Goal: Information Seeking & Learning: Learn about a topic

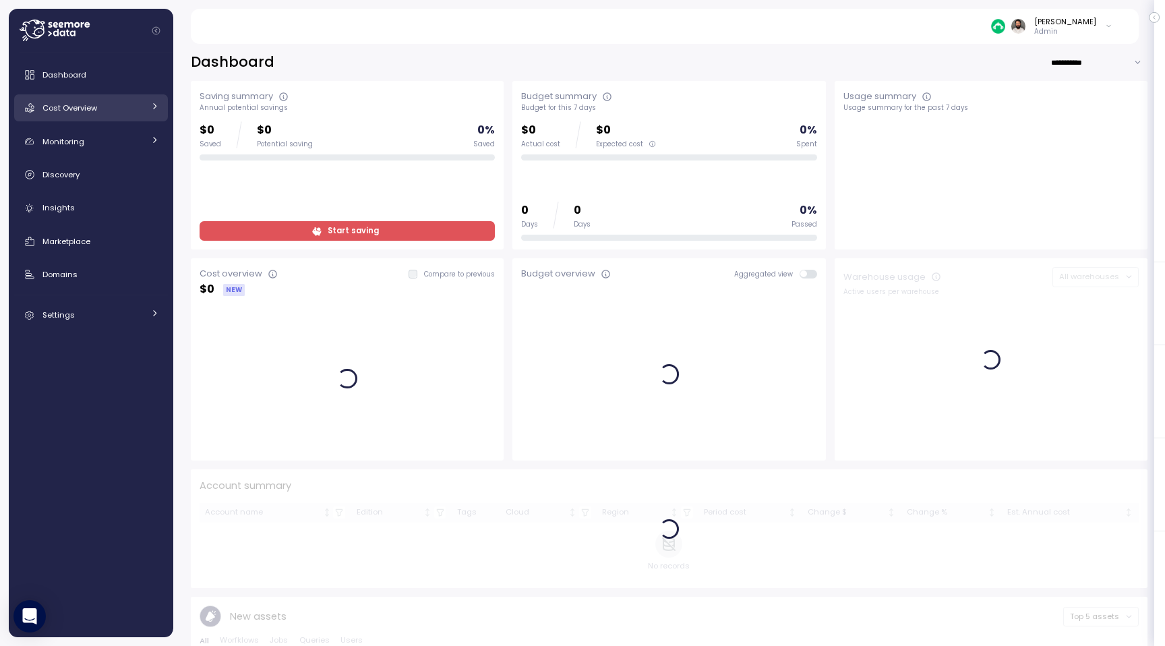
click at [125, 113] on div "Cost Overview" at bounding box center [92, 107] width 101 height 13
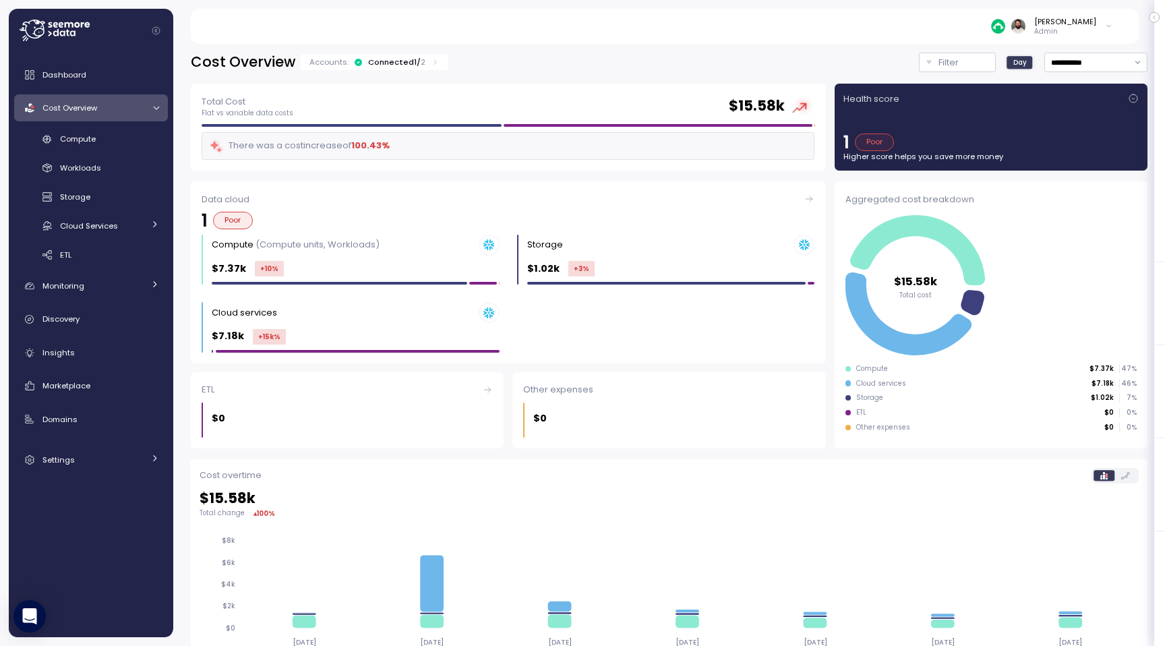
click at [425, 69] on div "Cost Overview Accounts: Connected 1 / 2" at bounding box center [320, 63] width 258 height 20
click at [425, 66] on div "Accounts: Connected 1 / 2" at bounding box center [374, 62] width 130 height 11
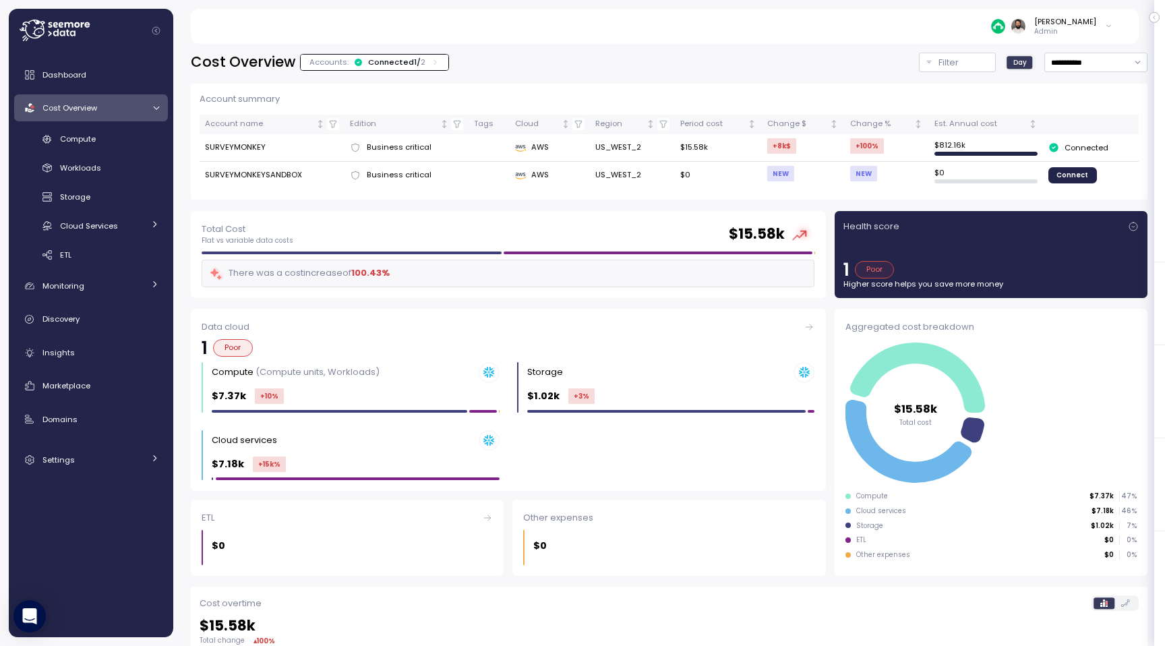
click at [425, 66] on div "Accounts: Connected 1 / 2" at bounding box center [374, 62] width 130 height 11
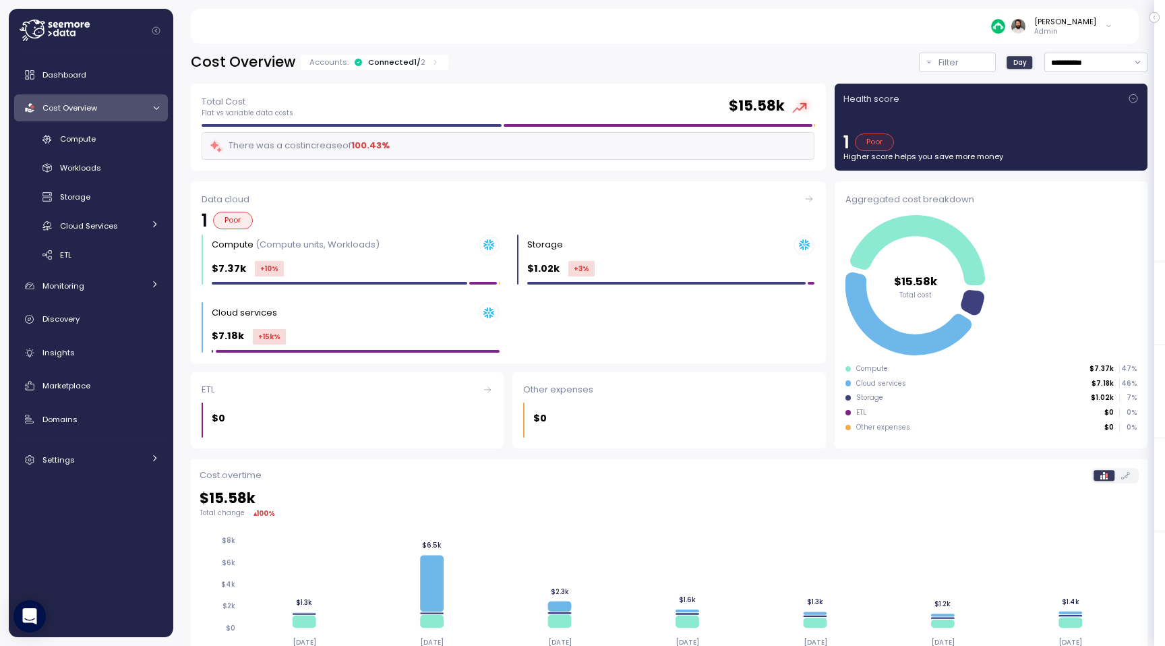
click at [425, 66] on div "Accounts: Connected 1 / 2" at bounding box center [374, 62] width 130 height 11
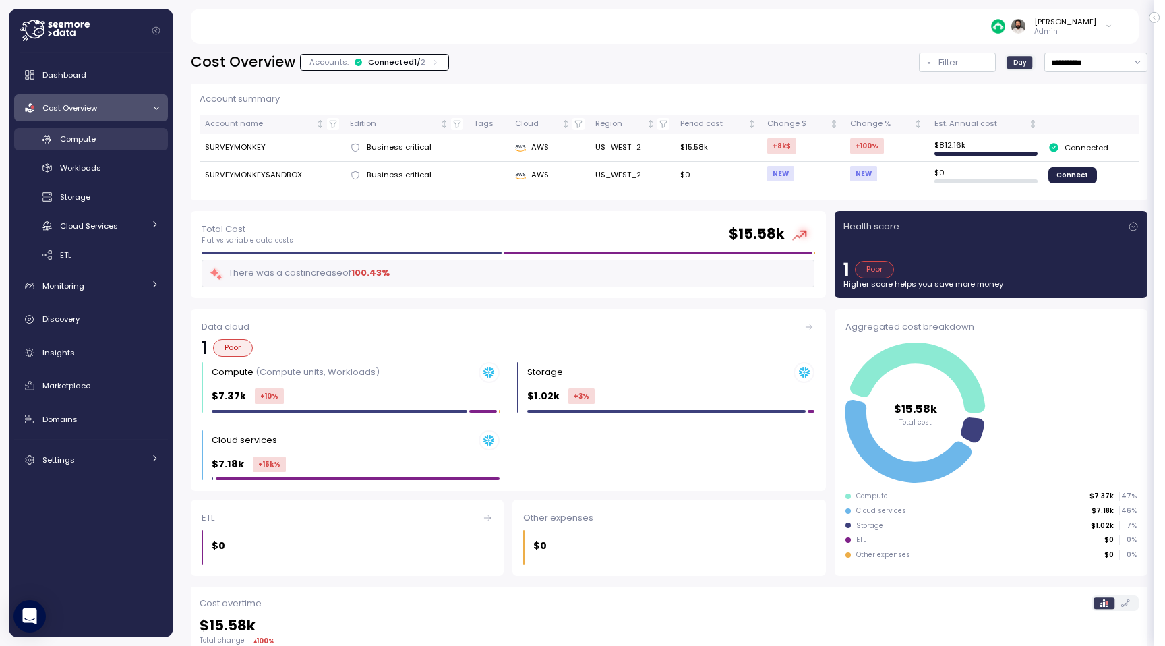
click at [113, 147] on link "Compute" at bounding box center [91, 139] width 154 height 22
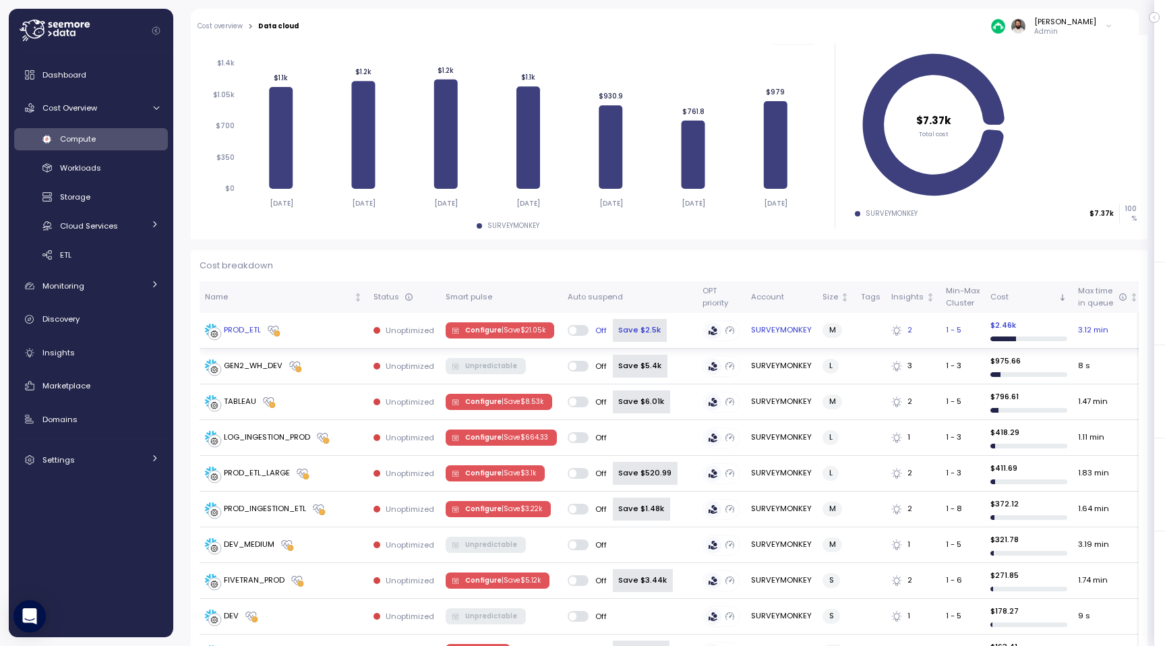
scroll to position [198, 0]
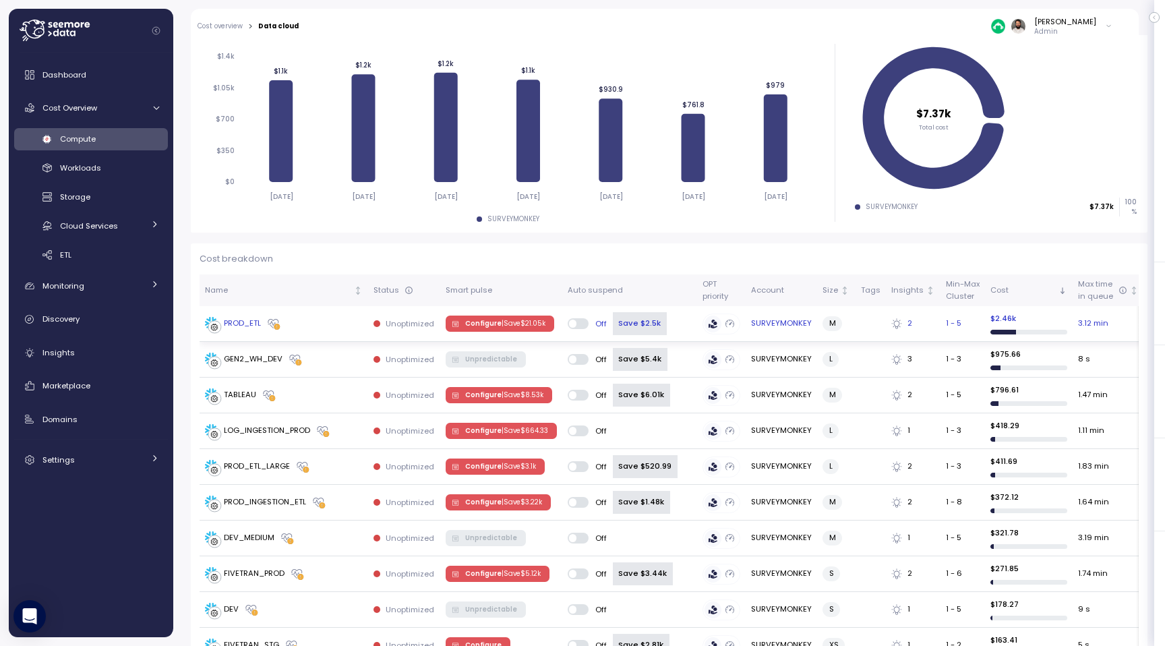
click at [627, 320] on div "Save $2.5k" at bounding box center [639, 323] width 53 height 23
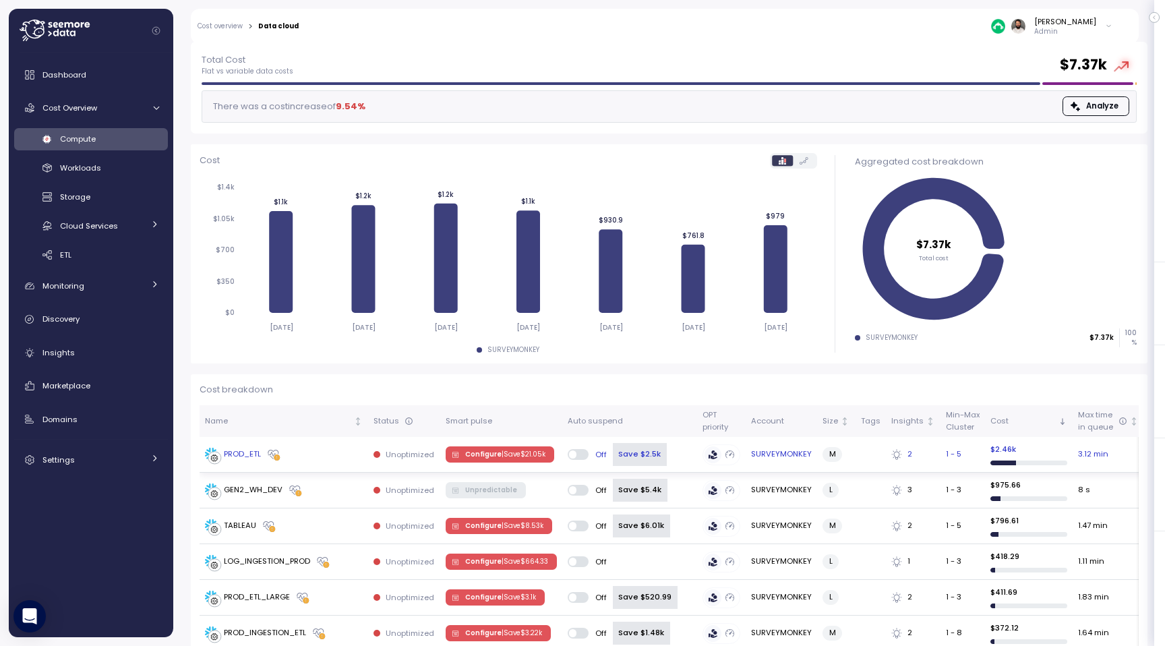
scroll to position [67, 0]
click at [510, 452] on p "| Save $ 21.05k" at bounding box center [523, 454] width 44 height 9
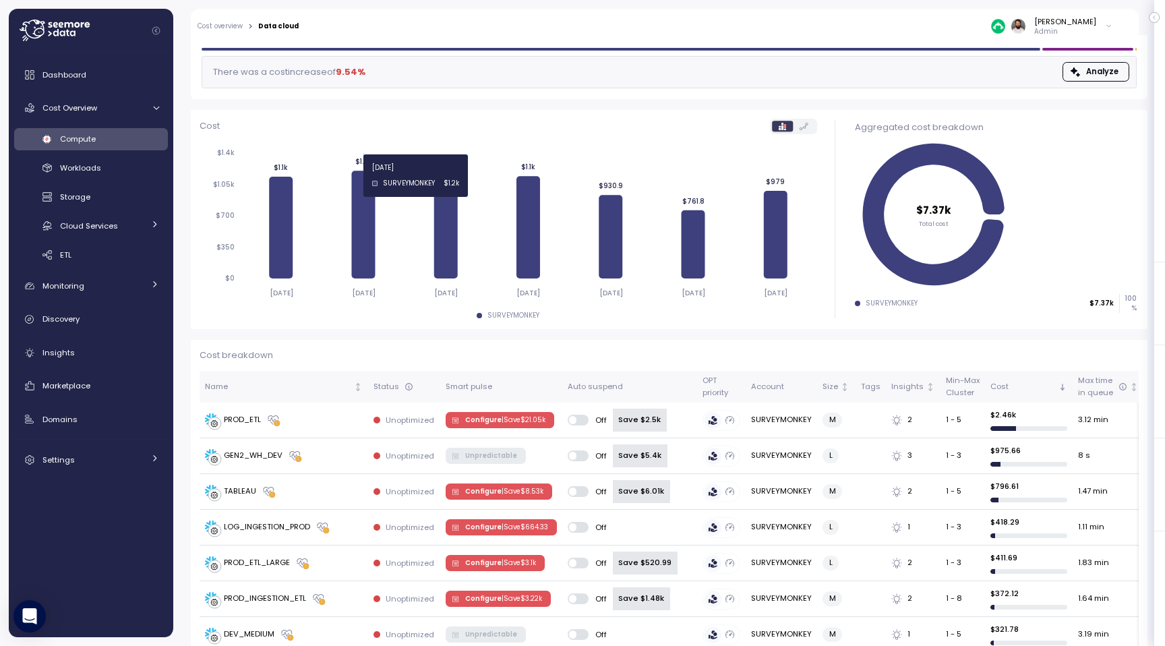
scroll to position [103, 0]
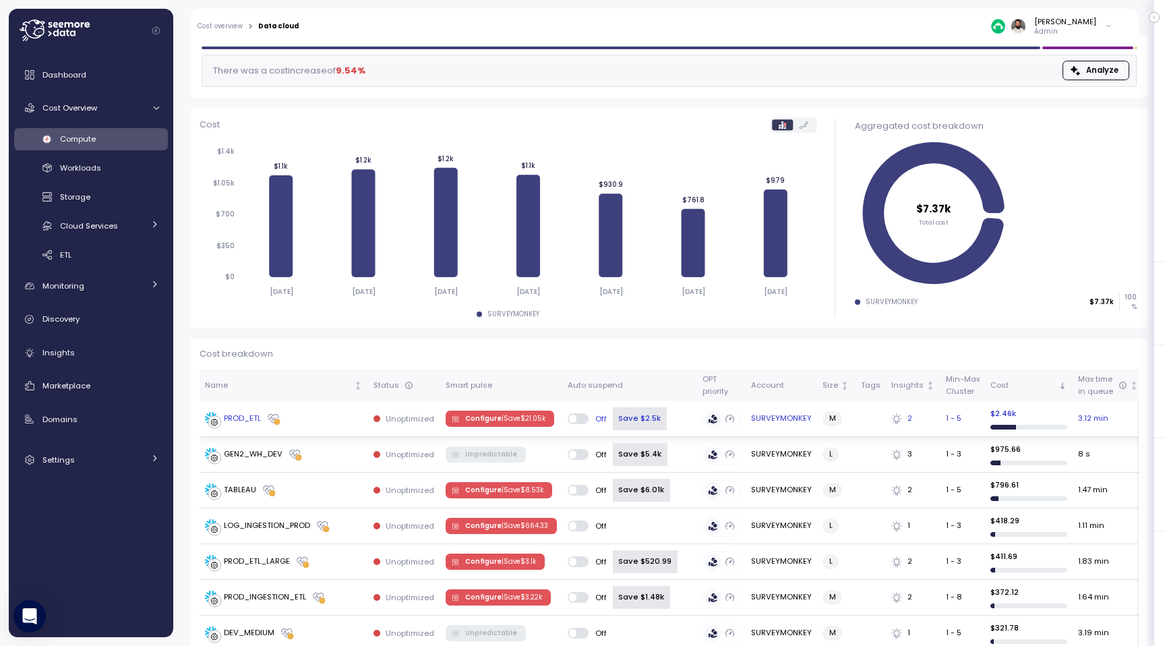
click at [578, 418] on span at bounding box center [582, 418] width 13 height 11
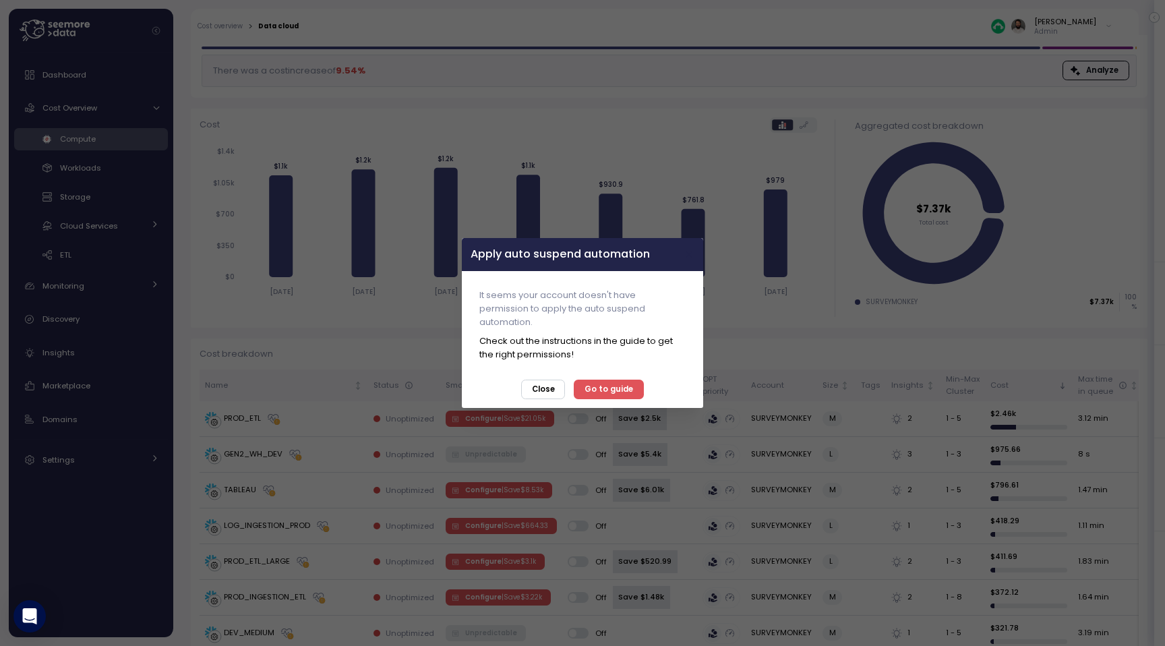
click at [682, 253] on button "button" at bounding box center [689, 255] width 16 height 16
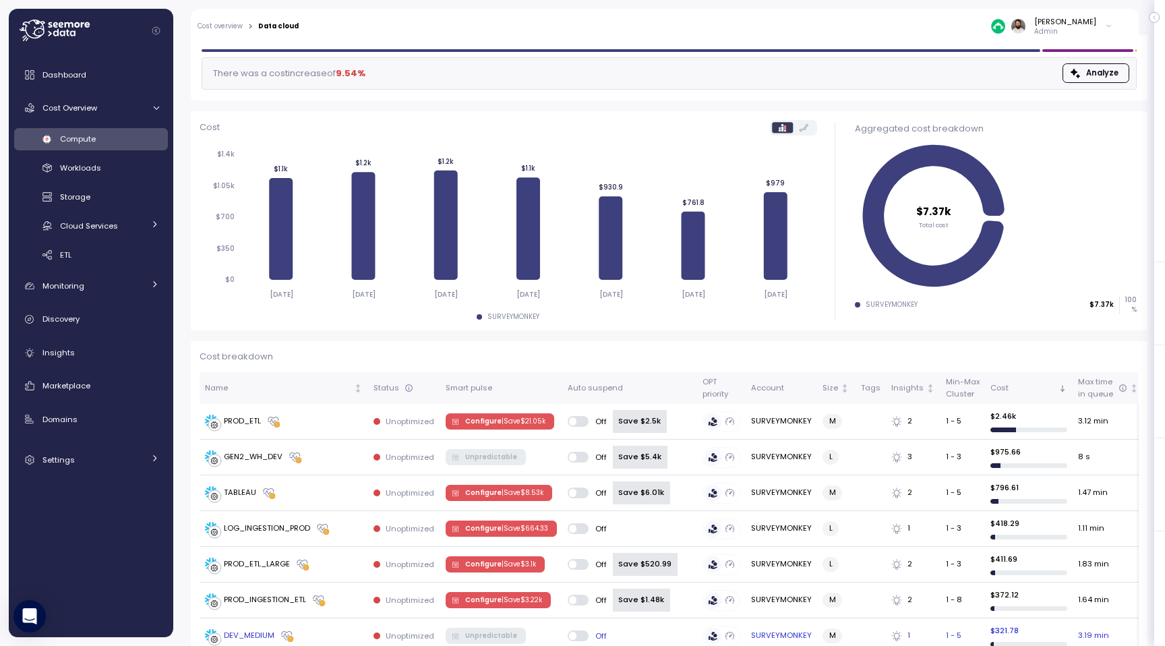
scroll to position [99, 0]
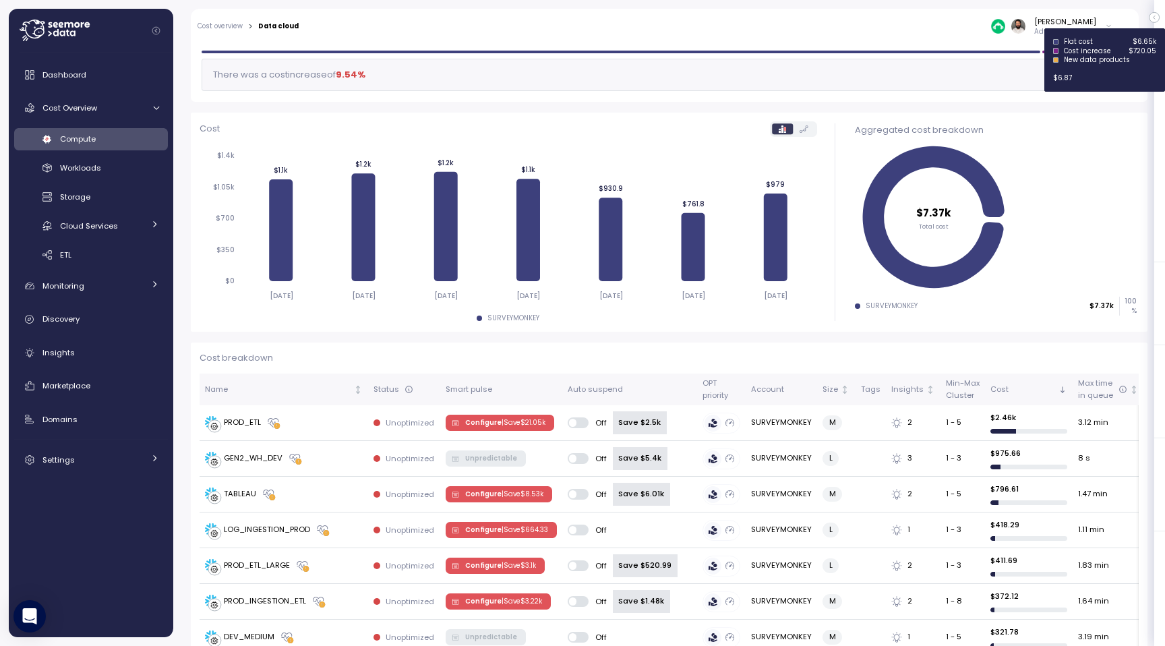
click at [1097, 34] on div "Guy Biecher Admin" at bounding box center [1051, 26] width 121 height 20
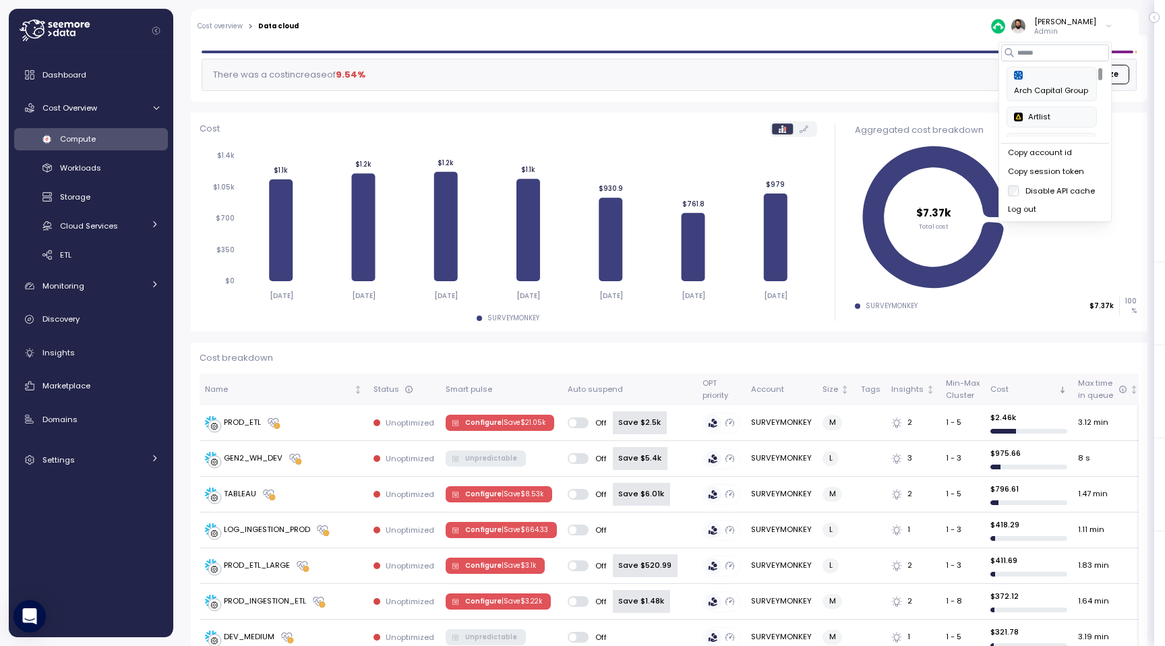
click at [1065, 155] on div "Copy account id" at bounding box center [1055, 153] width 94 height 12
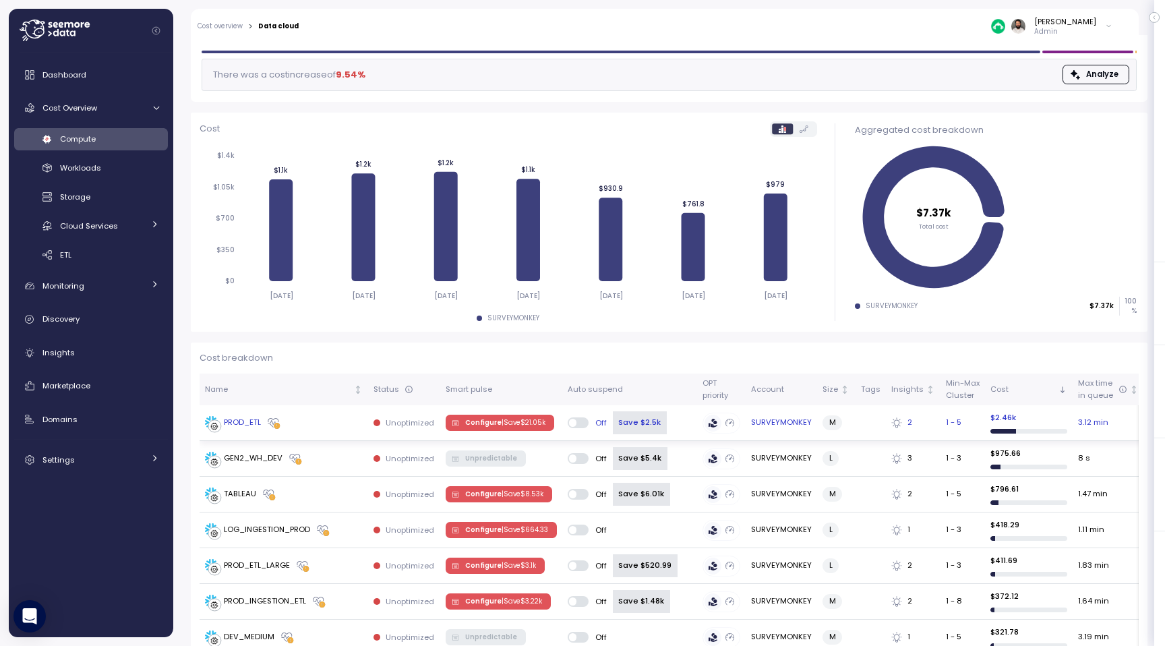
click at [528, 423] on p "| Save $ 21.05k" at bounding box center [523, 422] width 44 height 9
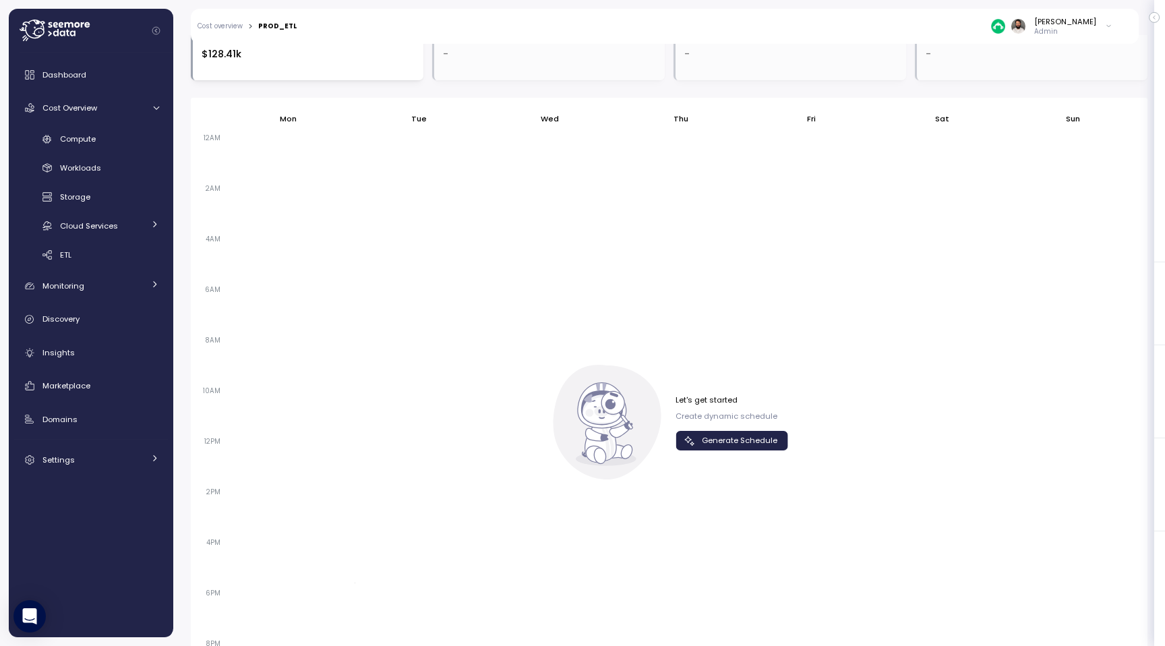
scroll to position [904, 0]
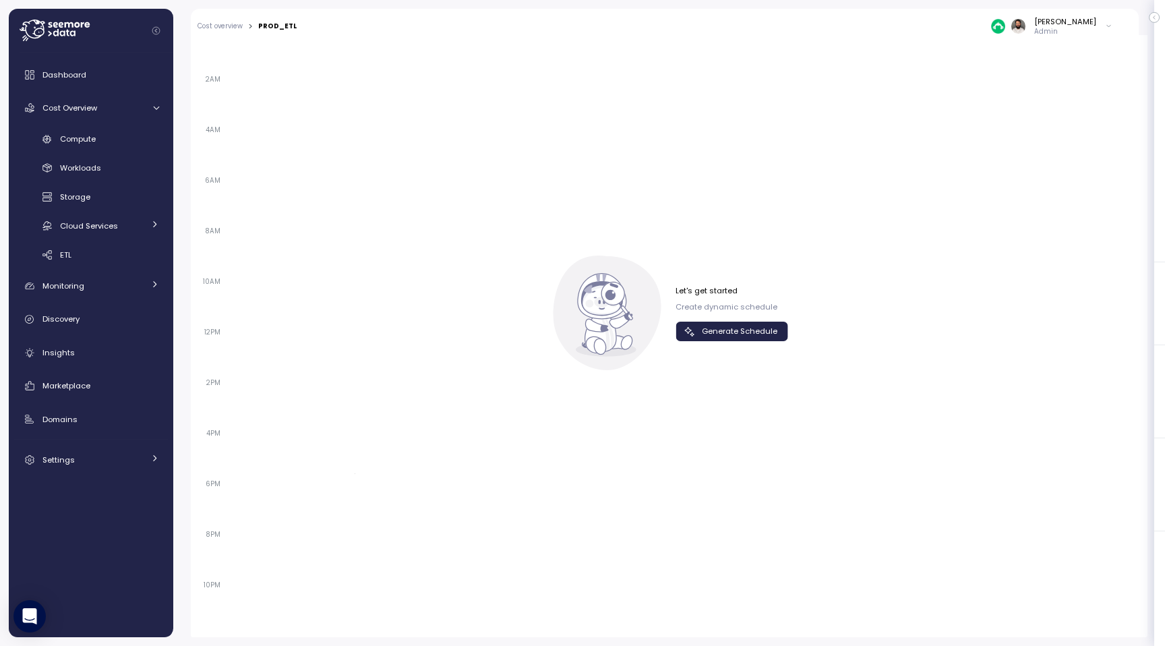
click at [694, 327] on icon "button" at bounding box center [689, 331] width 13 height 13
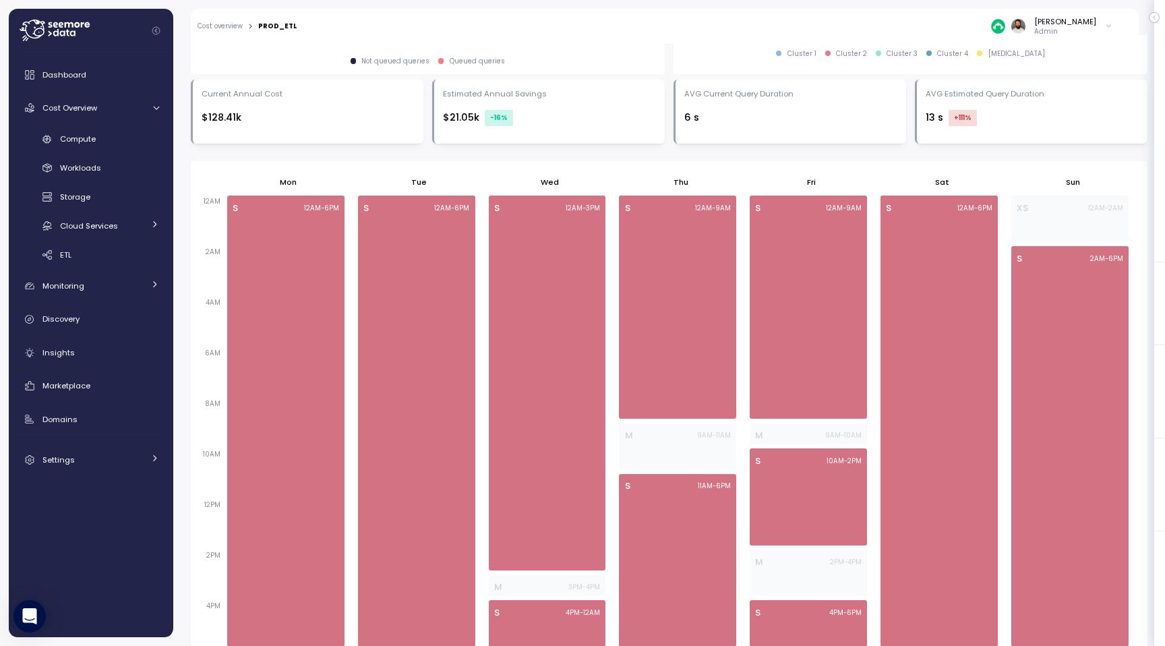
scroll to position [244, 0]
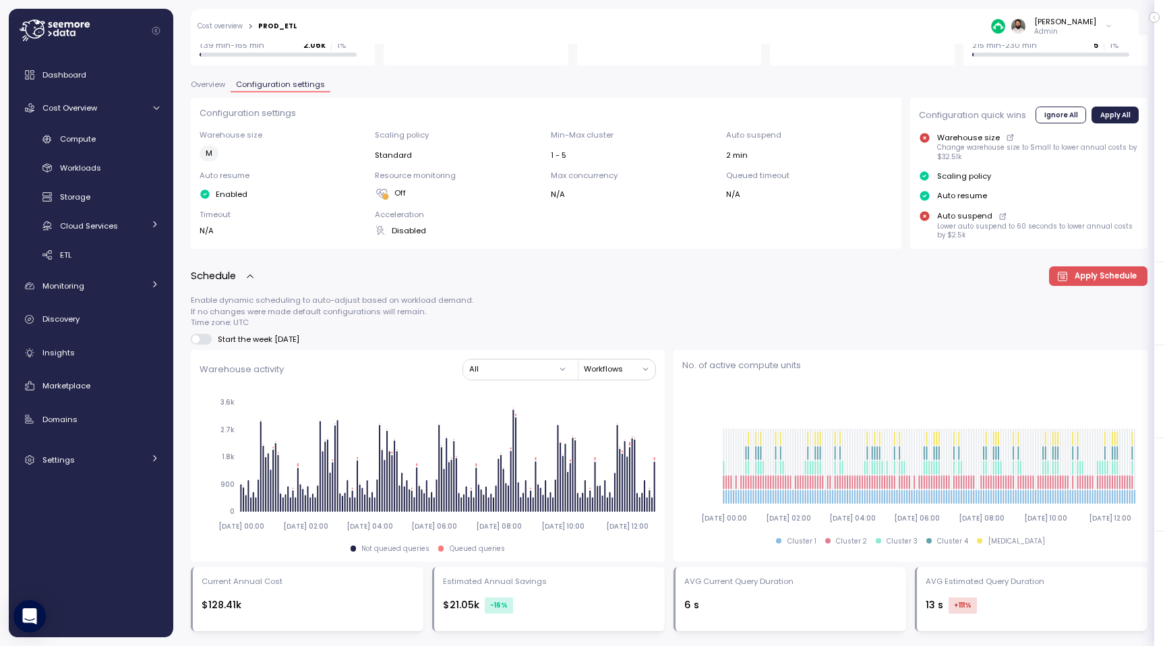
click at [1064, 30] on p "Admin" at bounding box center [1065, 31] width 62 height 9
click at [1057, 151] on div "Copy account id" at bounding box center [1055, 153] width 94 height 12
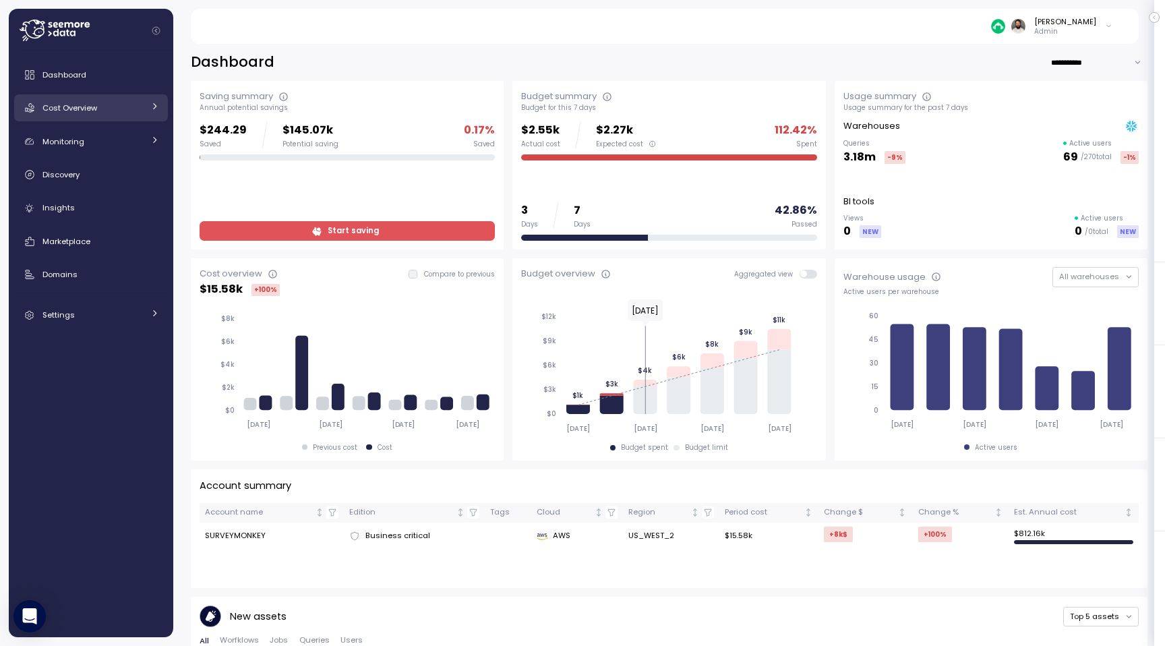
click at [102, 110] on div "Cost Overview" at bounding box center [92, 107] width 101 height 13
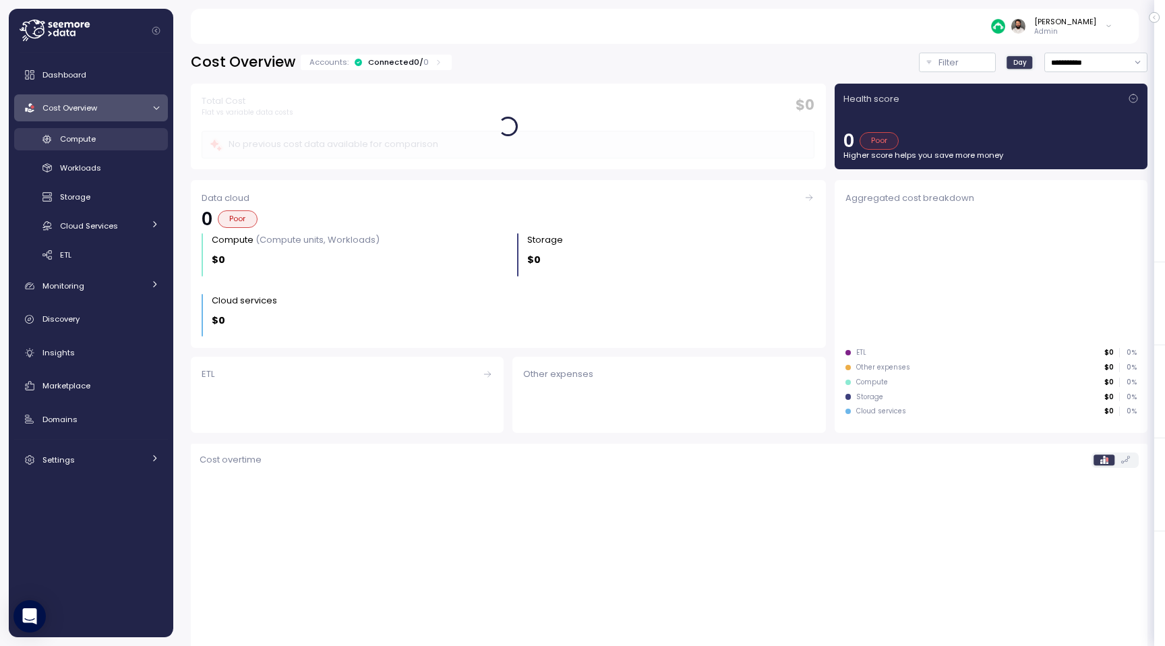
click at [115, 143] on div "Compute" at bounding box center [109, 138] width 99 height 13
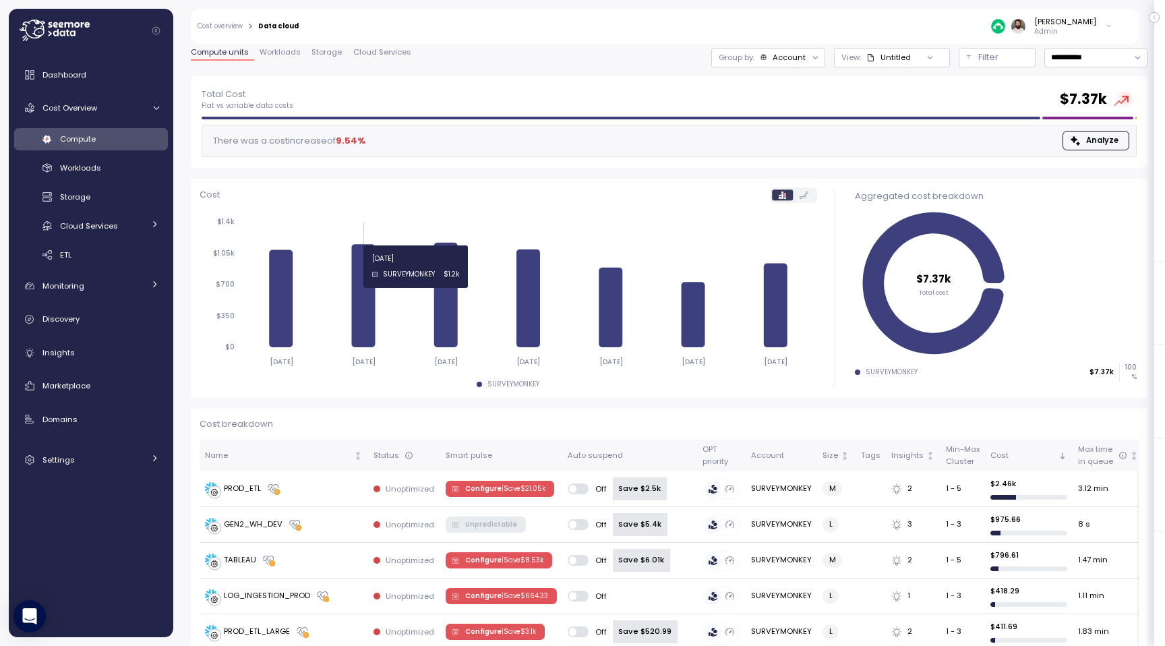
scroll to position [47, 0]
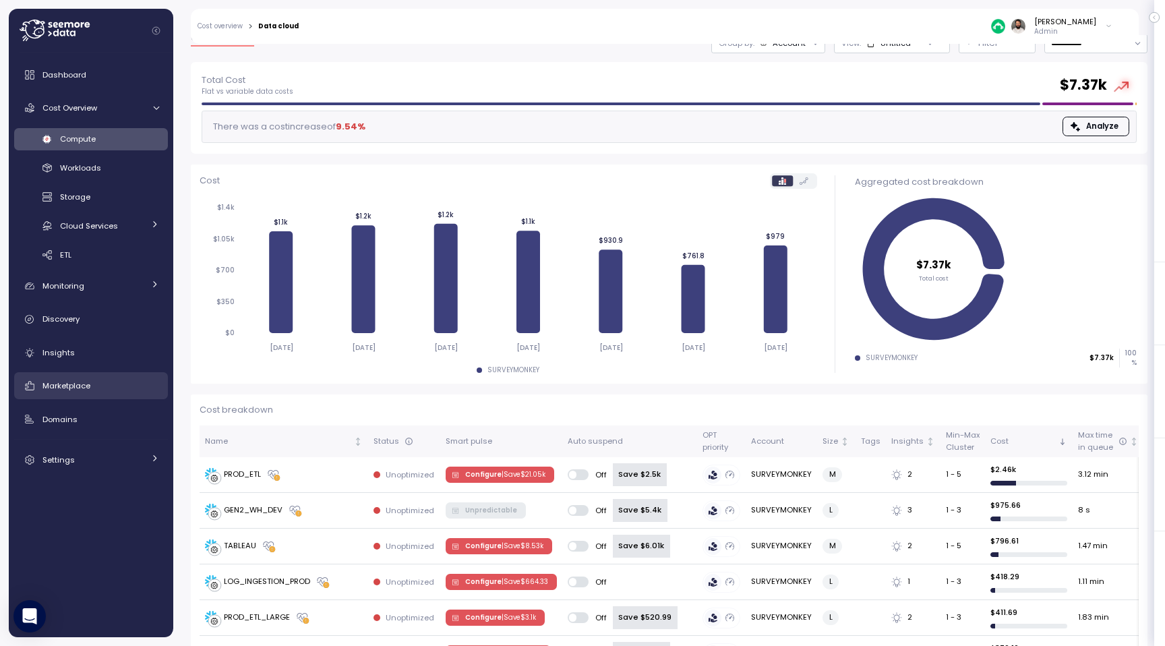
click at [103, 386] on div "Marketplace" at bounding box center [100, 385] width 117 height 13
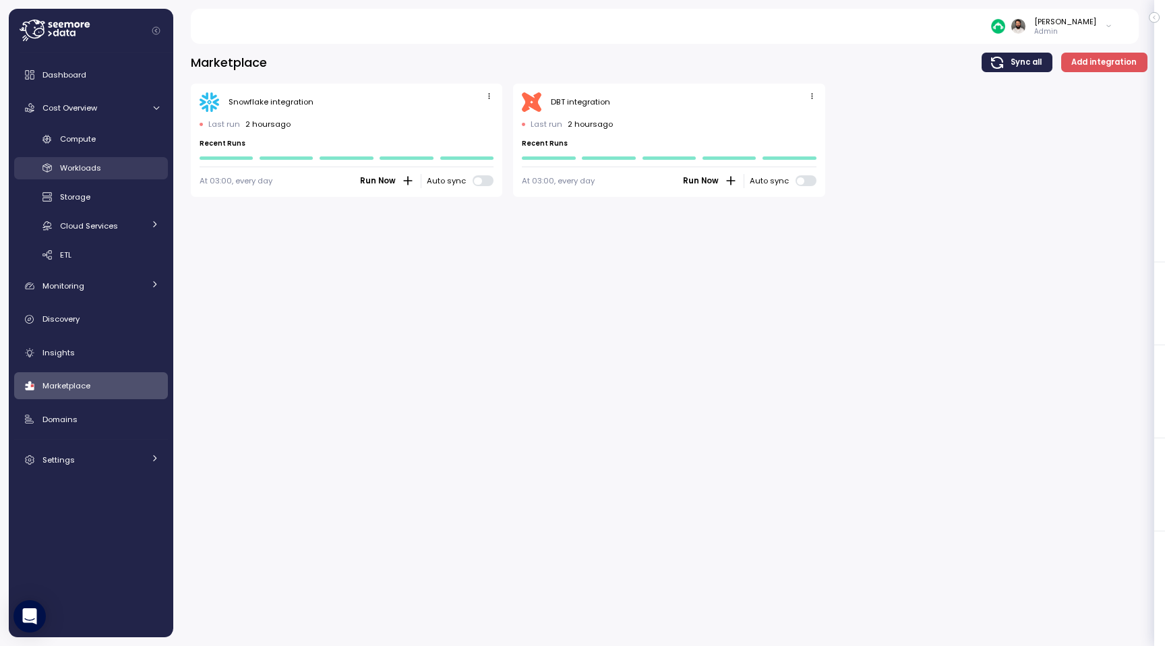
click at [100, 175] on link "Workloads" at bounding box center [91, 168] width 154 height 22
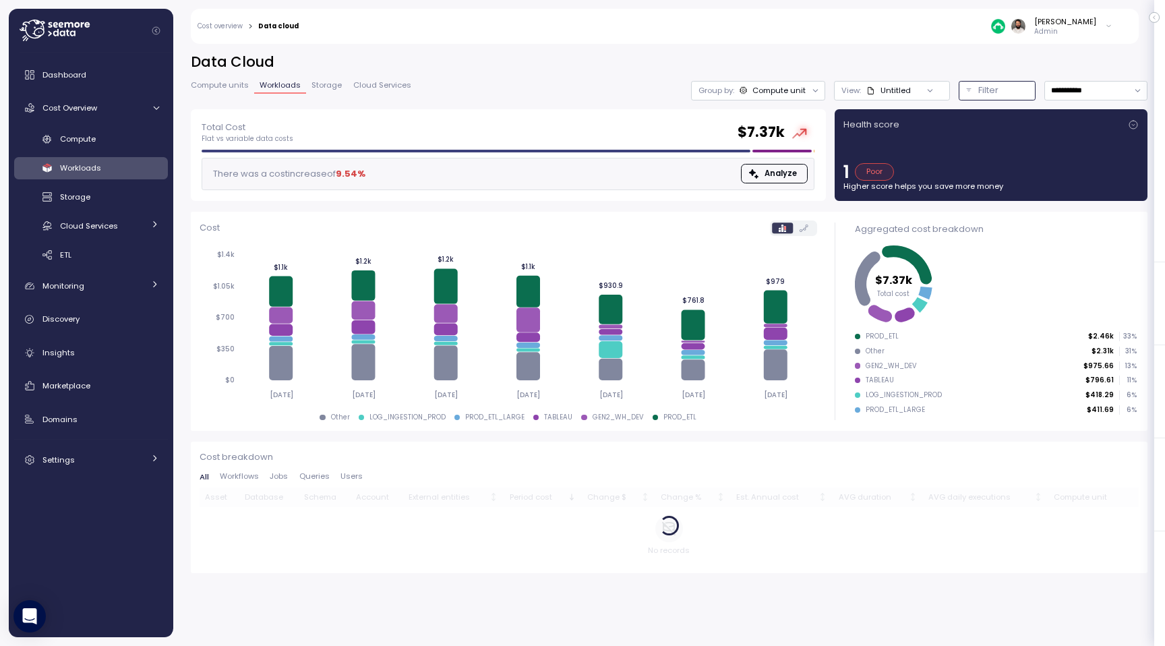
click at [985, 92] on p "Filter" at bounding box center [988, 90] width 20 height 13
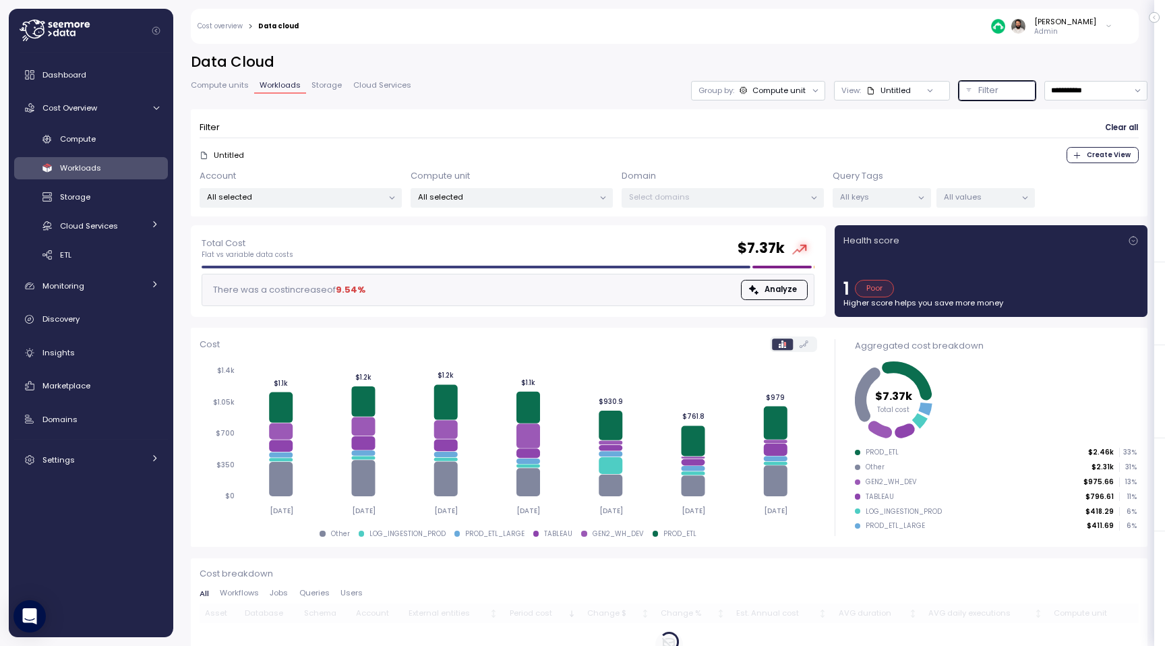
click at [889, 194] on p "All keys" at bounding box center [876, 196] width 72 height 11
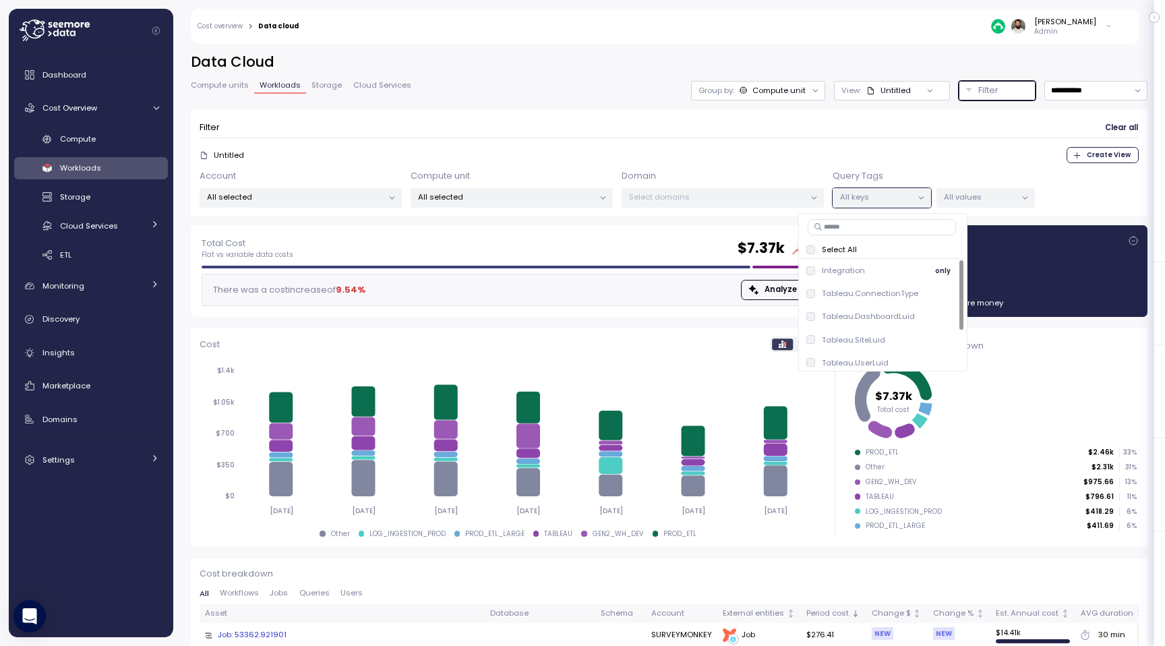
click at [938, 273] on span "only" at bounding box center [943, 270] width 16 height 15
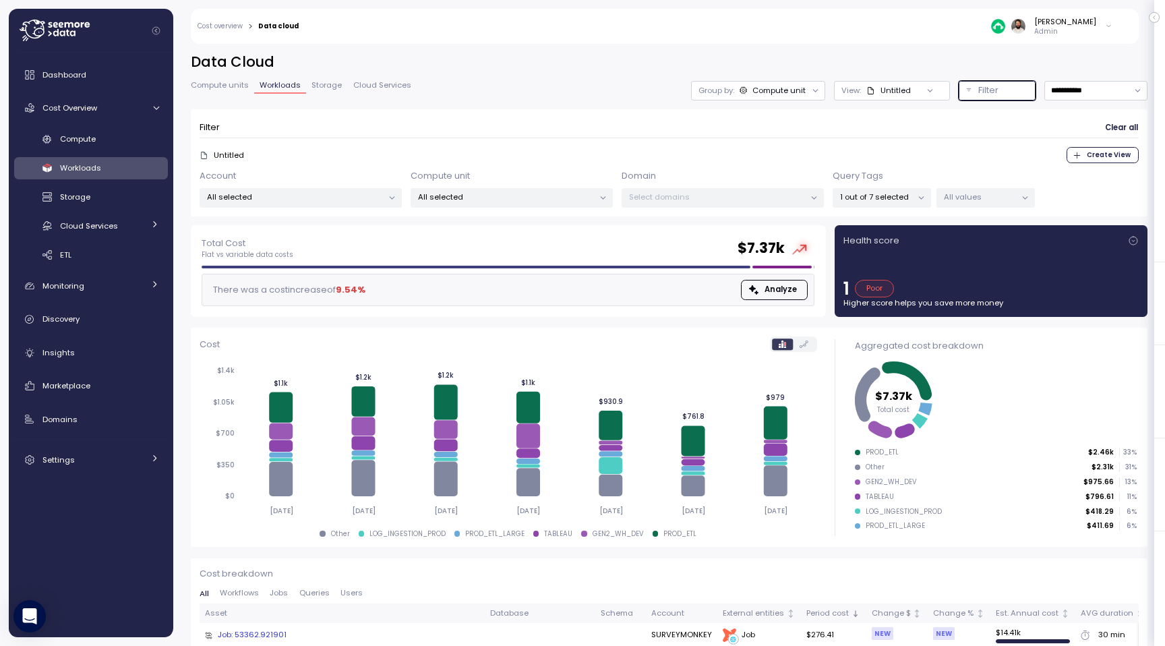
click at [969, 198] on p "All values" at bounding box center [980, 196] width 72 height 11
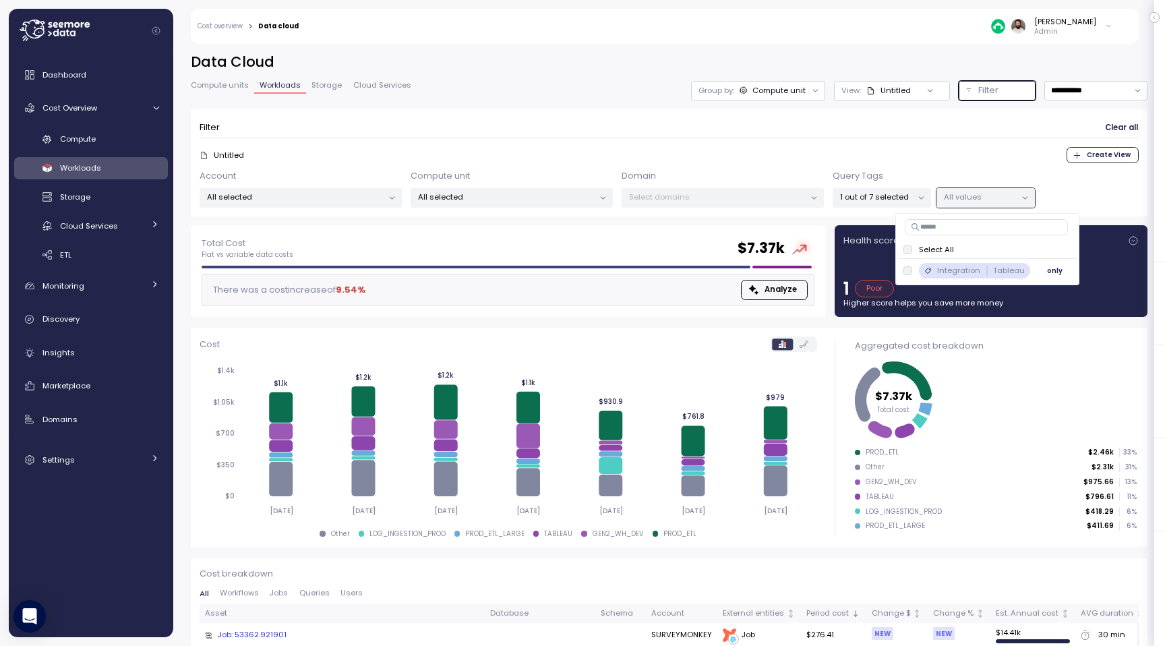
click at [1040, 271] on button "only" at bounding box center [1055, 270] width 32 height 16
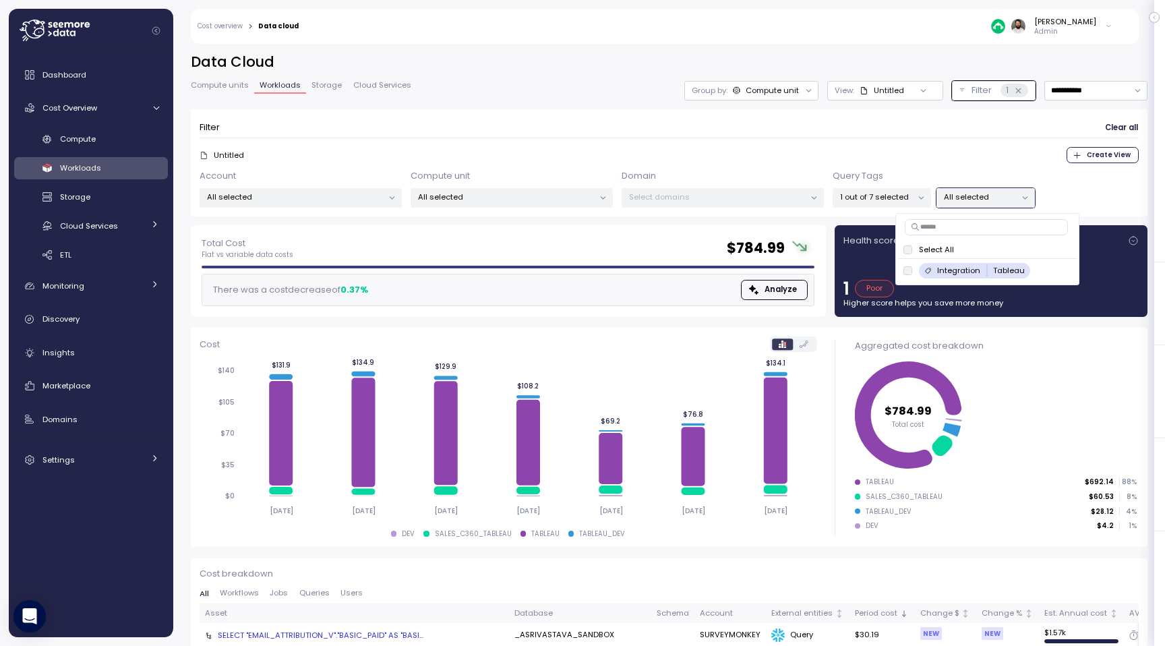
click at [910, 160] on div "Untitled Create View" at bounding box center [669, 155] width 939 height 16
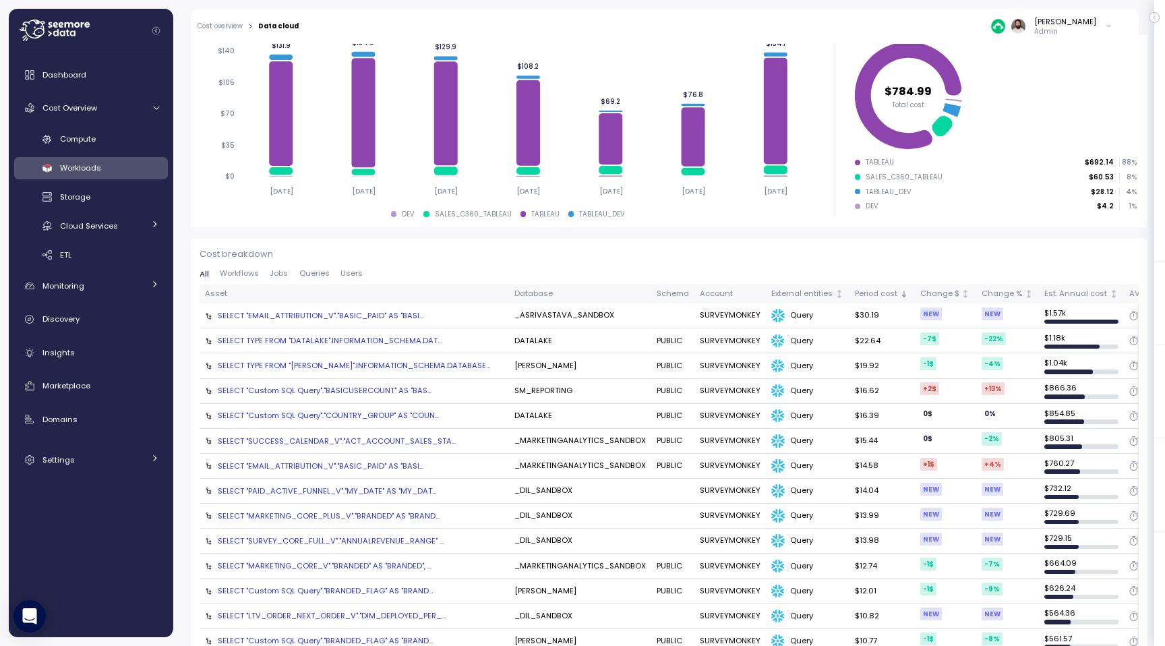
click at [380, 360] on div "SELECT TYPE FROM "EDW".INFORMATION_SCHEMA.DATABASE..." at bounding box center [354, 365] width 272 height 11
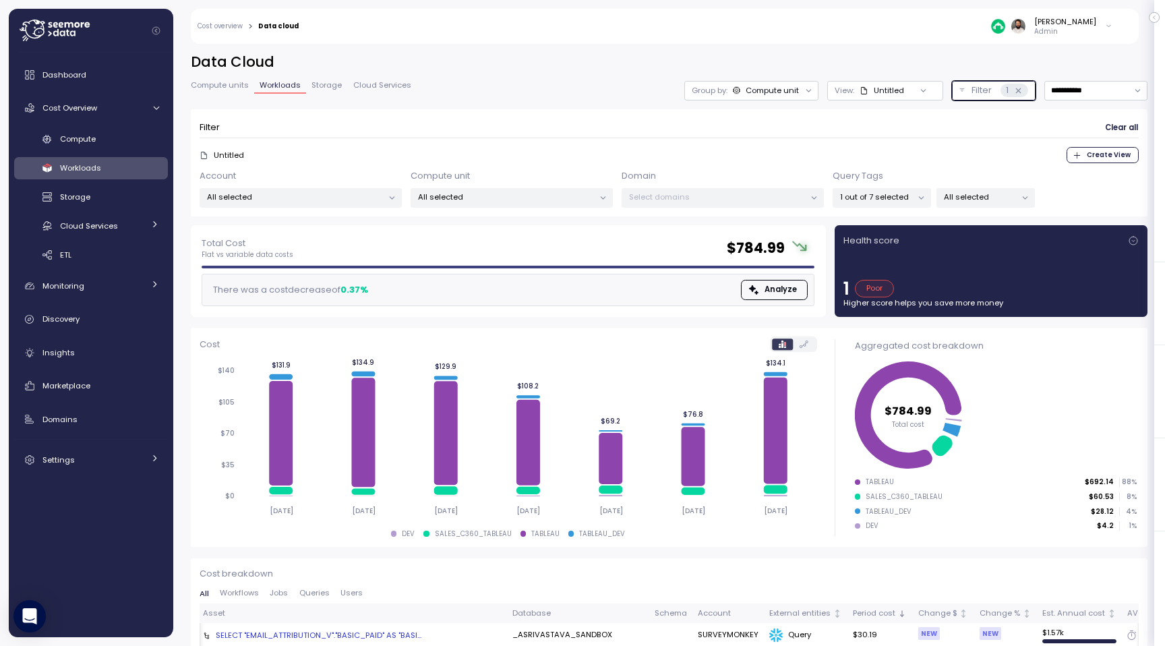
click at [984, 84] on p "Filter" at bounding box center [981, 90] width 20 height 13
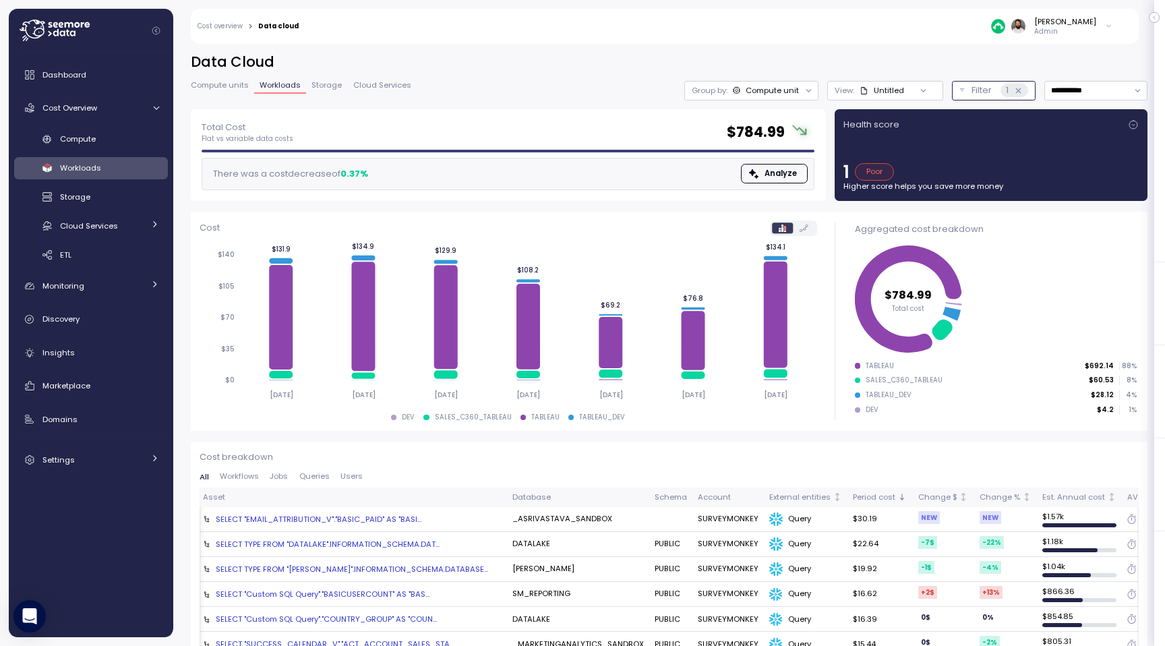
click at [981, 89] on p "Filter" at bounding box center [981, 90] width 20 height 13
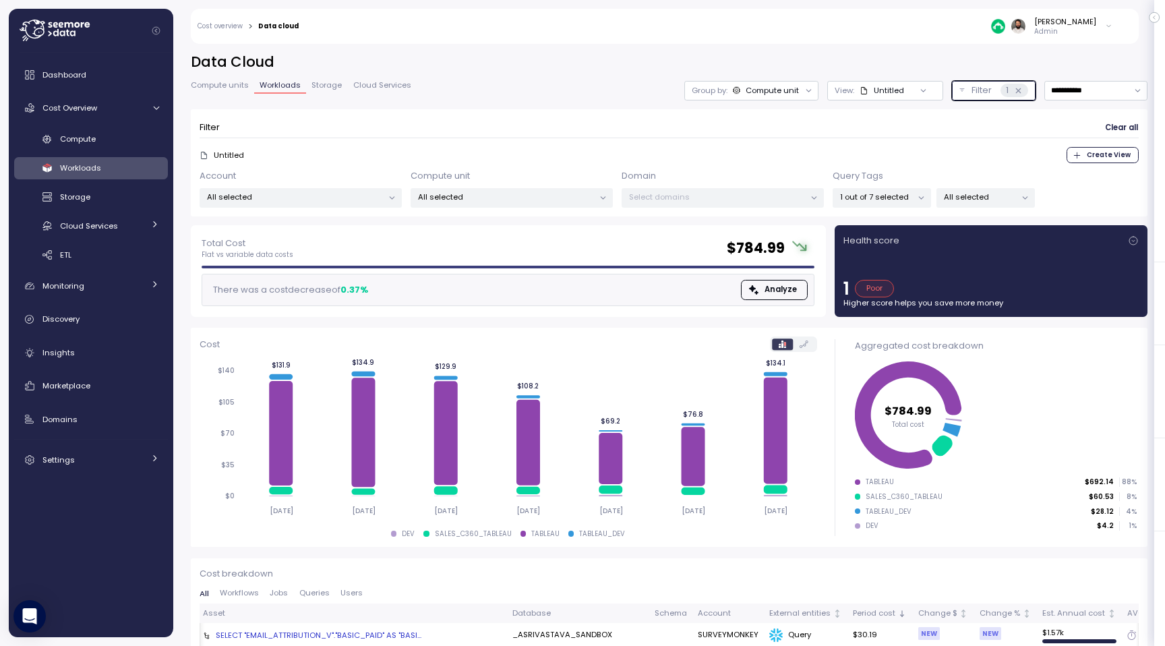
click at [1016, 89] on icon at bounding box center [1018, 90] width 5 height 5
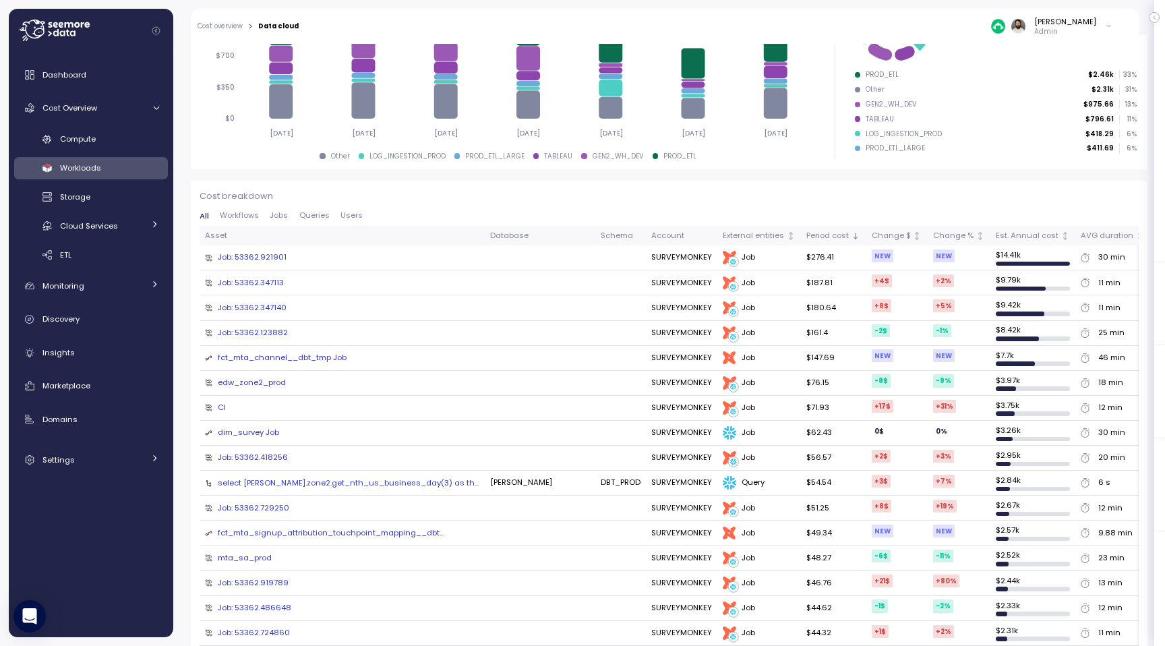
click at [262, 216] on button "Workflows" at bounding box center [239, 216] width 50 height 9
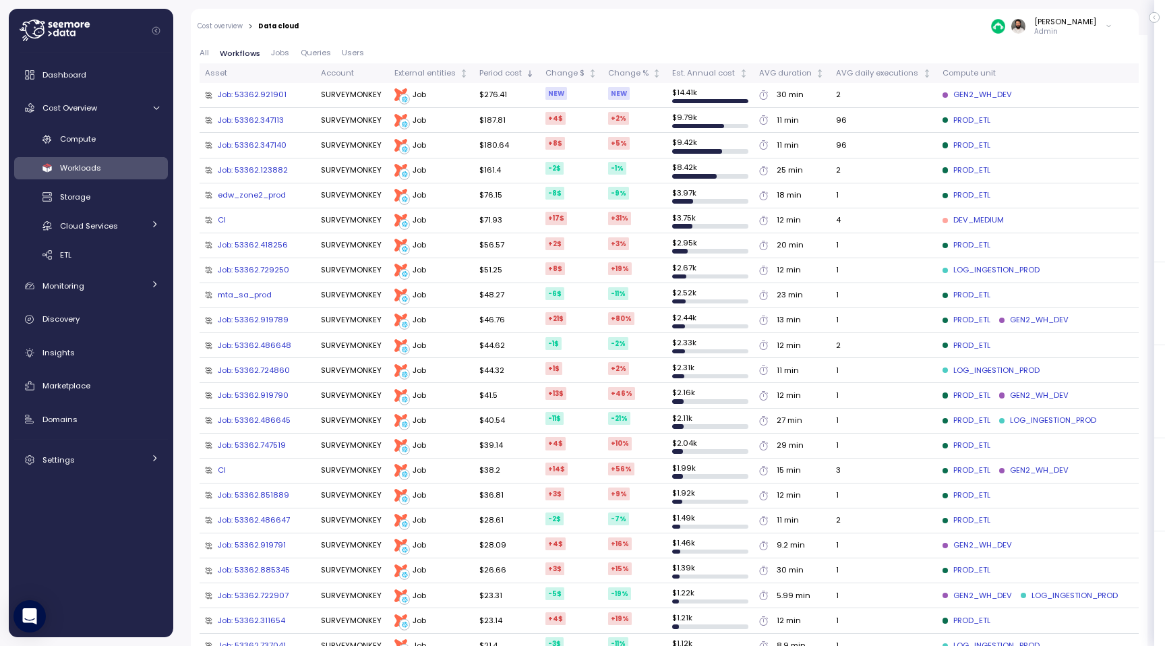
scroll to position [452, 0]
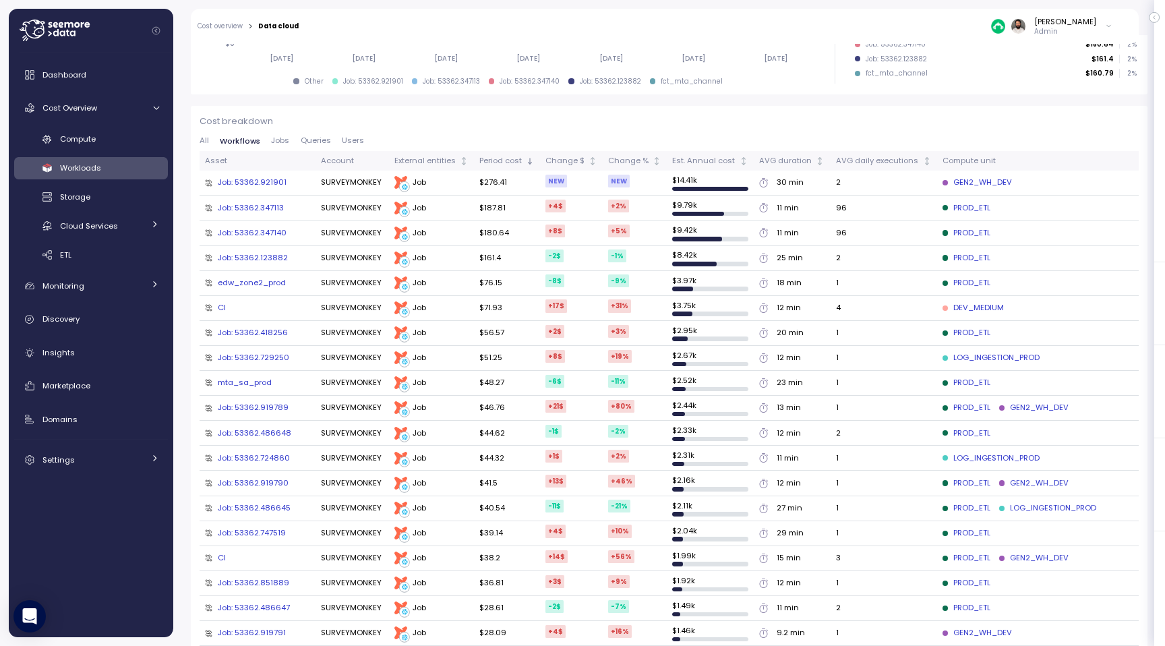
click at [276, 142] on span "Jobs" at bounding box center [280, 140] width 18 height 7
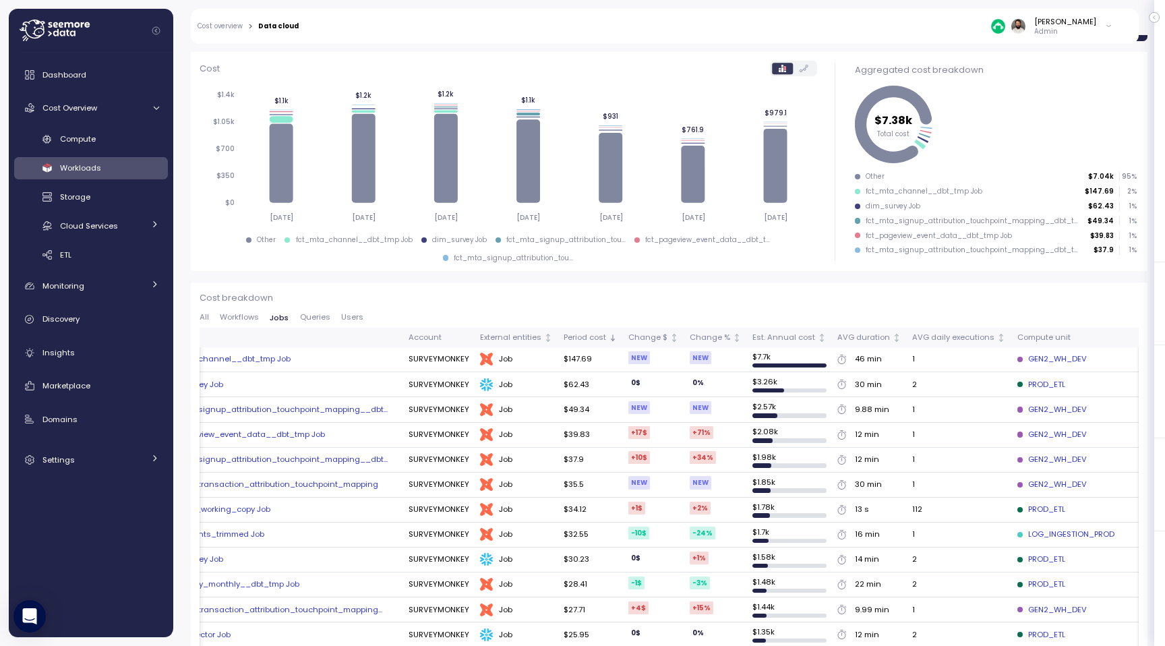
scroll to position [0, 0]
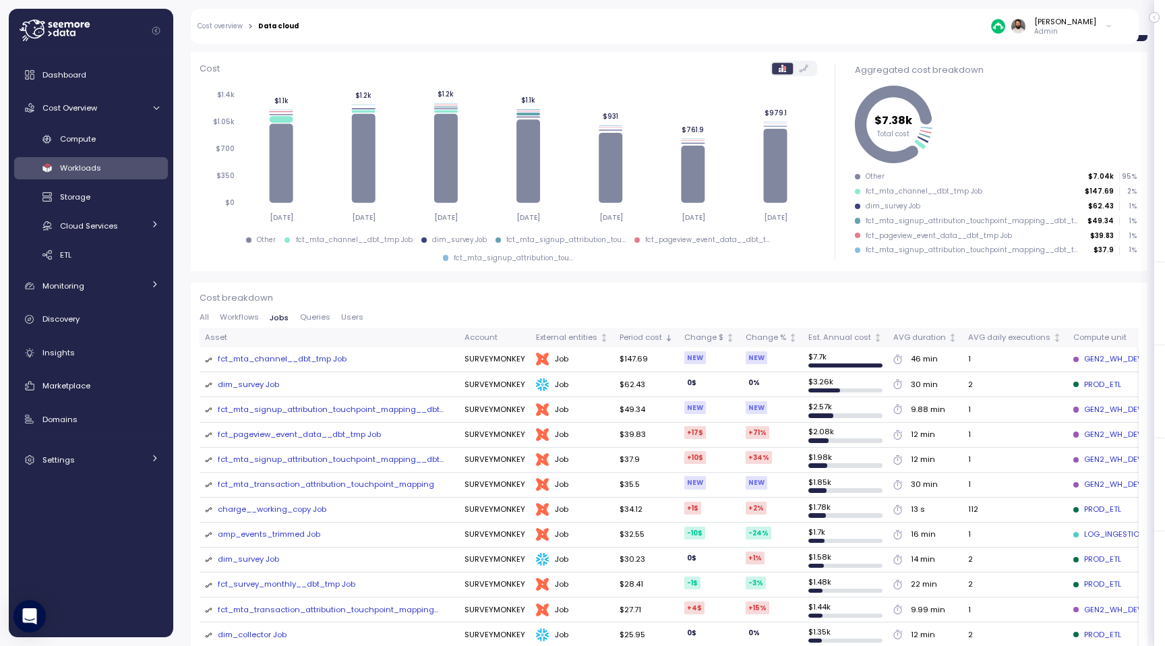
click at [284, 361] on div "fct_mta_channel__dbt_tmp Job" at bounding box center [282, 359] width 129 height 12
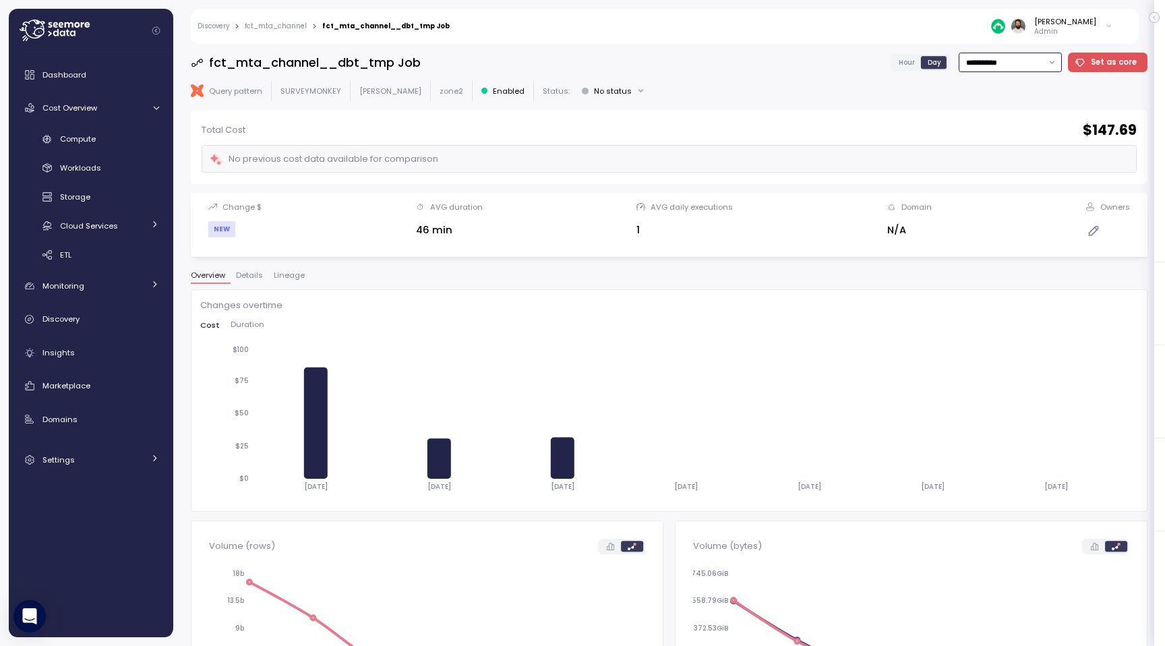
click at [993, 54] on input "**********" at bounding box center [1009, 63] width 103 height 20
click at [1002, 142] on span "Last 14 days" at bounding box center [992, 146] width 47 height 12
type input "**********"
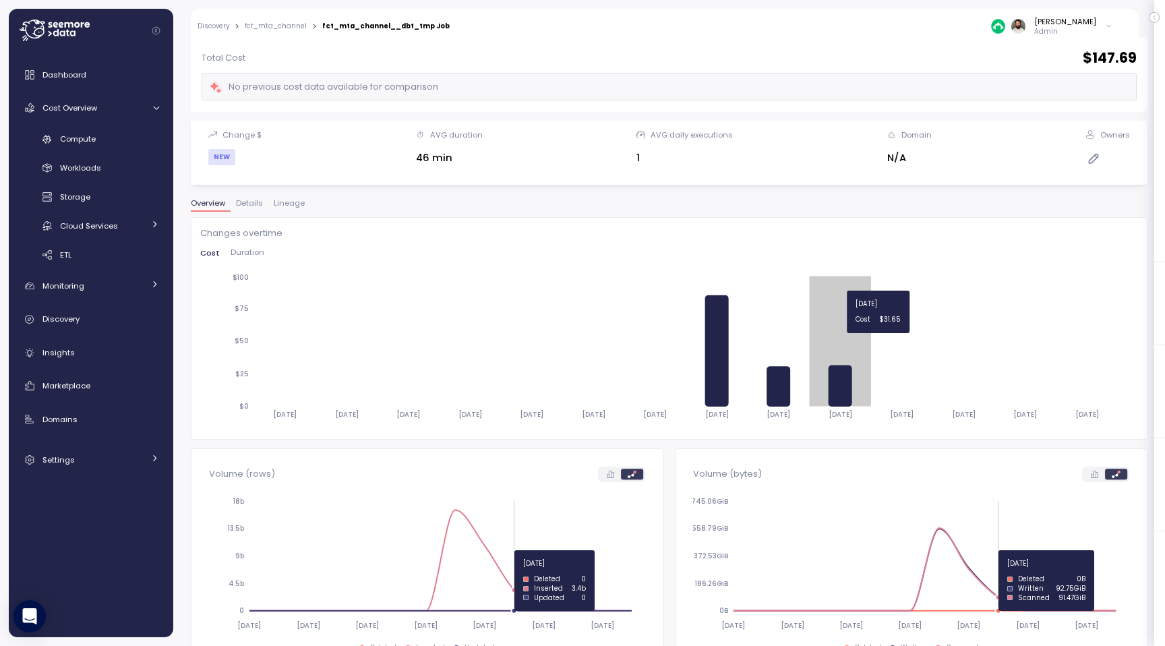
scroll to position [80, 0]
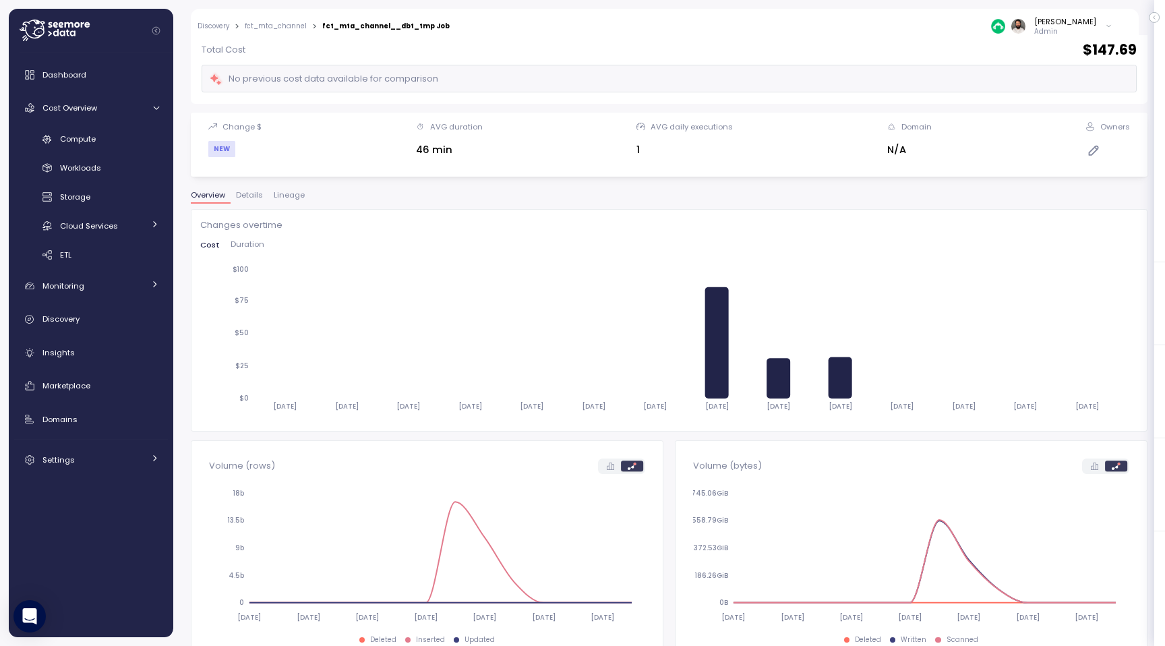
click at [290, 193] on span "Lineage" at bounding box center [289, 194] width 31 height 7
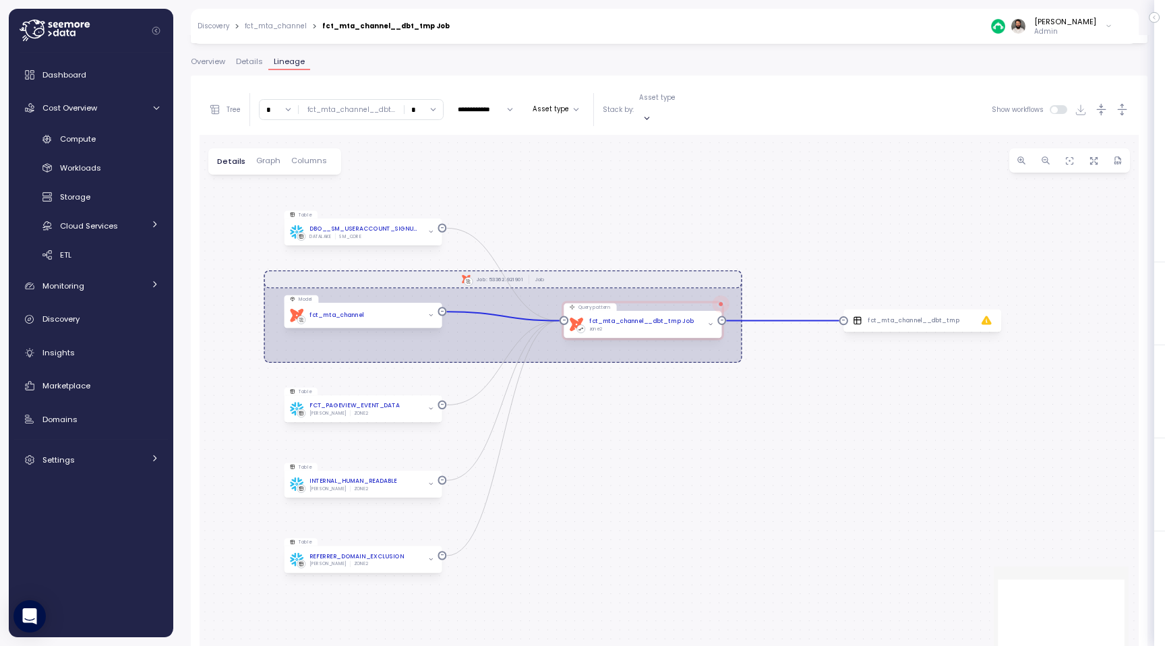
scroll to position [214, 0]
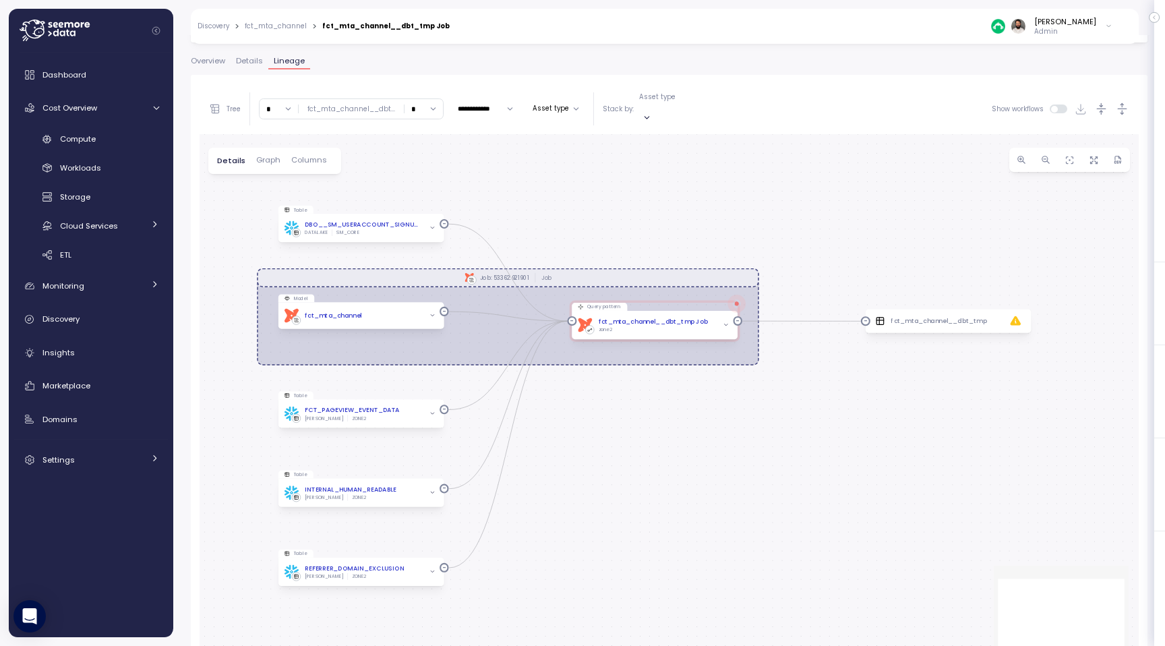
click at [420, 102] on input "*" at bounding box center [423, 109] width 38 height 20
click at [420, 204] on div "3" at bounding box center [419, 204] width 32 height 18
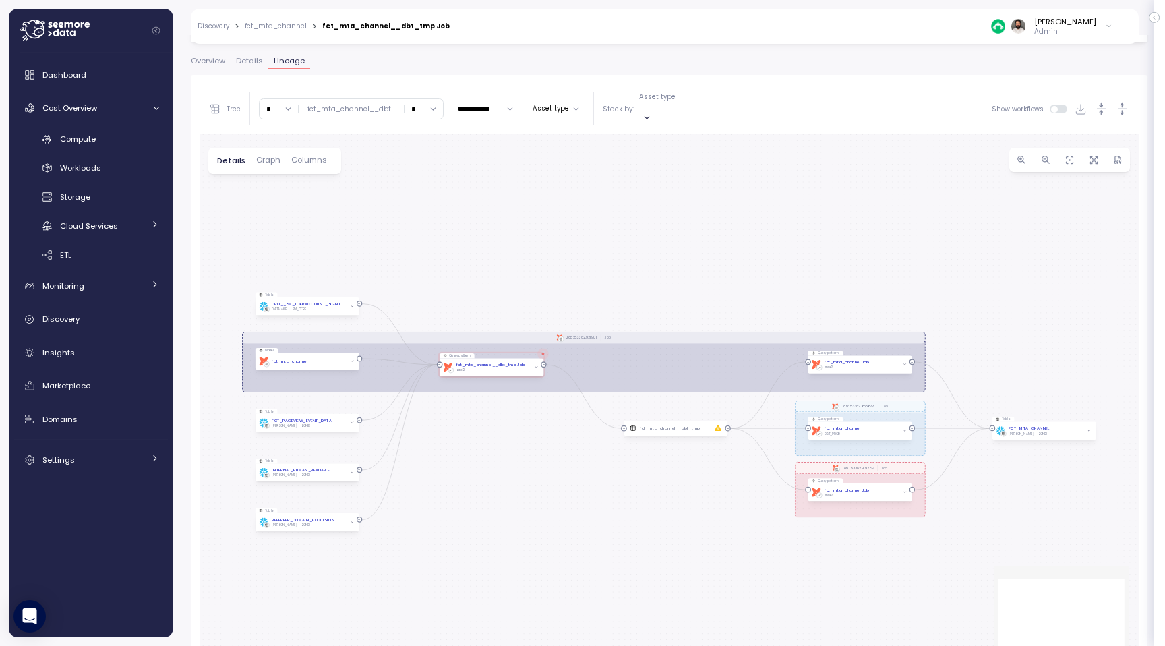
click at [416, 104] on input "*" at bounding box center [423, 109] width 38 height 20
click at [422, 191] on div "7" at bounding box center [419, 192] width 32 height 18
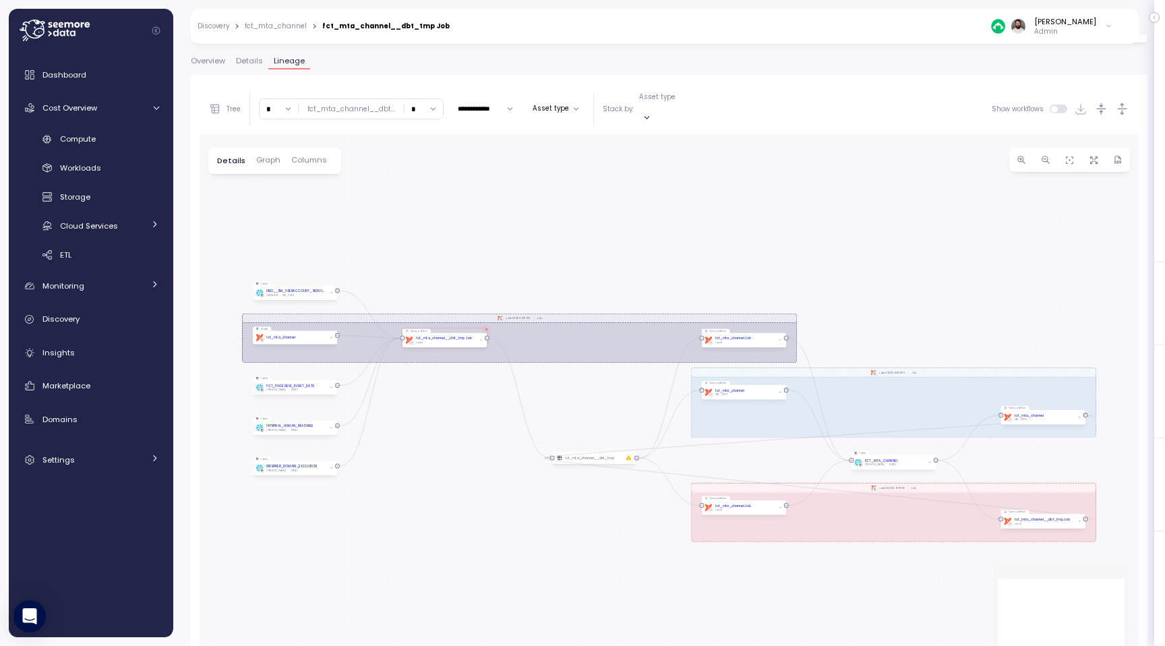
click at [409, 99] on input "*" at bounding box center [423, 109] width 38 height 20
click at [424, 171] on div "17" at bounding box center [419, 177] width 32 height 18
type input "**"
click at [418, 106] on input "**" at bounding box center [423, 109] width 38 height 20
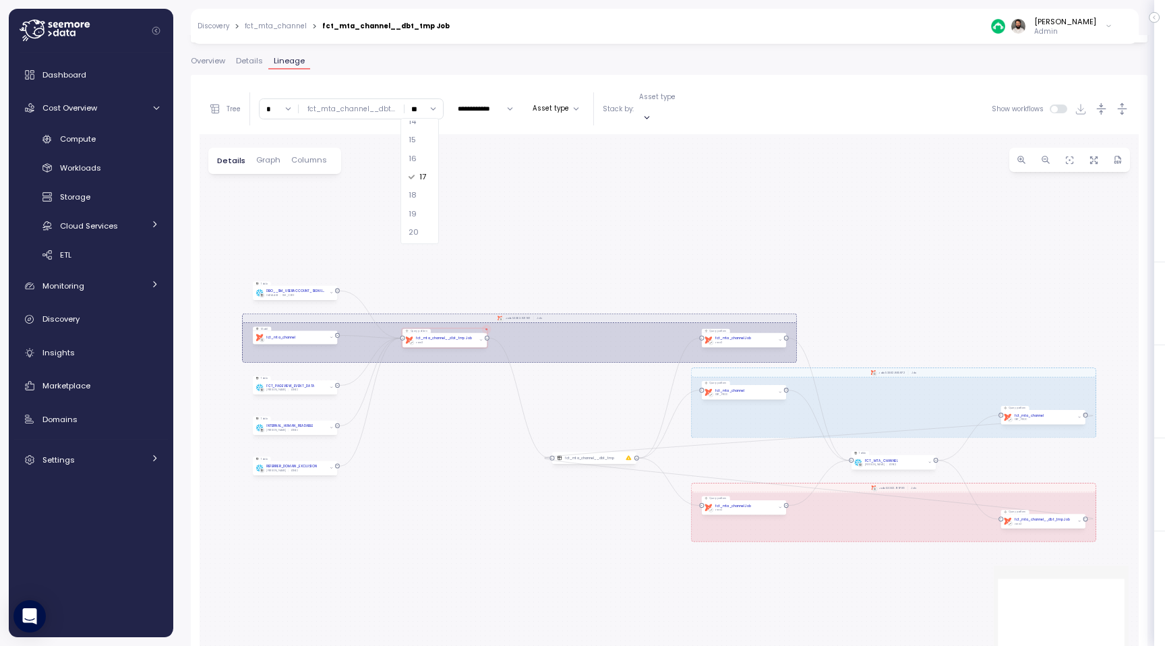
click at [267, 99] on input "*" at bounding box center [278, 109] width 38 height 20
click at [278, 222] on div "4" at bounding box center [278, 222] width 32 height 18
type input "*"
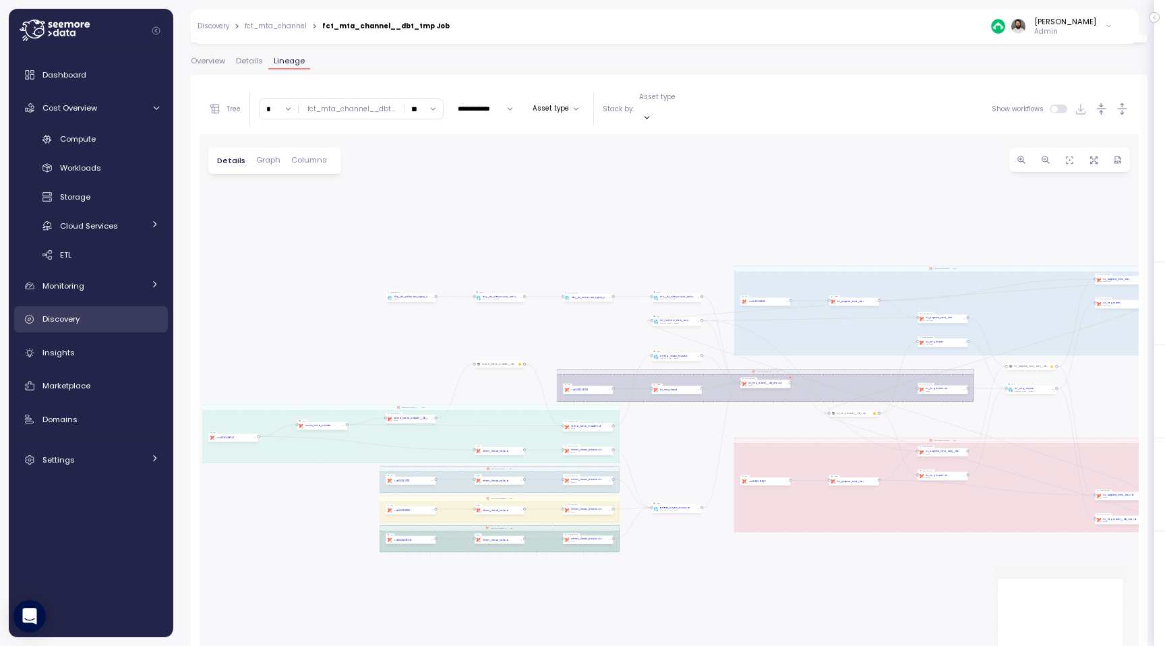
click at [102, 322] on div "Discovery" at bounding box center [100, 318] width 117 height 13
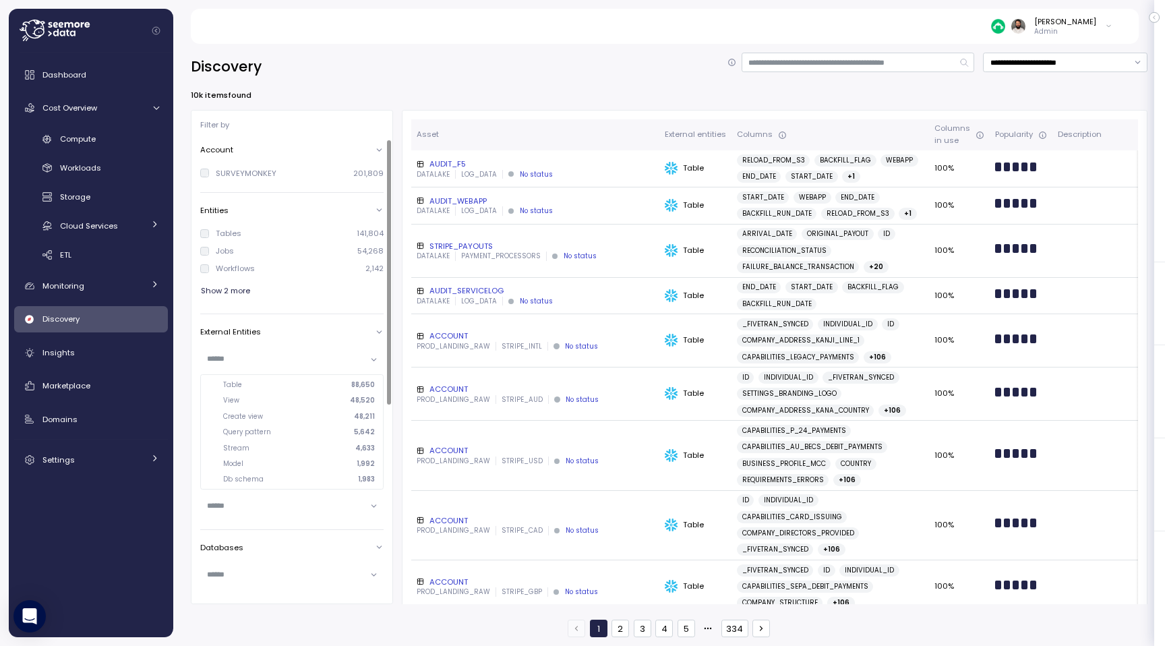
click at [226, 361] on input "text" at bounding box center [286, 358] width 158 height 12
click at [293, 448] on div "Stream 4,633" at bounding box center [299, 447] width 152 height 9
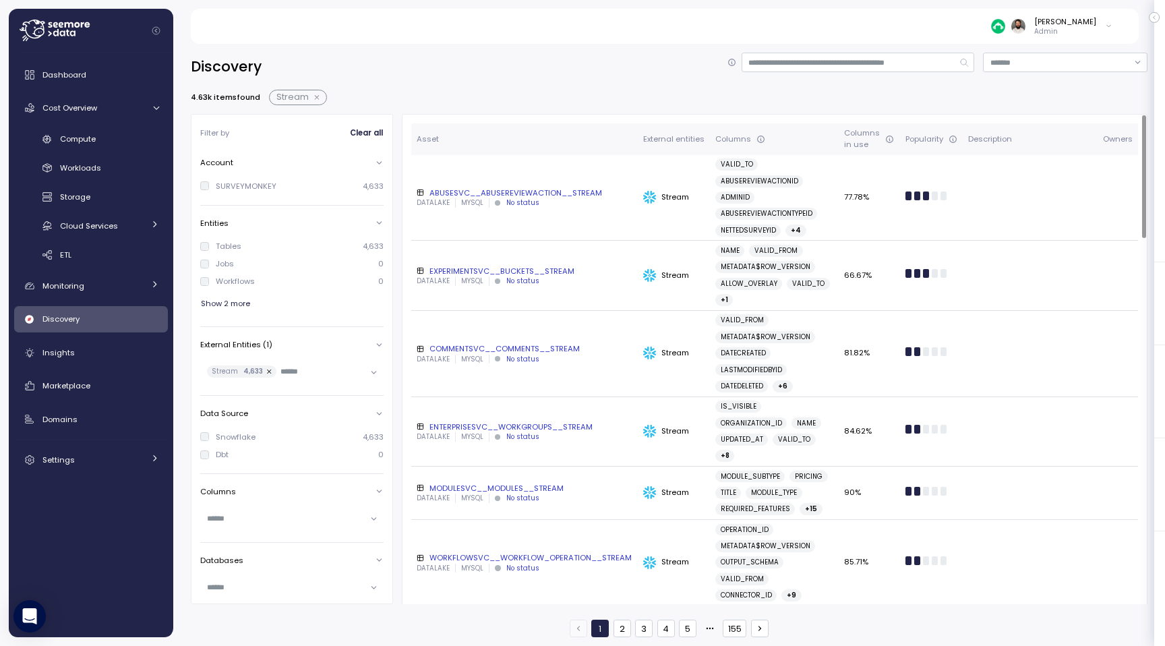
click at [566, 205] on div "DATALAKE MYSQL No status" at bounding box center [525, 202] width 216 height 9
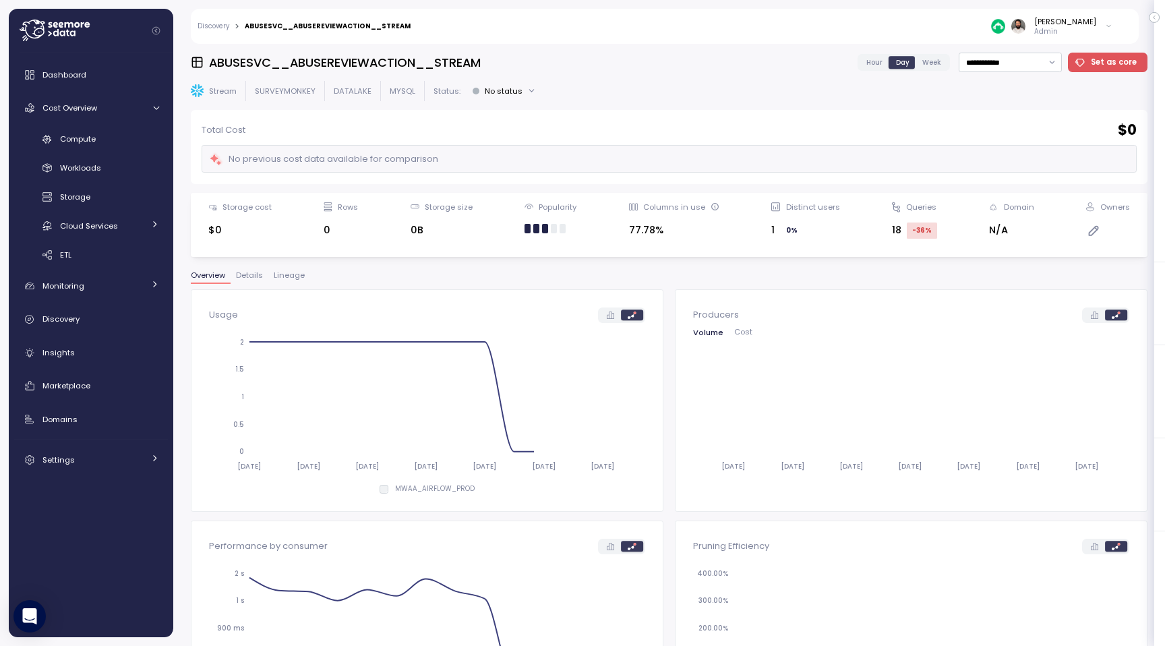
click at [290, 279] on span "Lineage" at bounding box center [289, 275] width 31 height 7
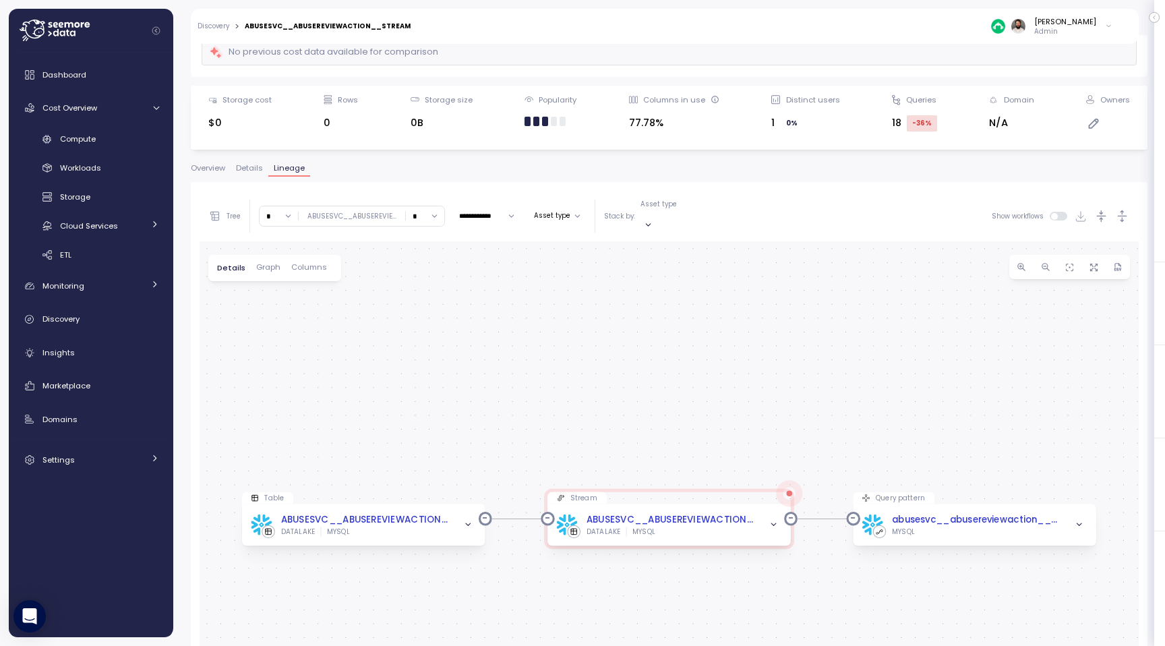
scroll to position [254, 0]
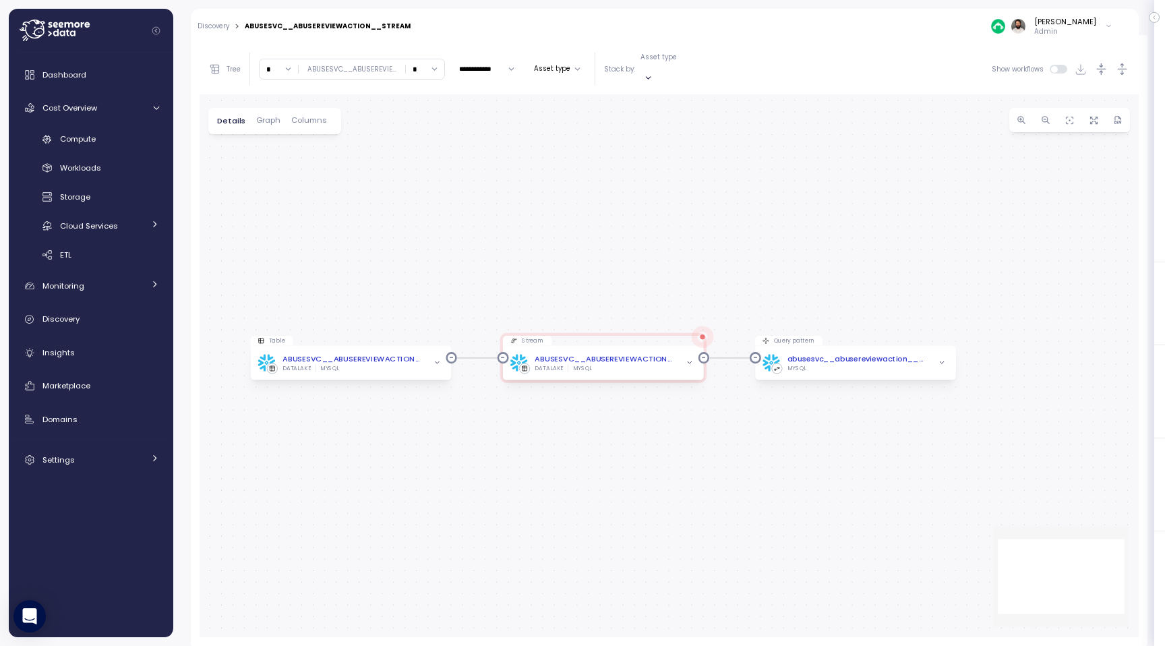
click at [270, 63] on input "*" at bounding box center [278, 69] width 38 height 20
click at [274, 170] on div "3" at bounding box center [278, 164] width 32 height 18
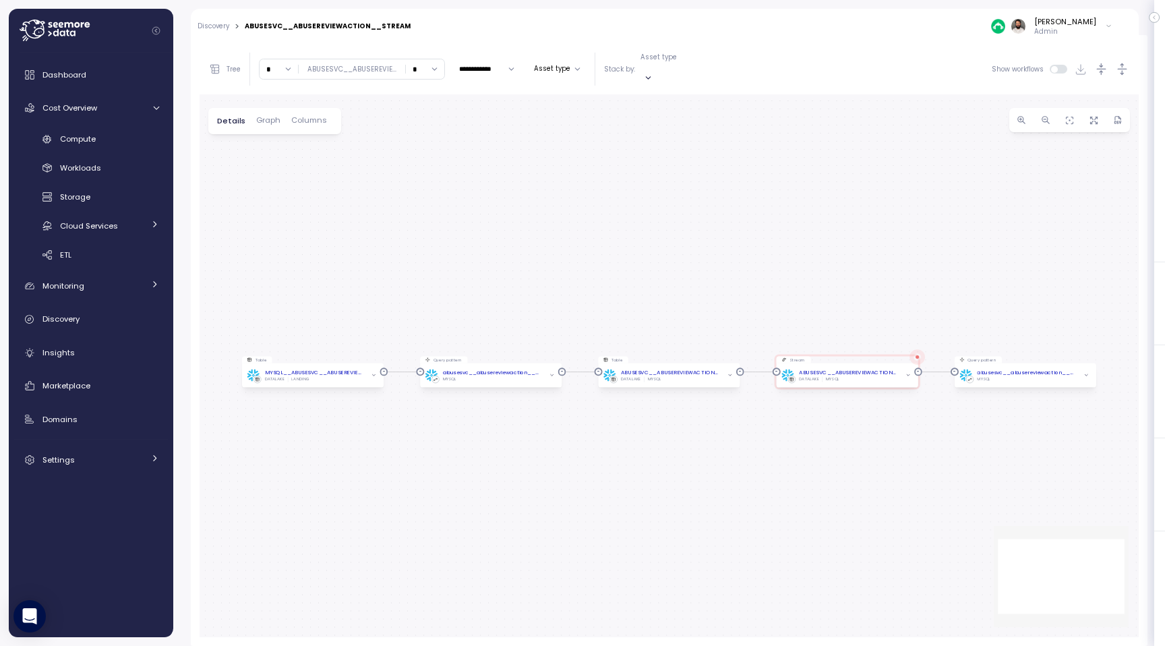
click at [289, 66] on input "*" at bounding box center [278, 69] width 38 height 20
click at [280, 189] on div "7" at bounding box center [278, 197] width 32 height 18
type input "*"
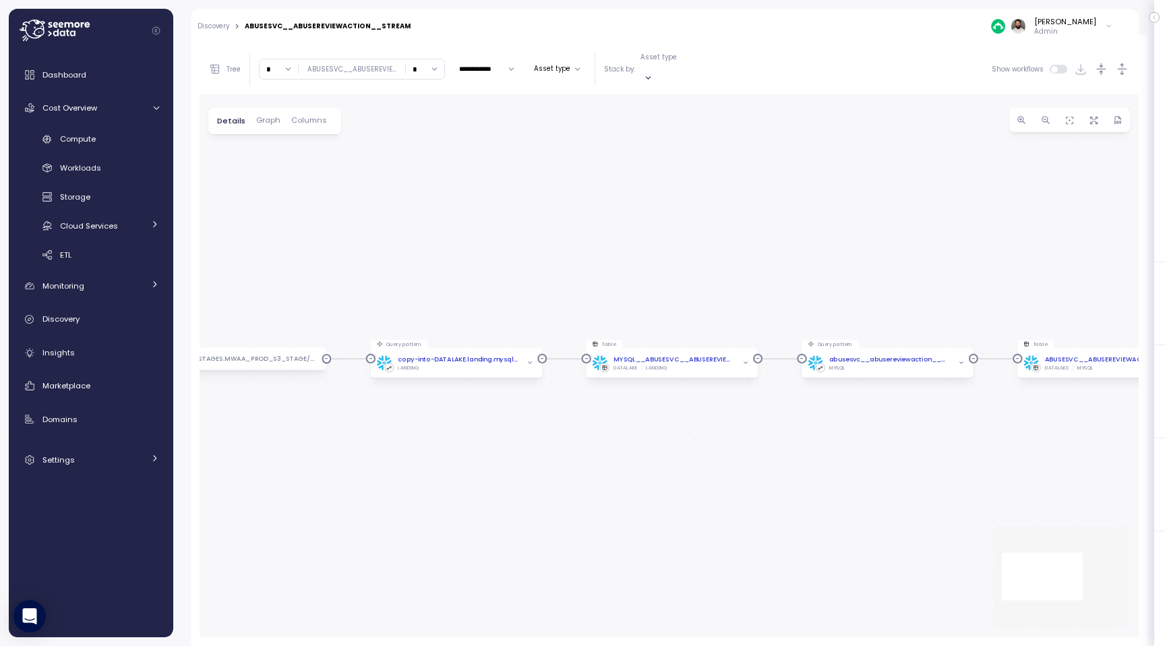
click at [362, 17] on div "Discovery > ABUSESVC__ABUSEREVIEWACTION__STREAM Guy Biecher Admin" at bounding box center [656, 26] width 930 height 35
click at [361, 25] on div "ABUSESVC__ABUSEREVIEWACTION__STREAM" at bounding box center [328, 26] width 166 height 7
copy div "ABUSESVC__ABUSEREVIEWACTION__STREAM"
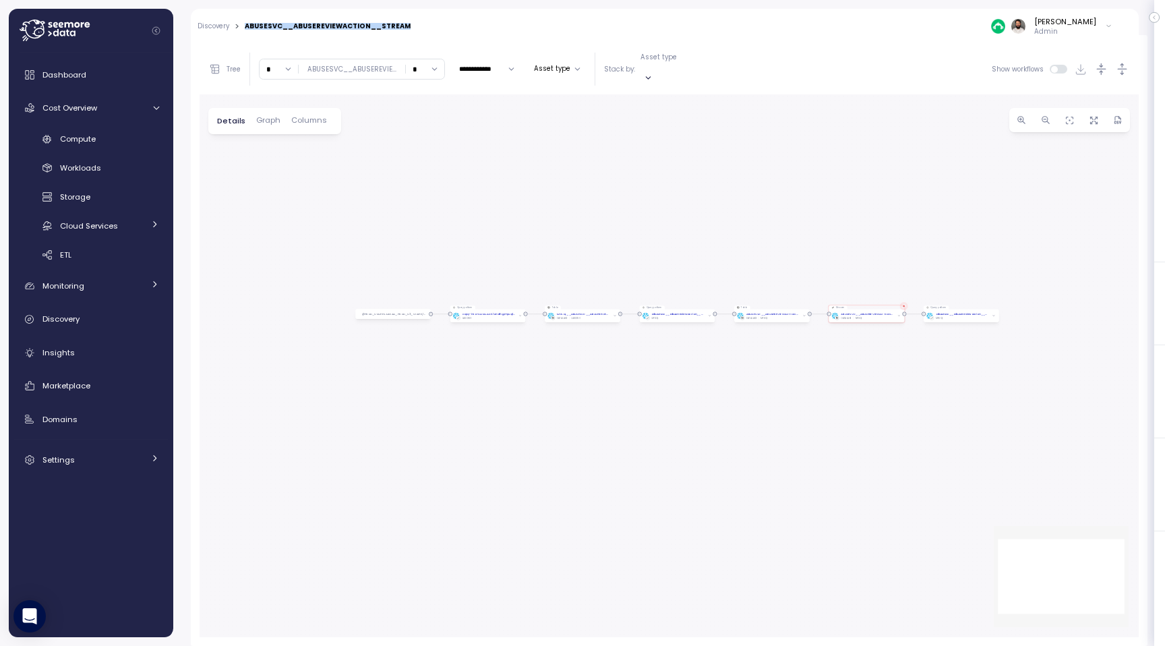
drag, startPoint x: 583, startPoint y: 267, endPoint x: 514, endPoint y: 267, distance: 69.4
click at [514, 267] on div "Table ABUSESVC__ABUSEREVIEWACTION__WORKING_COPY DATALAKE MYSQL Stream ABUSESVC_…" at bounding box center [669, 365] width 939 height 543
click at [1124, 65] on icon "button" at bounding box center [1122, 69] width 14 height 14
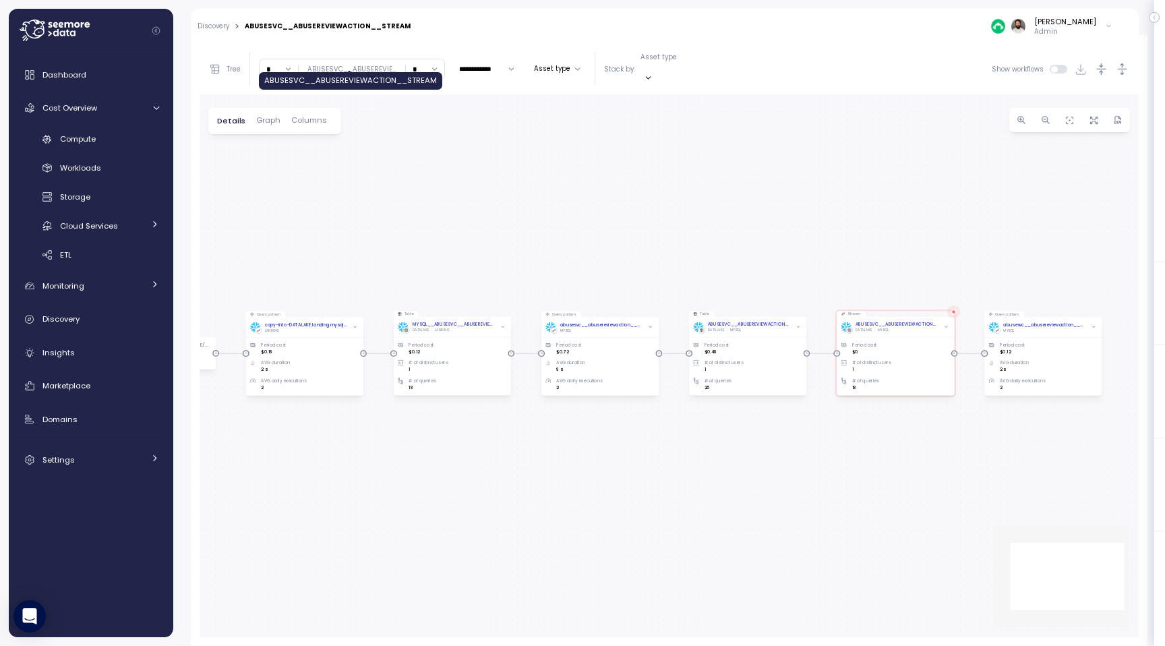
click at [411, 65] on input "*" at bounding box center [425, 69] width 38 height 20
click at [425, 176] on div "4" at bounding box center [420, 182] width 32 height 18
type input "*"
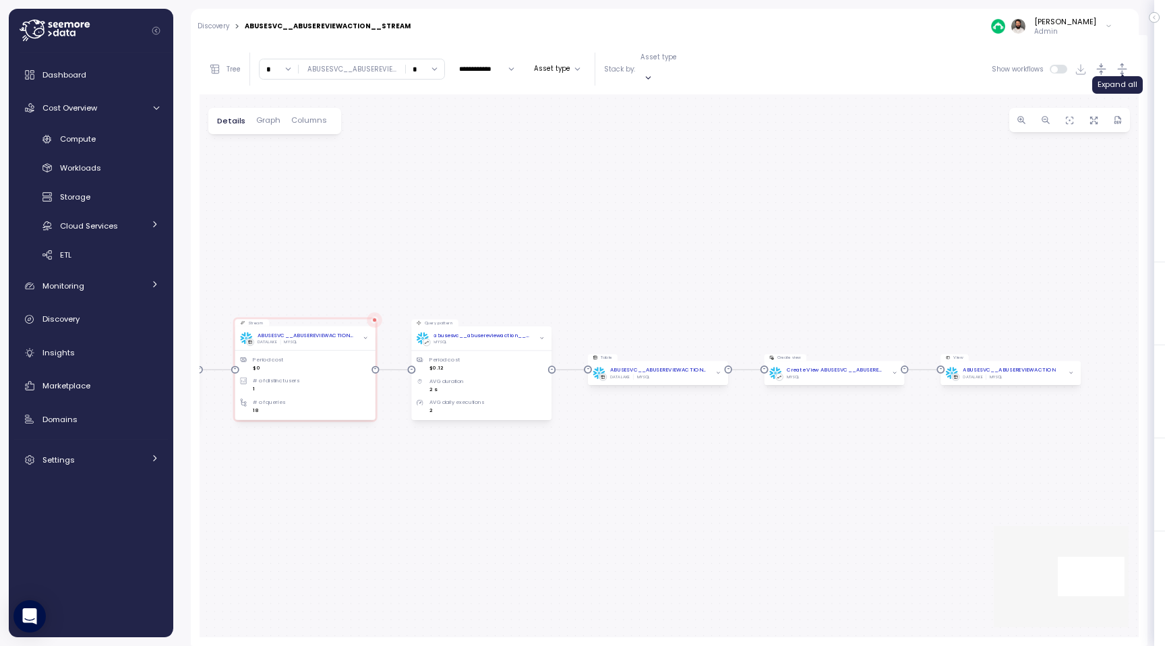
click at [1124, 69] on icon "button" at bounding box center [1122, 69] width 14 height 14
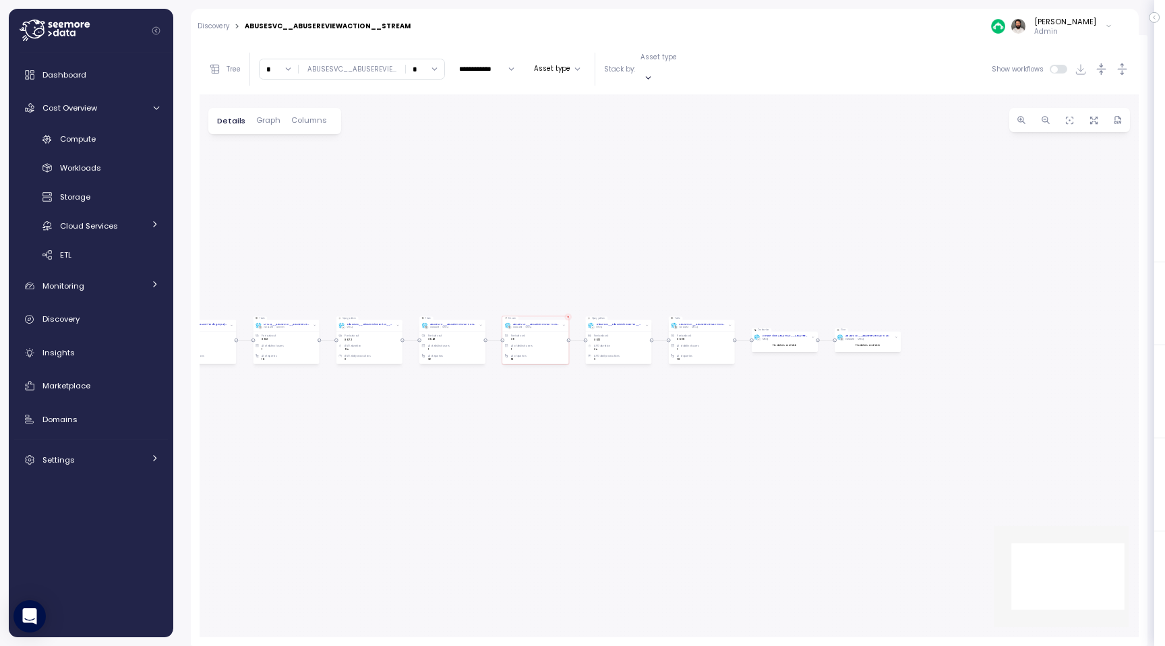
drag, startPoint x: 597, startPoint y: 278, endPoint x: 810, endPoint y: 278, distance: 213.0
click at [810, 278] on div "Table ABUSESVC__ABUSEREVIEWACTION__WORKING_COPY DATALAKE MYSQL Period cost $0.4…" at bounding box center [669, 365] width 939 height 543
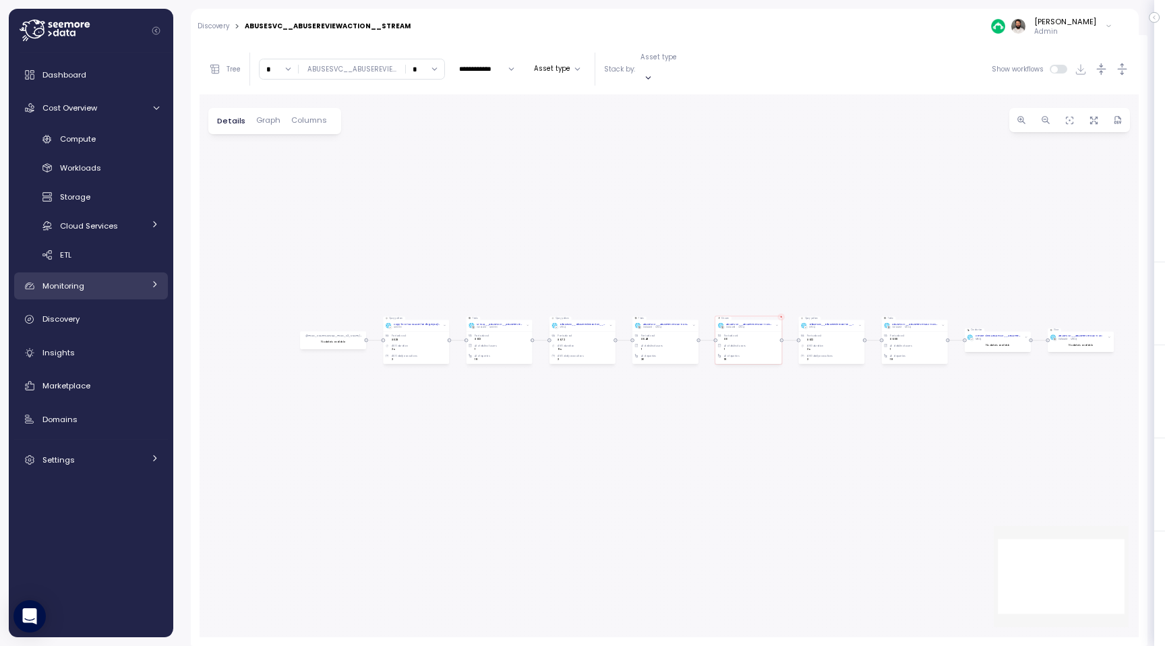
click at [108, 295] on link "Monitoring" at bounding box center [91, 285] width 154 height 27
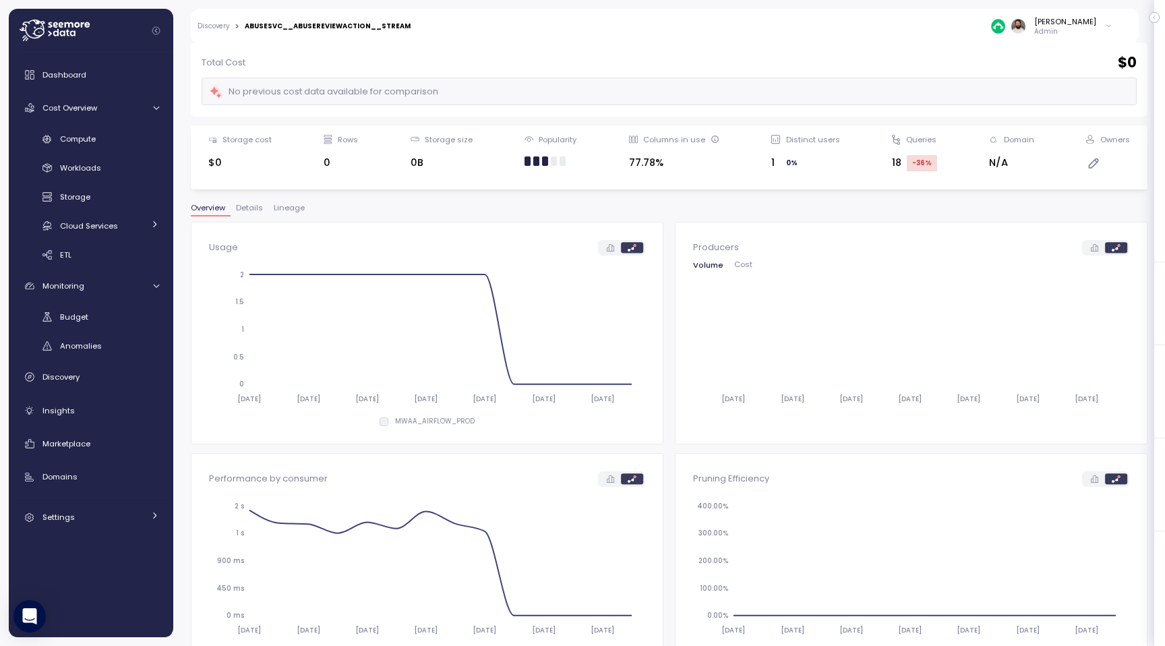
scroll to position [9, 0]
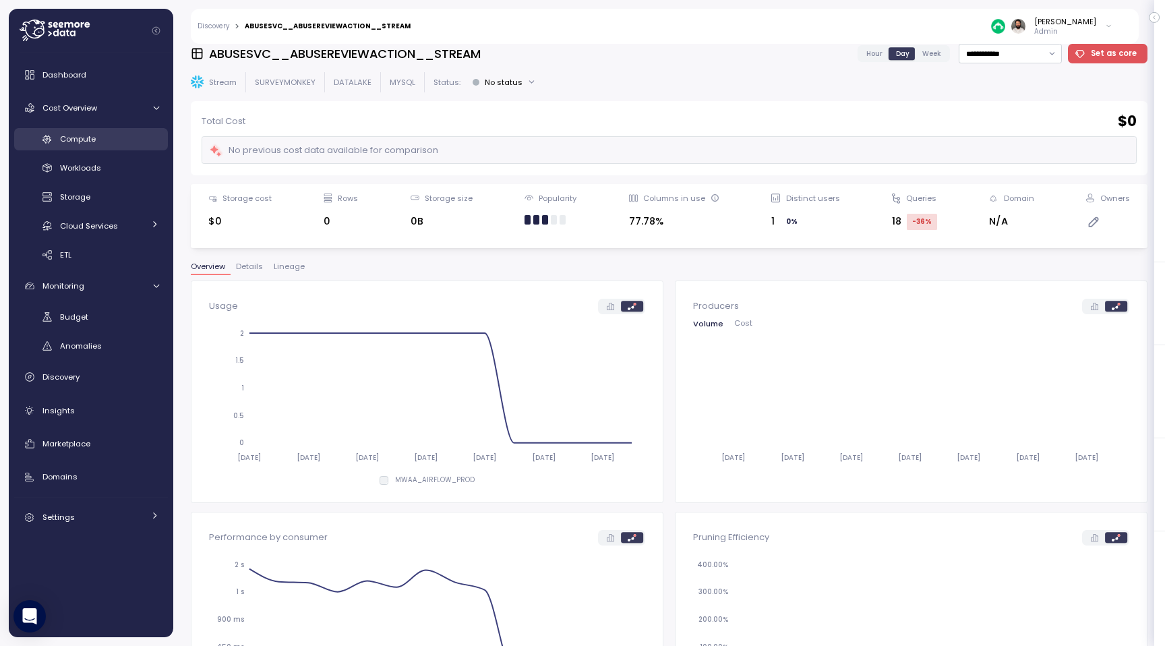
click at [104, 145] on div "Compute" at bounding box center [109, 138] width 99 height 13
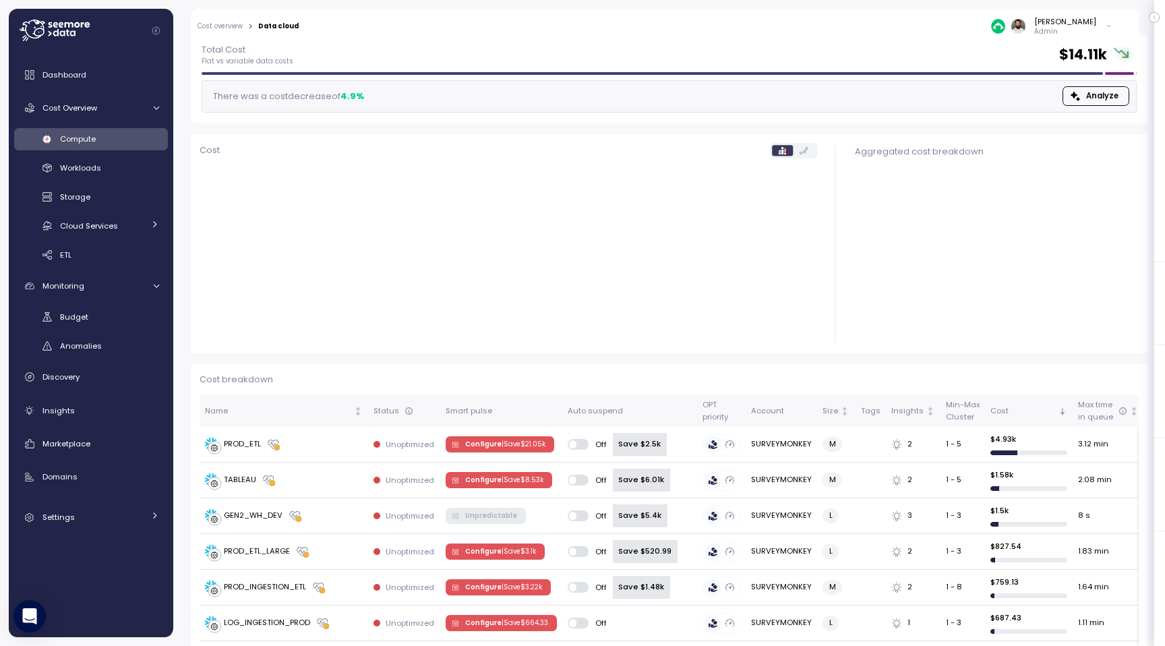
scroll to position [8, 0]
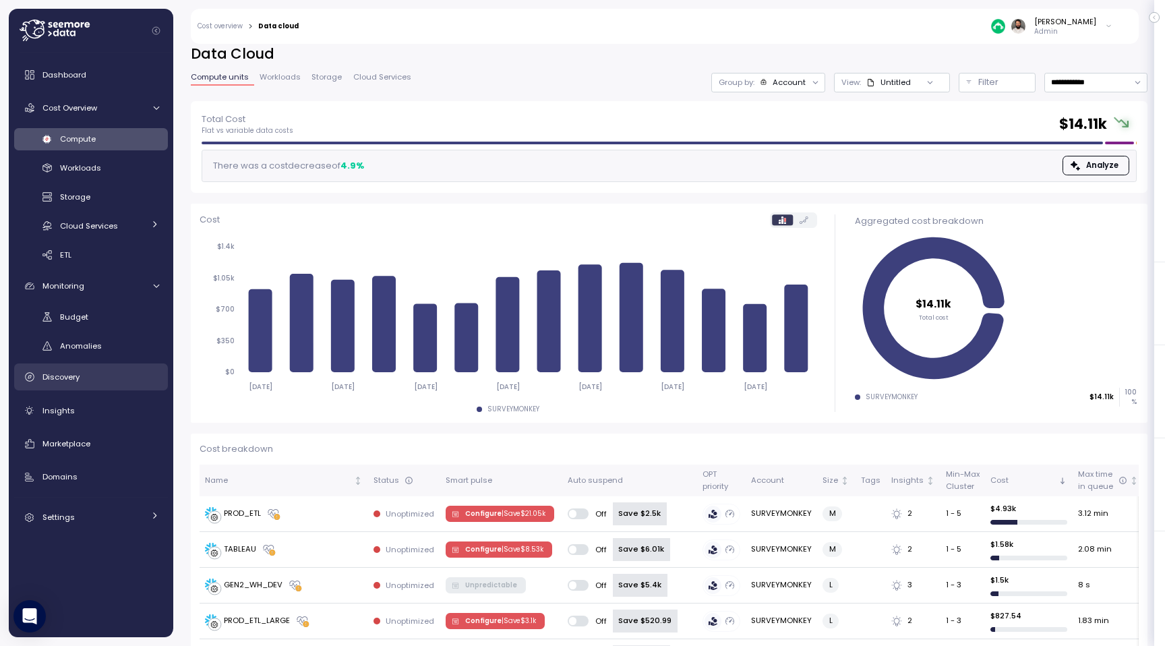
click at [100, 381] on div "Discovery" at bounding box center [100, 376] width 117 height 13
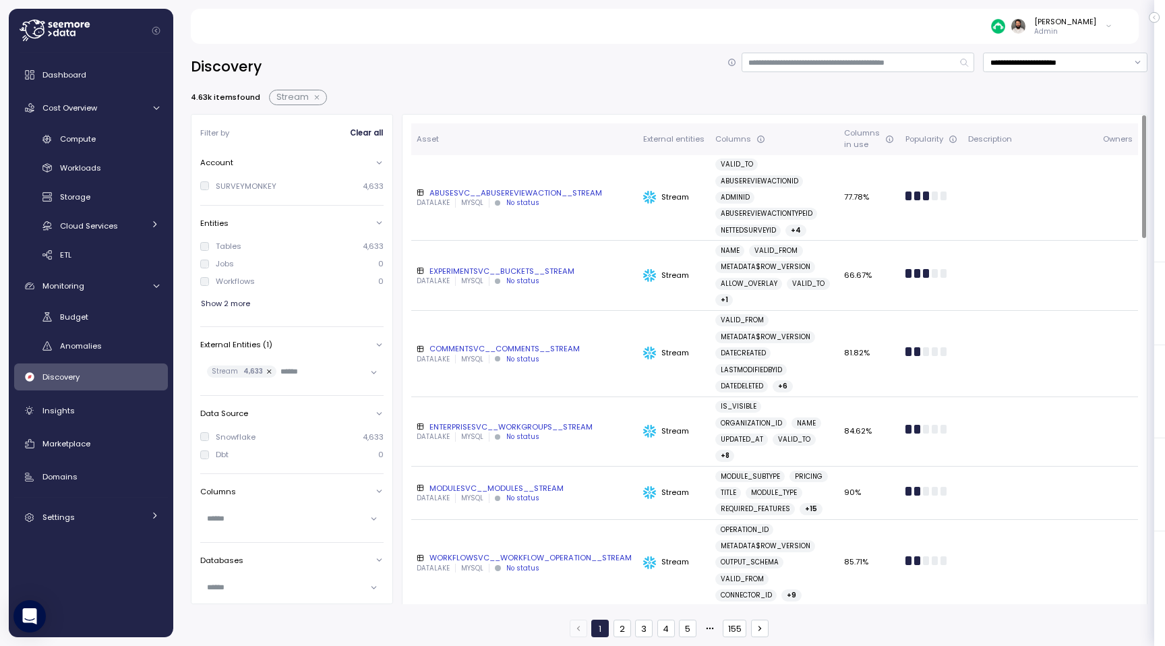
click at [540, 282] on div "DATALAKE MYSQL No status" at bounding box center [525, 280] width 216 height 9
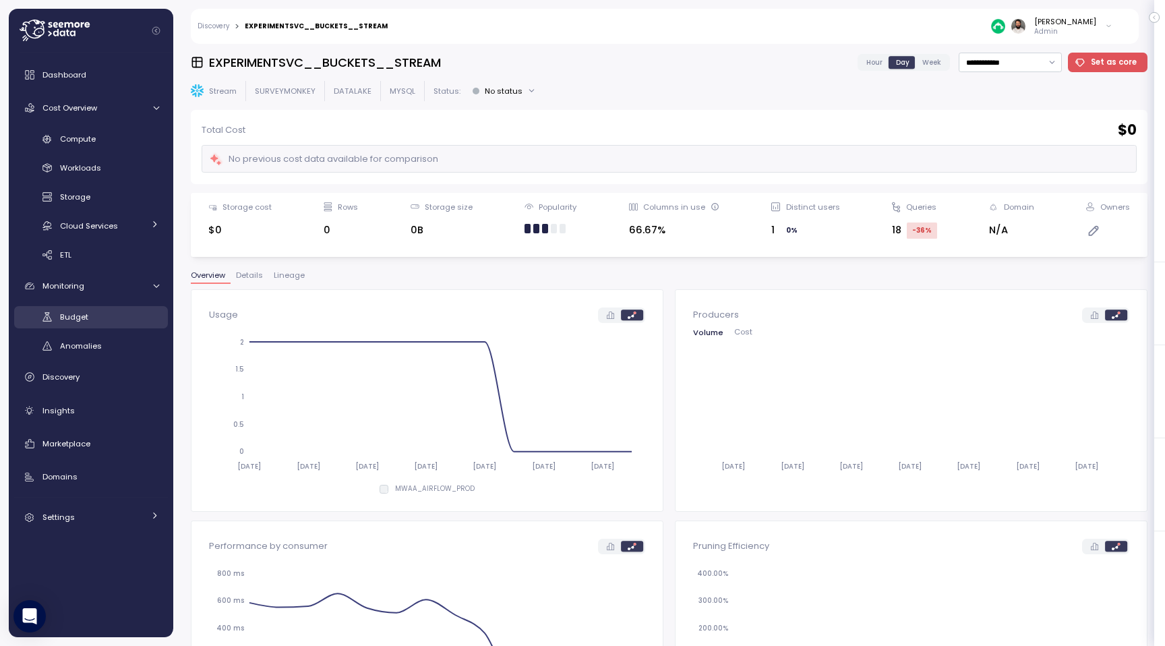
click at [99, 317] on div "Budget" at bounding box center [109, 316] width 99 height 13
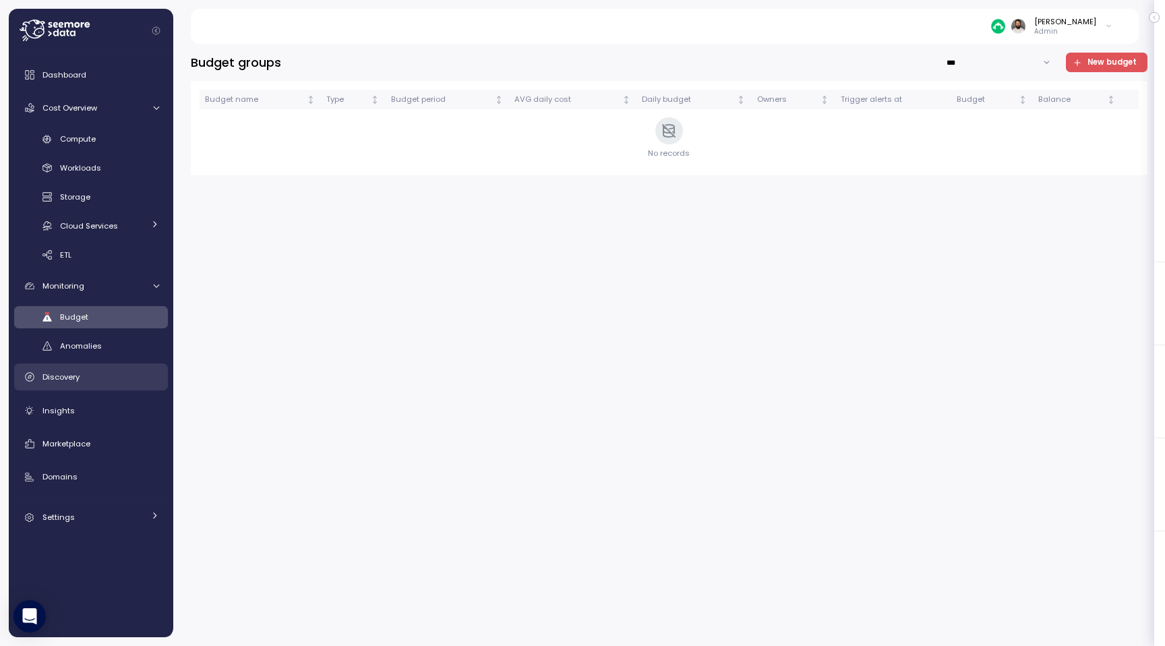
click at [105, 388] on link "Discovery" at bounding box center [91, 376] width 154 height 27
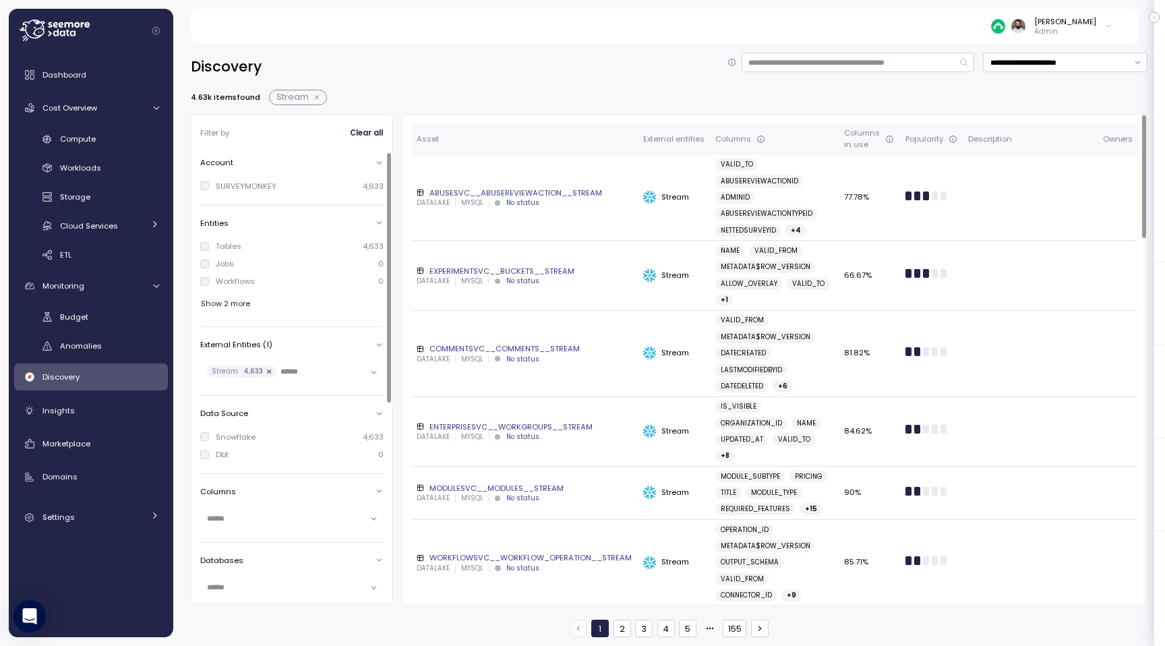
click at [317, 92] on span "Stream" at bounding box center [298, 98] width 58 height 16
click at [317, 93] on button "button" at bounding box center [318, 97] width 18 height 11
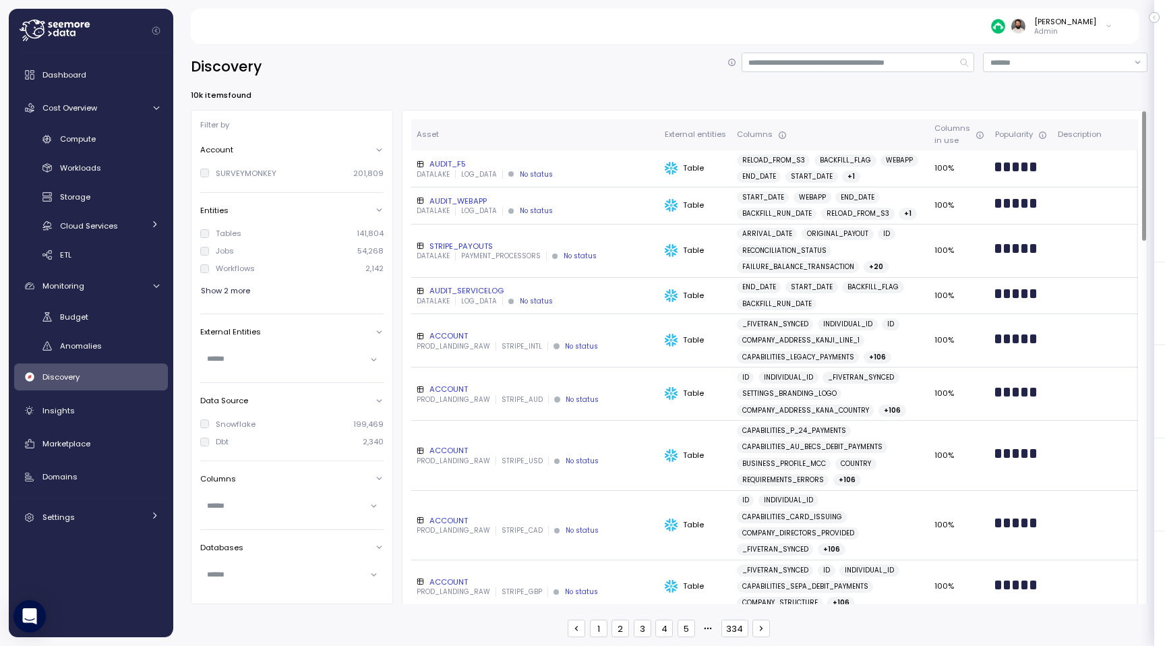
click at [574, 165] on div "AUDIT_F5" at bounding box center [535, 163] width 237 height 11
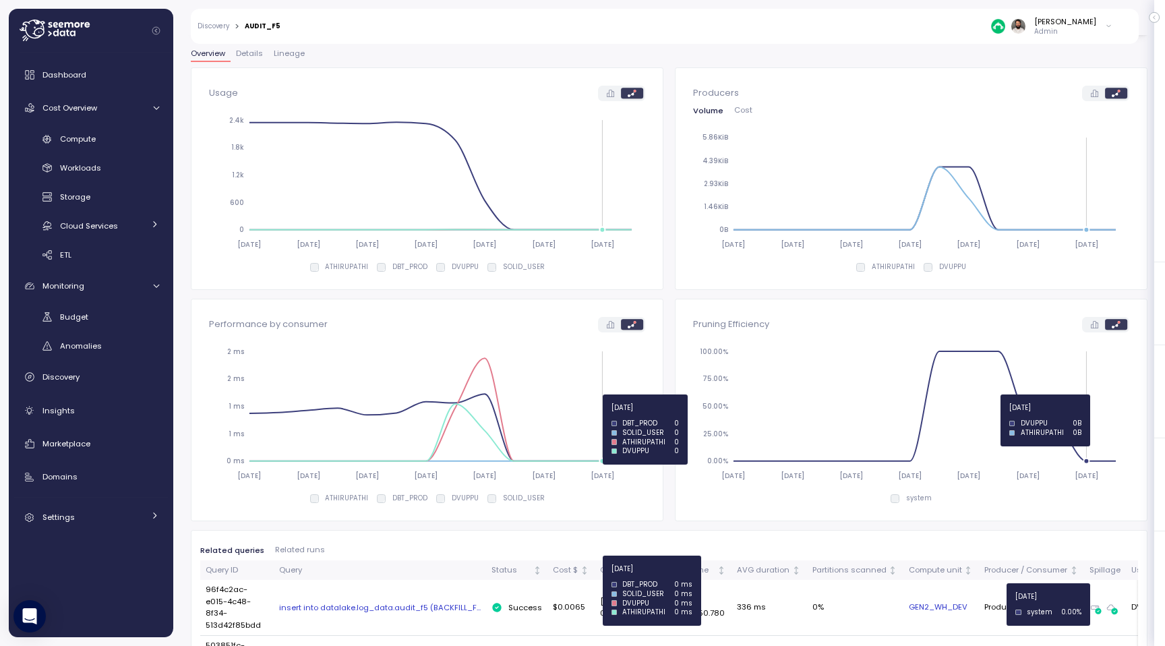
scroll to position [361, 0]
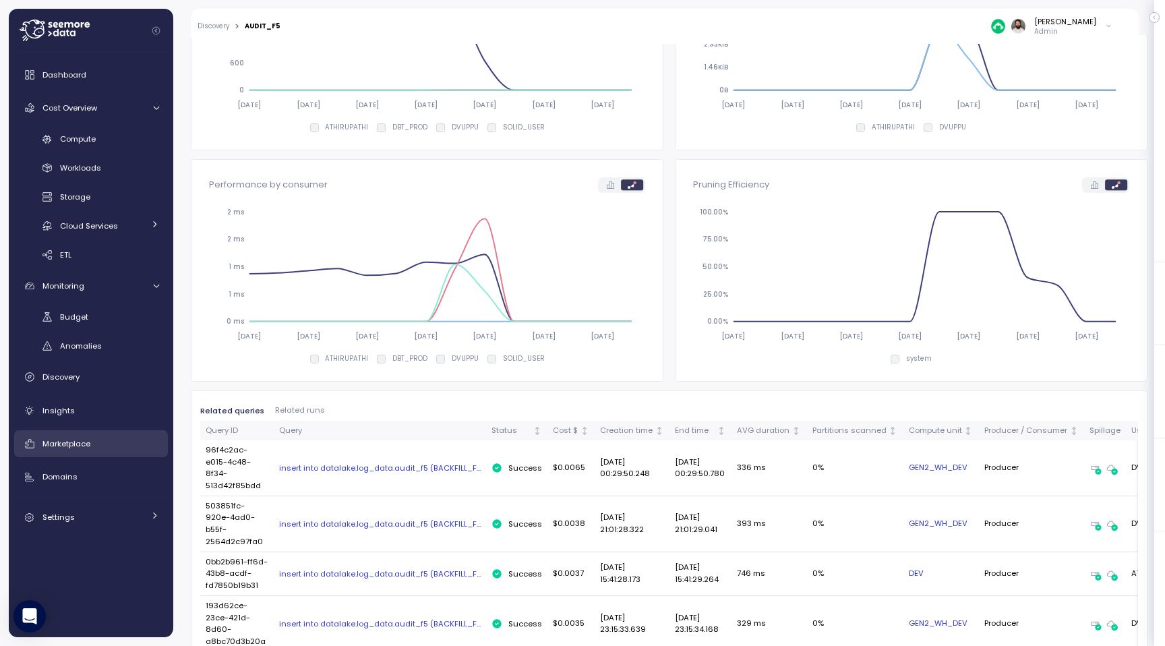
click at [99, 441] on div "Marketplace" at bounding box center [100, 443] width 117 height 13
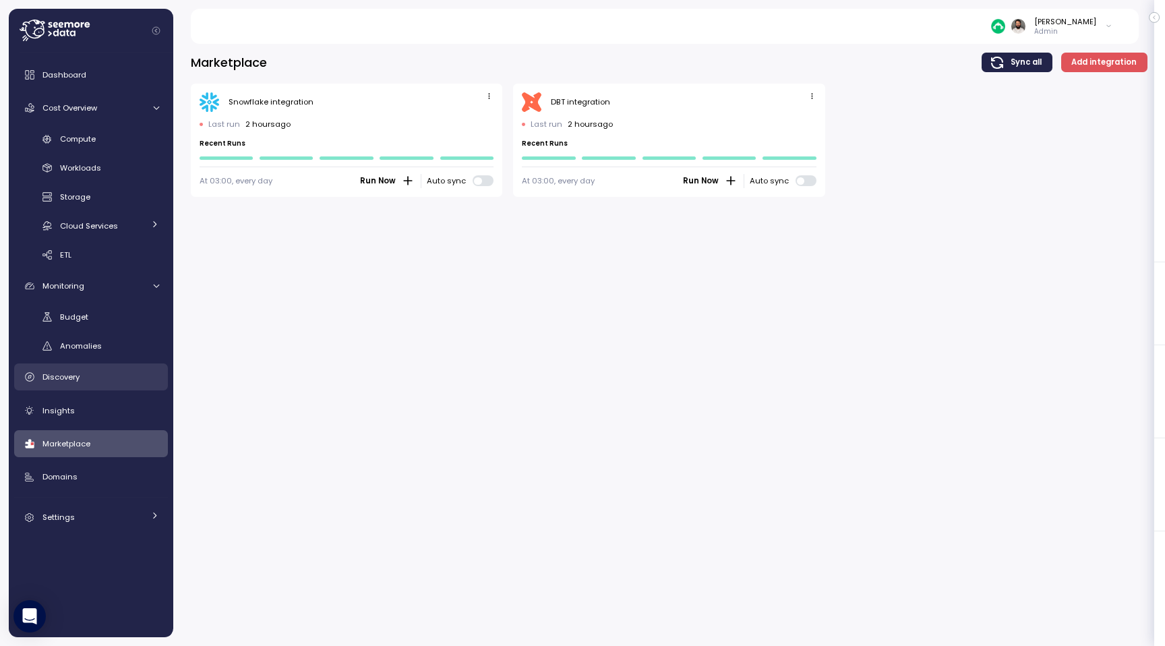
click at [96, 386] on link "Discovery" at bounding box center [91, 376] width 154 height 27
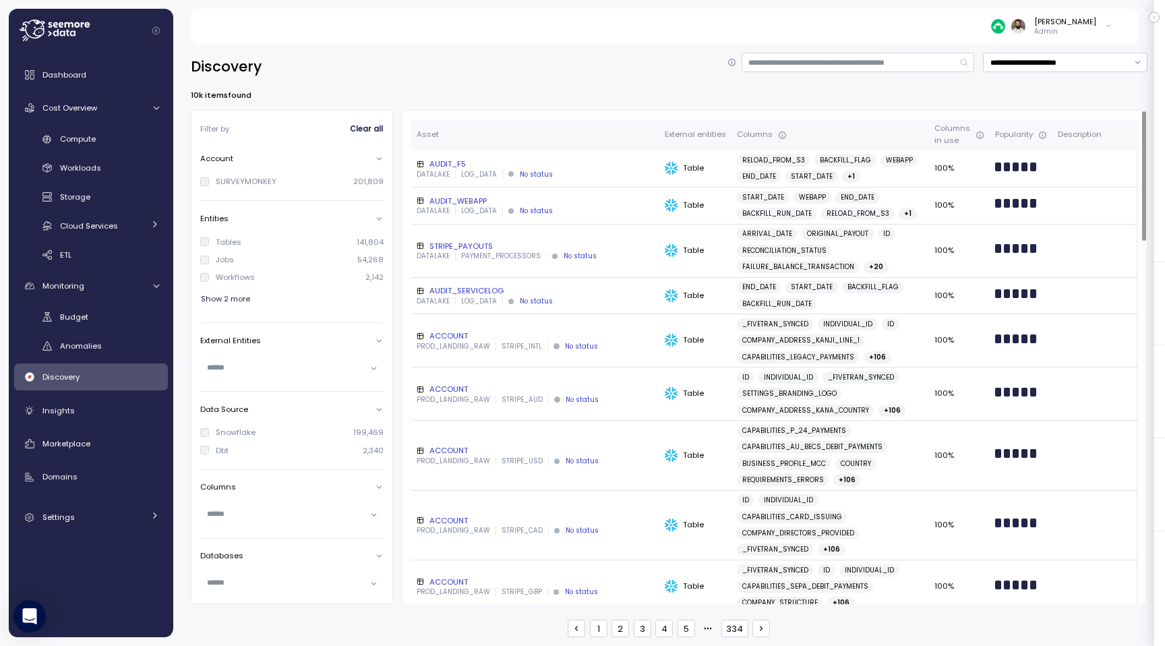
click at [539, 293] on div "AUDIT_SERVICELOG" at bounding box center [535, 290] width 237 height 11
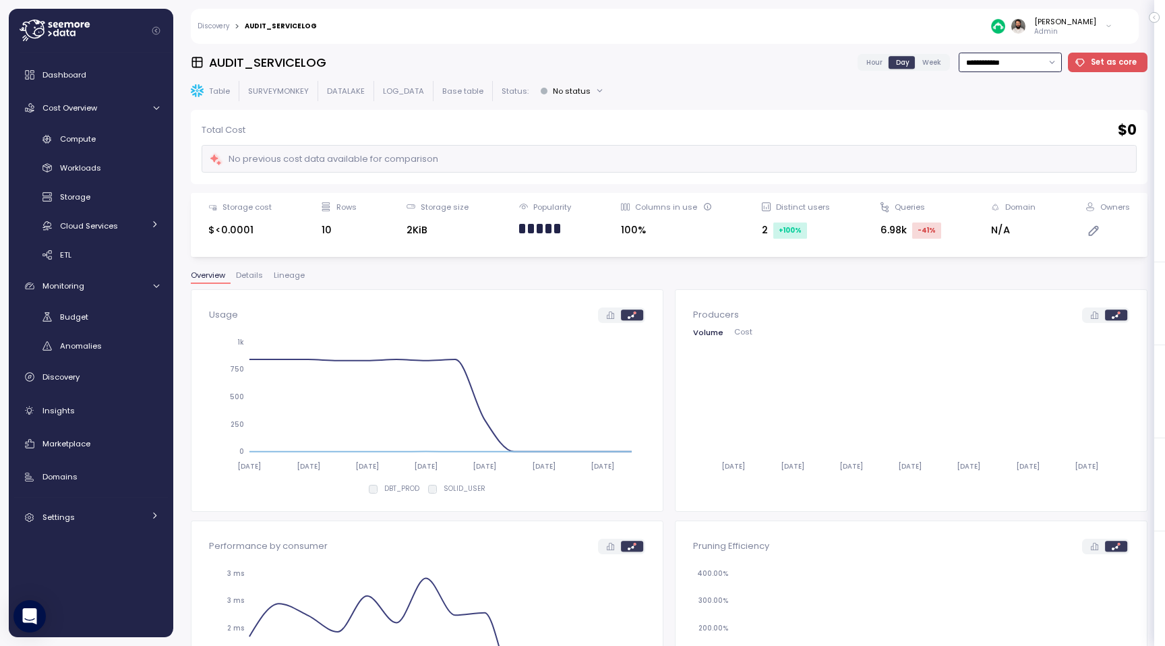
click at [1024, 65] on input "**********" at bounding box center [1009, 63] width 103 height 20
click at [1014, 161] on span "Last 30 days" at bounding box center [994, 164] width 50 height 12
type input "**********"
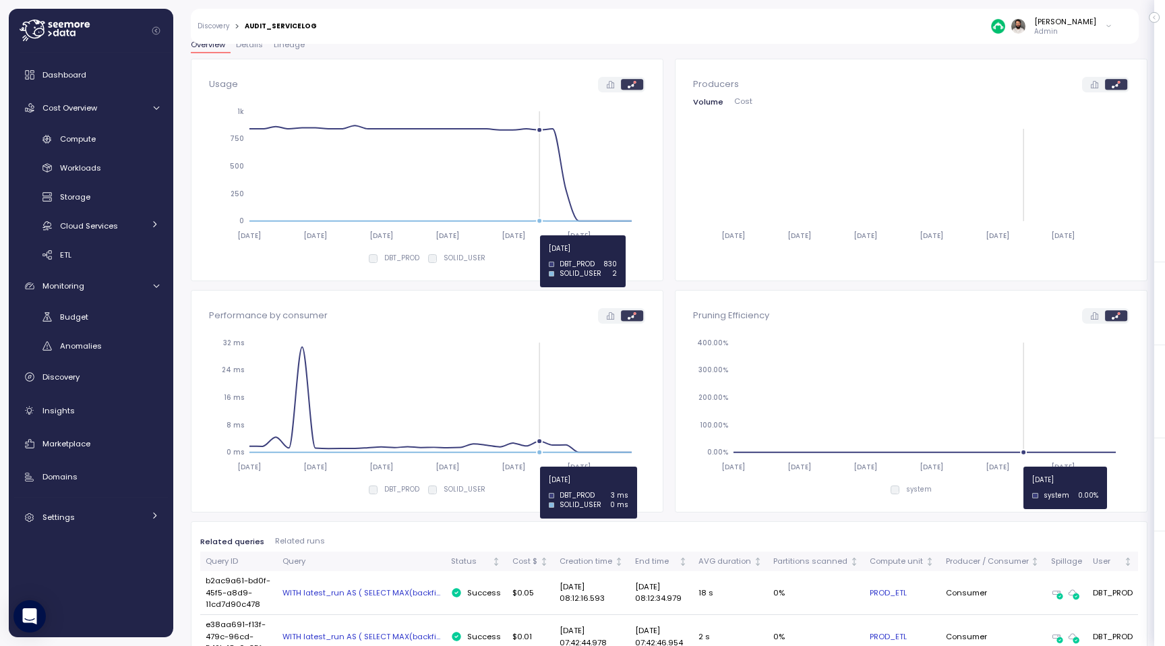
scroll to position [147, 0]
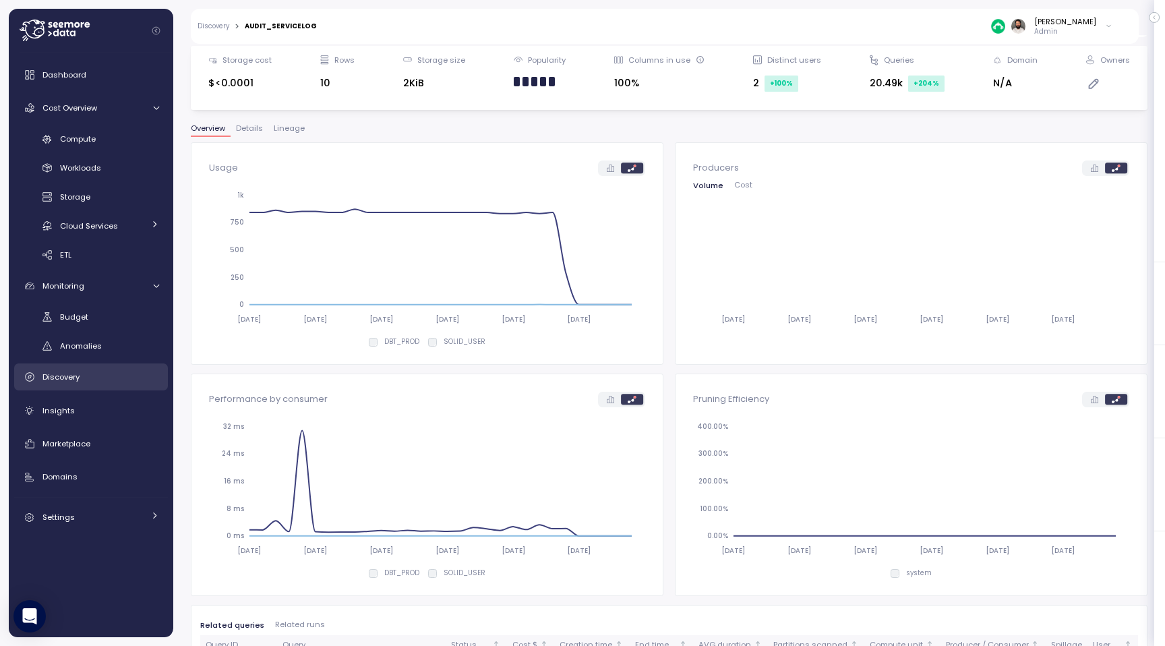
click at [87, 384] on link "Discovery" at bounding box center [91, 376] width 154 height 27
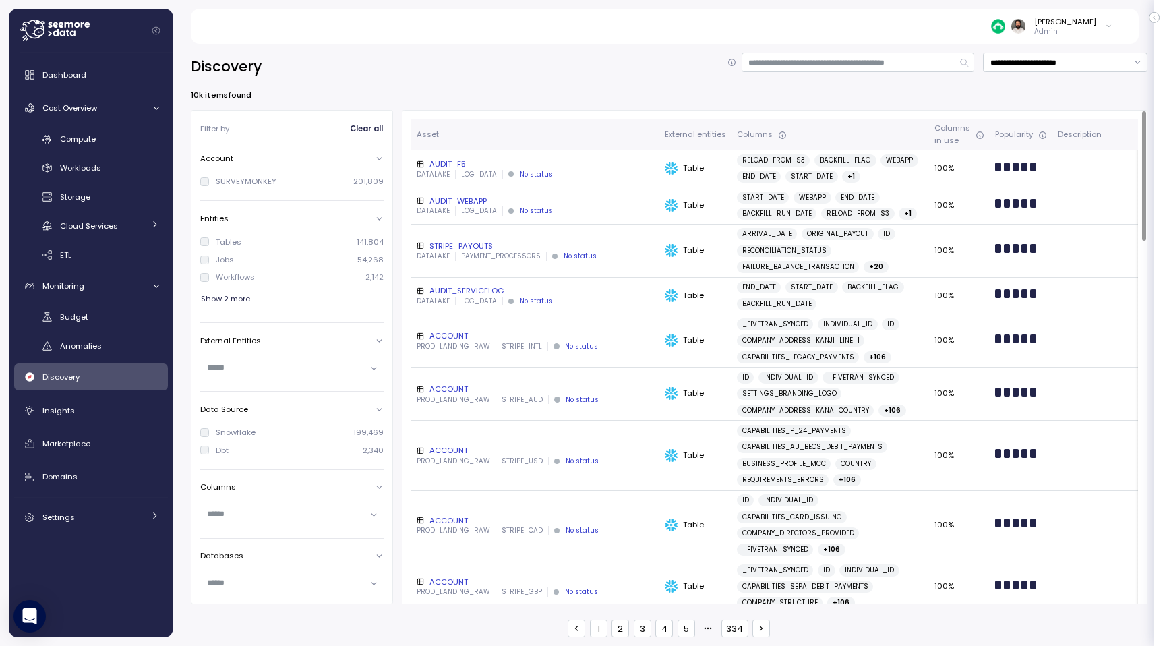
click at [522, 245] on div "STRIPE_PAYOUTS" at bounding box center [535, 246] width 237 height 11
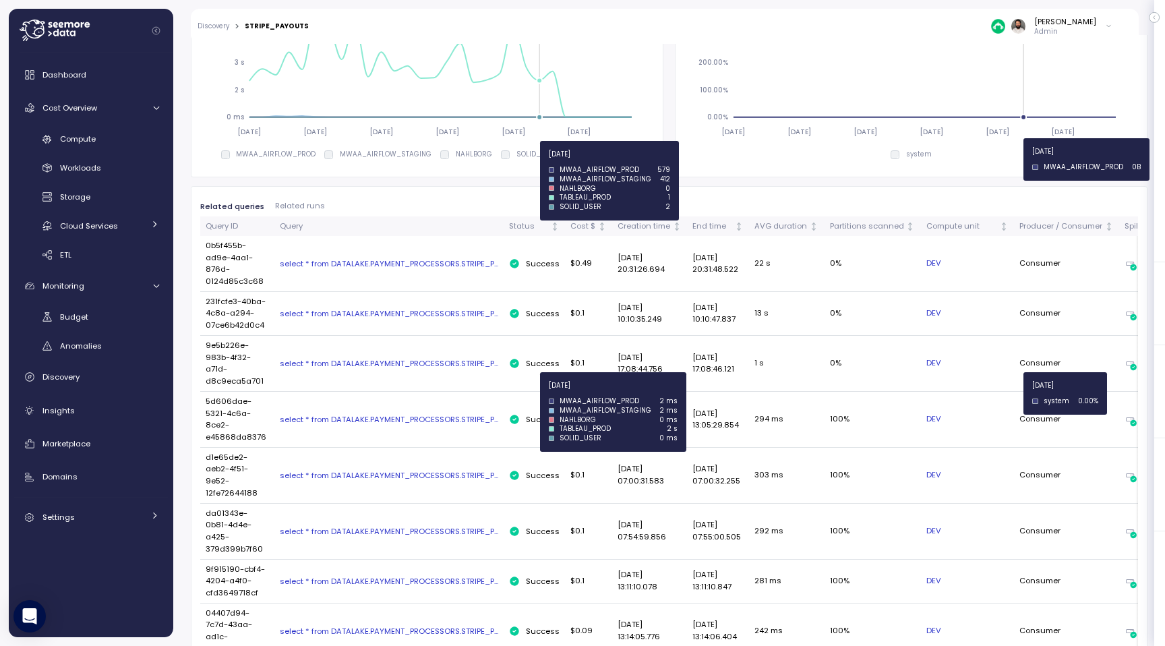
scroll to position [576, 0]
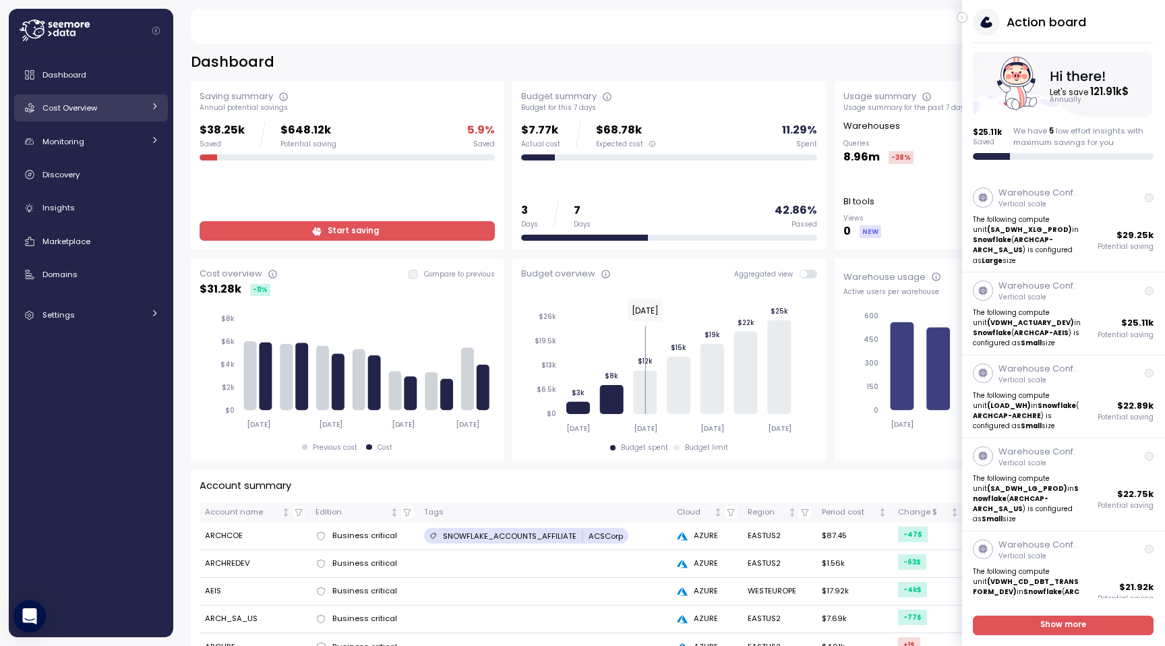
click at [70, 111] on span "Cost Overview" at bounding box center [69, 107] width 55 height 11
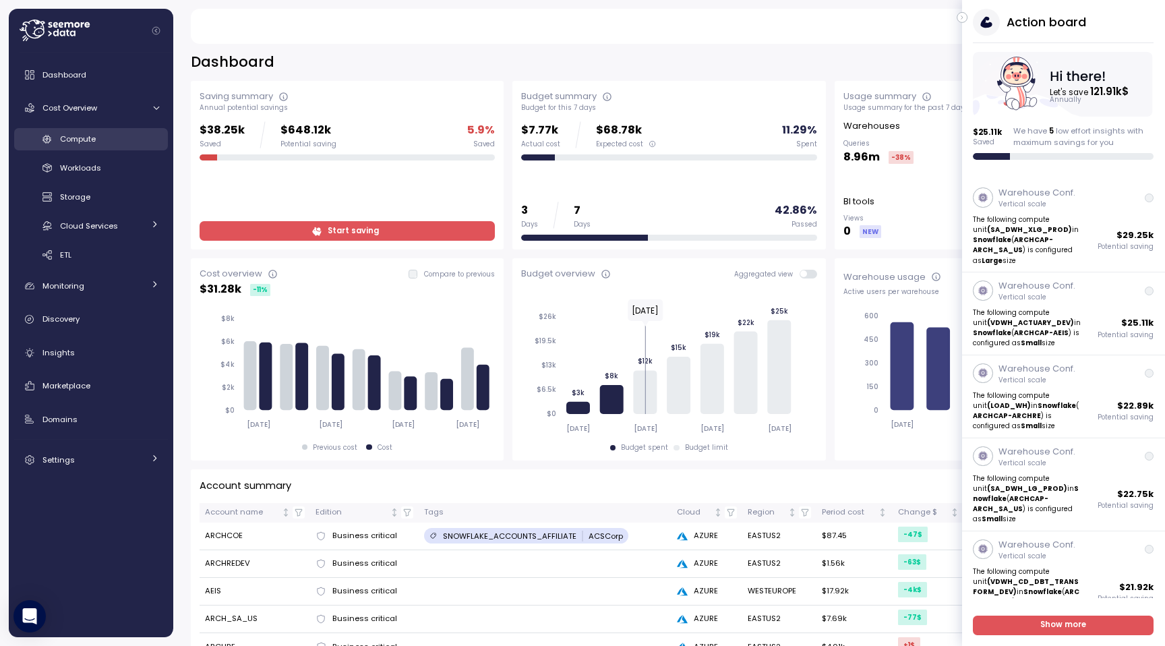
click at [73, 142] on span "Compute" at bounding box center [78, 138] width 36 height 11
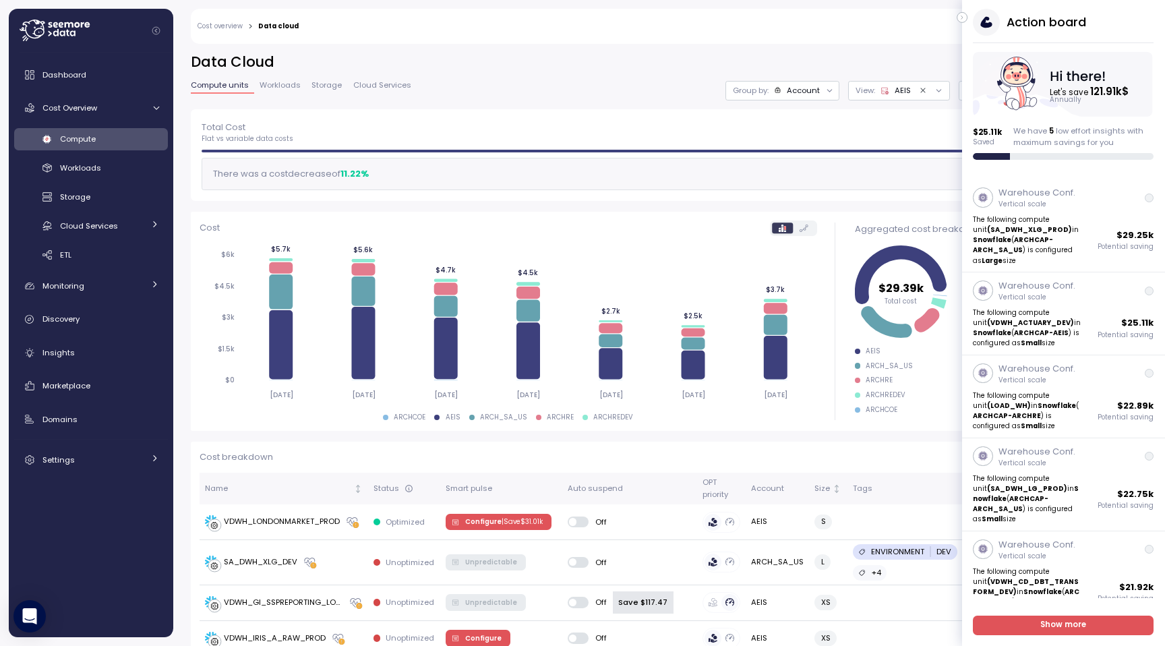
click at [964, 20] on icon "button" at bounding box center [962, 17] width 6 height 16
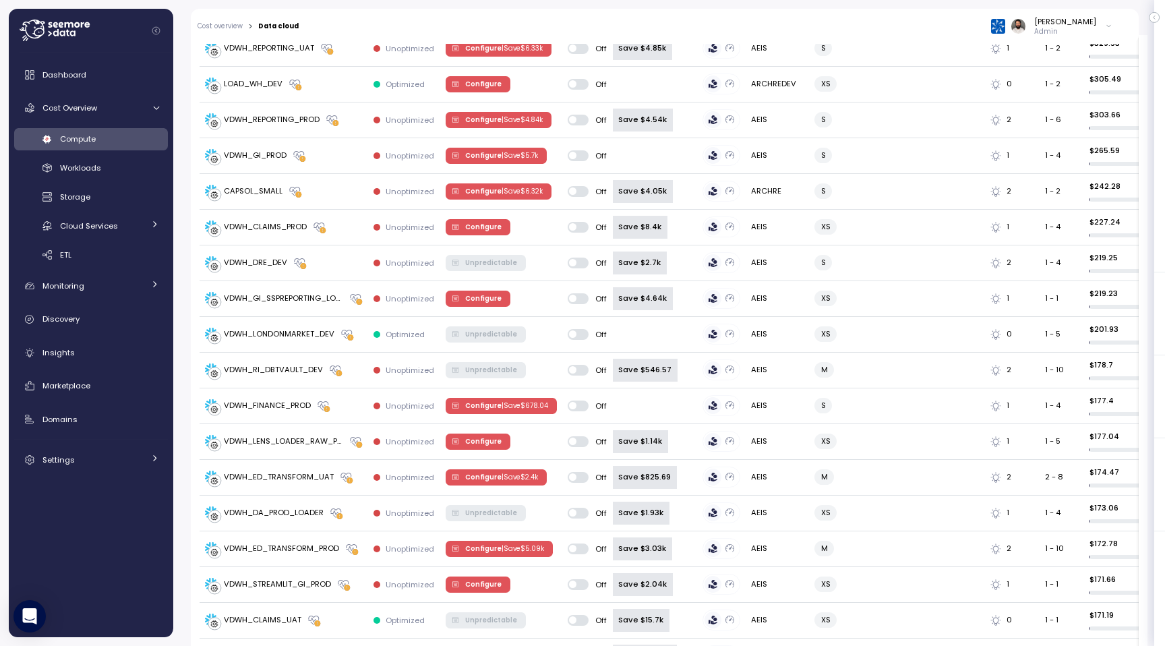
scroll to position [1744, 0]
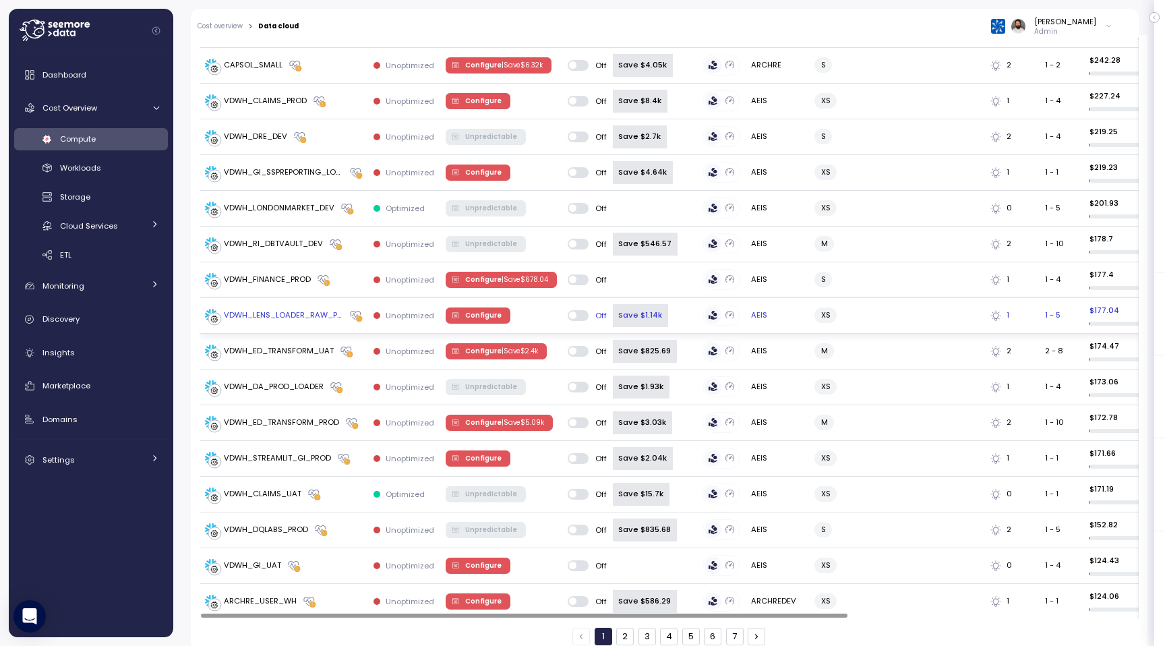
click at [468, 308] on span "Configure" at bounding box center [483, 315] width 36 height 15
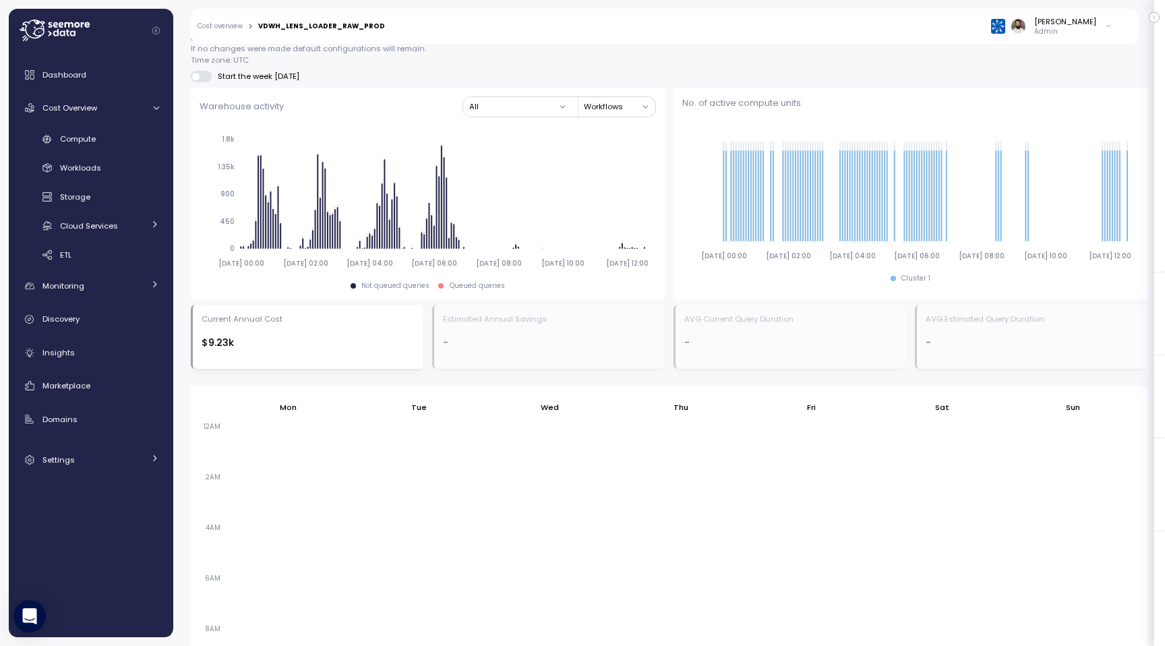
scroll to position [637, 0]
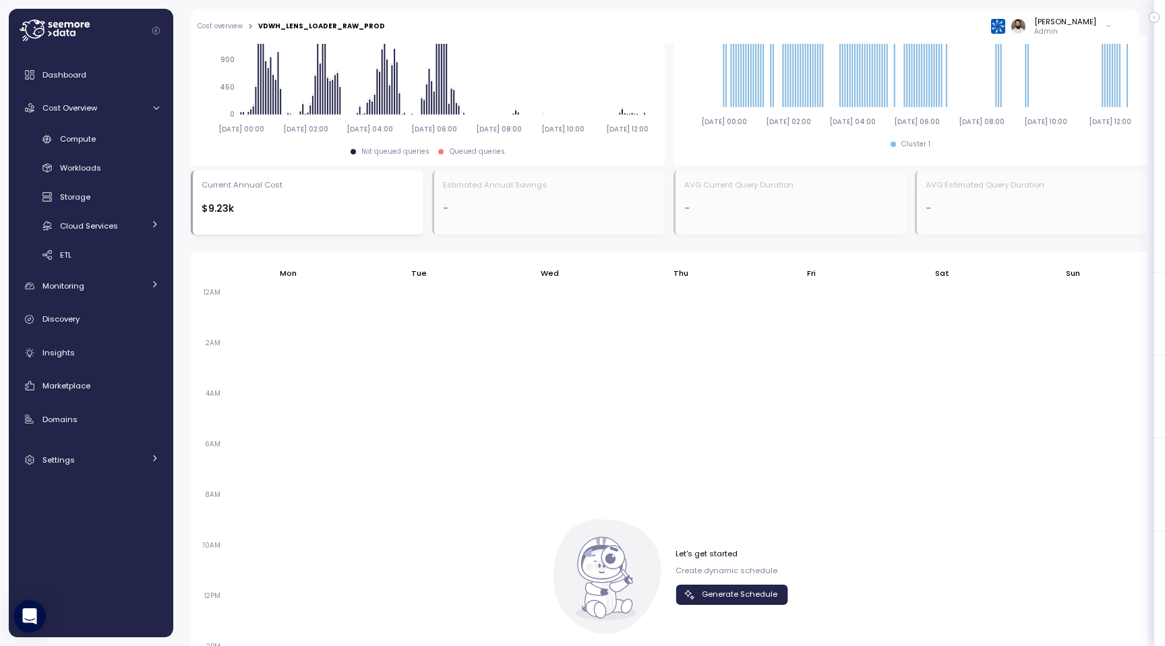
click at [741, 598] on span "Generate Schedule" at bounding box center [739, 594] width 75 height 18
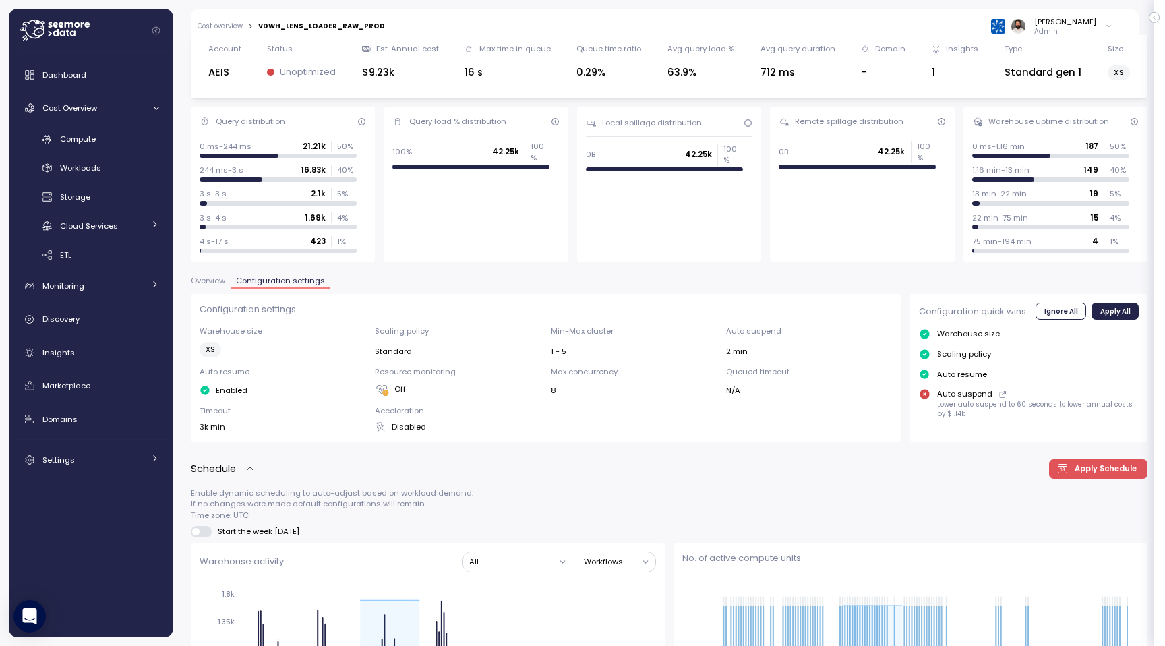
scroll to position [0, 0]
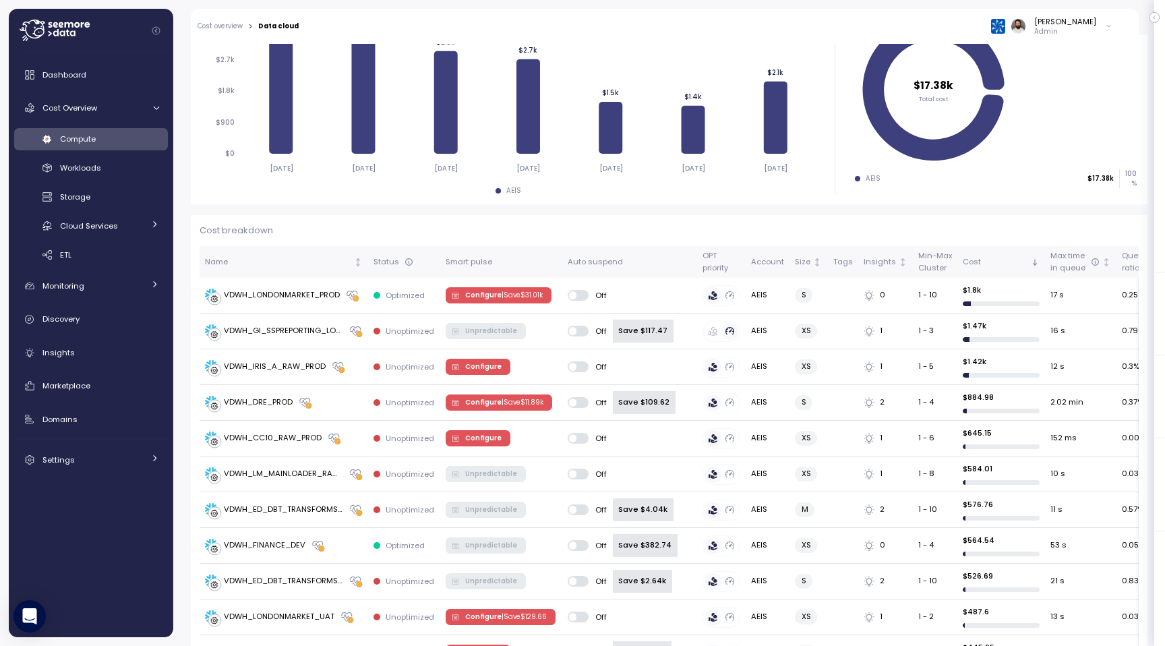
scroll to position [123, 0]
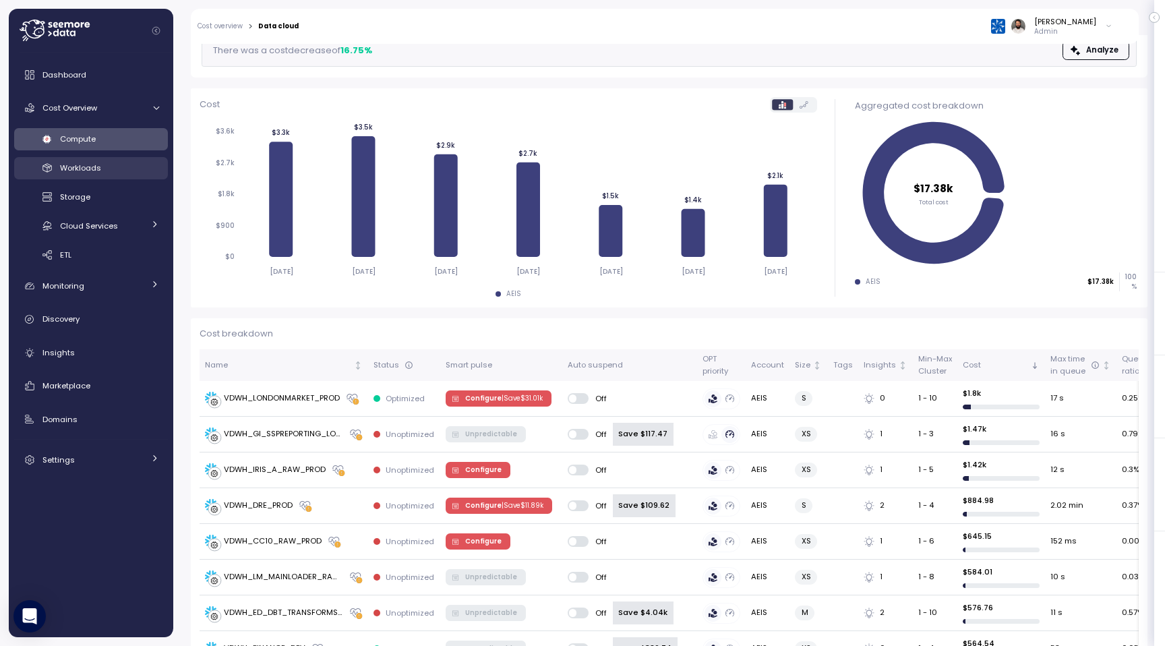
click at [113, 173] on div "Workloads" at bounding box center [109, 167] width 99 height 13
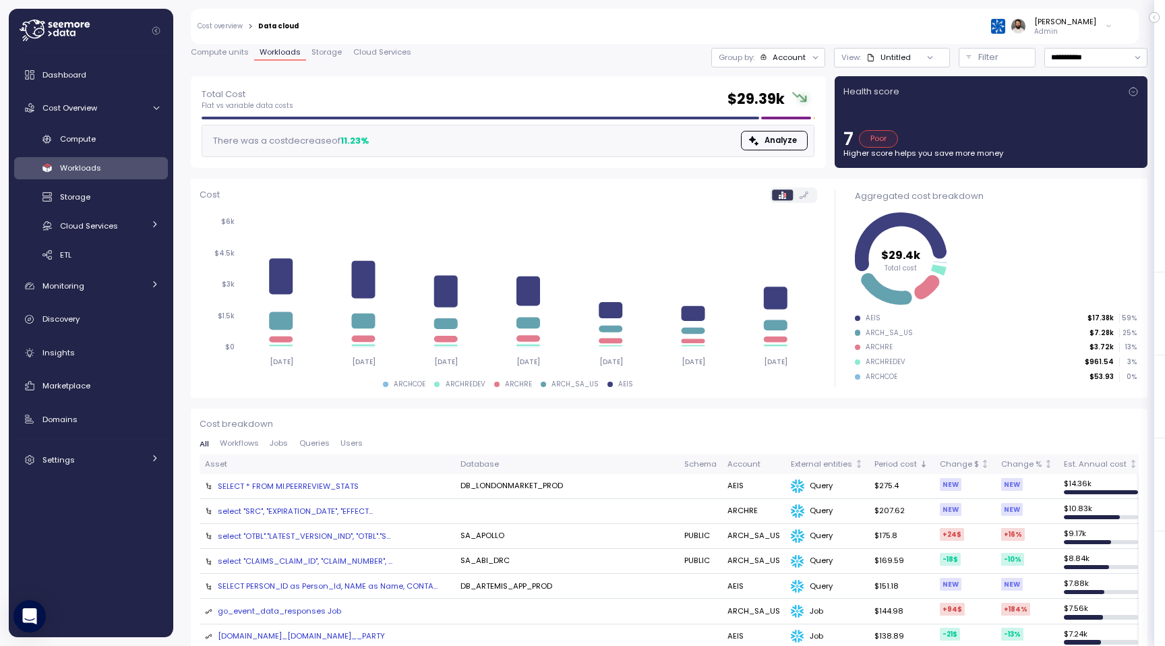
scroll to position [39, 0]
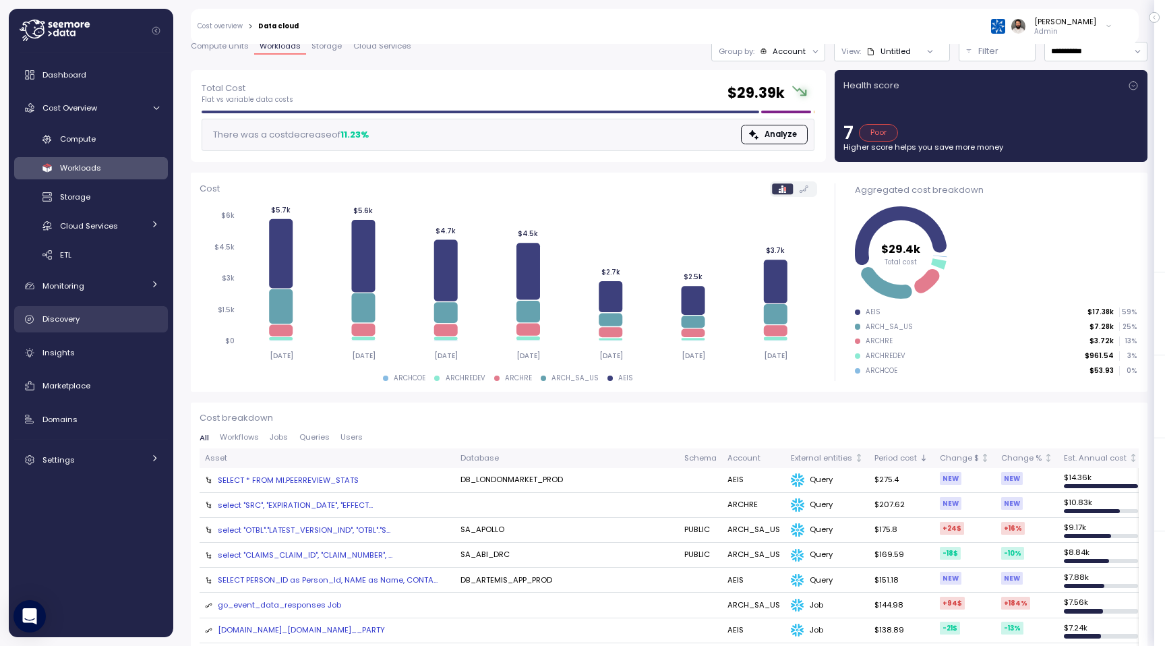
click at [102, 312] on div "Discovery" at bounding box center [100, 318] width 117 height 13
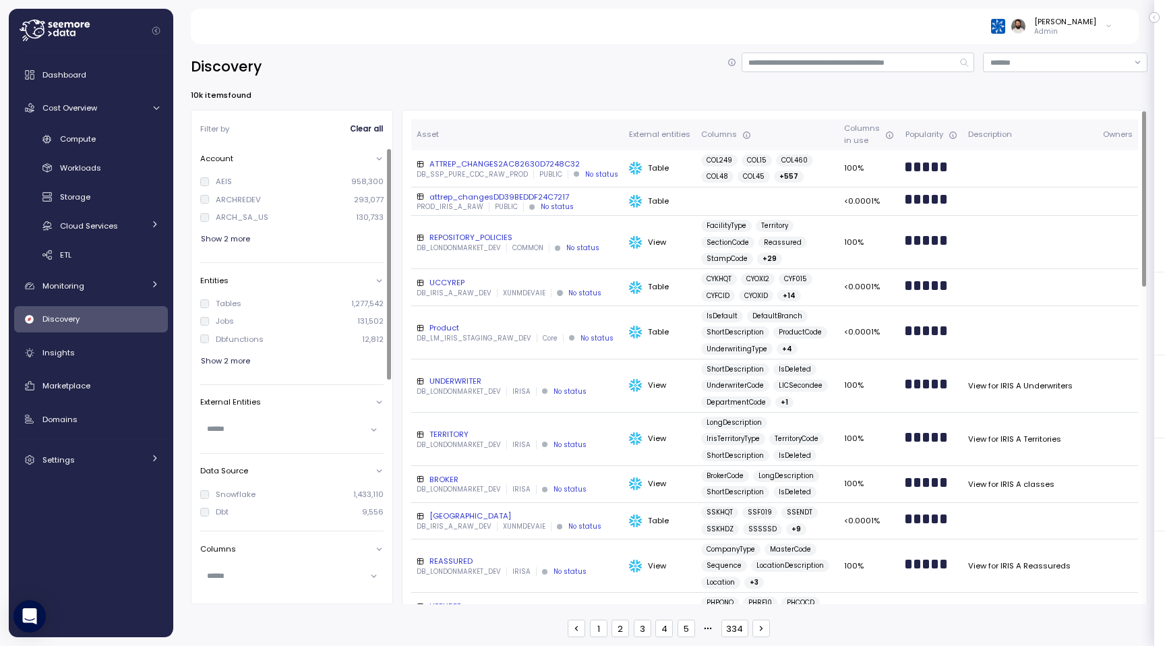
click at [498, 384] on div "UNDERWRITER" at bounding box center [518, 380] width 202 height 11
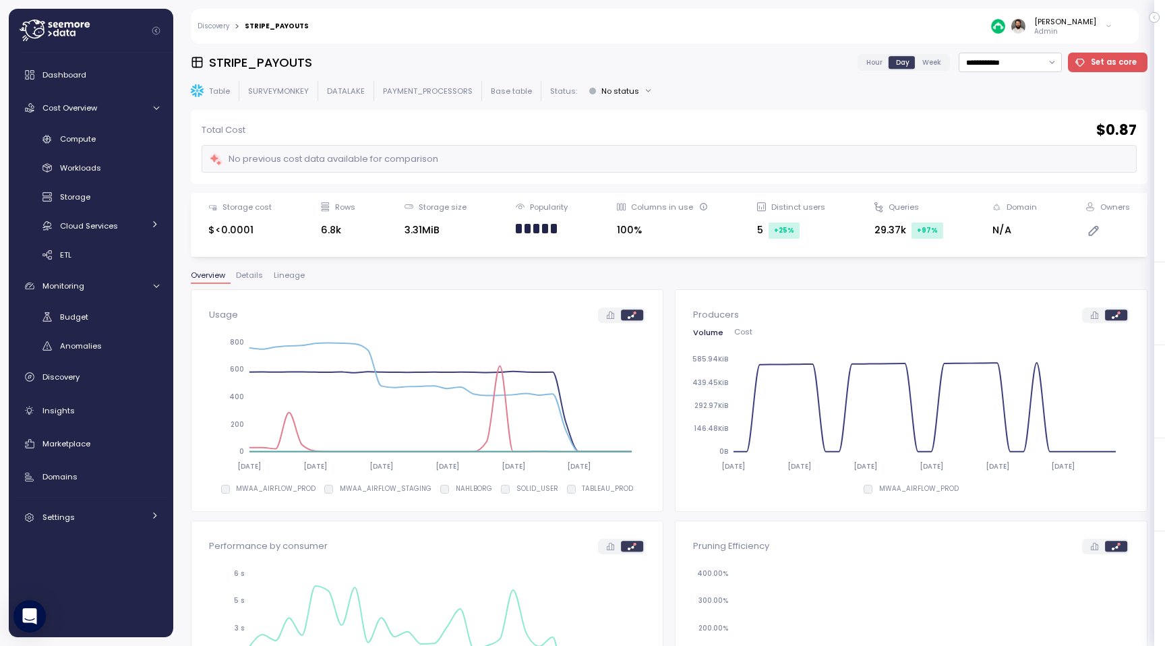
click at [291, 278] on span "Lineage" at bounding box center [289, 275] width 31 height 7
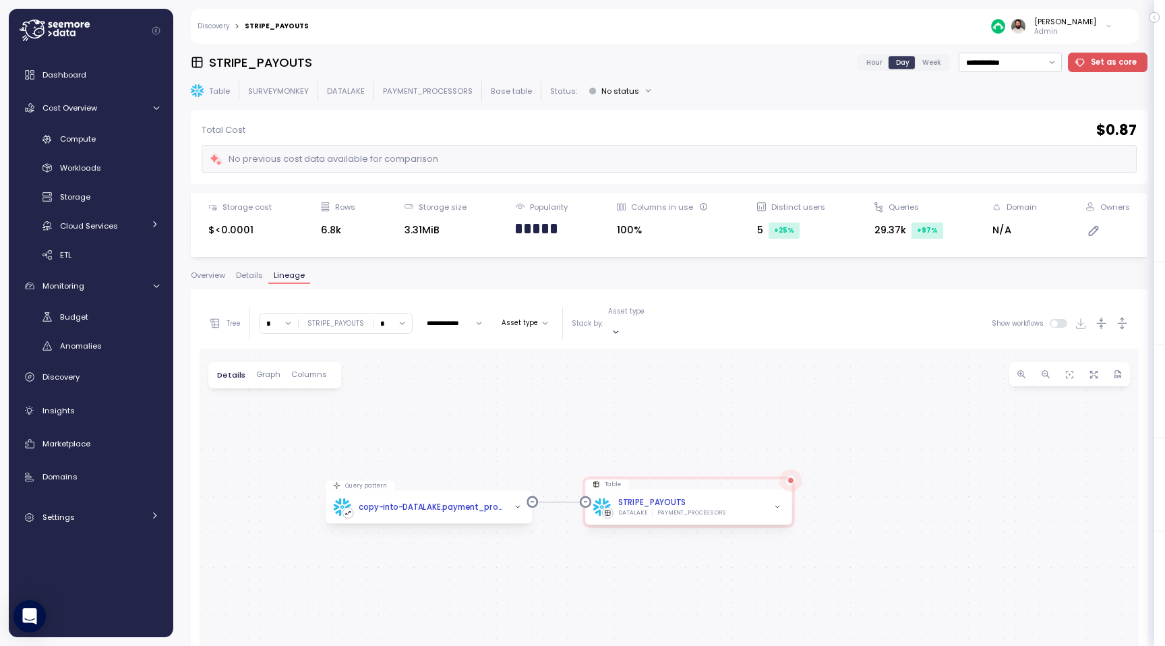
drag, startPoint x: 426, startPoint y: 541, endPoint x: 426, endPoint y: 450, distance: 91.0
click at [426, 450] on div "Query pattern copy-into-DATALAKE.payment_processors.stripe_payouts Table STRIPE…" at bounding box center [669, 619] width 939 height 543
click at [776, 501] on span "button" at bounding box center [777, 507] width 12 height 12
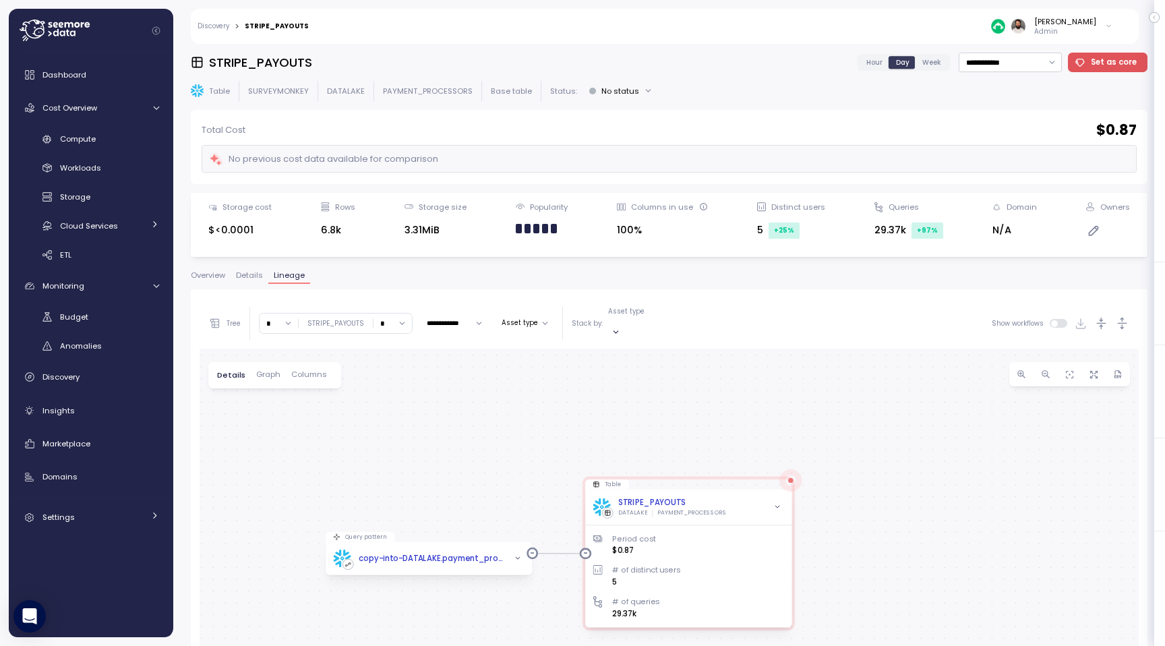
click at [279, 316] on input "*" at bounding box center [278, 323] width 38 height 20
click at [271, 435] on span "4" at bounding box center [270, 437] width 5 height 12
type input "*"
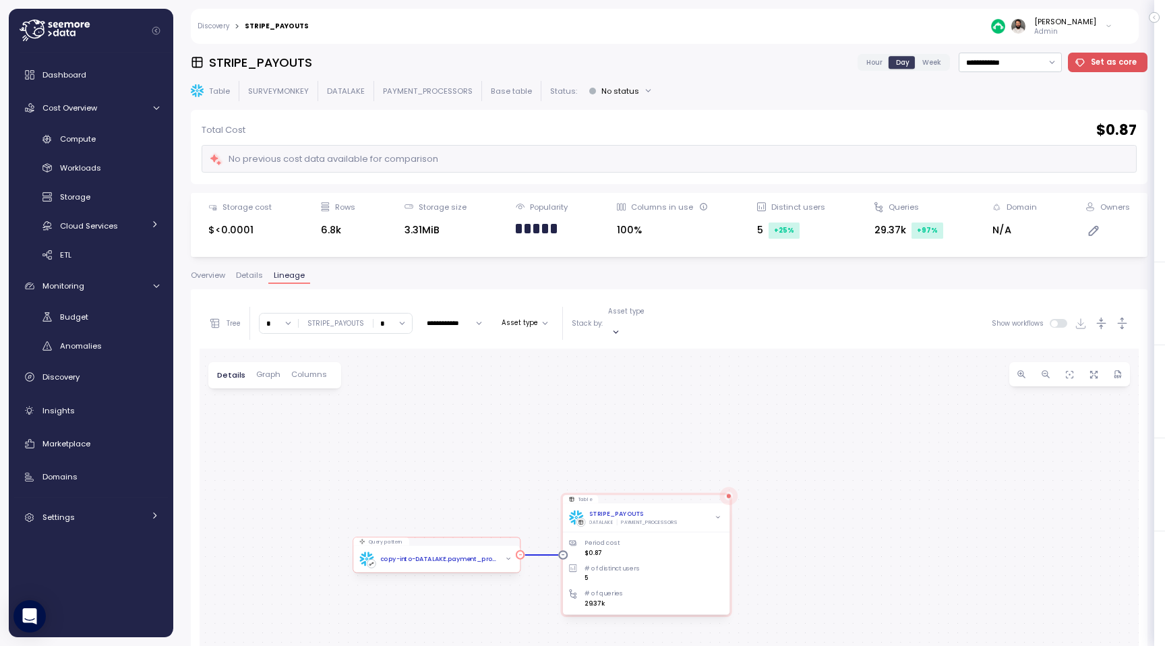
click at [508, 556] on icon "button" at bounding box center [508, 559] width 6 height 6
click at [692, 510] on div "STRIPE_PAYOUTS DATALAKE PAYMENT_PROCESSORS" at bounding box center [646, 518] width 154 height 16
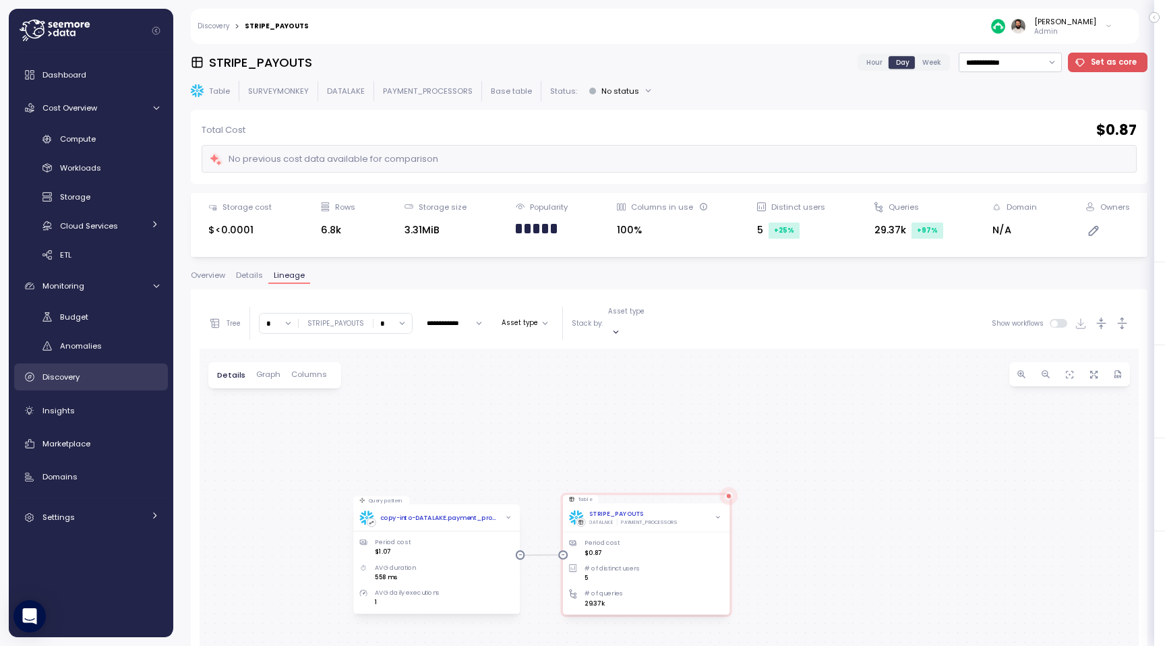
click at [88, 383] on div "Discovery" at bounding box center [100, 376] width 117 height 13
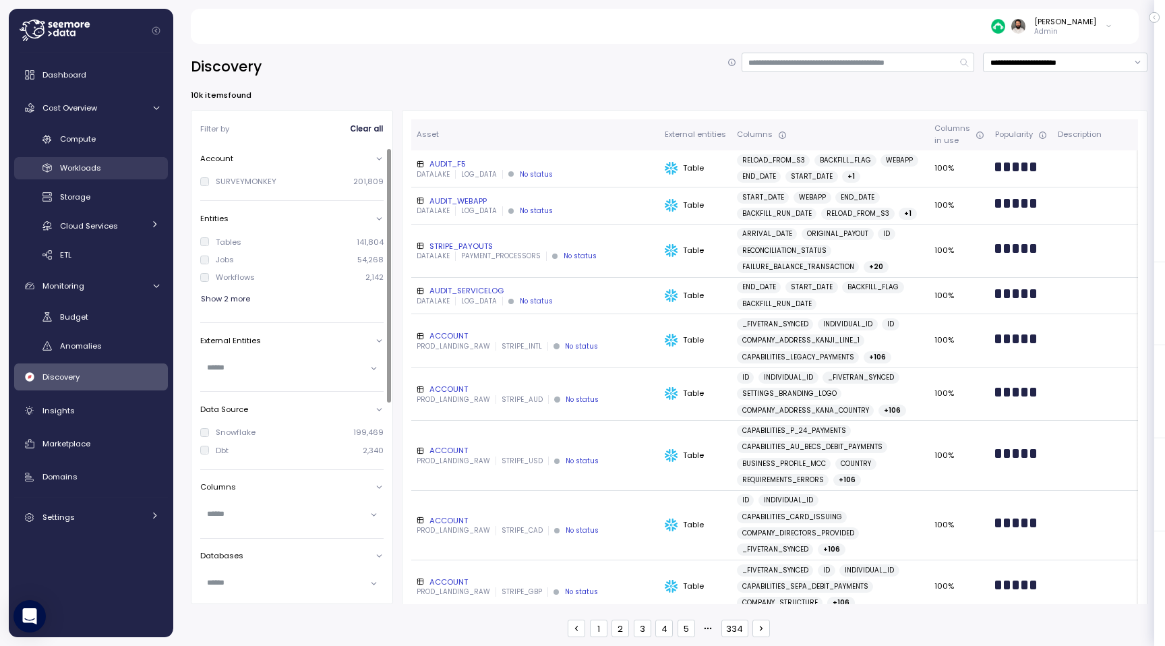
click at [113, 174] on div "Workloads" at bounding box center [109, 167] width 99 height 13
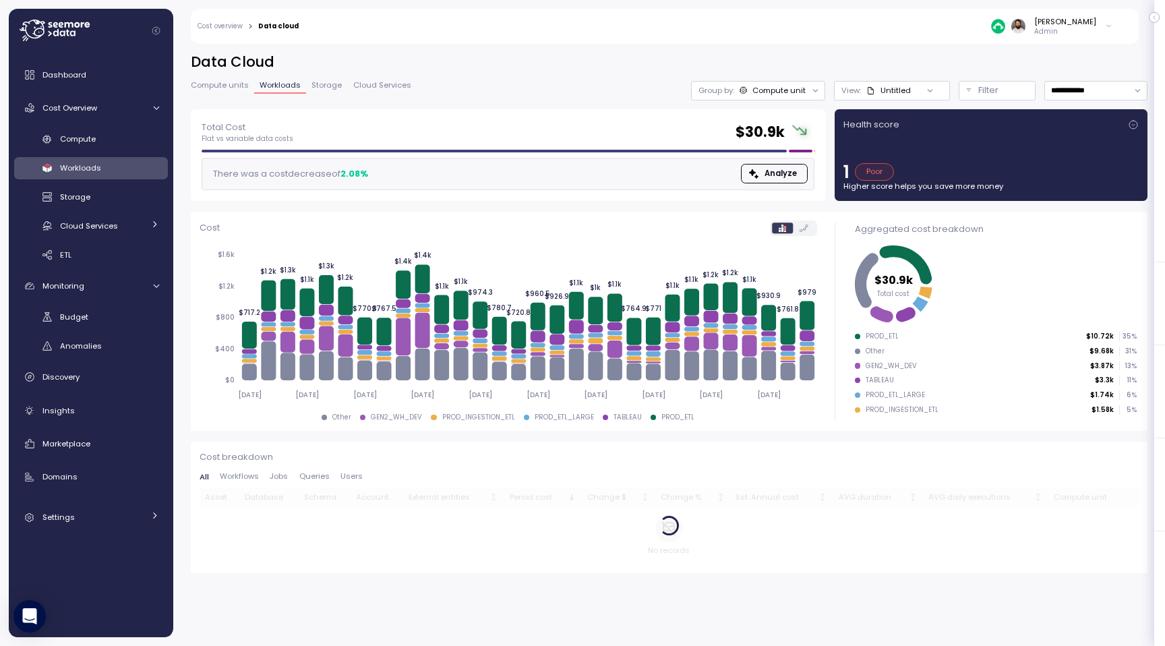
click at [392, 88] on span "Cloud Services" at bounding box center [382, 85] width 58 height 7
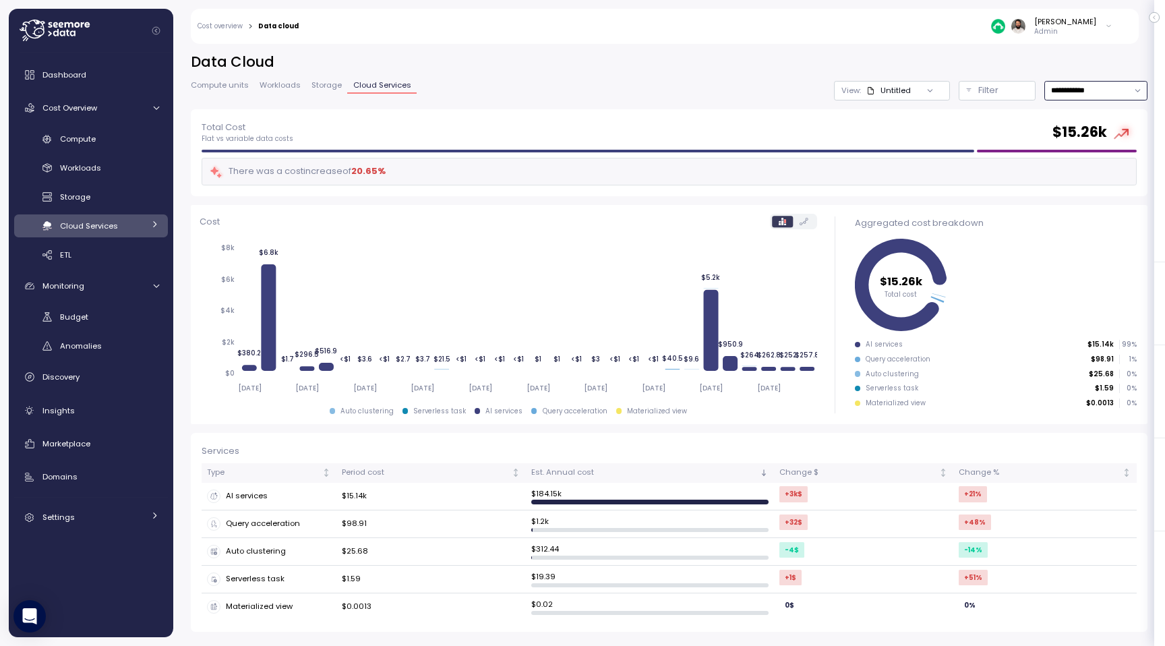
click at [1102, 85] on input "**********" at bounding box center [1095, 91] width 103 height 20
click at [1085, 149] on span "Last 7 days" at bounding box center [1073, 155] width 44 height 12
type input "**********"
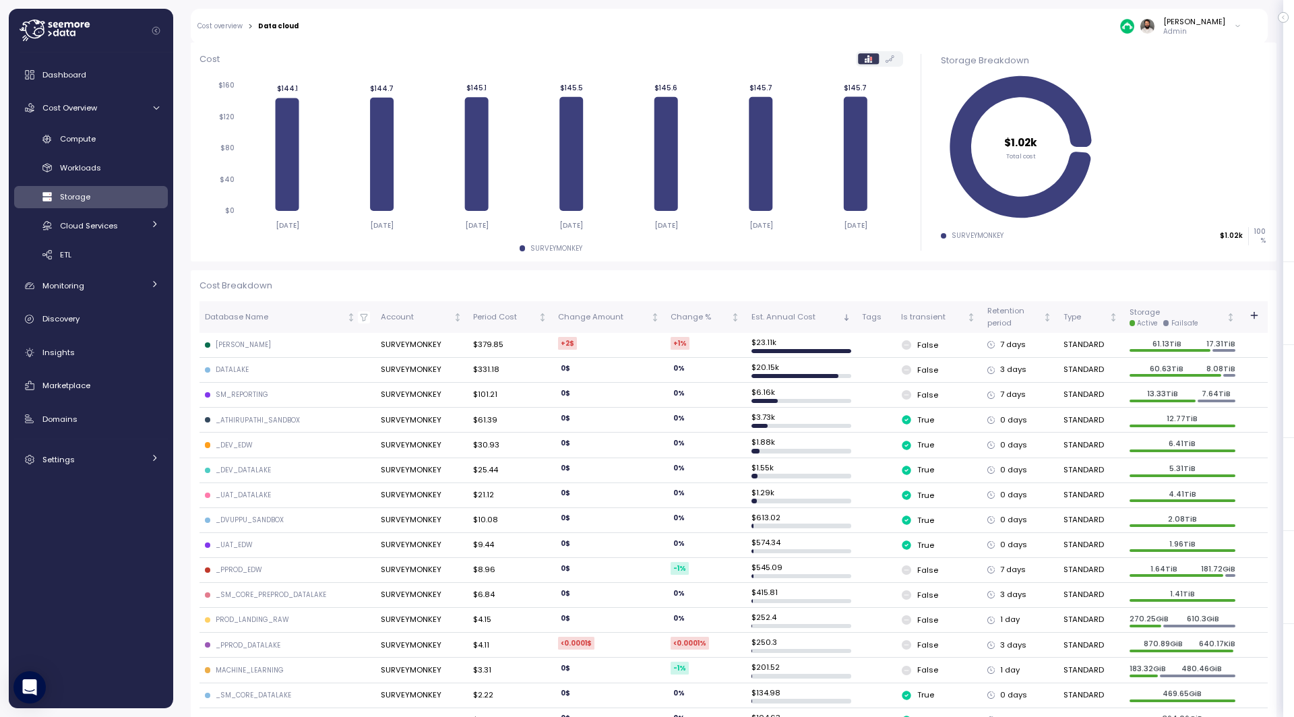
scroll to position [175, 0]
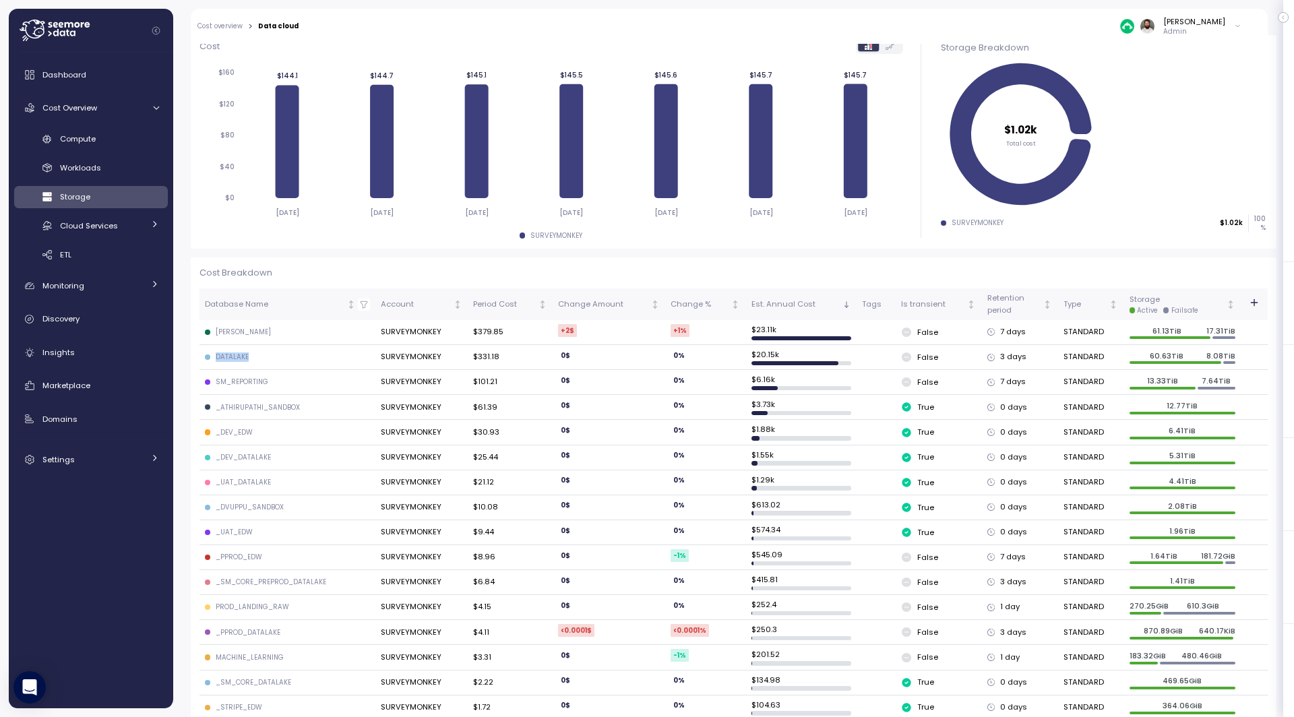
drag, startPoint x: 217, startPoint y: 352, endPoint x: 298, endPoint y: 352, distance: 80.9
click at [298, 352] on div "DATALAKE" at bounding box center [287, 356] width 165 height 9
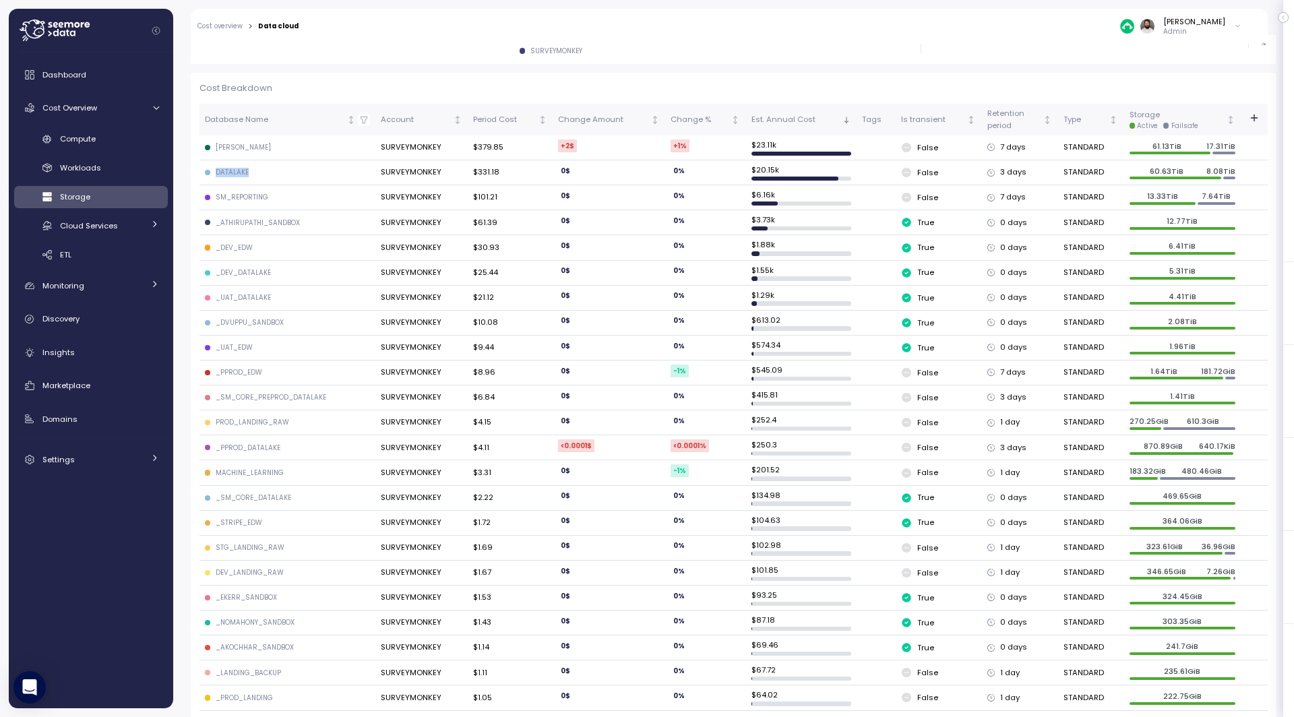
scroll to position [367, 0]
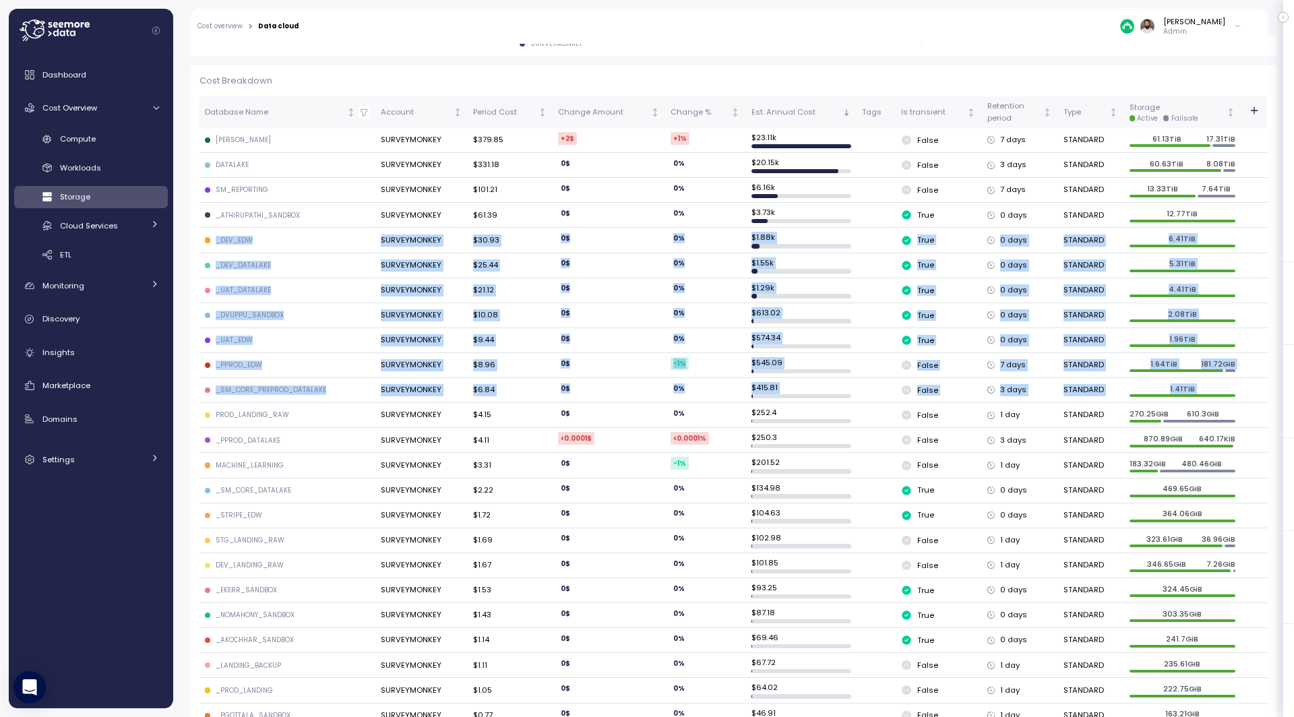
drag, startPoint x: 216, startPoint y: 232, endPoint x: 223, endPoint y: 400, distance: 168.7
click at [223, 403] on td "PROD_LANDING_RAW" at bounding box center [288, 415] width 176 height 25
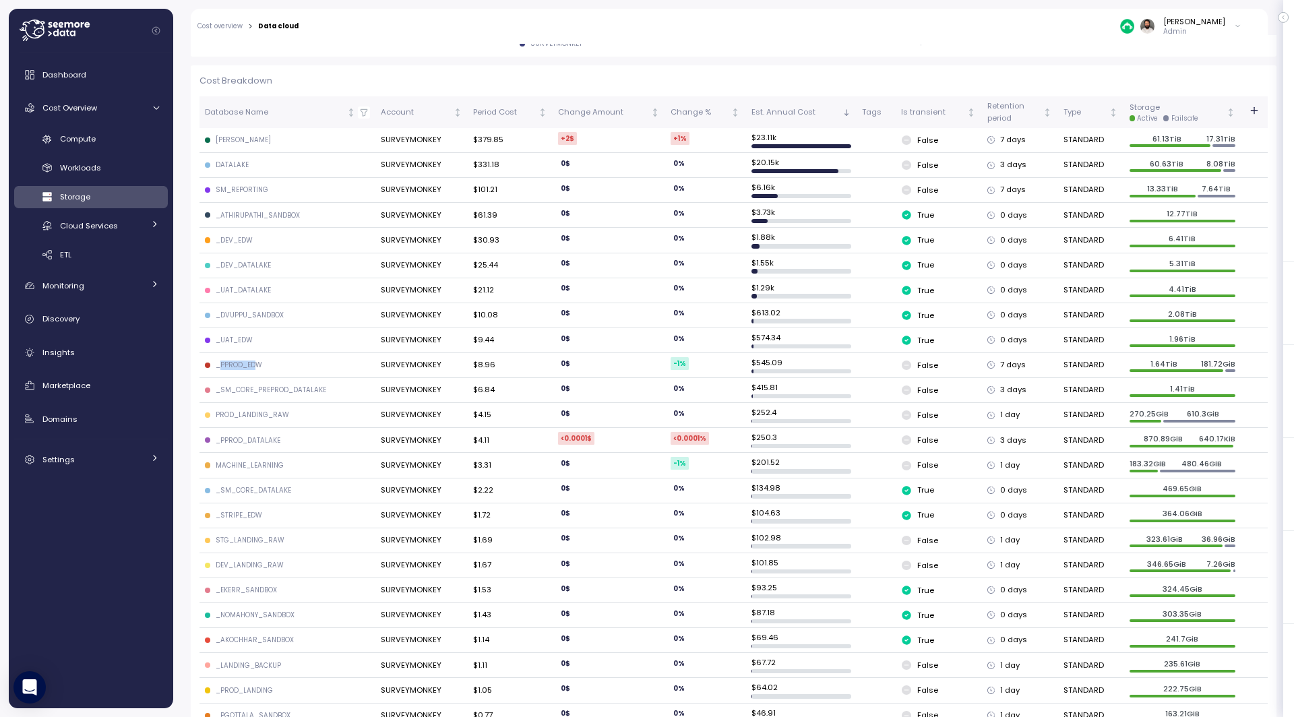
drag, startPoint x: 218, startPoint y: 362, endPoint x: 270, endPoint y: 356, distance: 52.3
click at [257, 361] on div "_PPROD_EDW" at bounding box center [239, 365] width 47 height 9
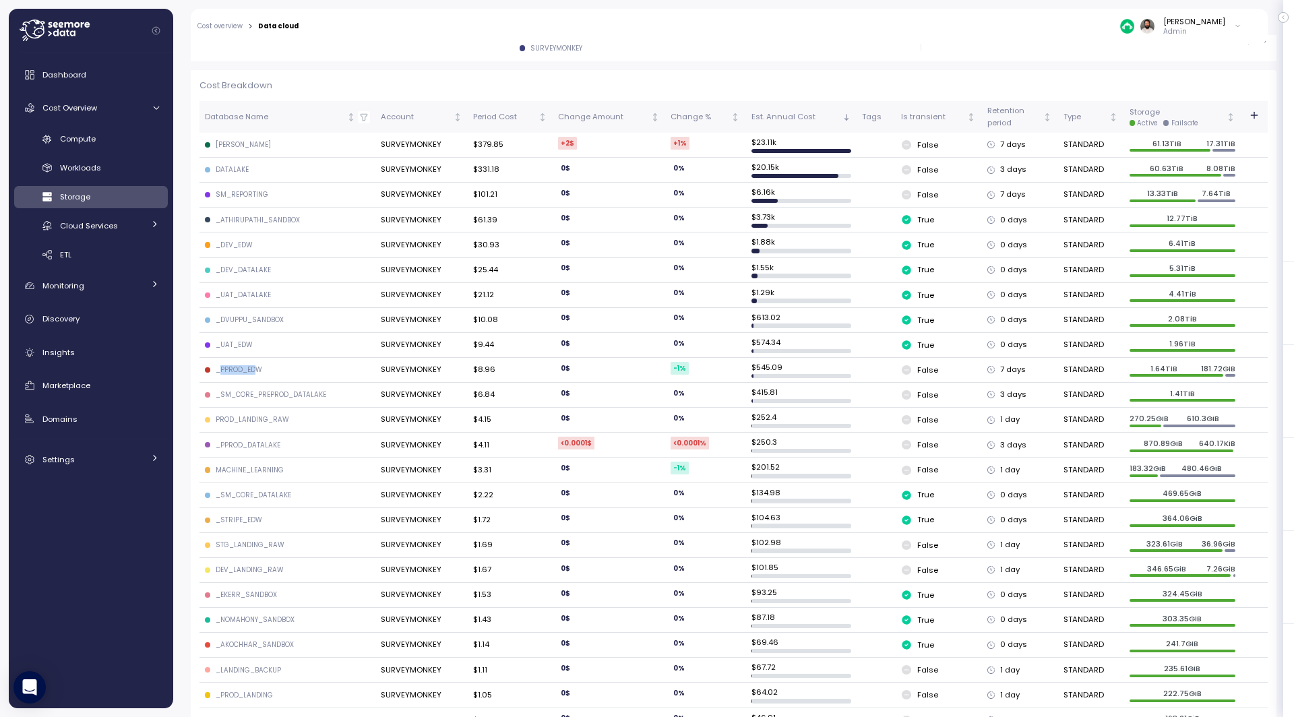
scroll to position [0, 0]
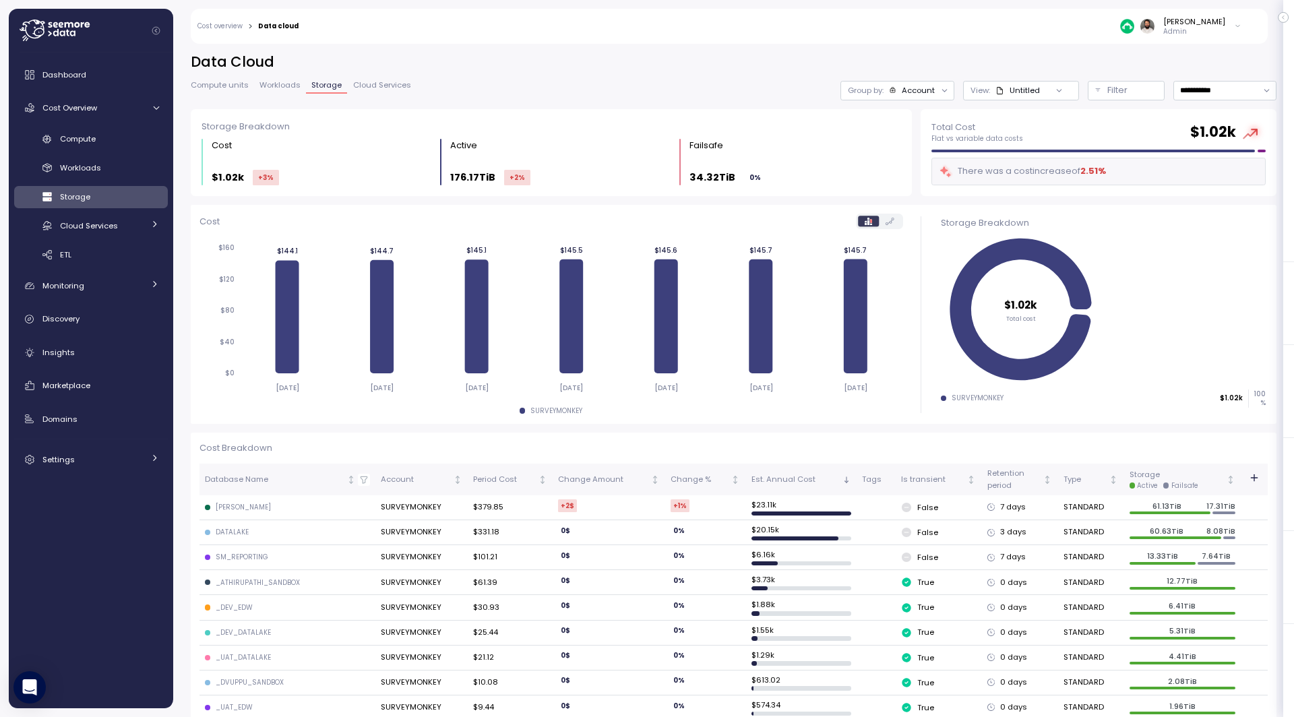
click at [954, 80] on div "**********" at bounding box center [734, 81] width 1086 height 57
click at [934, 88] on div "Group by: Account" at bounding box center [897, 91] width 114 height 20
click at [921, 89] on div "Account" at bounding box center [918, 90] width 33 height 11
click at [1012, 90] on div "Untitled" at bounding box center [1017, 90] width 44 height 11
click at [1022, 70] on h2 "Data Cloud" at bounding box center [734, 63] width 1086 height 20
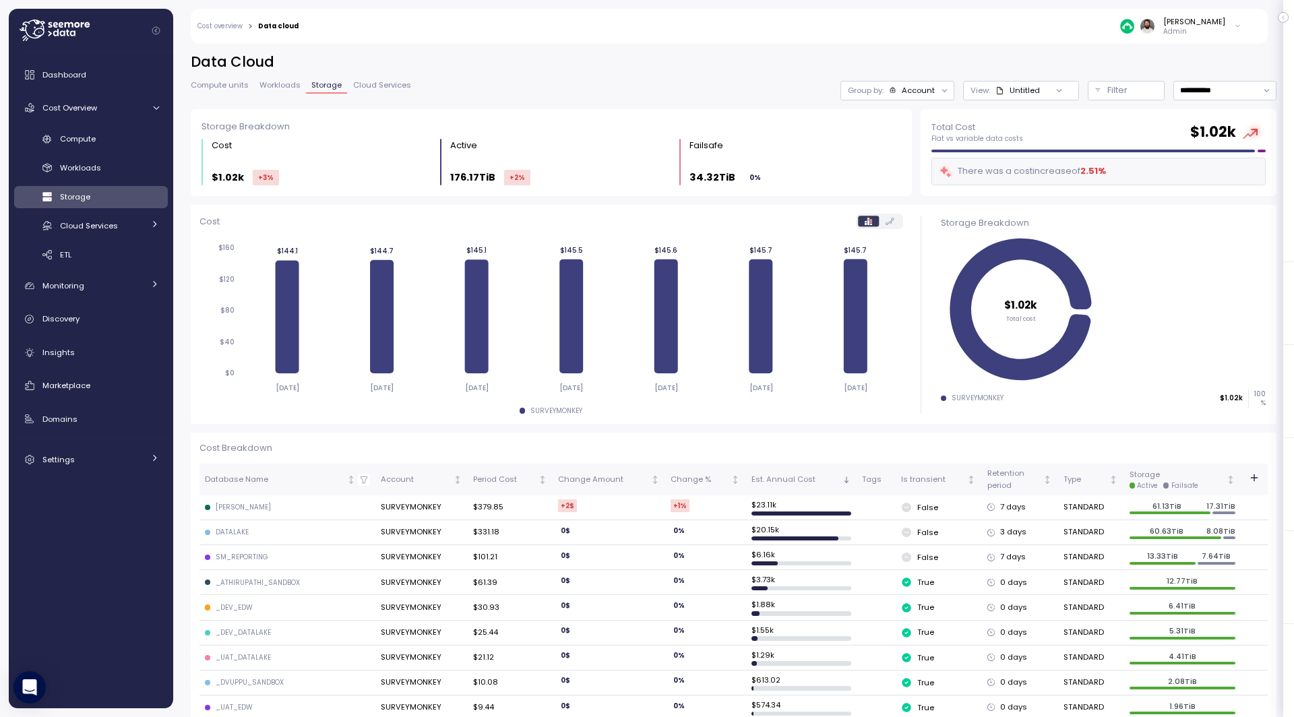
click at [890, 83] on div "Group by: Account" at bounding box center [897, 91] width 114 height 20
click at [224, 82] on span "Compute units" at bounding box center [220, 85] width 58 height 7
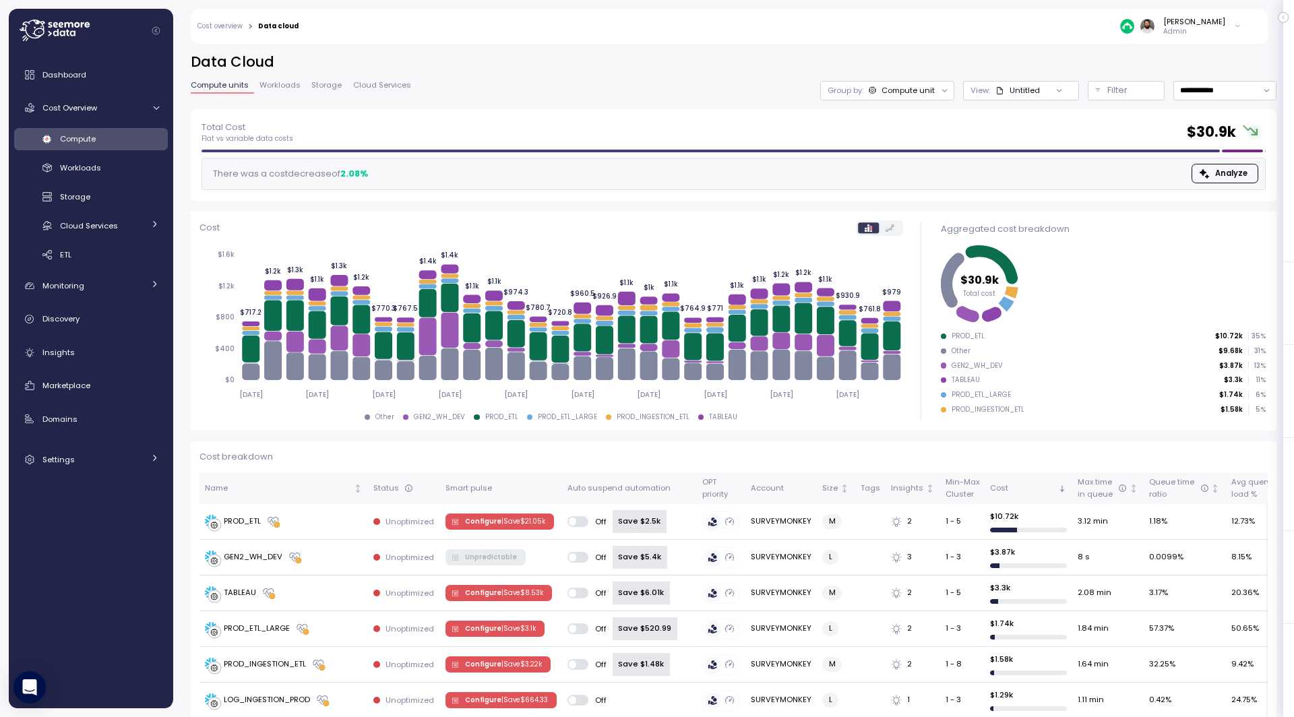
click at [239, 27] on link "Cost overview" at bounding box center [219, 26] width 45 height 7
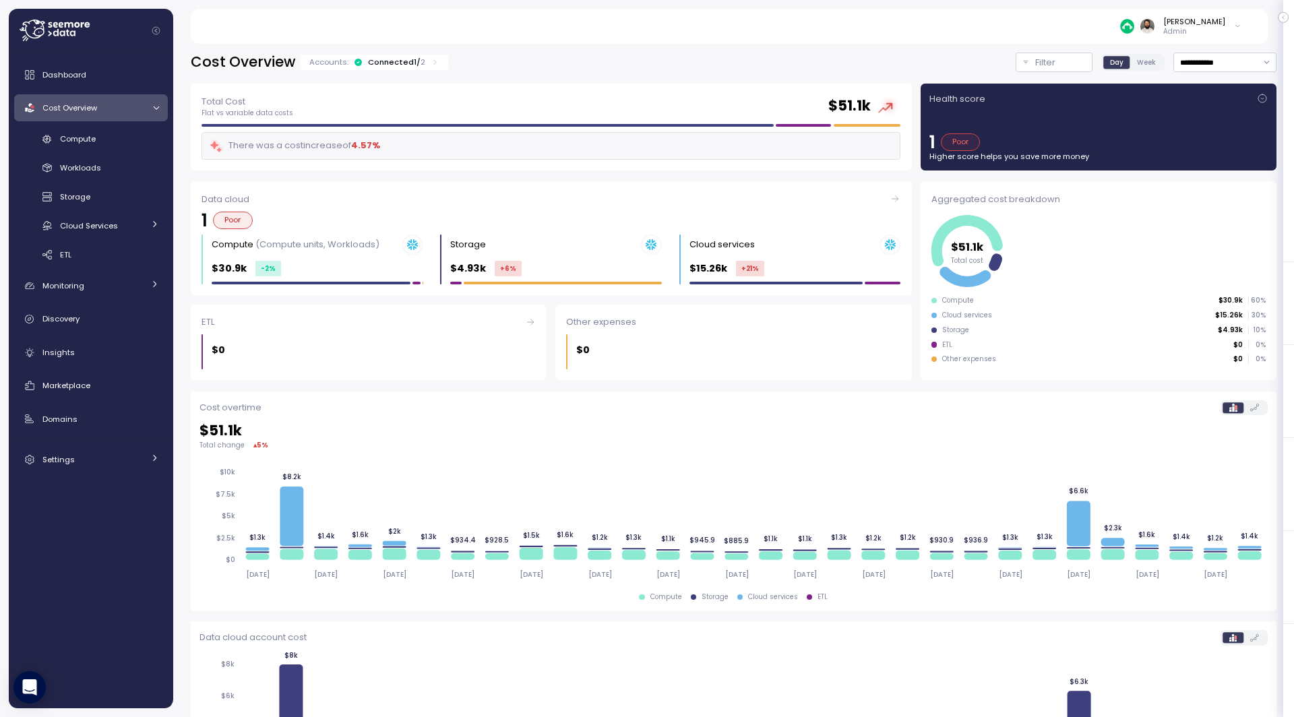
click at [392, 62] on div "Connected 1 / 2" at bounding box center [396, 62] width 57 height 11
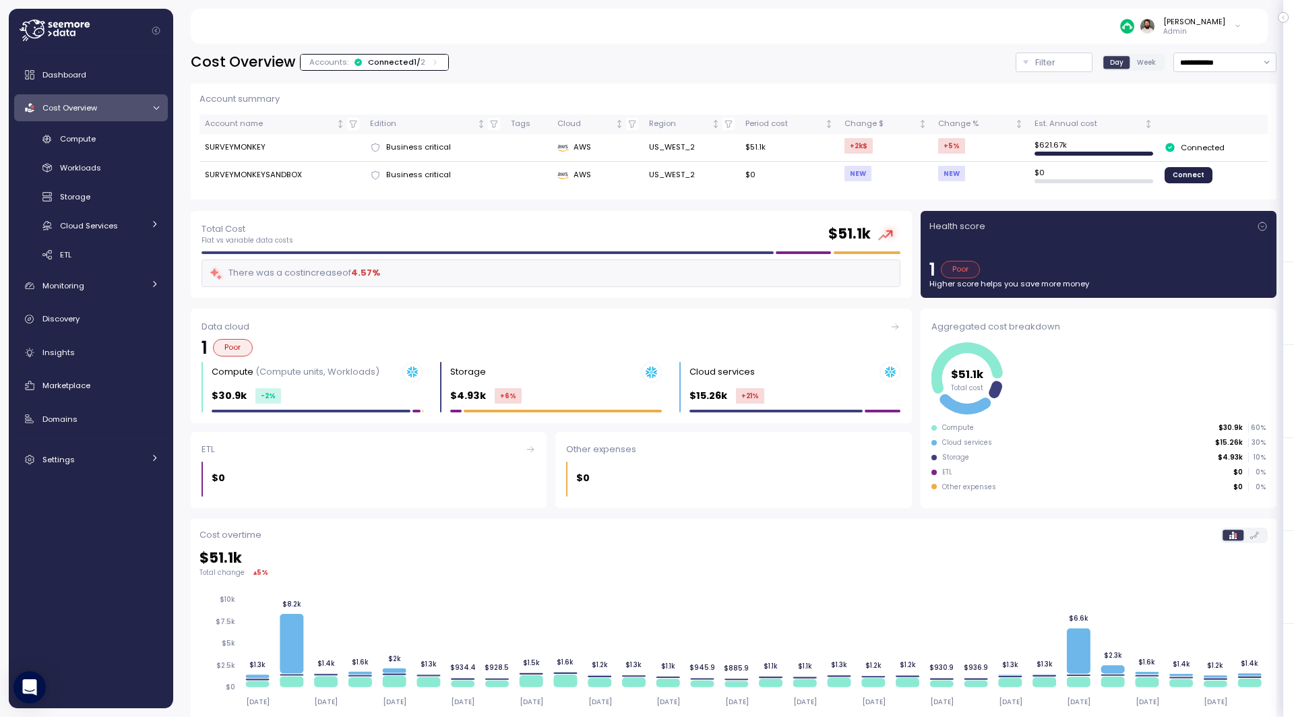
click at [391, 59] on div "Connected 1 / 2" at bounding box center [396, 62] width 57 height 11
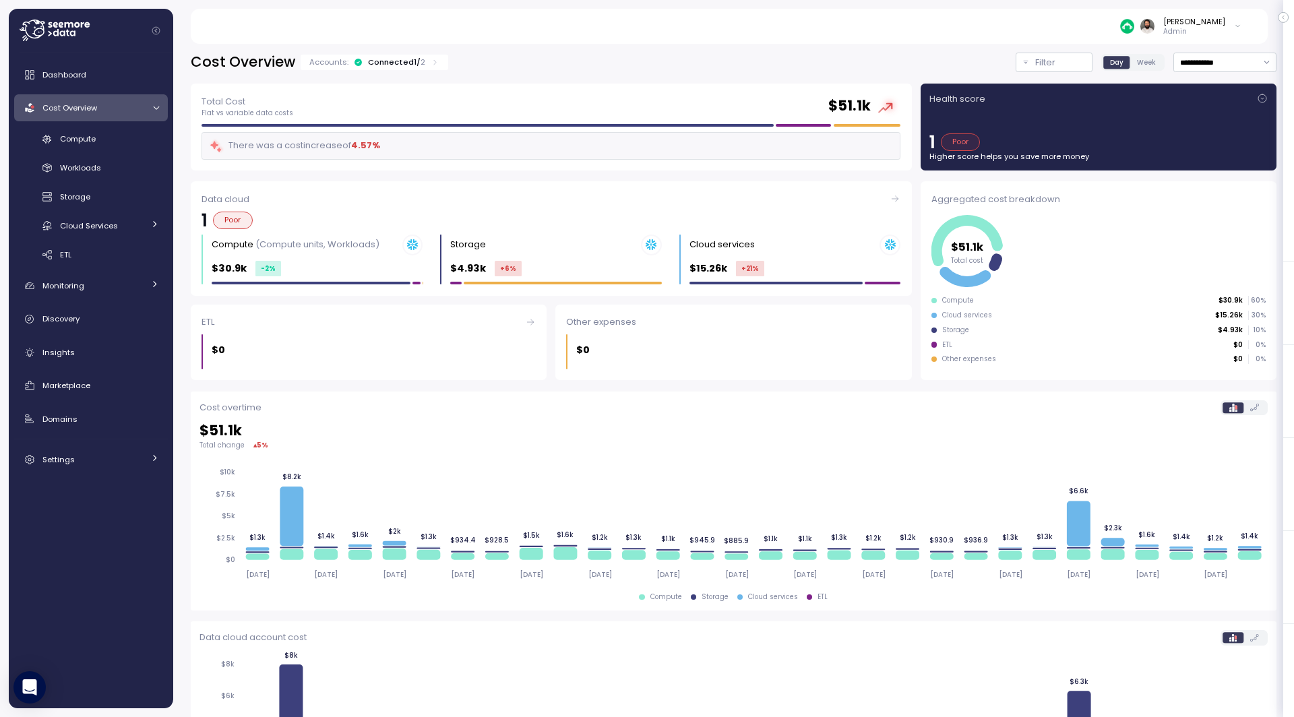
click at [397, 61] on div "Connected 1 / 2" at bounding box center [396, 62] width 57 height 11
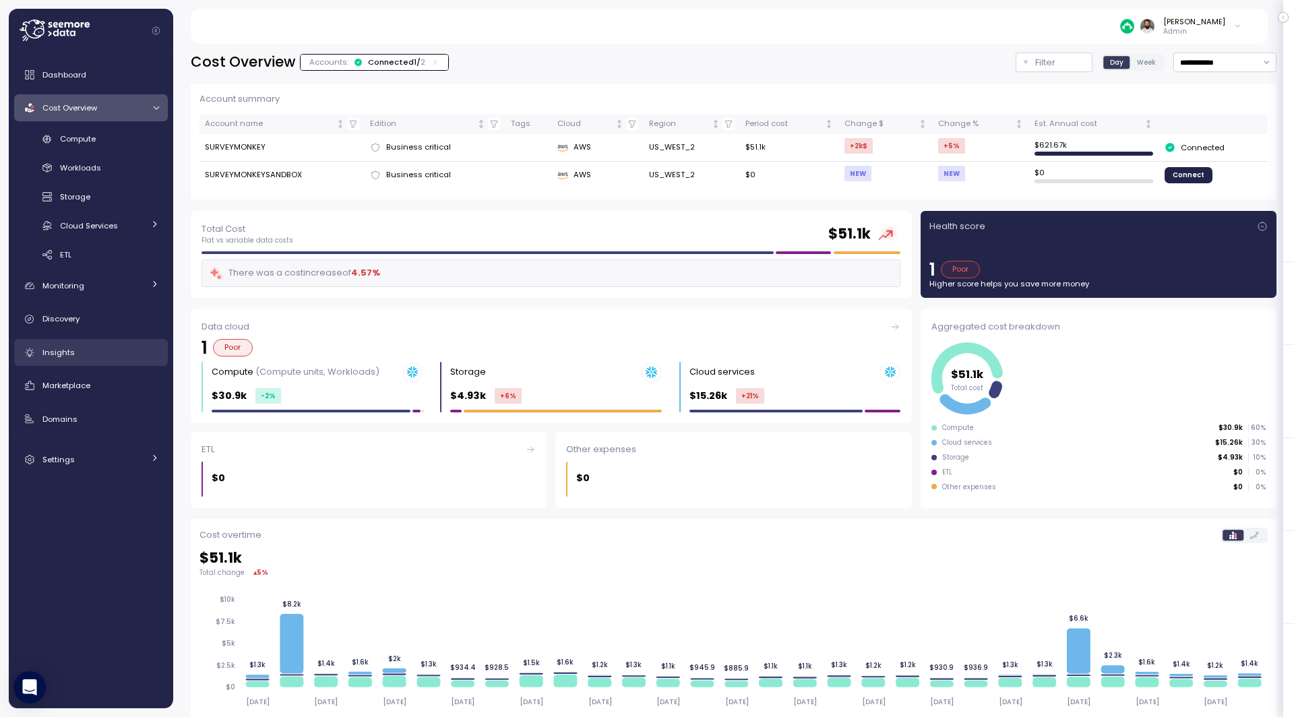
click at [137, 352] on div "Insights" at bounding box center [100, 352] width 117 height 13
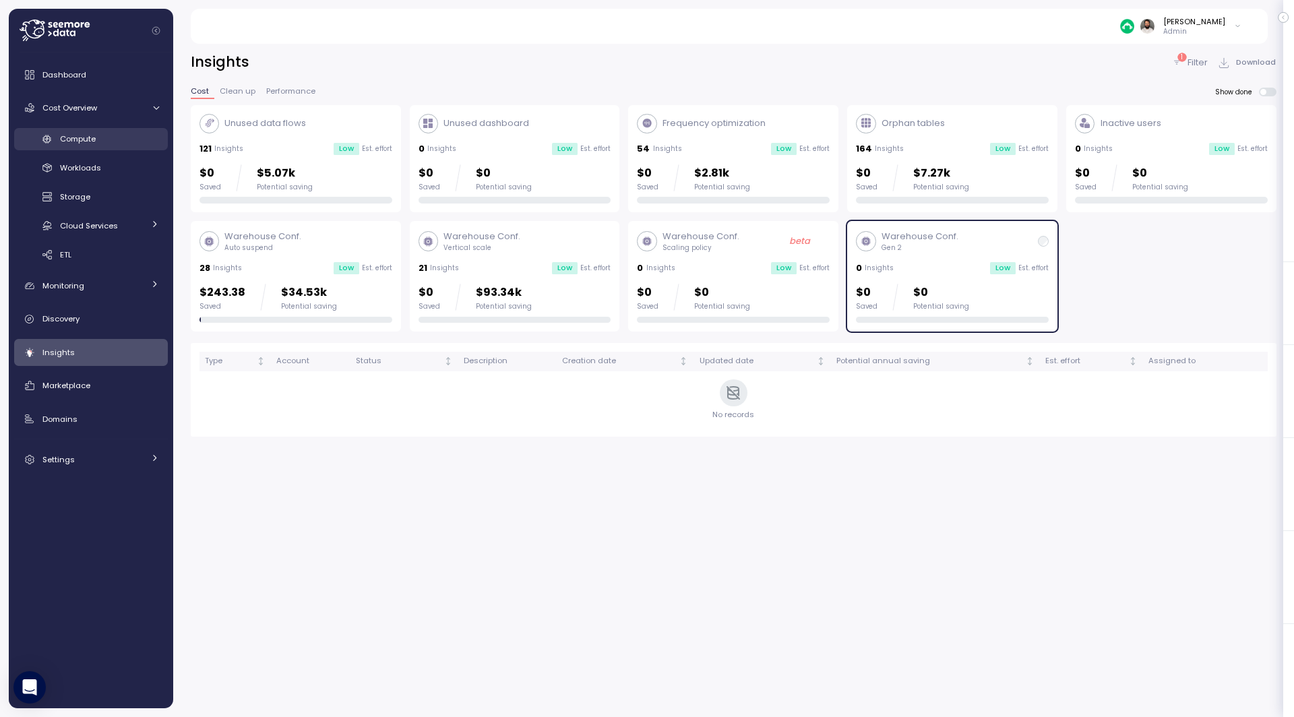
click at [132, 129] on link "Compute" at bounding box center [91, 139] width 154 height 22
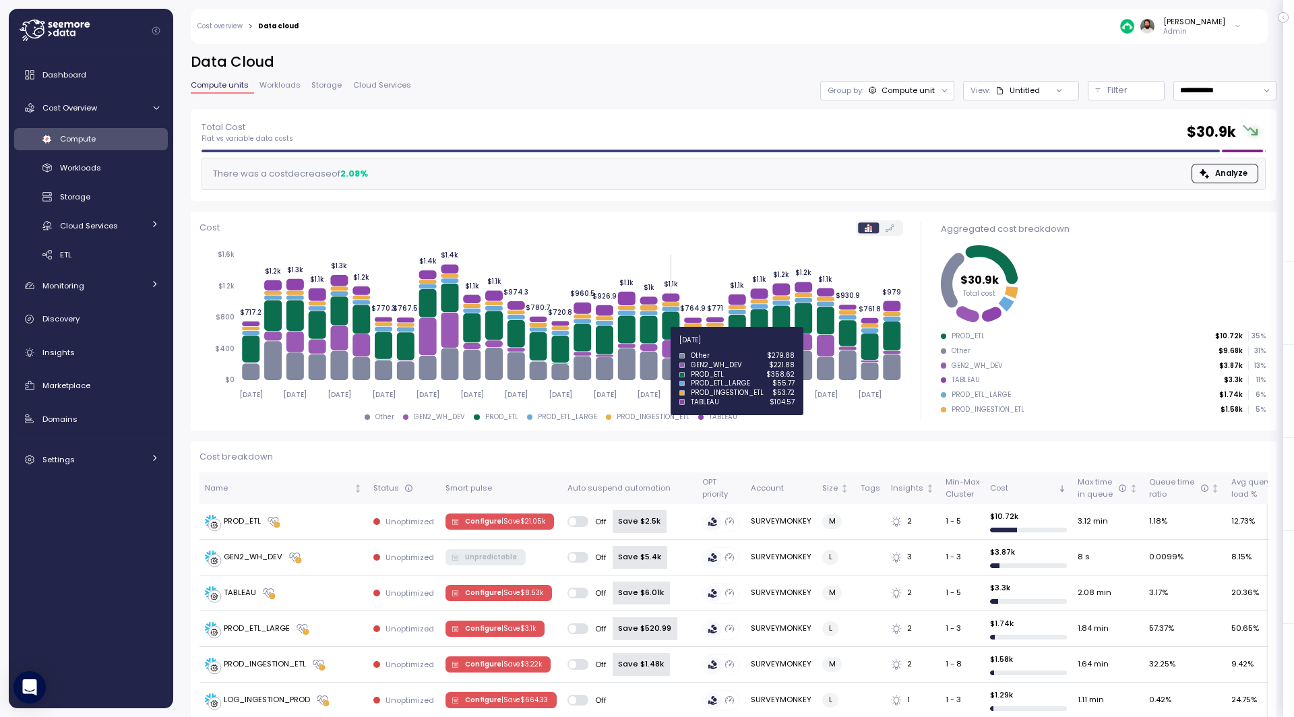
click at [672, 348] on icon at bounding box center [671, 349] width 18 height 18
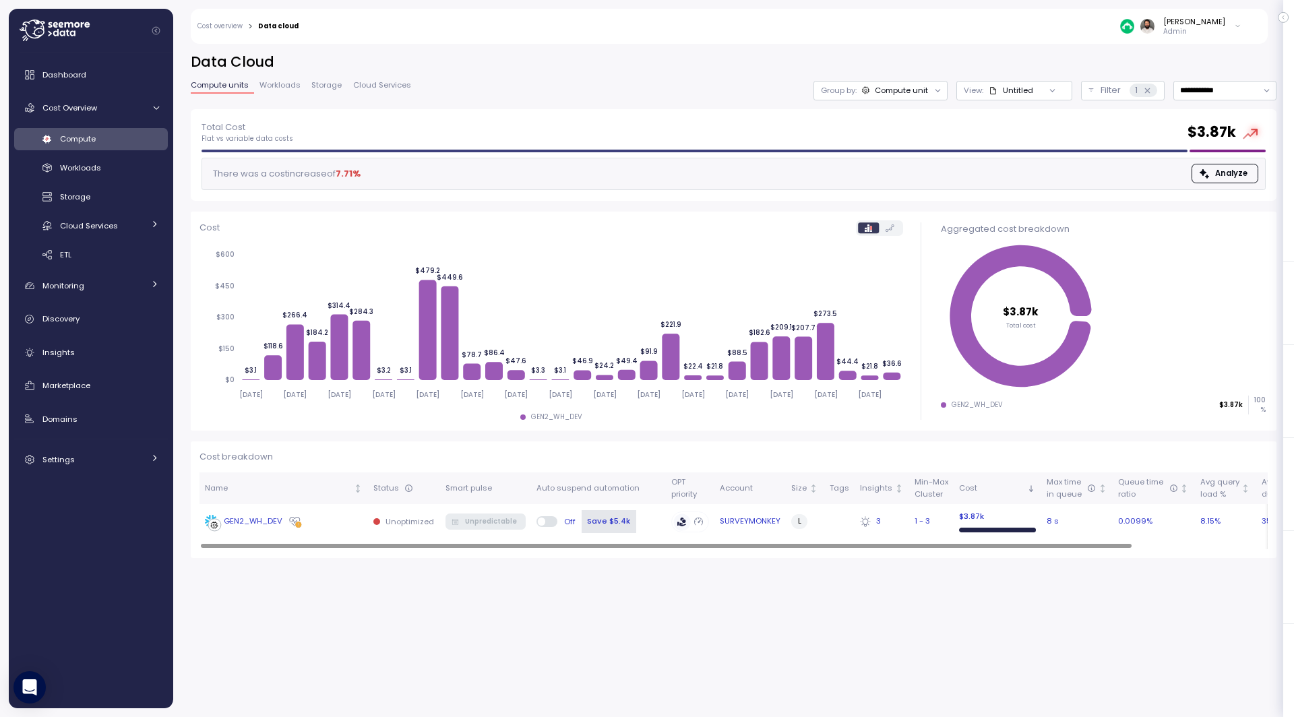
click at [336, 516] on div "GEN2_WH_DEV" at bounding box center [284, 521] width 158 height 13
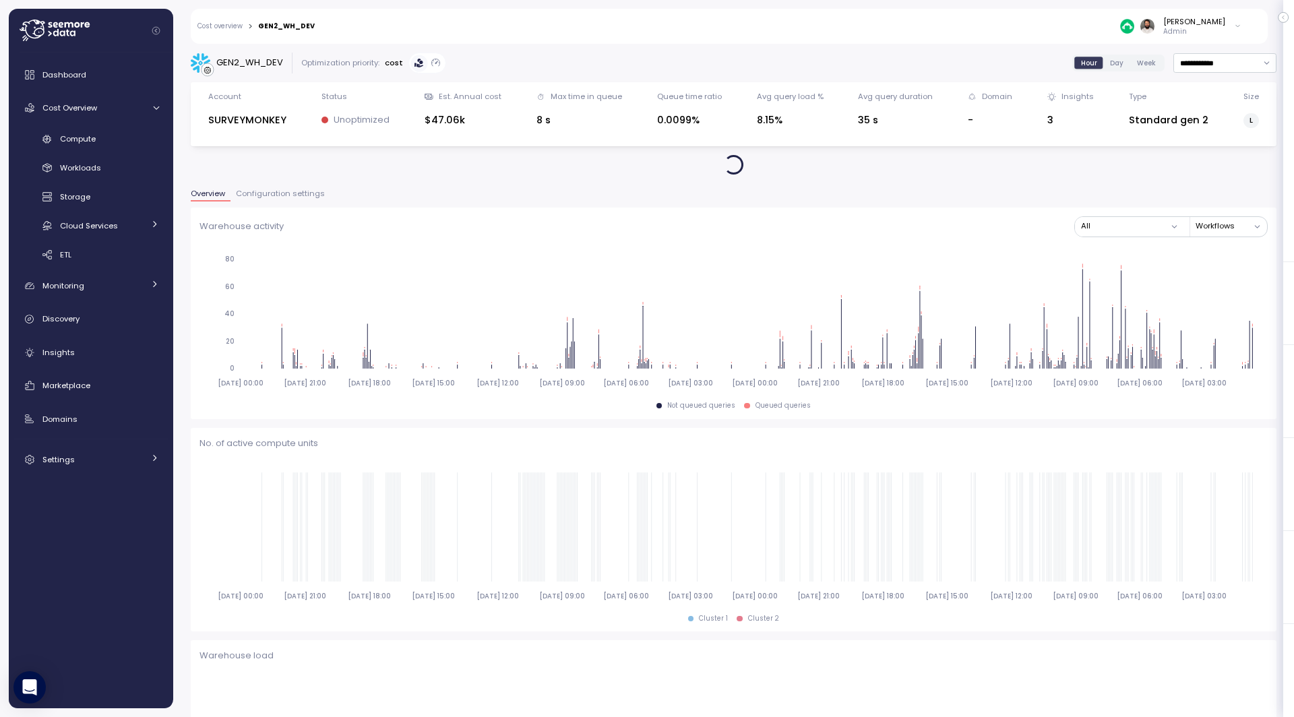
click at [289, 192] on span "Configuration settings" at bounding box center [280, 193] width 89 height 7
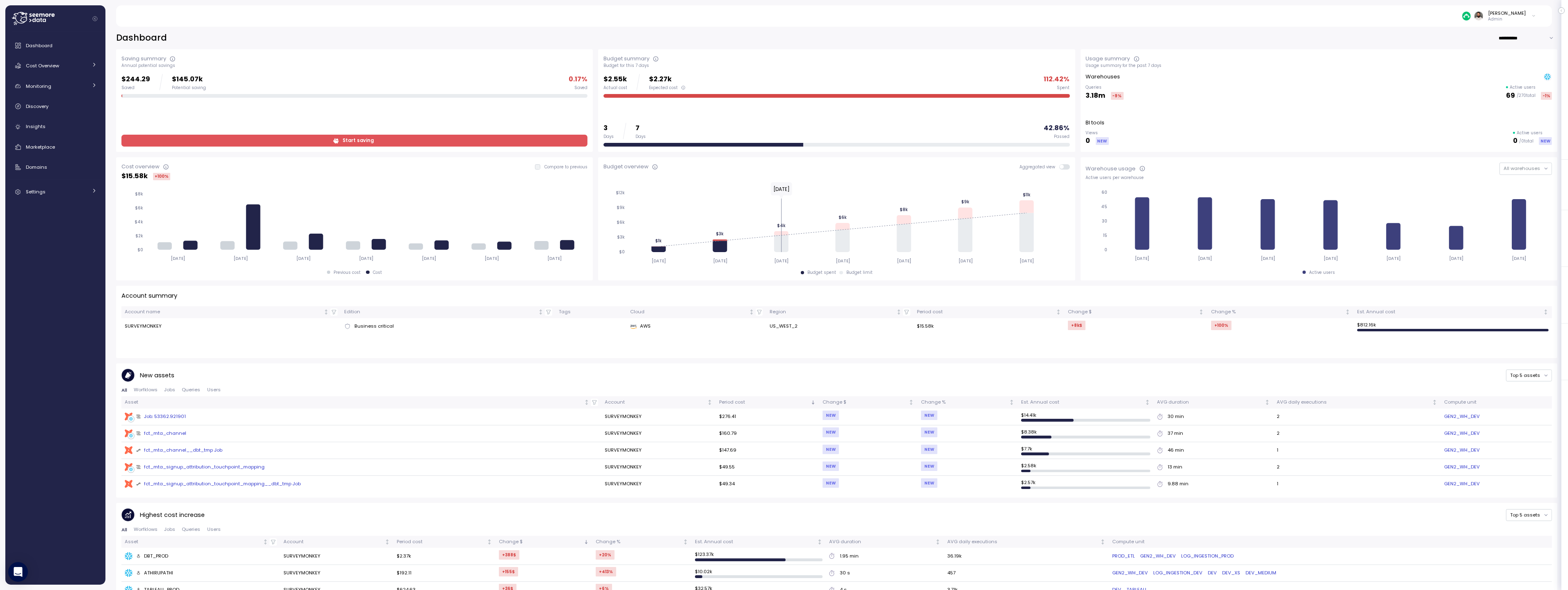
click at [1511, 41] on input "**********" at bounding box center [1527, 38] width 59 height 12
click at [1519, 70] on div "Last 30 days" at bounding box center [1527, 66] width 57 height 11
type input "**********"
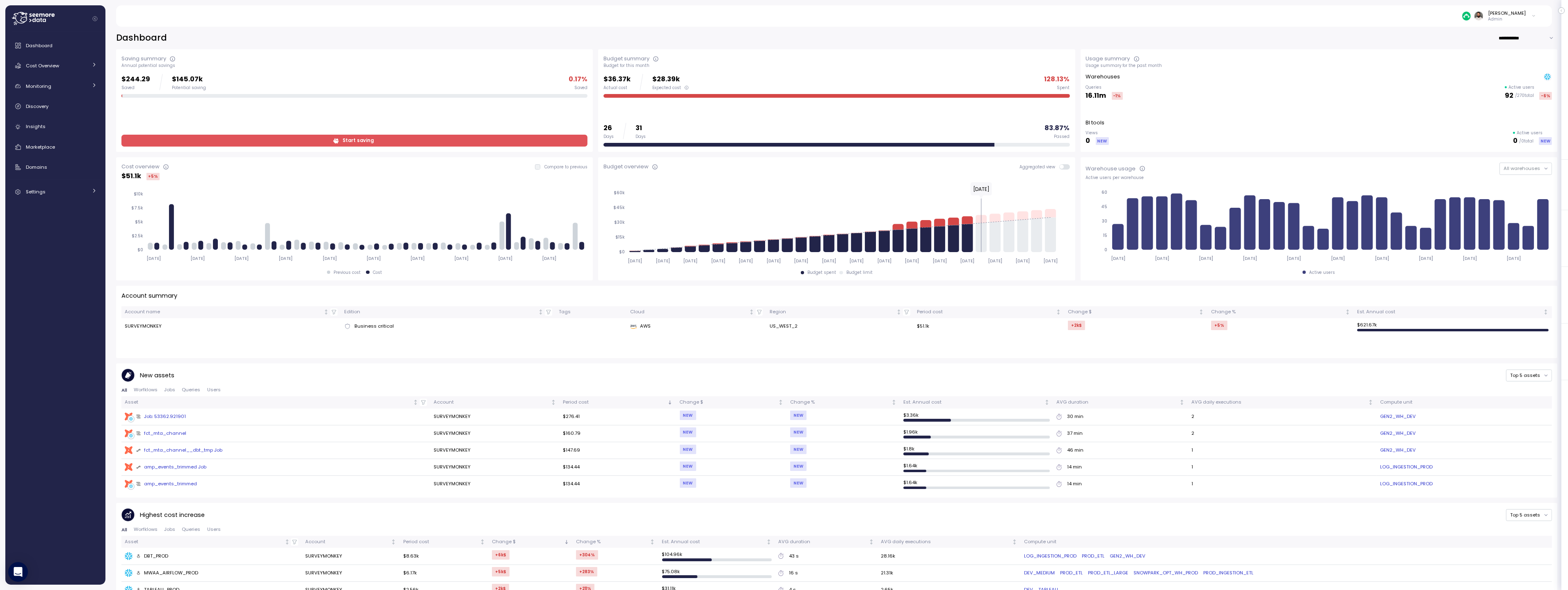
click at [1064, 167] on span at bounding box center [1067, 167] width 7 height 5
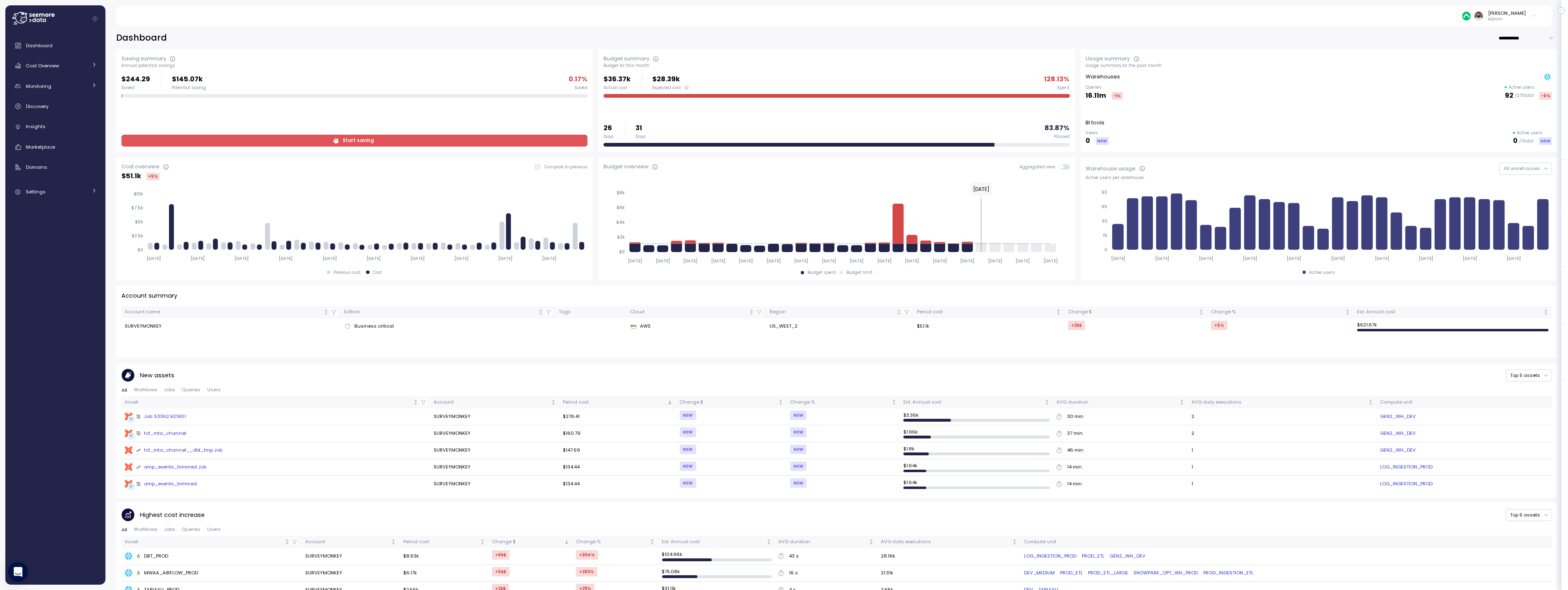
click at [1068, 167] on span at bounding box center [1067, 167] width 7 height 5
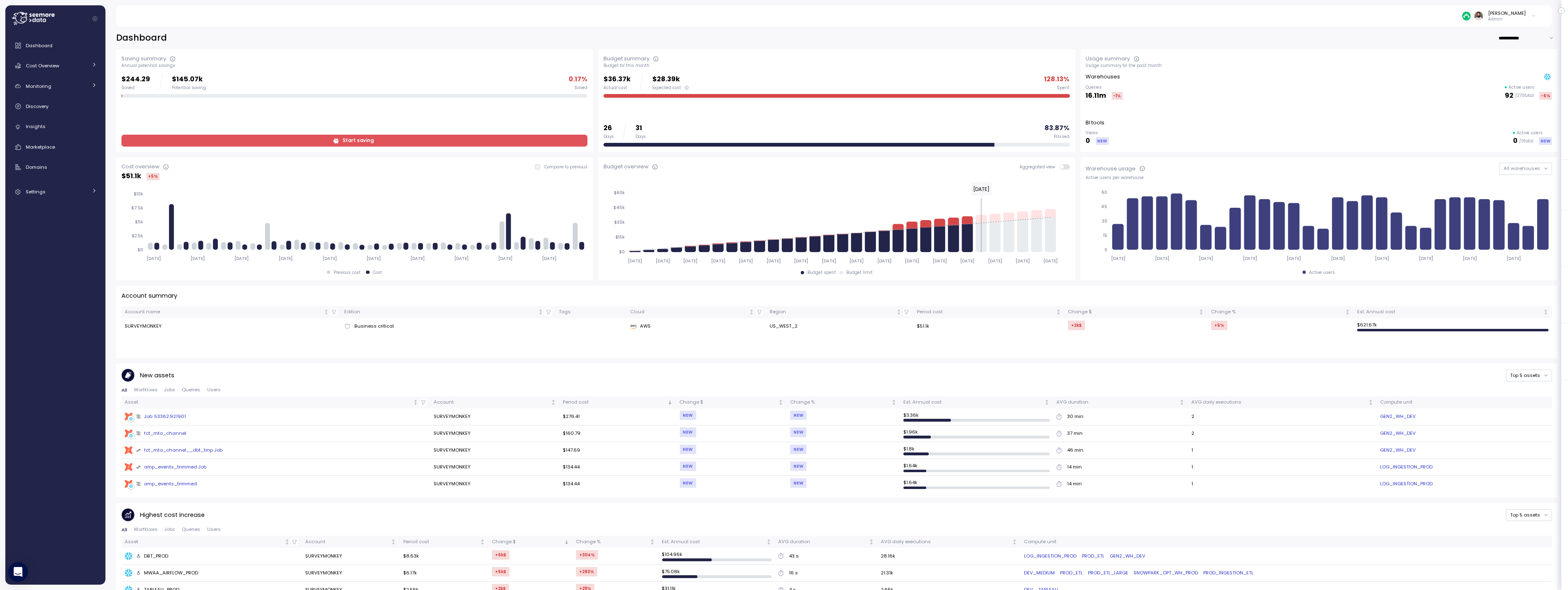
click at [83, 76] on div "Dashboard Cost Overview Compute Workloads Storage Cloud Services Clustering col…" at bounding box center [55, 118] width 94 height 163
click at [92, 65] on icon at bounding box center [94, 65] width 5 height 5
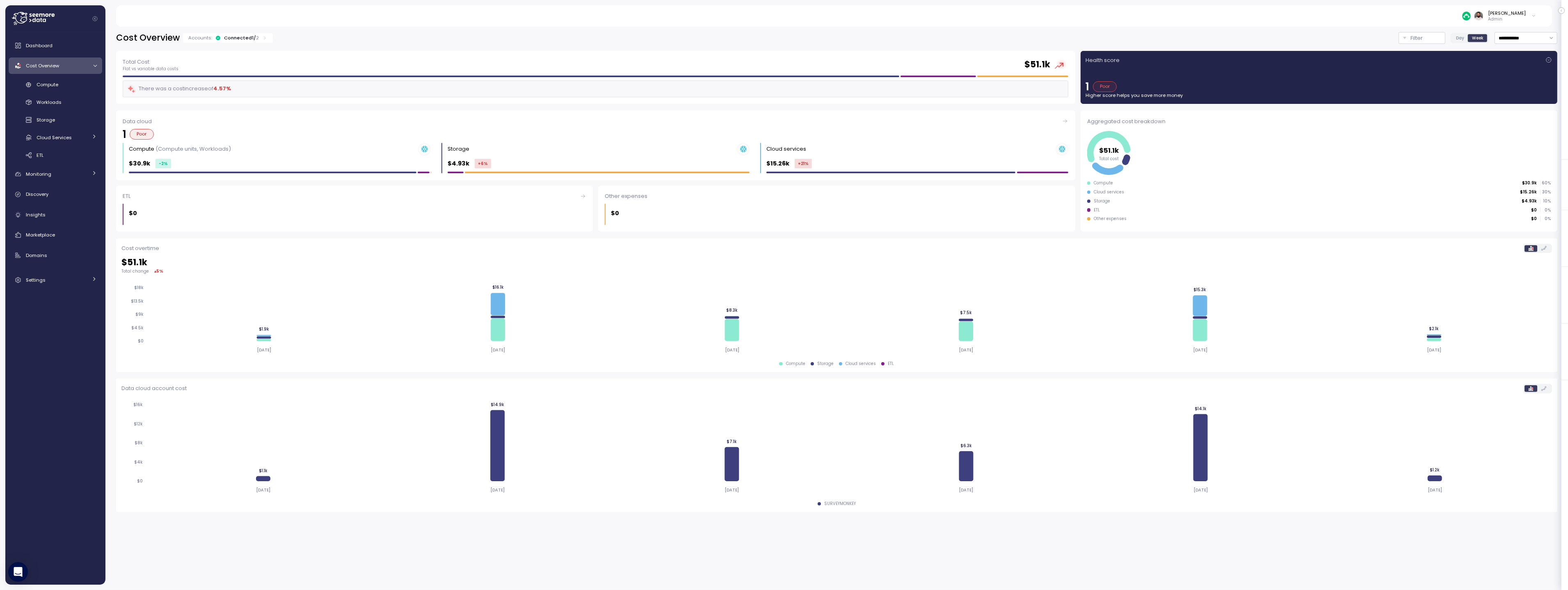
click at [221, 37] on div "Accounts: Connected 1 / 2" at bounding box center [228, 38] width 79 height 7
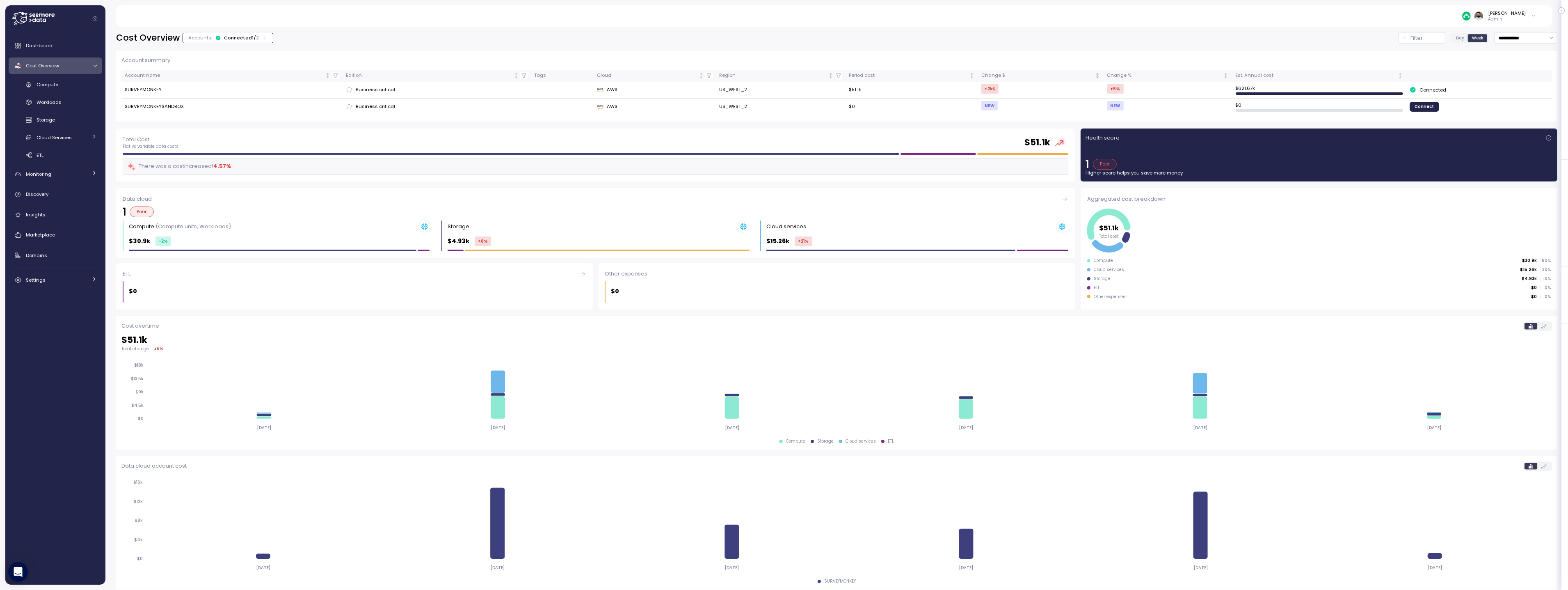
click at [221, 37] on div "Accounts: Connected 1 / 2" at bounding box center [228, 38] width 79 height 7
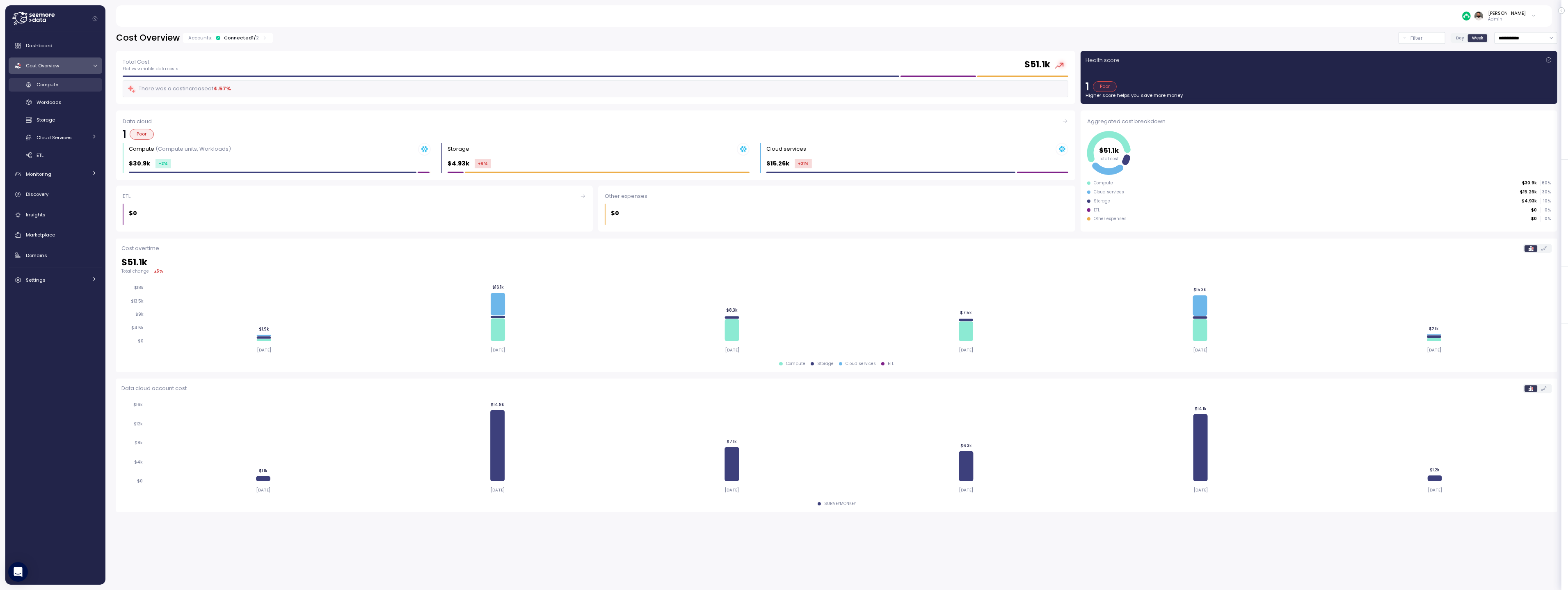
click at [84, 89] on link "Compute" at bounding box center [55, 85] width 94 height 13
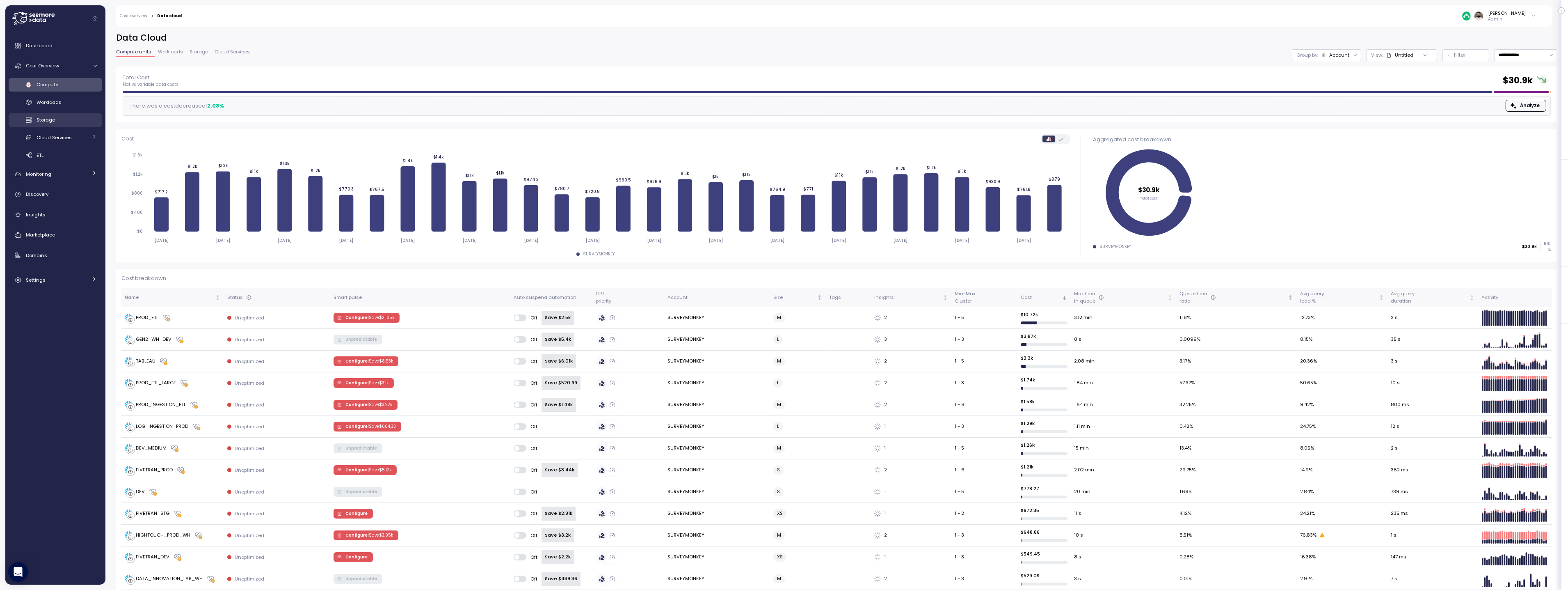
click at [60, 120] on div "Storage" at bounding box center [66, 119] width 60 height 8
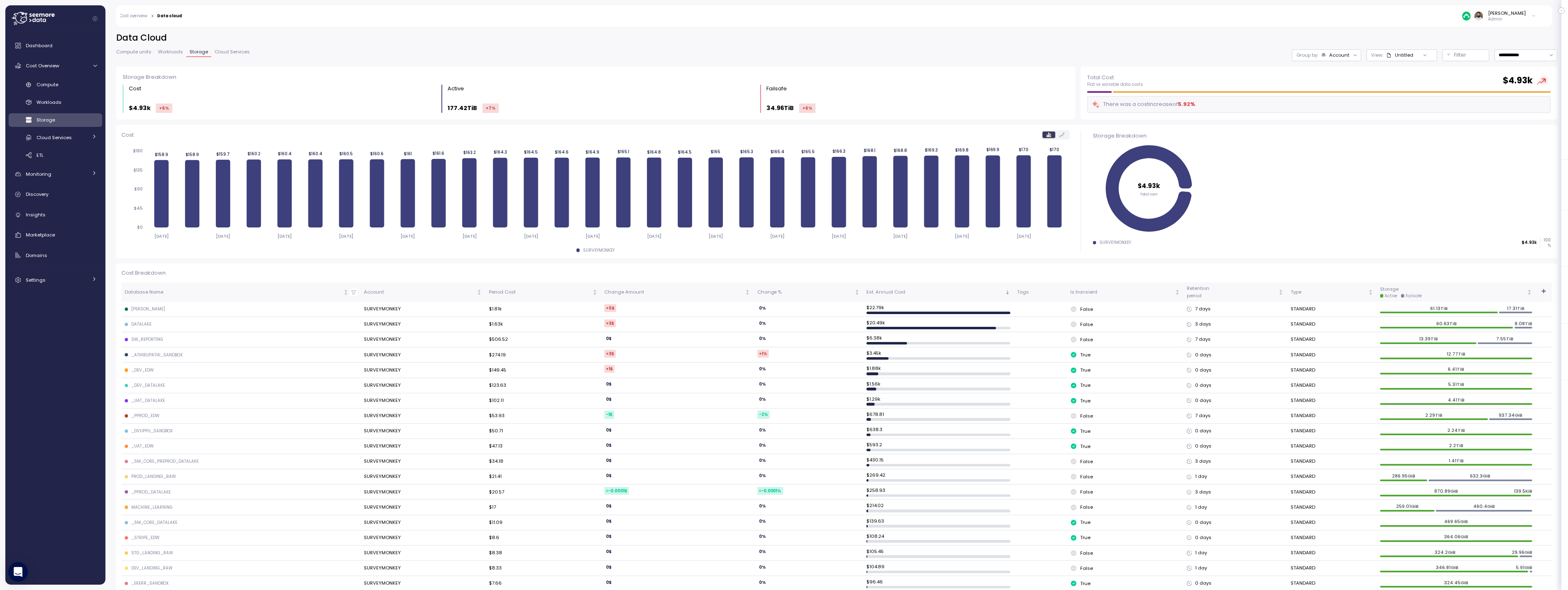
click at [1336, 57] on div "Account" at bounding box center [1339, 55] width 20 height 7
click at [1336, 88] on p "Database" at bounding box center [1334, 86] width 23 height 7
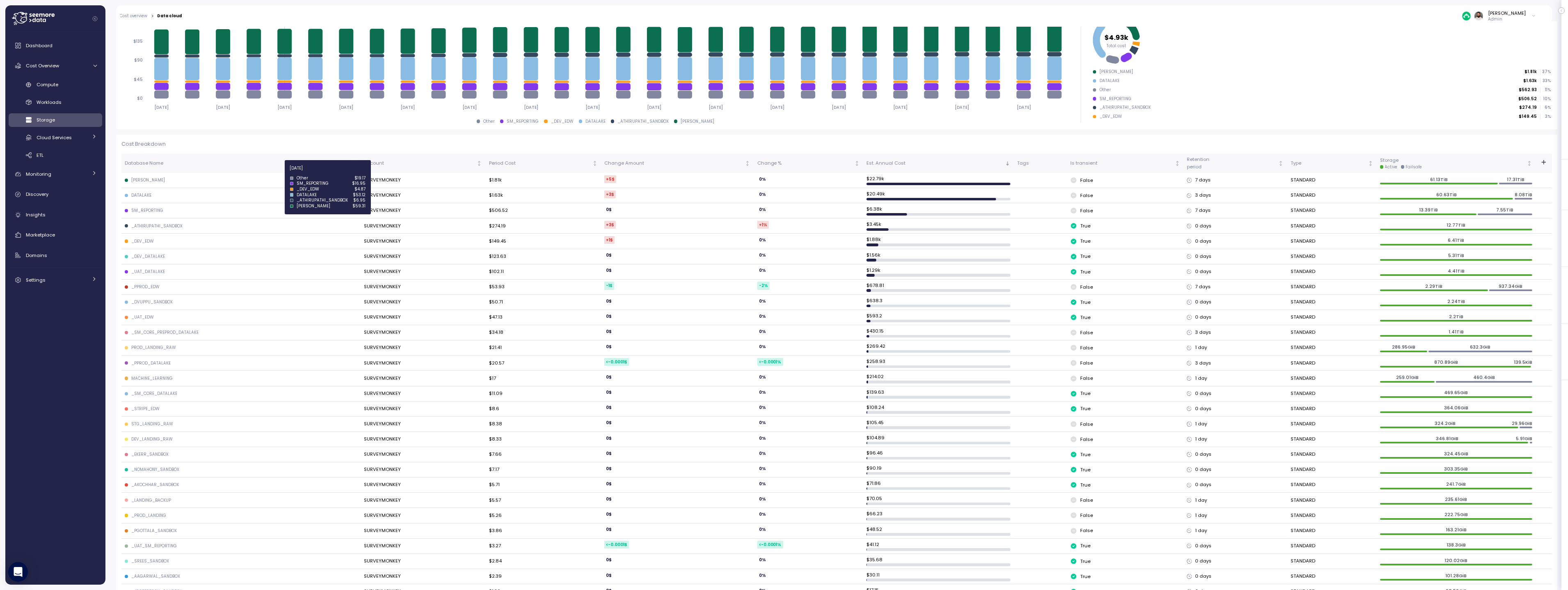
scroll to position [33, 0]
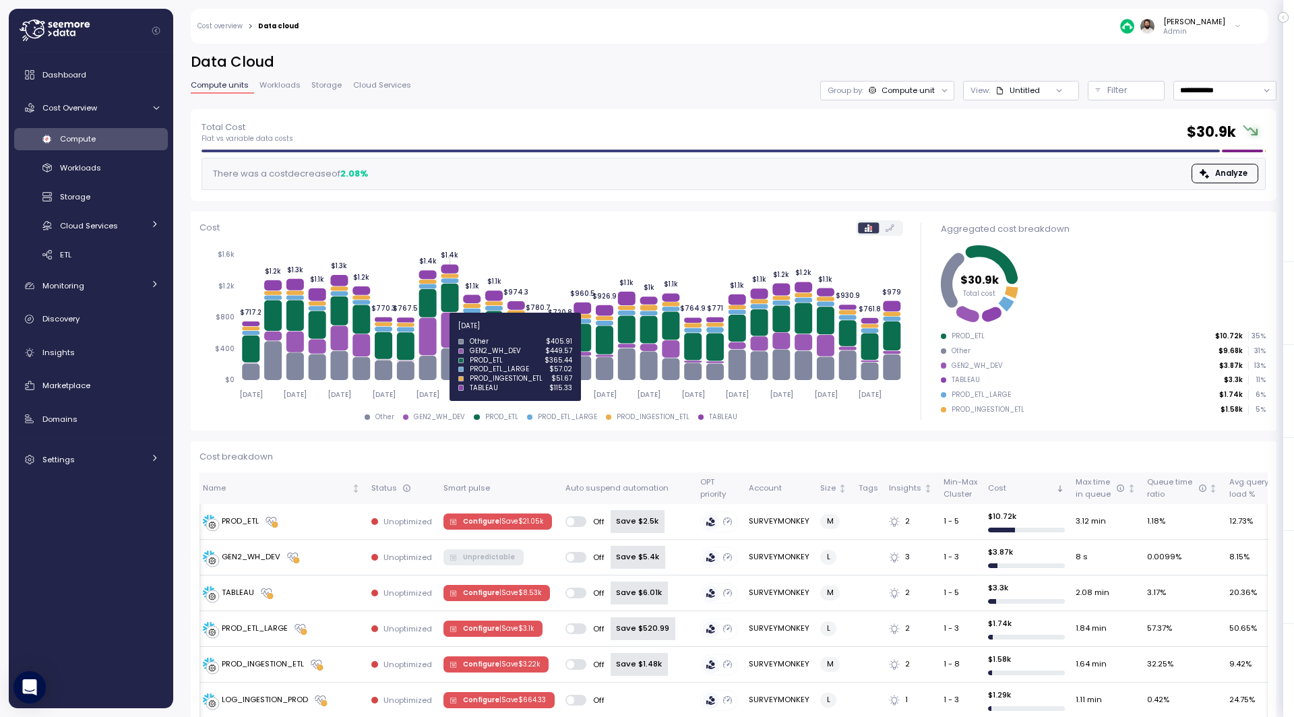
click at [451, 334] on icon at bounding box center [450, 330] width 18 height 35
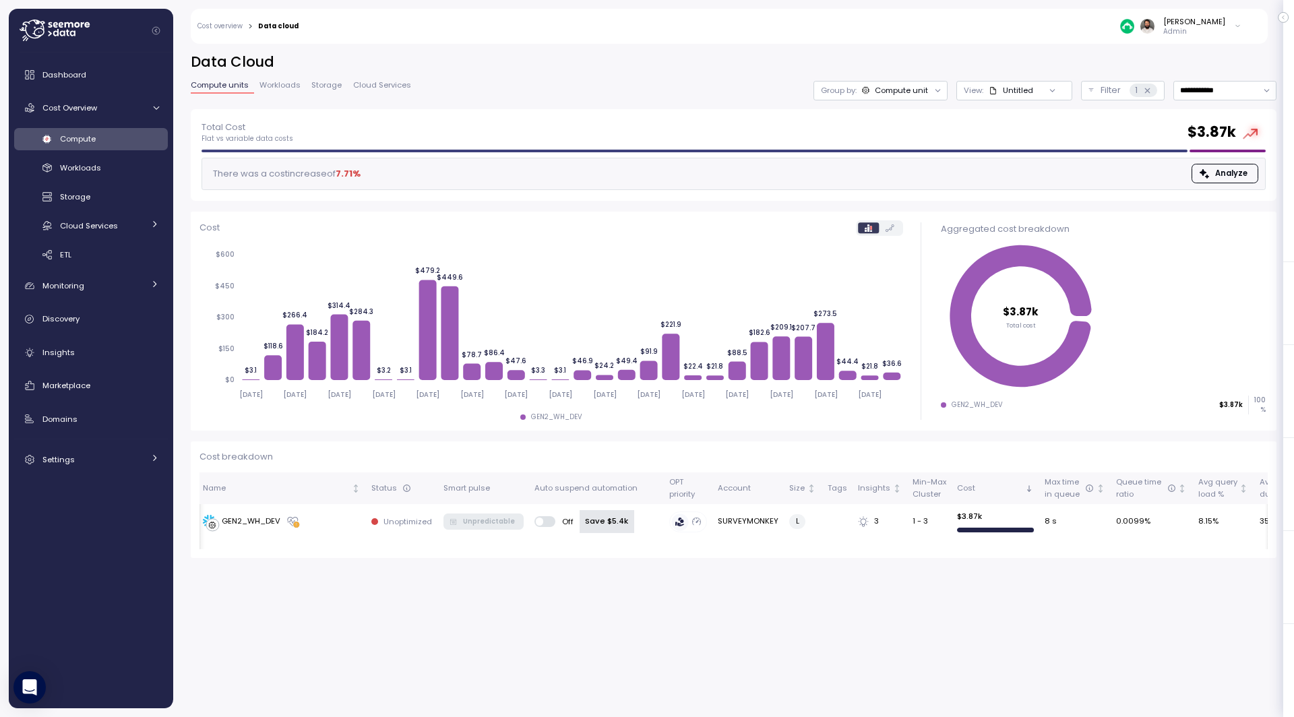
click at [109, 136] on div "Compute" at bounding box center [109, 138] width 99 height 13
click at [98, 107] on div "Cost Overview" at bounding box center [92, 107] width 101 height 13
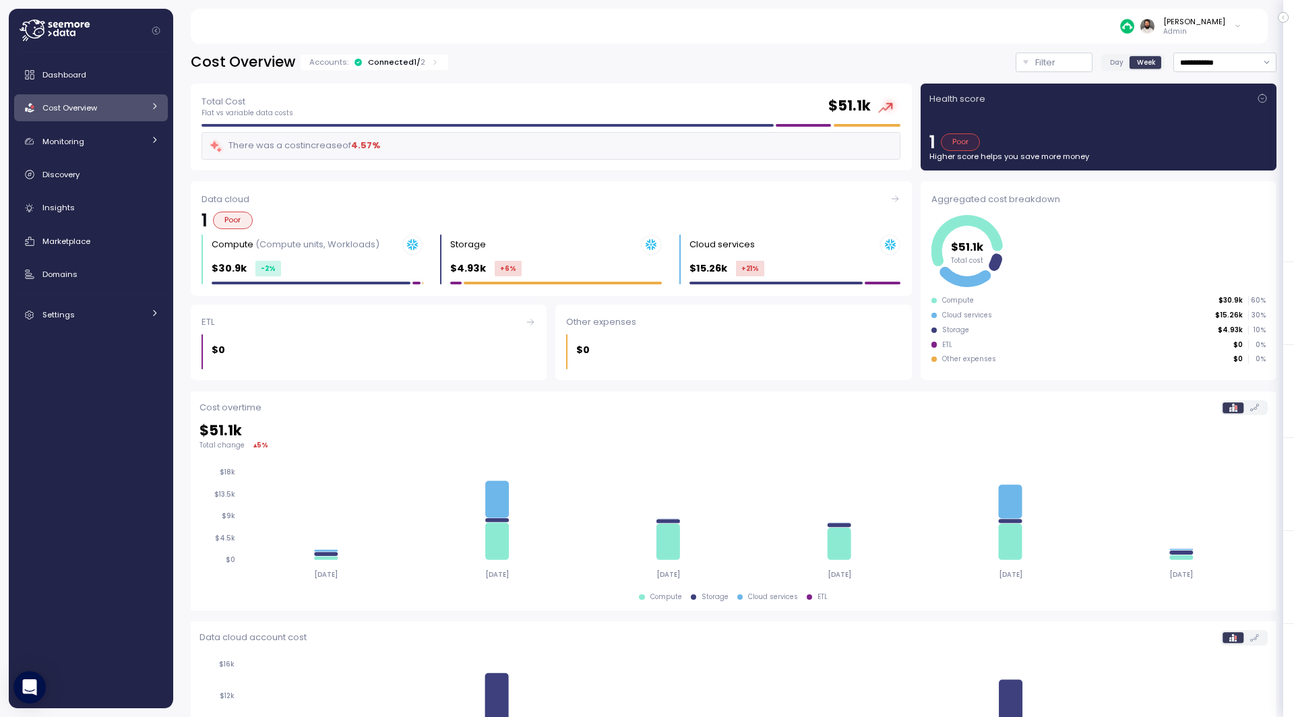
click at [98, 107] on div "Cost Overview" at bounding box center [92, 107] width 101 height 13
click at [96, 135] on span "Compute" at bounding box center [78, 138] width 36 height 11
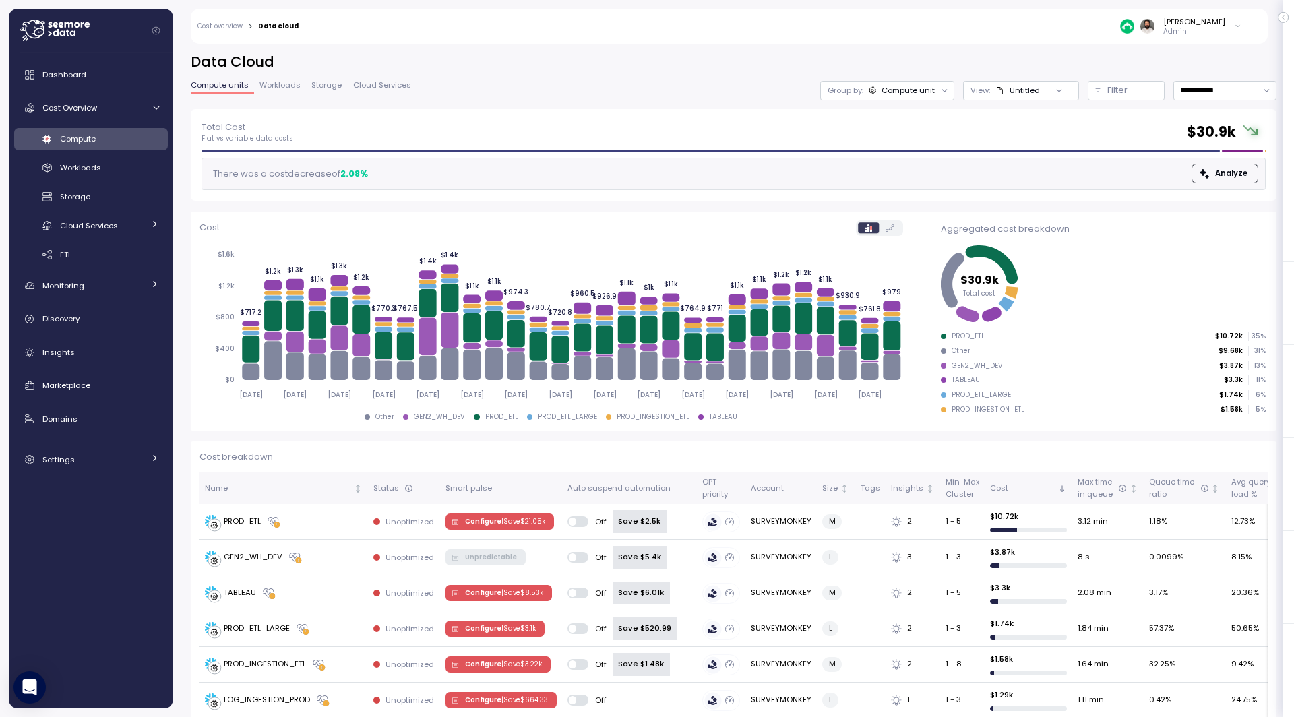
click at [317, 89] on span "Storage" at bounding box center [326, 85] width 30 height 7
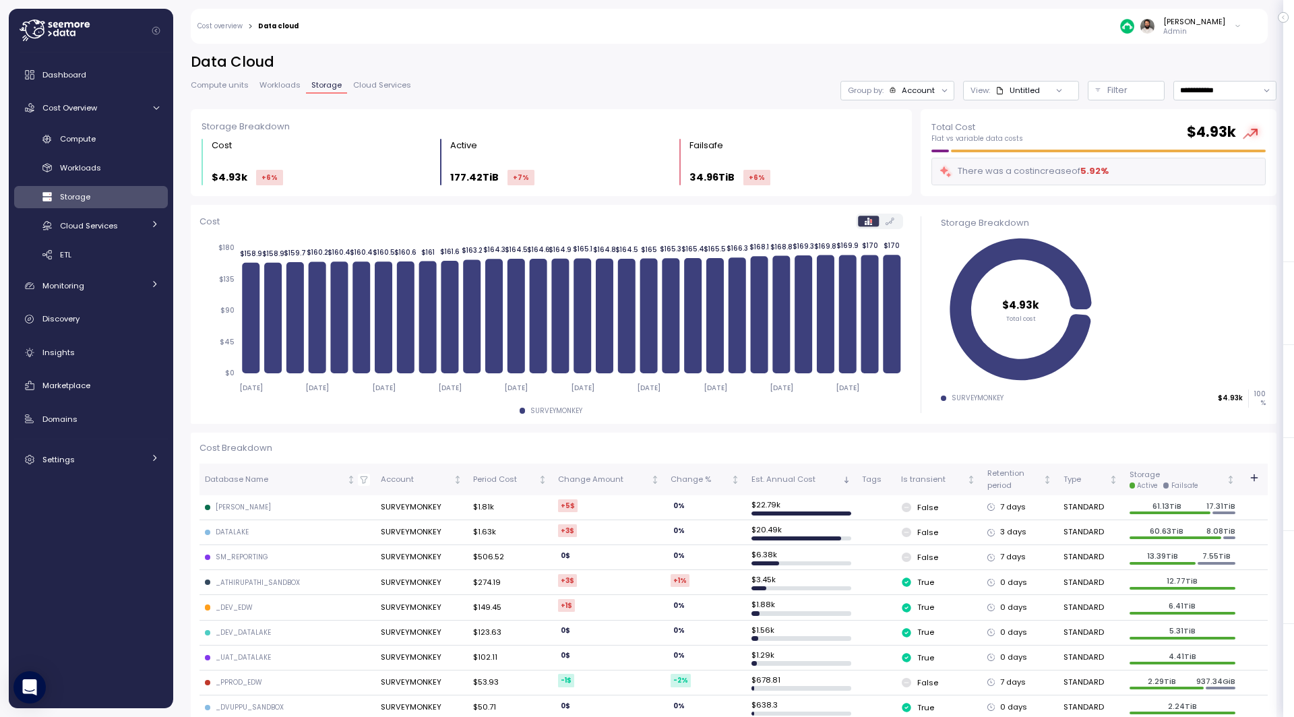
click at [918, 93] on div "Account" at bounding box center [918, 90] width 33 height 11
click at [918, 145] on p "Database" at bounding box center [911, 142] width 38 height 11
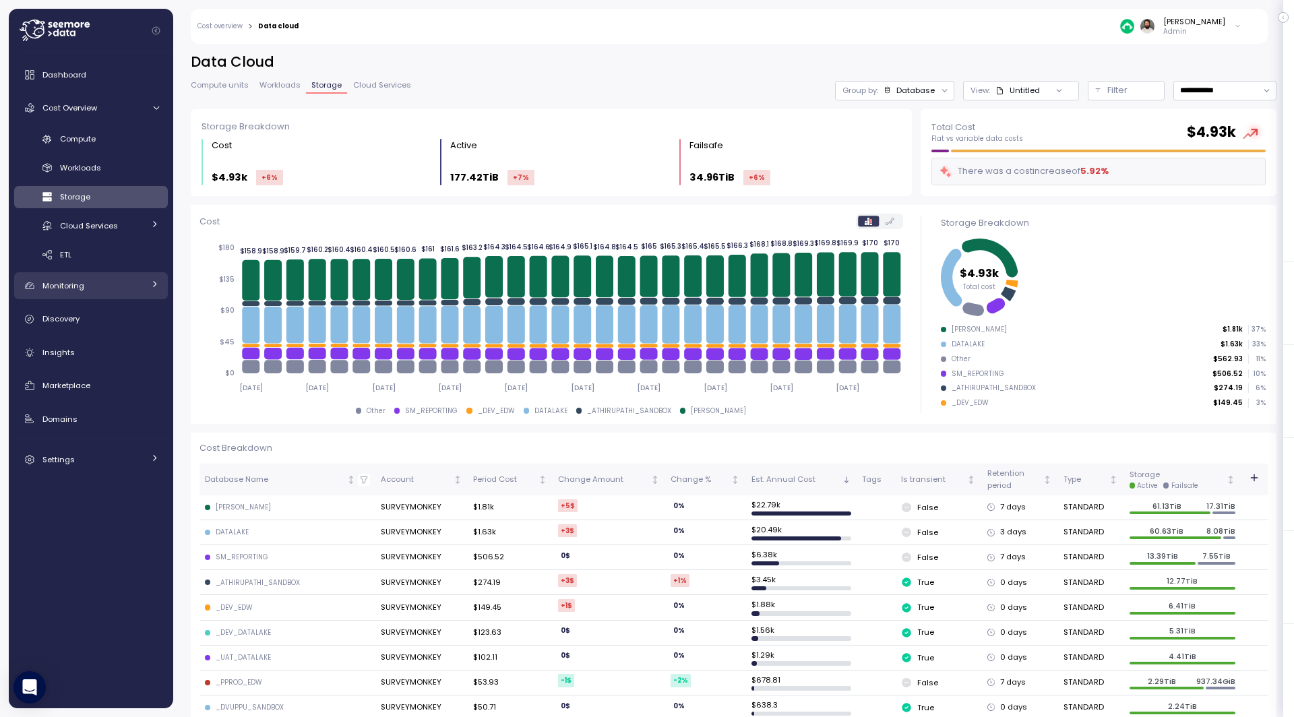
click at [148, 290] on link "Monitoring" at bounding box center [91, 285] width 154 height 27
click at [143, 222] on div "Cloud Services" at bounding box center [102, 225] width 84 height 13
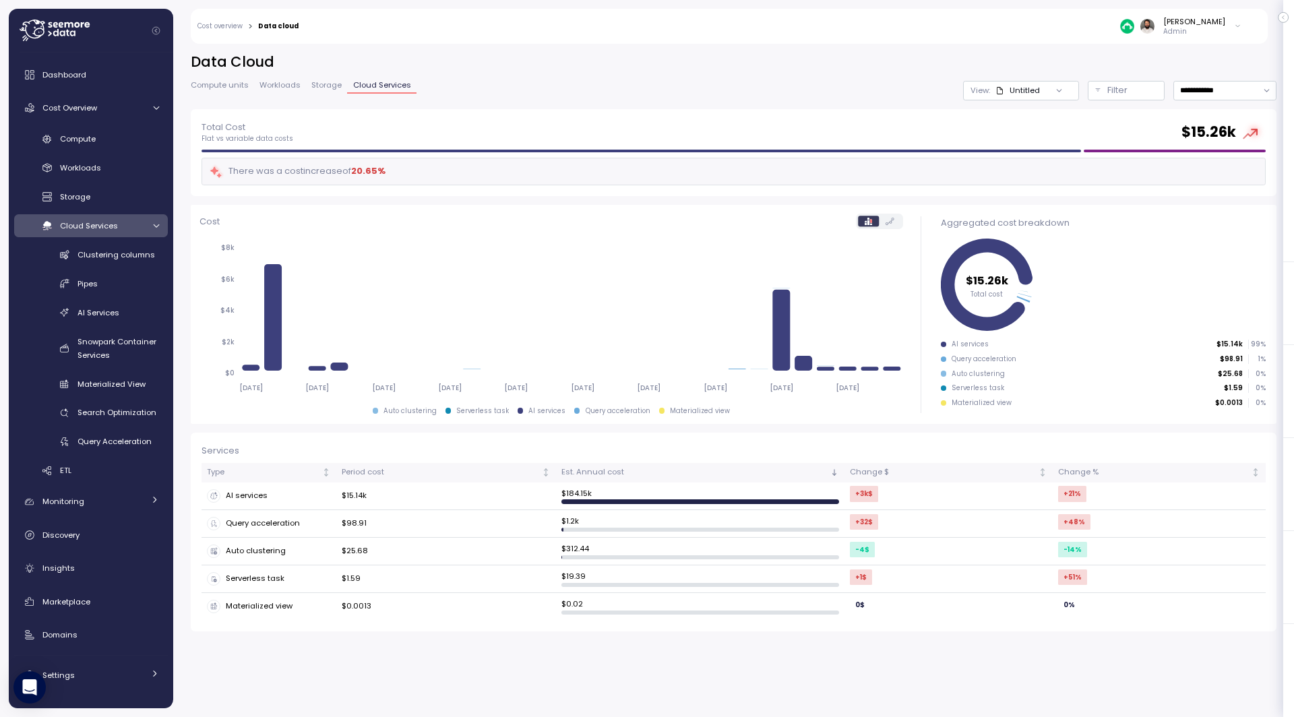
click at [136, 218] on link "Cloud Services" at bounding box center [91, 225] width 154 height 22
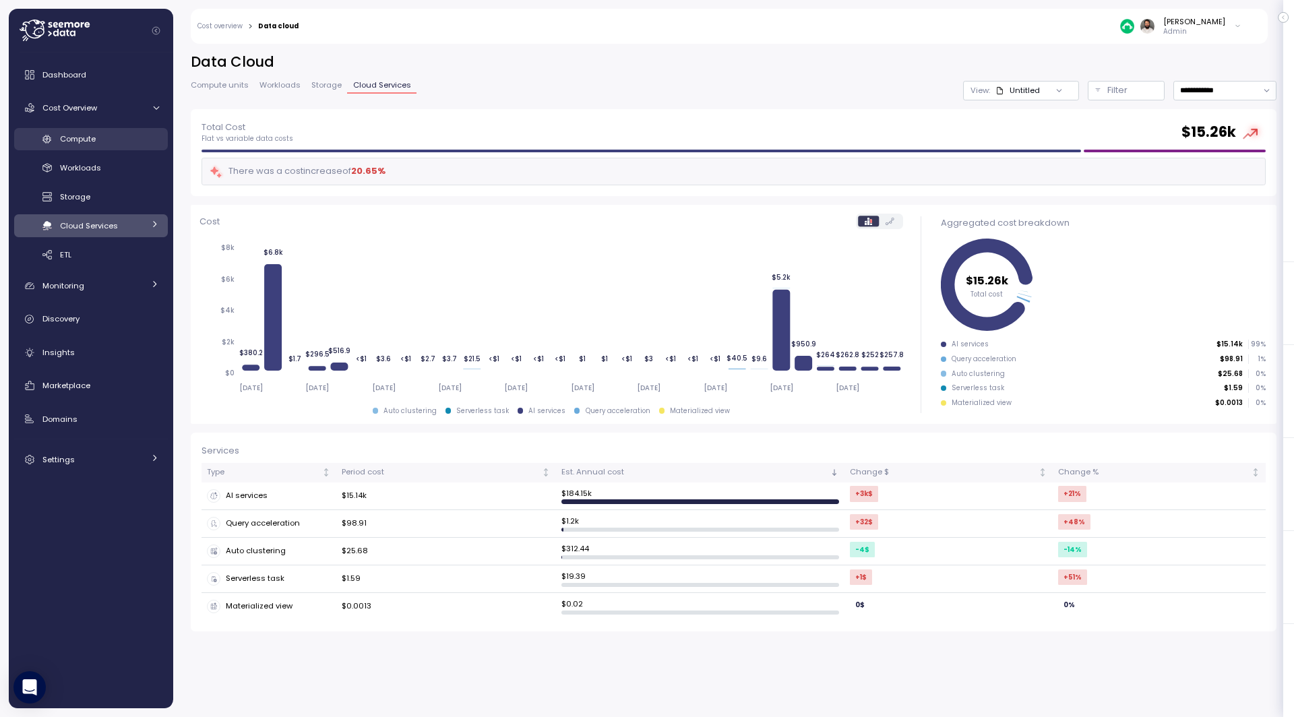
click at [123, 136] on div "Compute" at bounding box center [109, 138] width 99 height 13
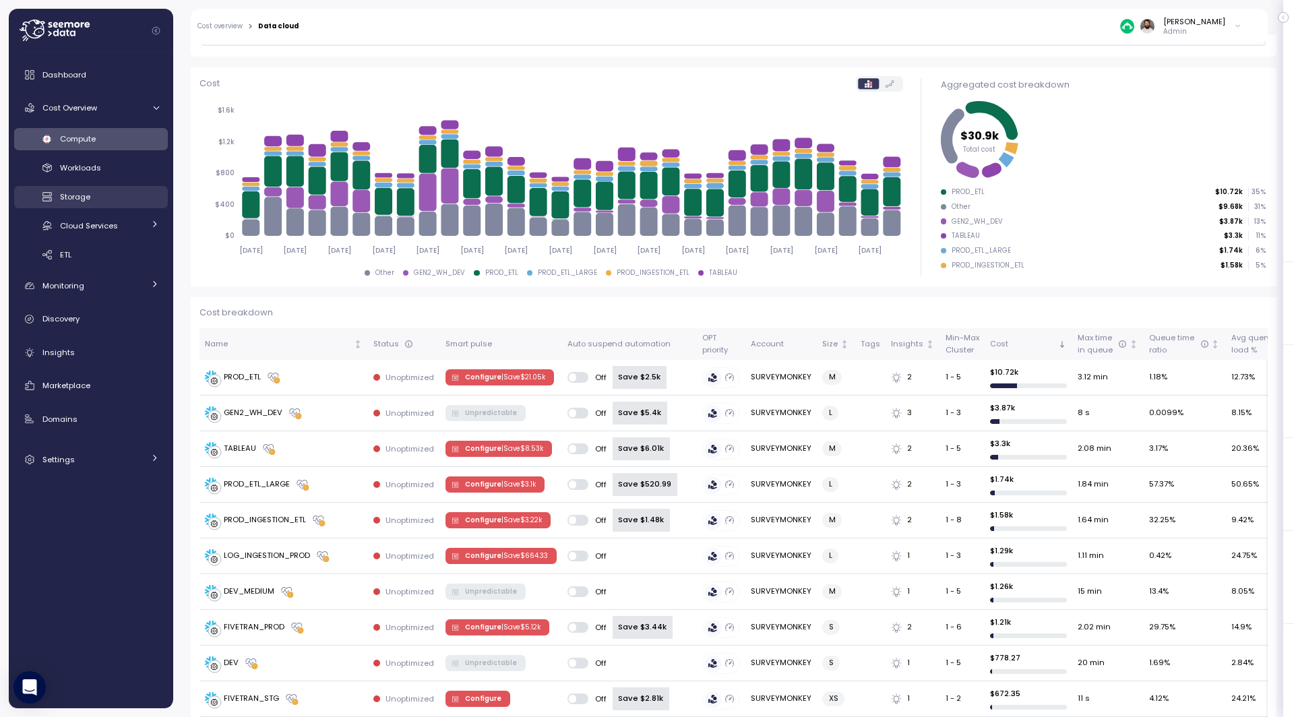
scroll to position [117, 0]
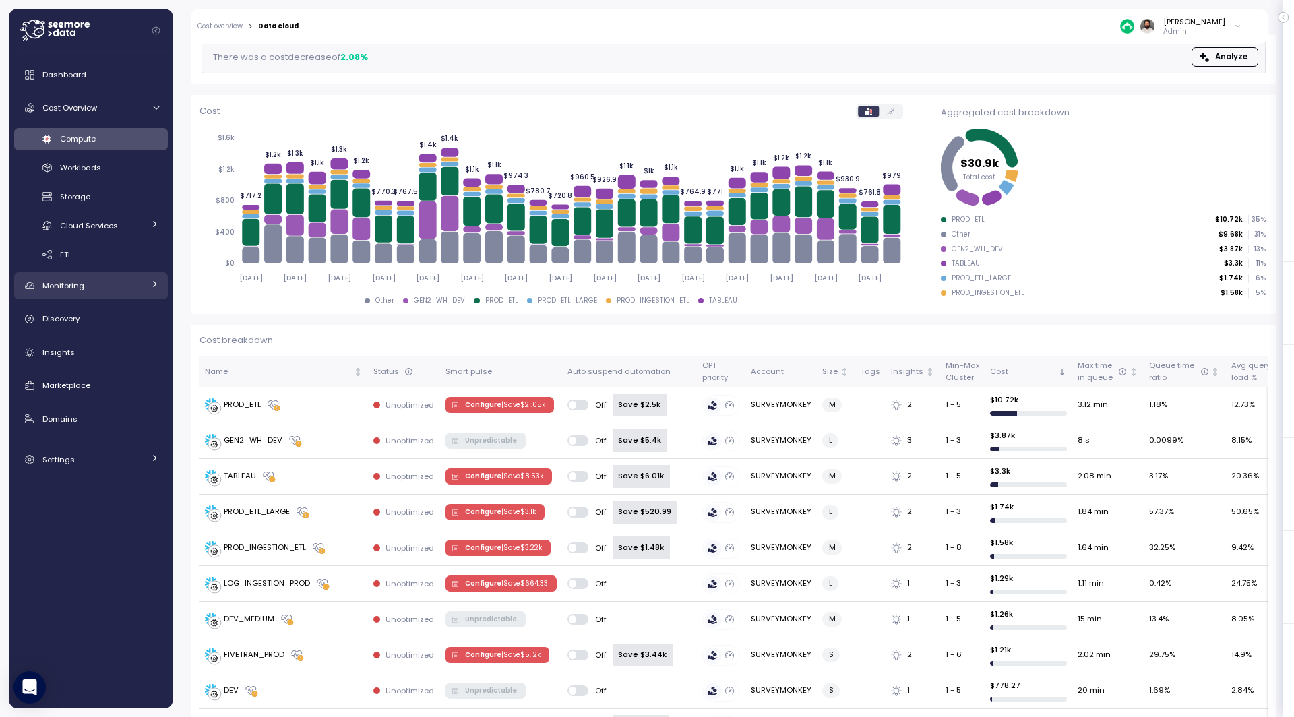
click at [131, 293] on link "Monitoring" at bounding box center [91, 285] width 154 height 27
click at [117, 375] on div "Discovery" at bounding box center [100, 376] width 117 height 13
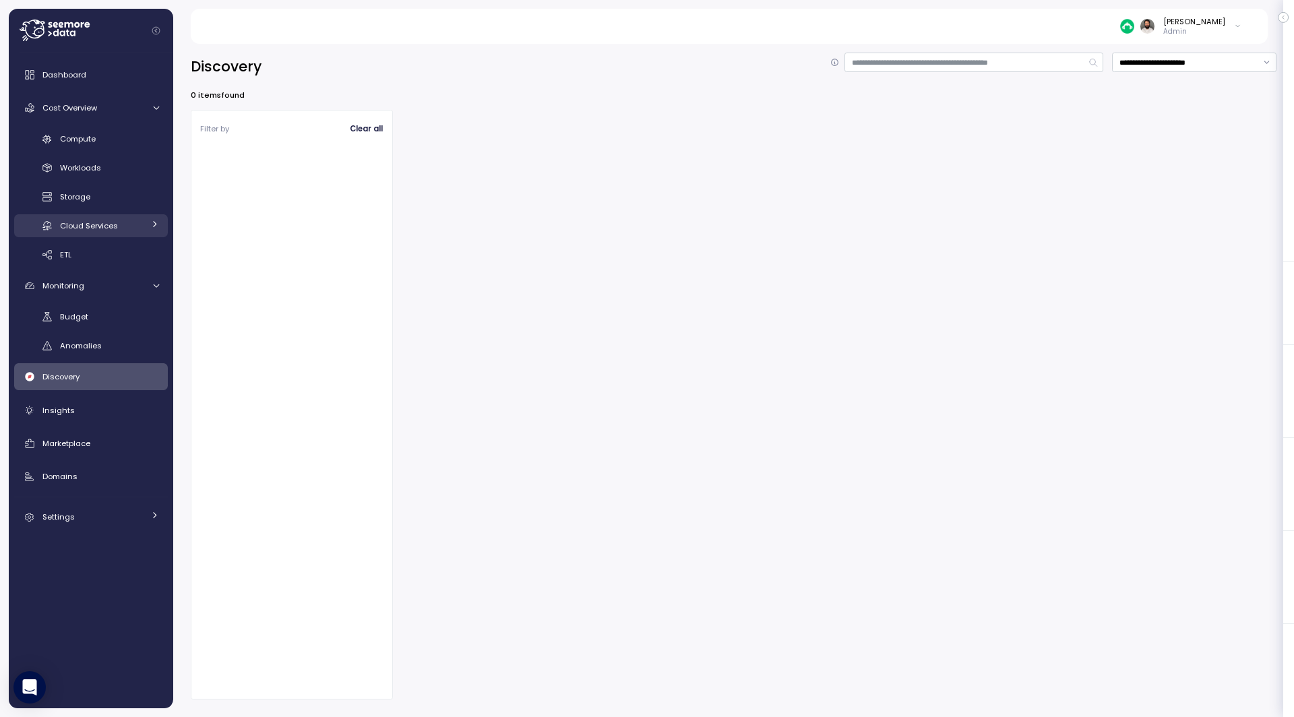
click at [131, 222] on div "Cloud Services" at bounding box center [102, 225] width 84 height 13
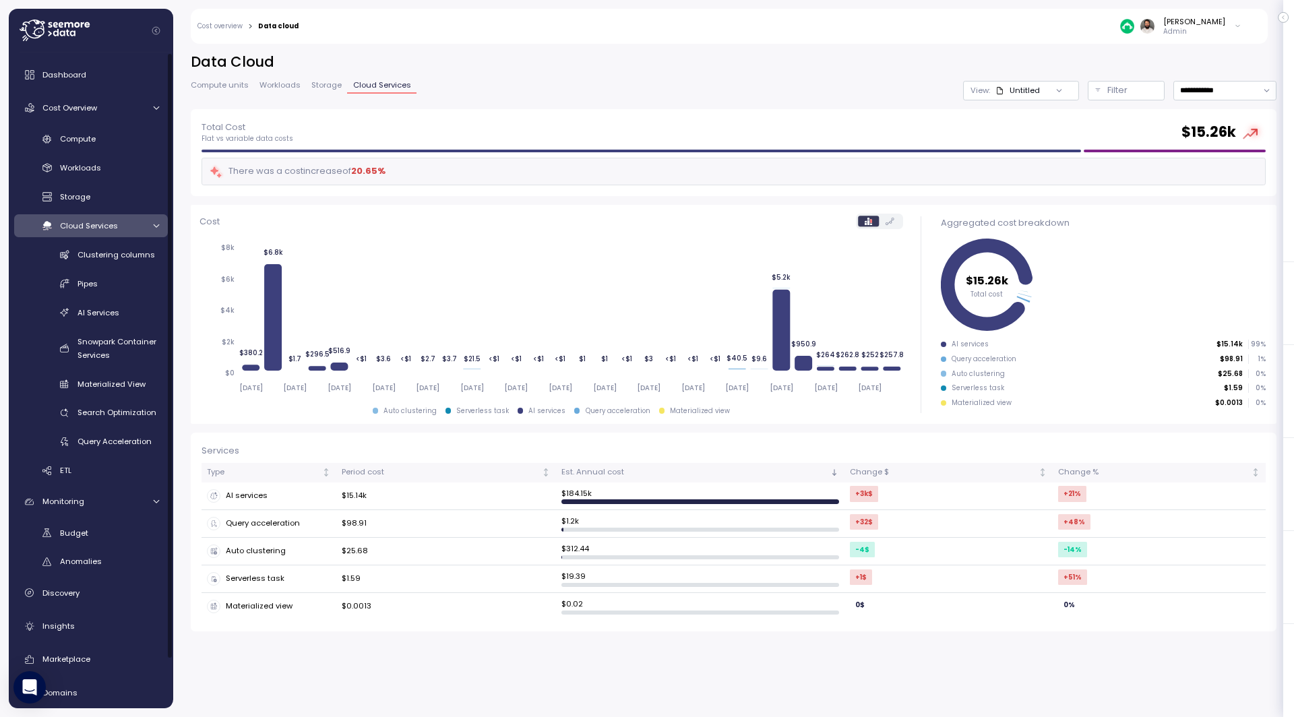
click at [141, 226] on div "Cloud Services" at bounding box center [102, 225] width 84 height 13
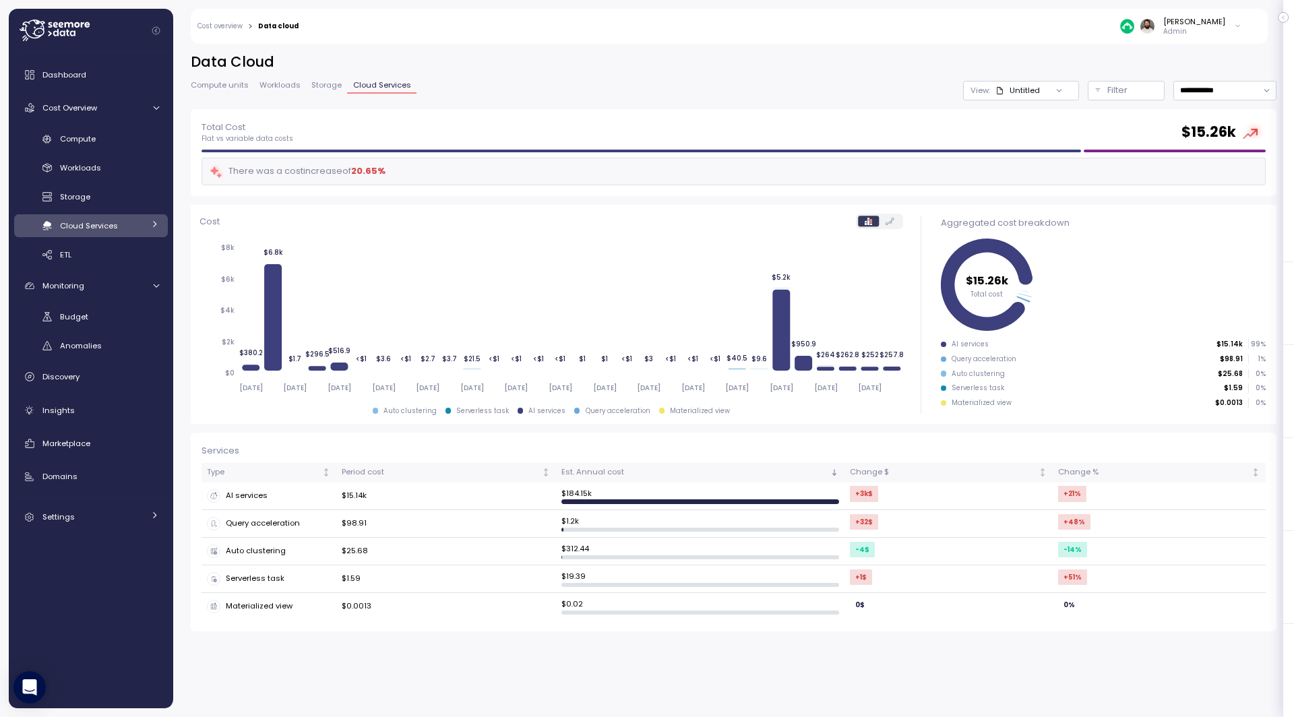
drag, startPoint x: 117, startPoint y: 172, endPoint x: 117, endPoint y: 150, distance: 21.6
click at [117, 172] on div "Workloads" at bounding box center [109, 167] width 99 height 13
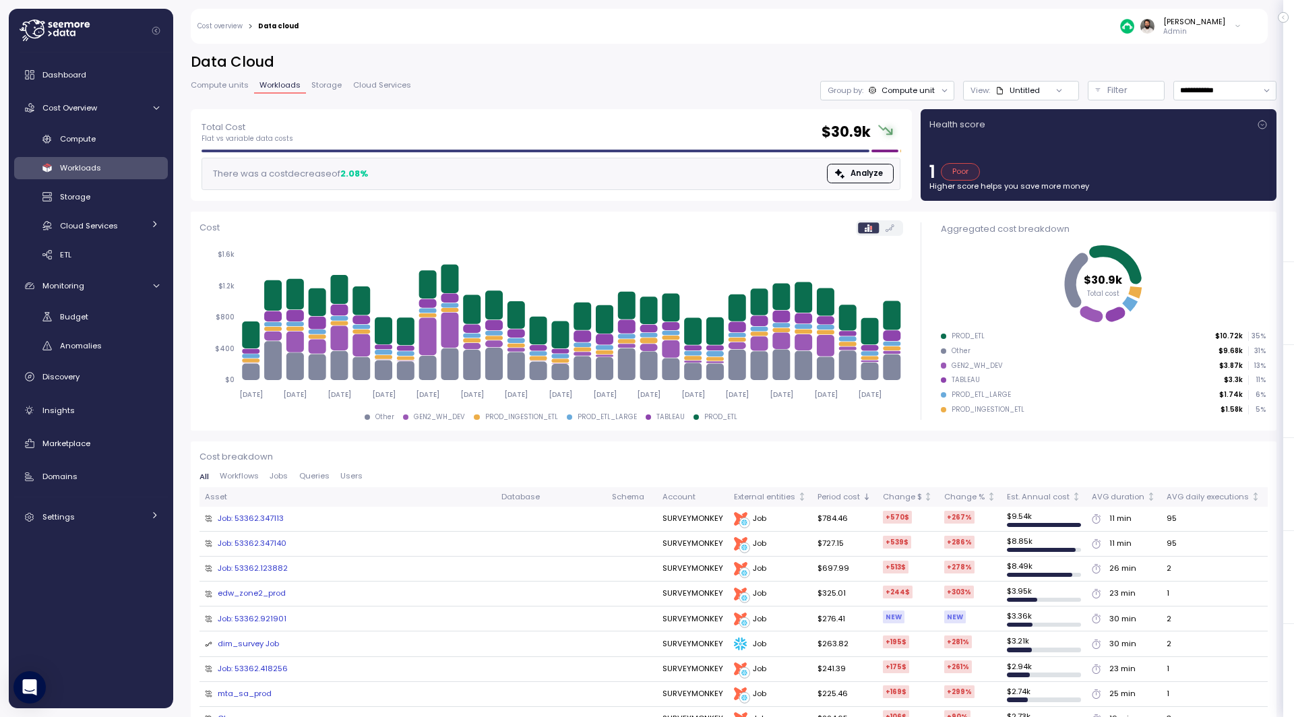
click at [117, 142] on div "Compute" at bounding box center [109, 138] width 99 height 13
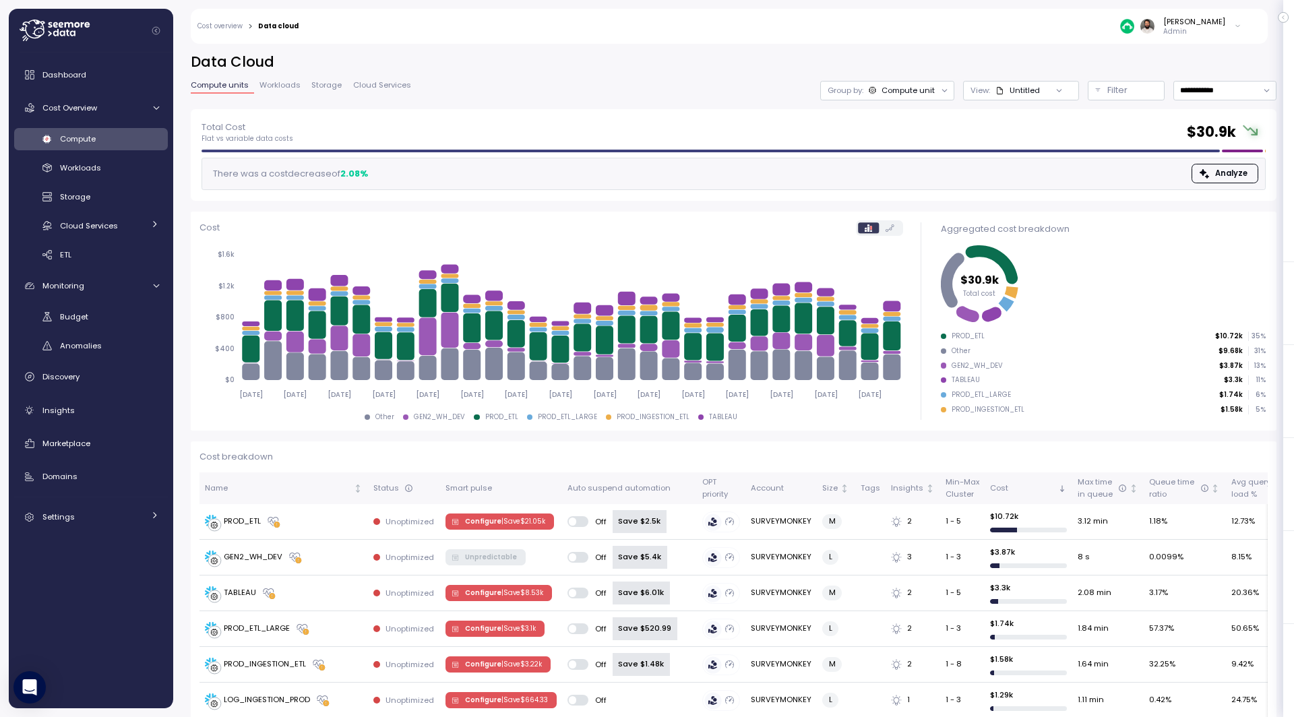
click at [117, 142] on div "Compute" at bounding box center [109, 138] width 99 height 13
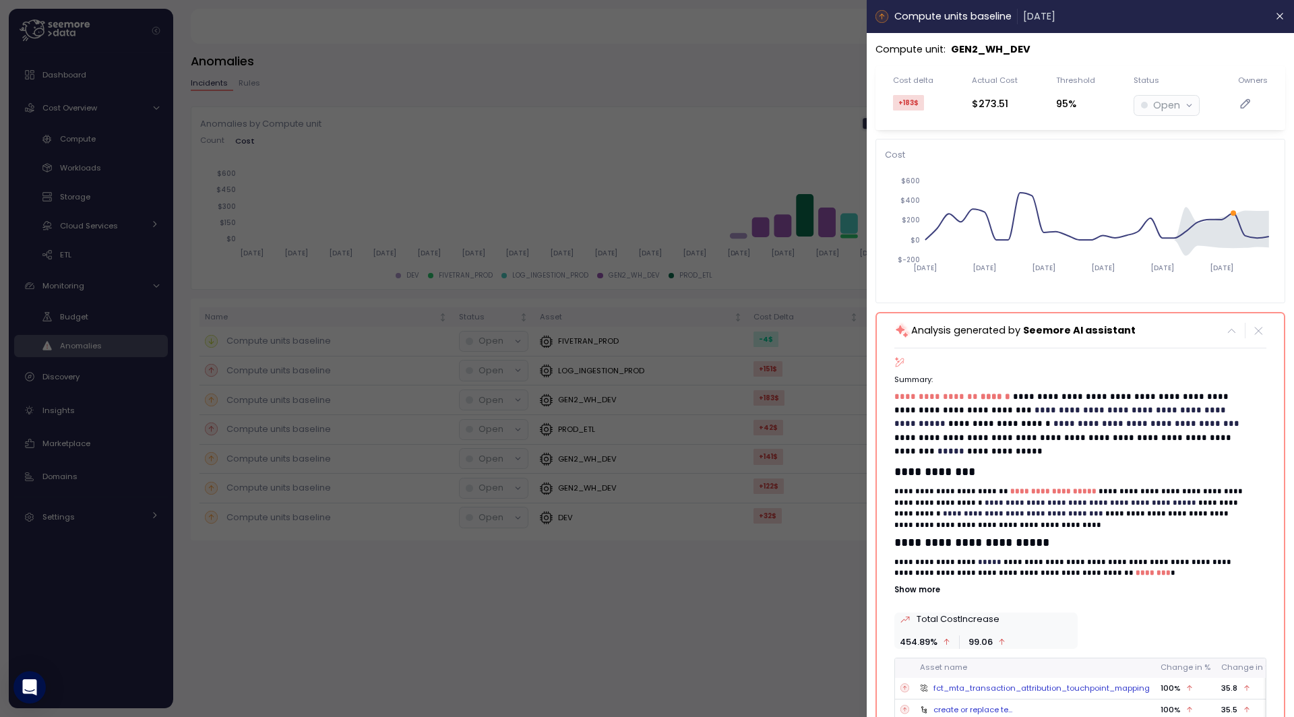
click at [931, 584] on p "Show more" at bounding box center [1080, 589] width 372 height 11
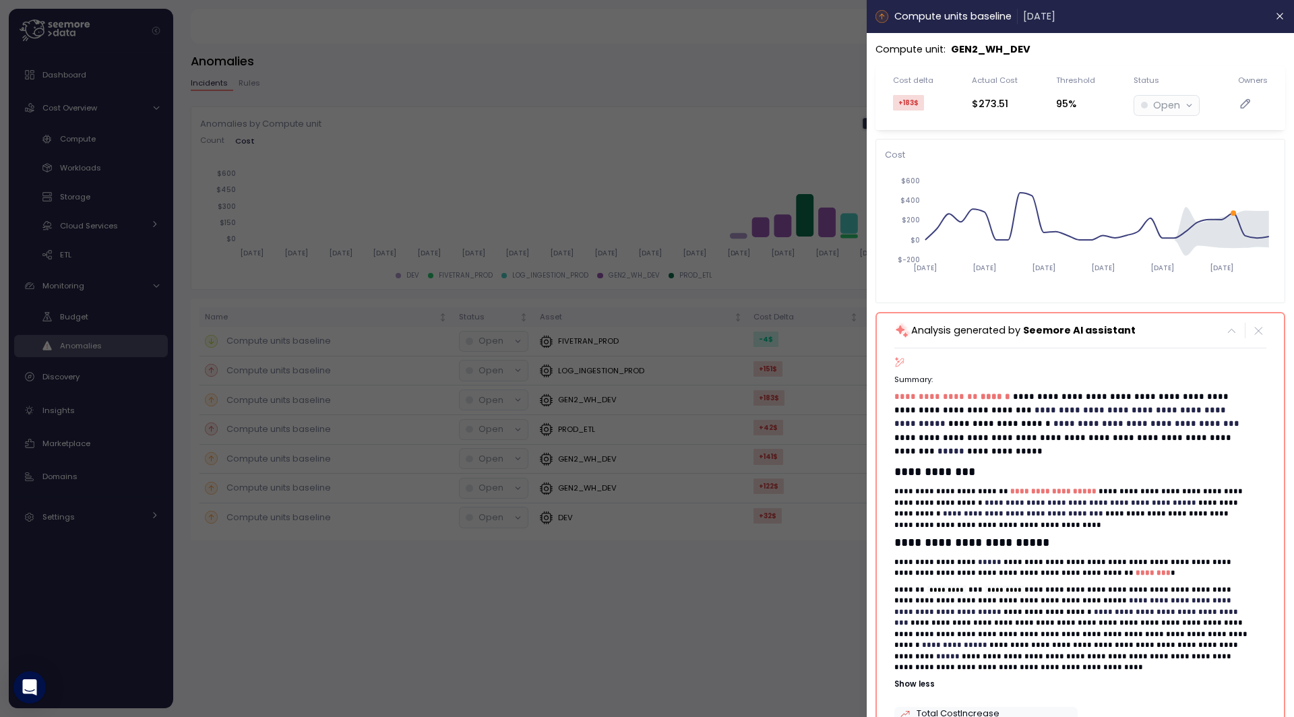
click at [105, 127] on div at bounding box center [647, 358] width 1294 height 717
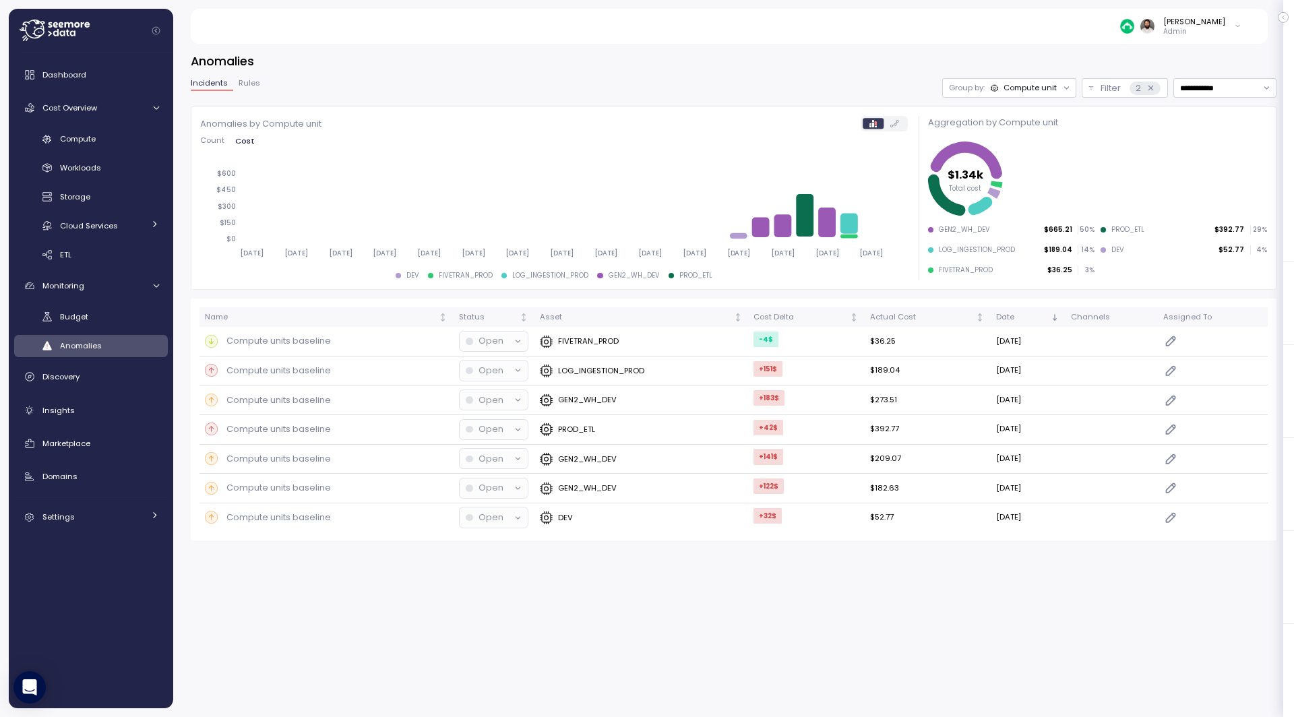
click at [108, 127] on div "Dashboard Cost Overview Compute Workloads Storage Cloud Services Clustering col…" at bounding box center [91, 295] width 154 height 469
click at [102, 87] on link "Dashboard" at bounding box center [91, 74] width 154 height 27
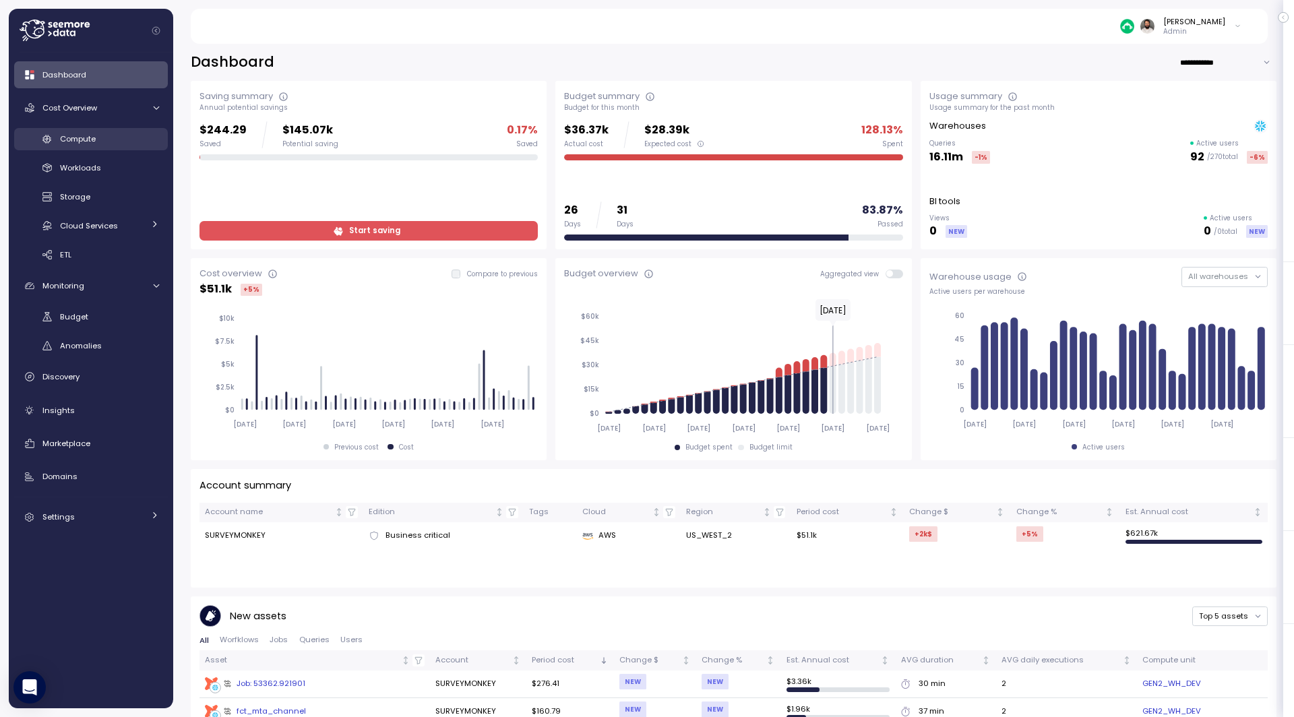
click at [105, 144] on div "Compute" at bounding box center [109, 138] width 99 height 13
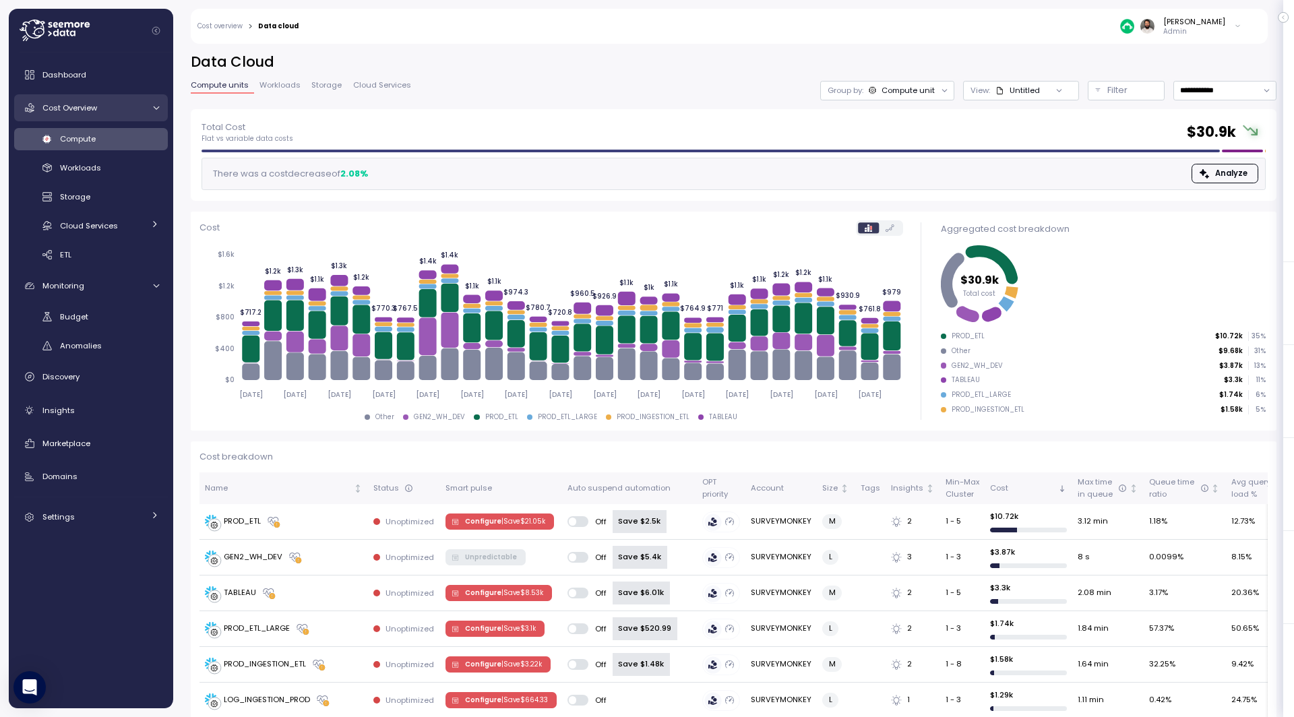
click at [87, 109] on span "Cost Overview" at bounding box center [69, 107] width 55 height 11
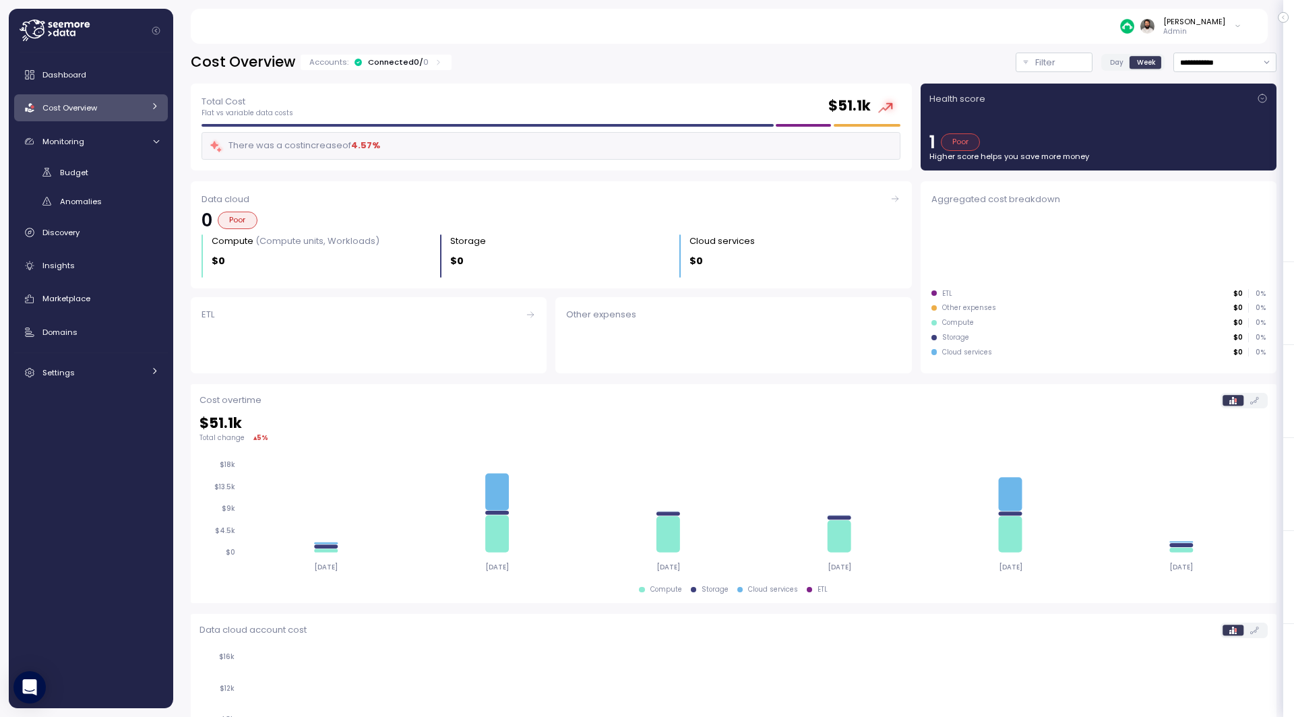
click at [87, 109] on span "Cost Overview" at bounding box center [69, 107] width 55 height 11
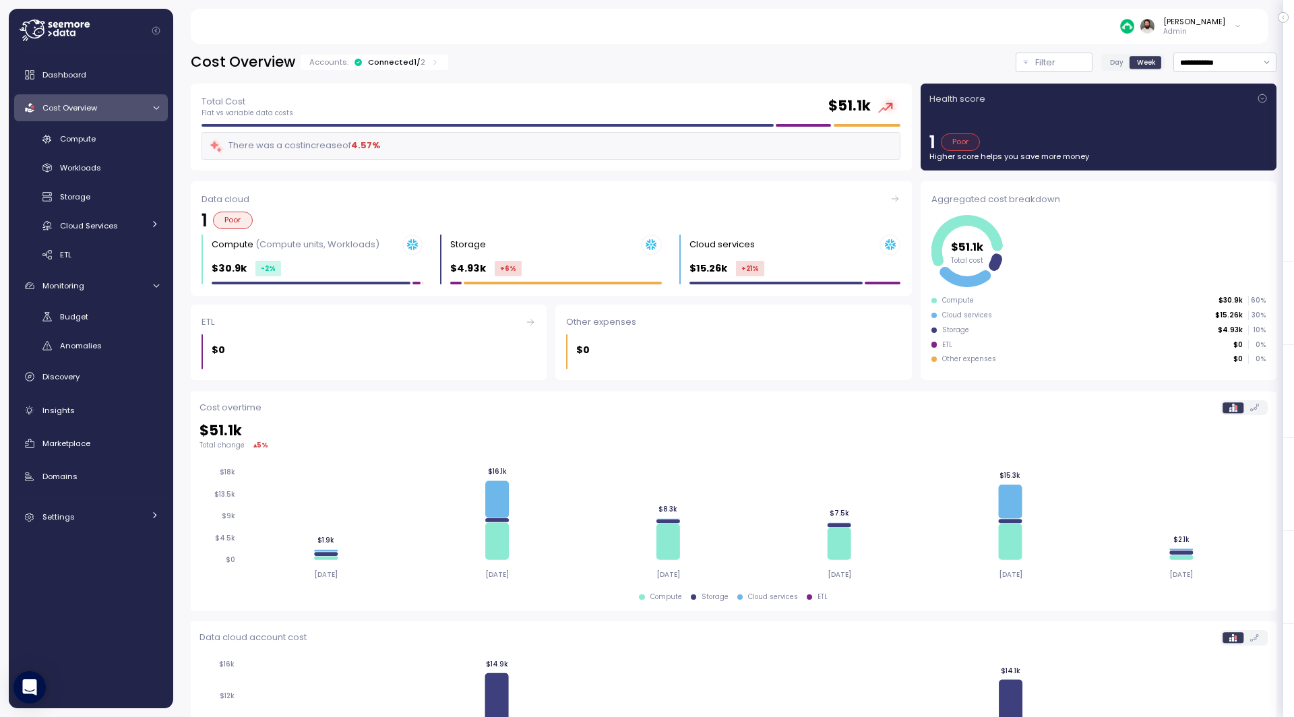
click at [405, 63] on div "Connected 1 / 2" at bounding box center [396, 62] width 57 height 11
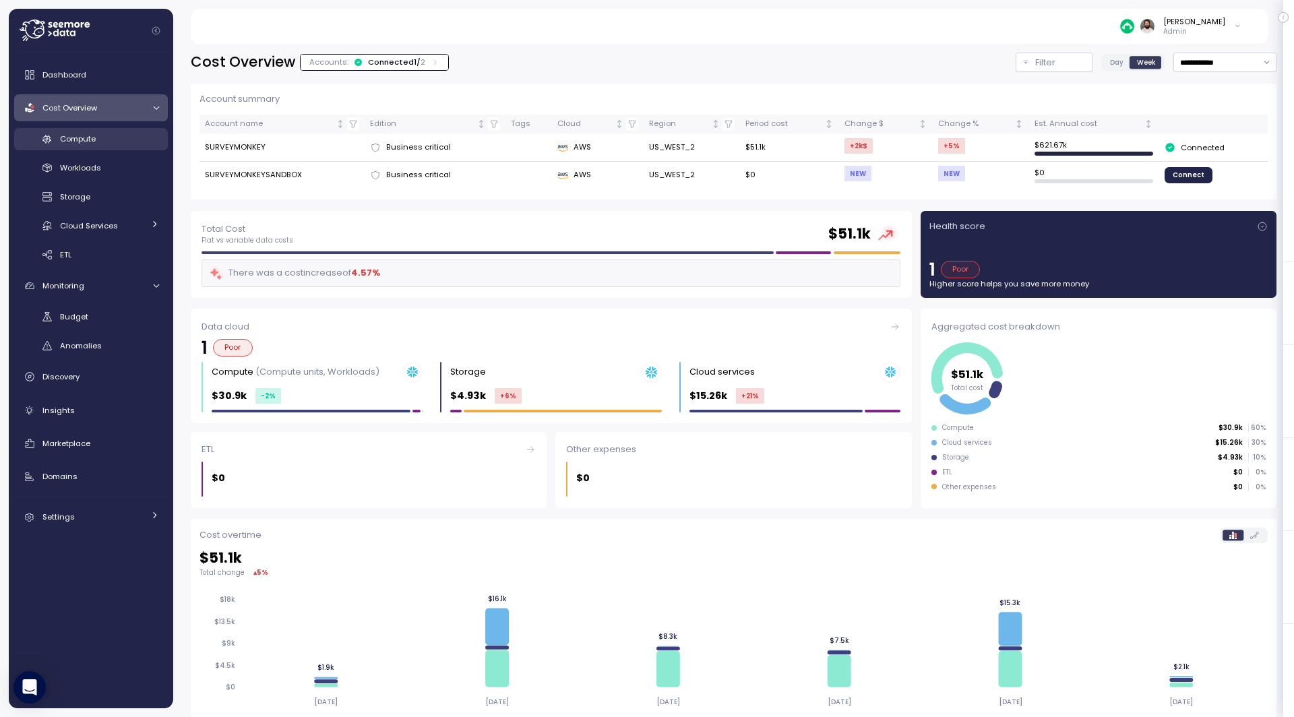
click at [124, 136] on div "Compute" at bounding box center [109, 138] width 99 height 13
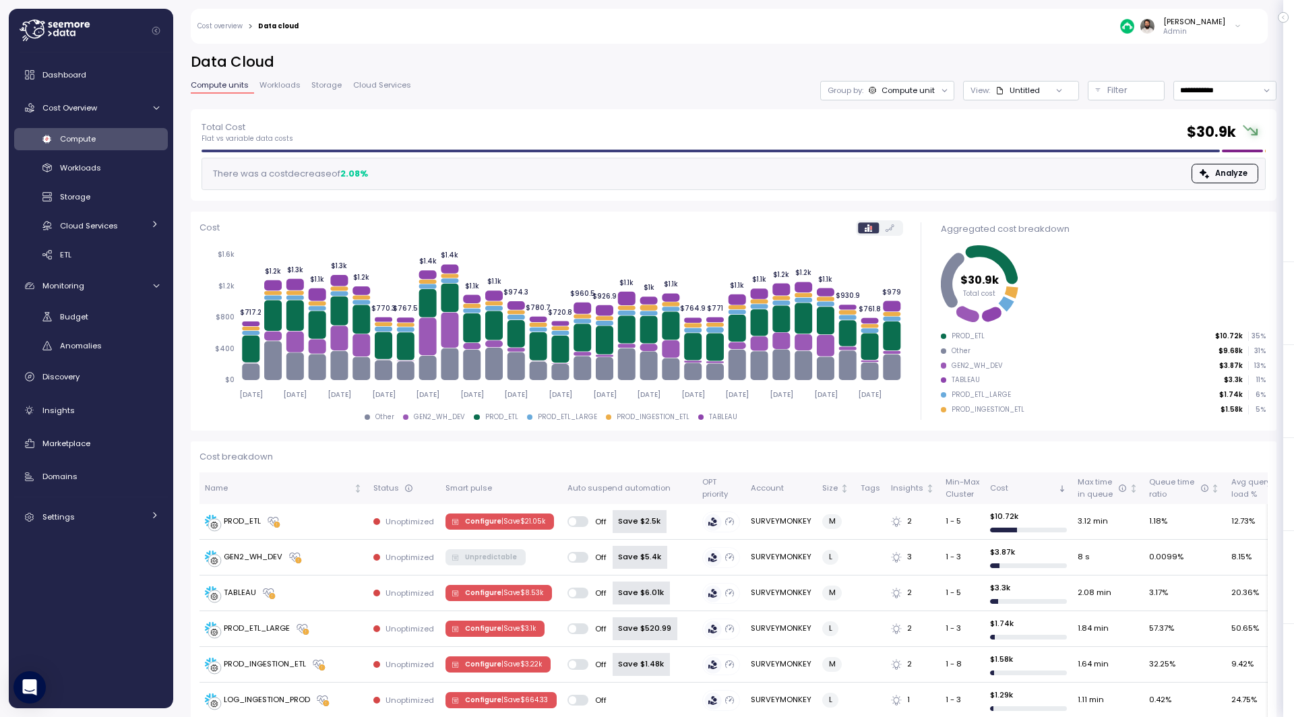
click at [328, 88] on span "Storage" at bounding box center [326, 85] width 30 height 7
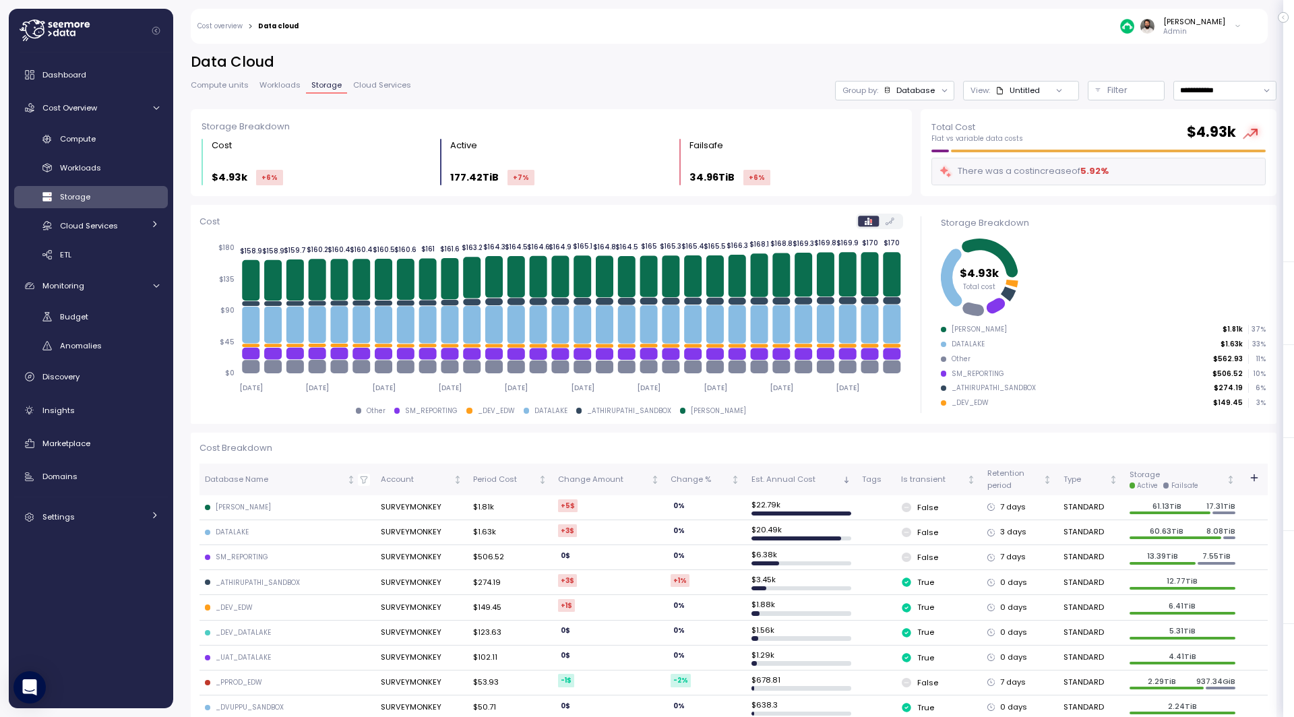
click at [375, 89] on span "Cloud Services" at bounding box center [382, 85] width 58 height 7
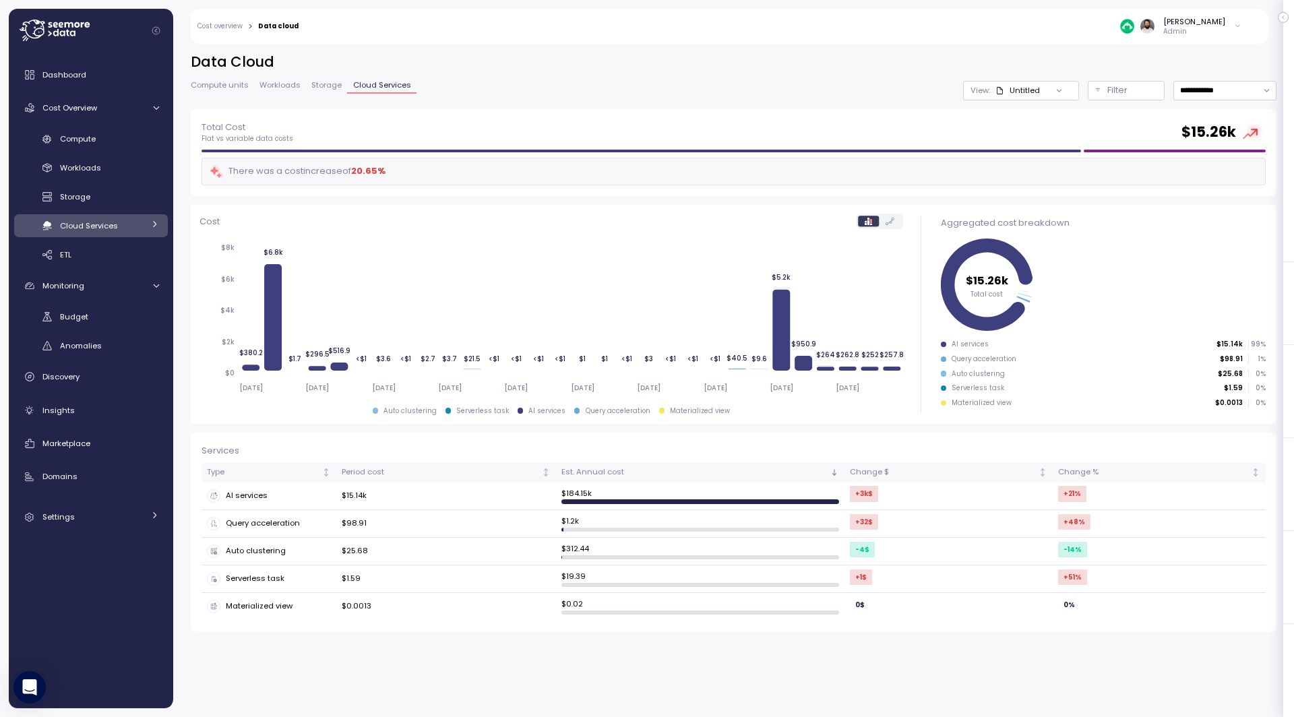
click at [325, 88] on span "Storage" at bounding box center [326, 85] width 30 height 7
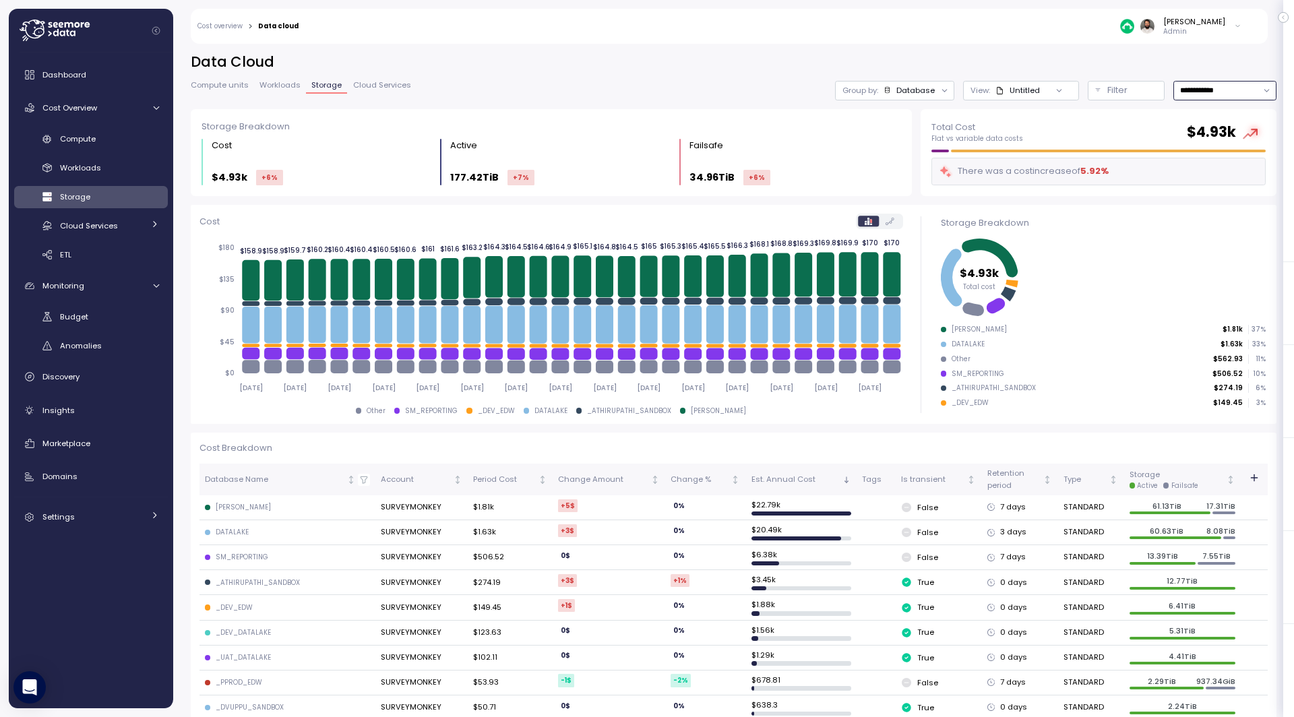
click at [1246, 98] on input "**********" at bounding box center [1224, 91] width 103 height 20
click at [1222, 206] on span "Last 6 months" at bounding box center [1208, 210] width 56 height 12
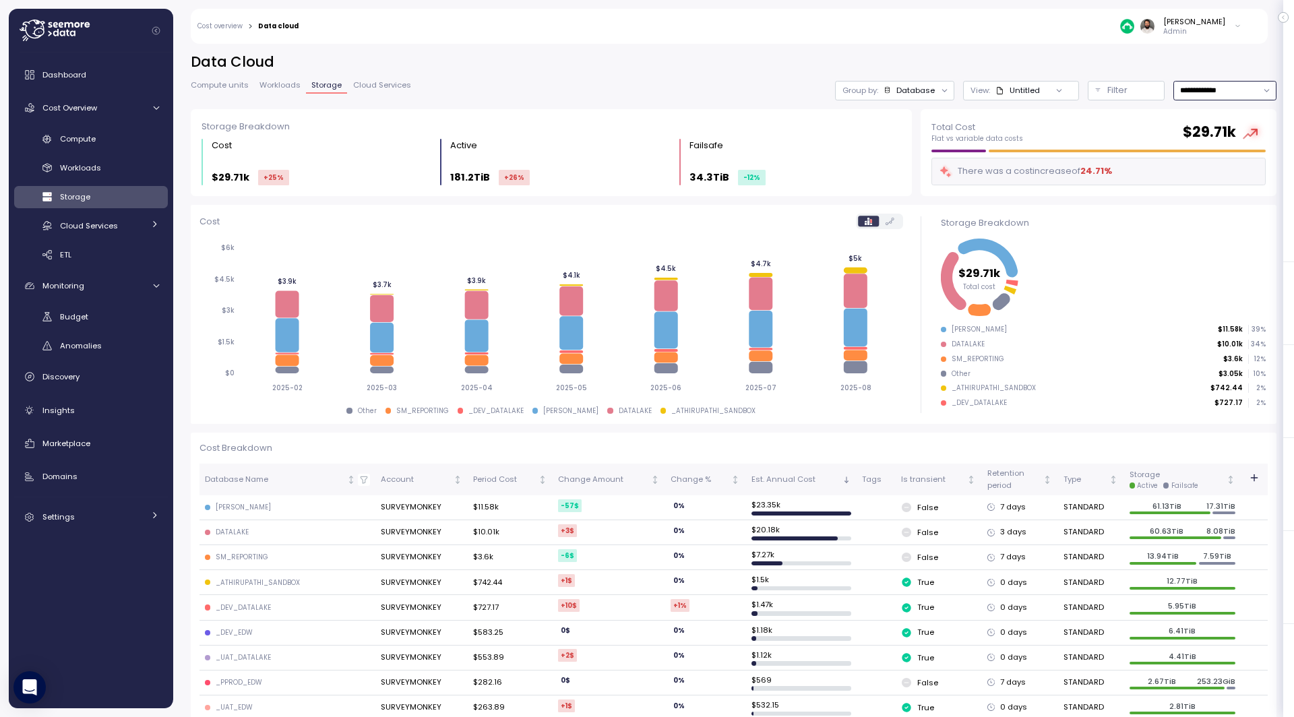
click at [1215, 82] on input "**********" at bounding box center [1224, 91] width 103 height 20
click at [1199, 195] on span "Last 30 days" at bounding box center [1205, 191] width 50 height 12
type input "**********"
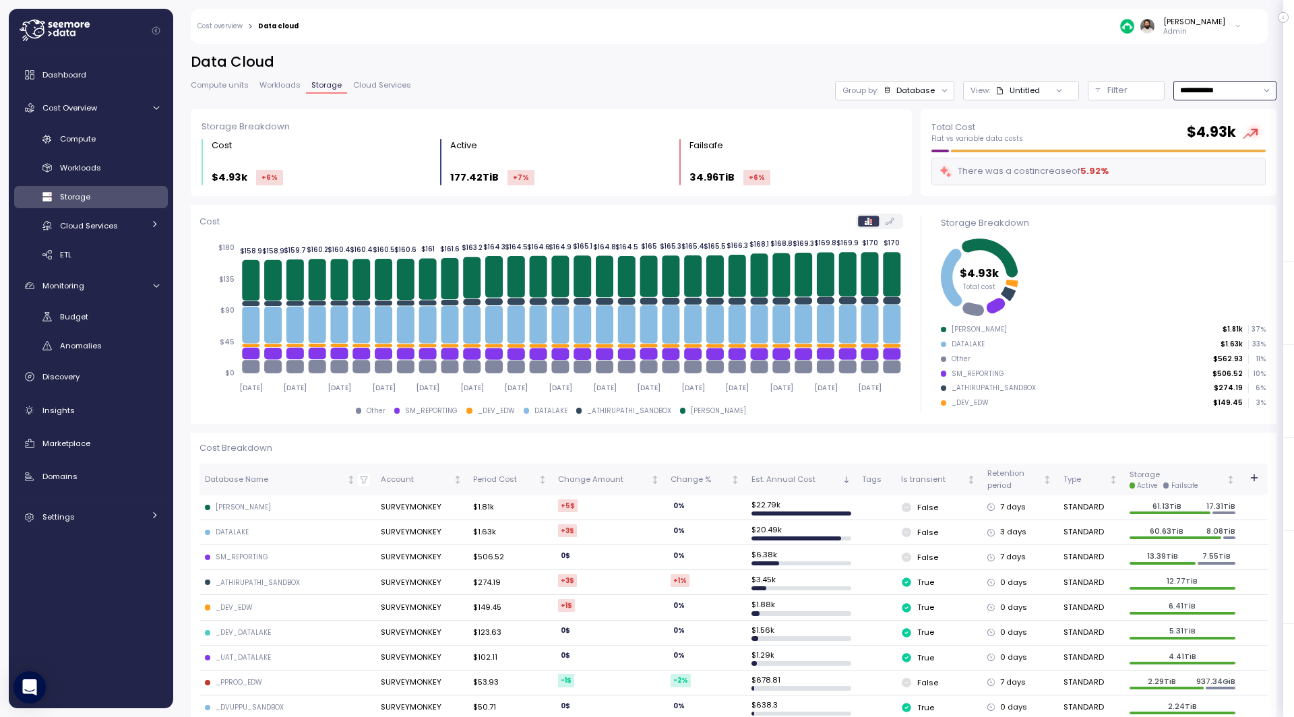
click at [1235, 84] on input "**********" at bounding box center [1224, 91] width 103 height 20
click at [104, 375] on div "Discovery" at bounding box center [100, 376] width 117 height 13
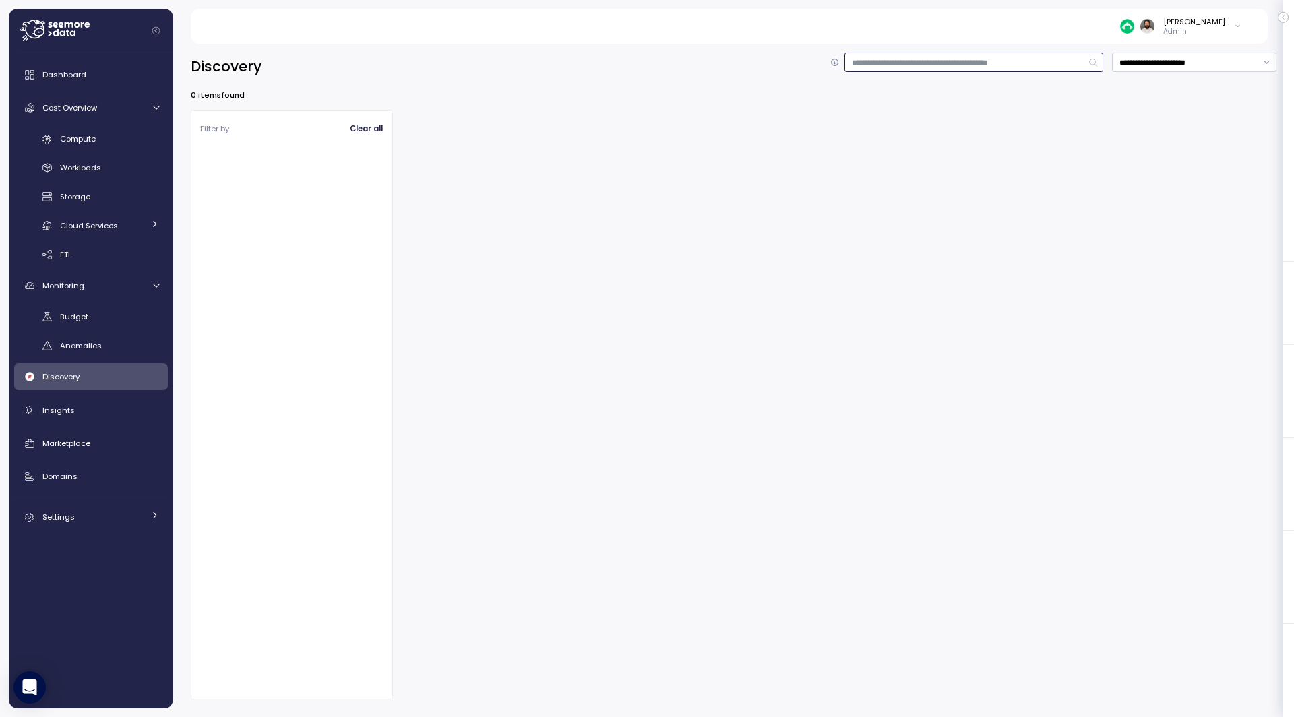
click at [871, 65] on input at bounding box center [974, 63] width 259 height 20
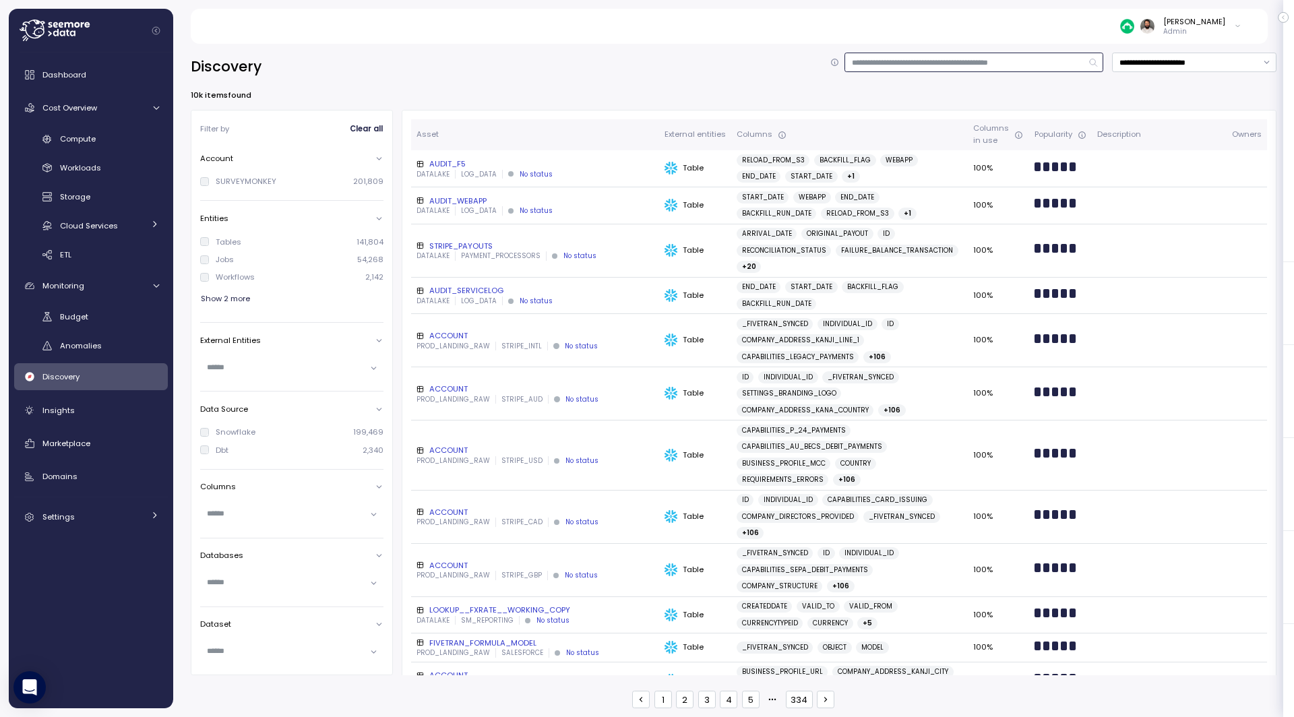
type input "*"
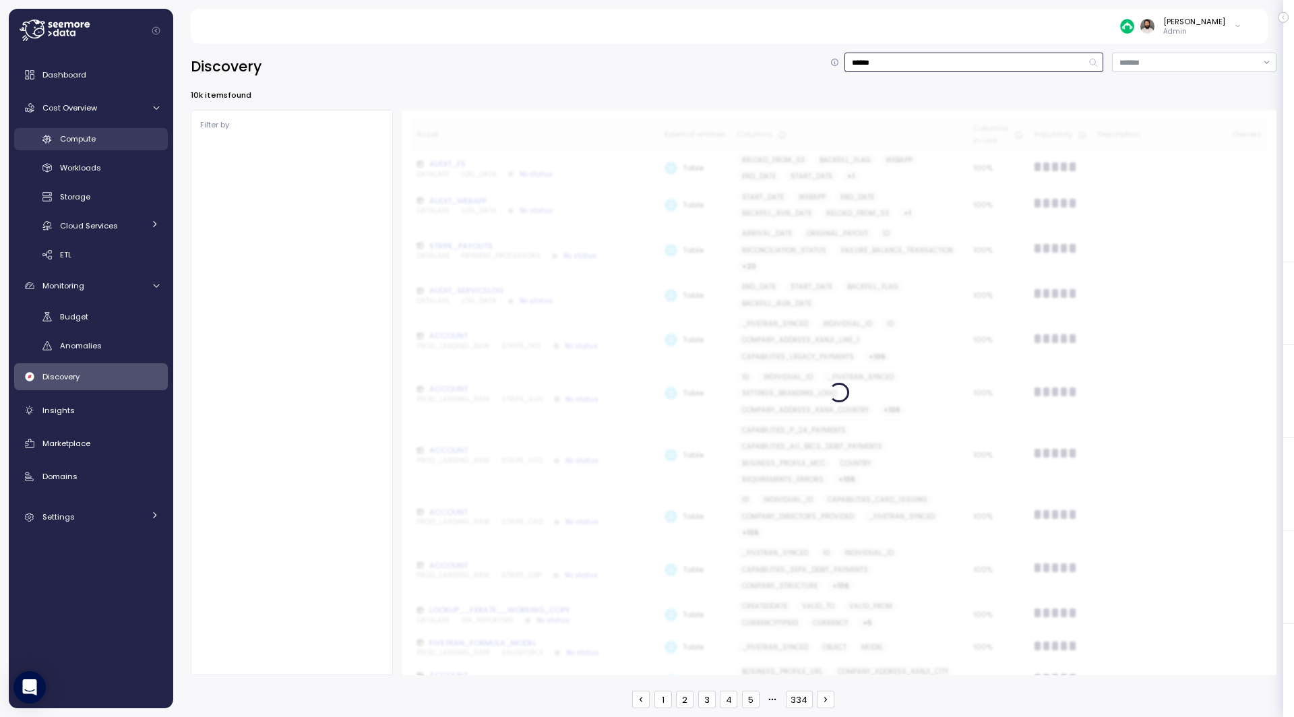
type input "*******"
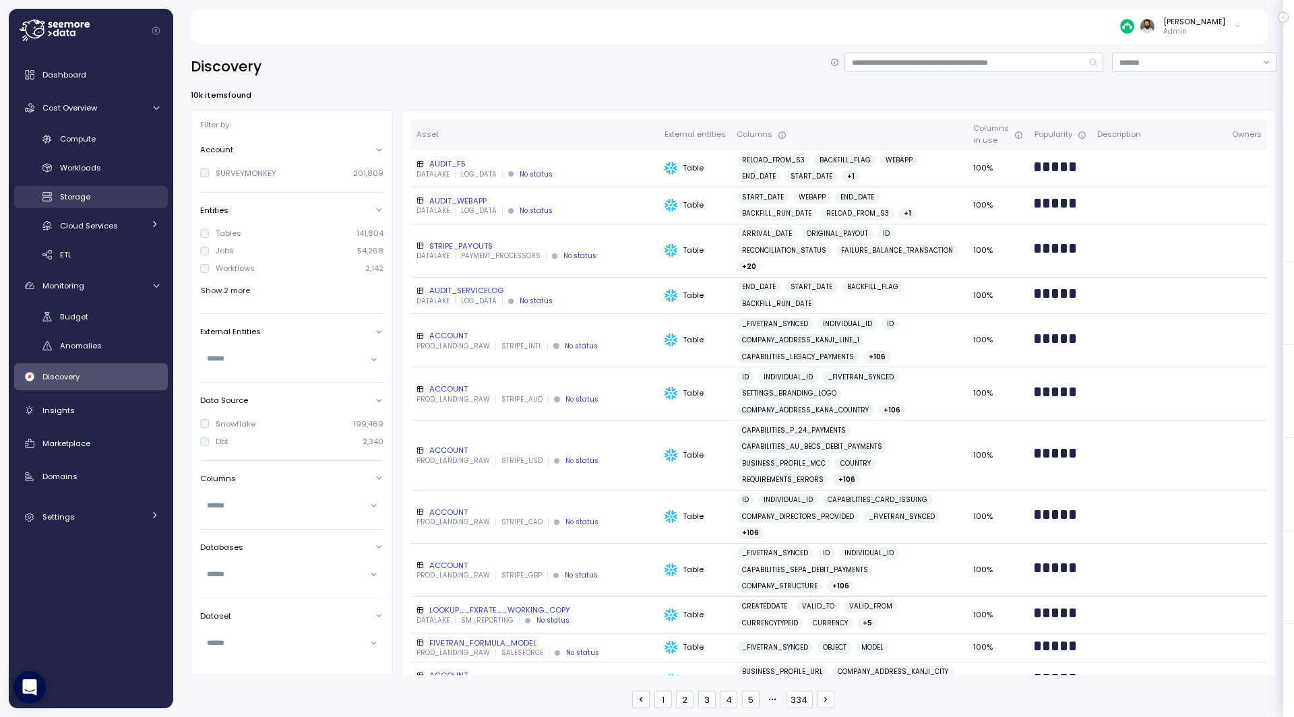
click at [117, 200] on div "Storage" at bounding box center [109, 196] width 99 height 13
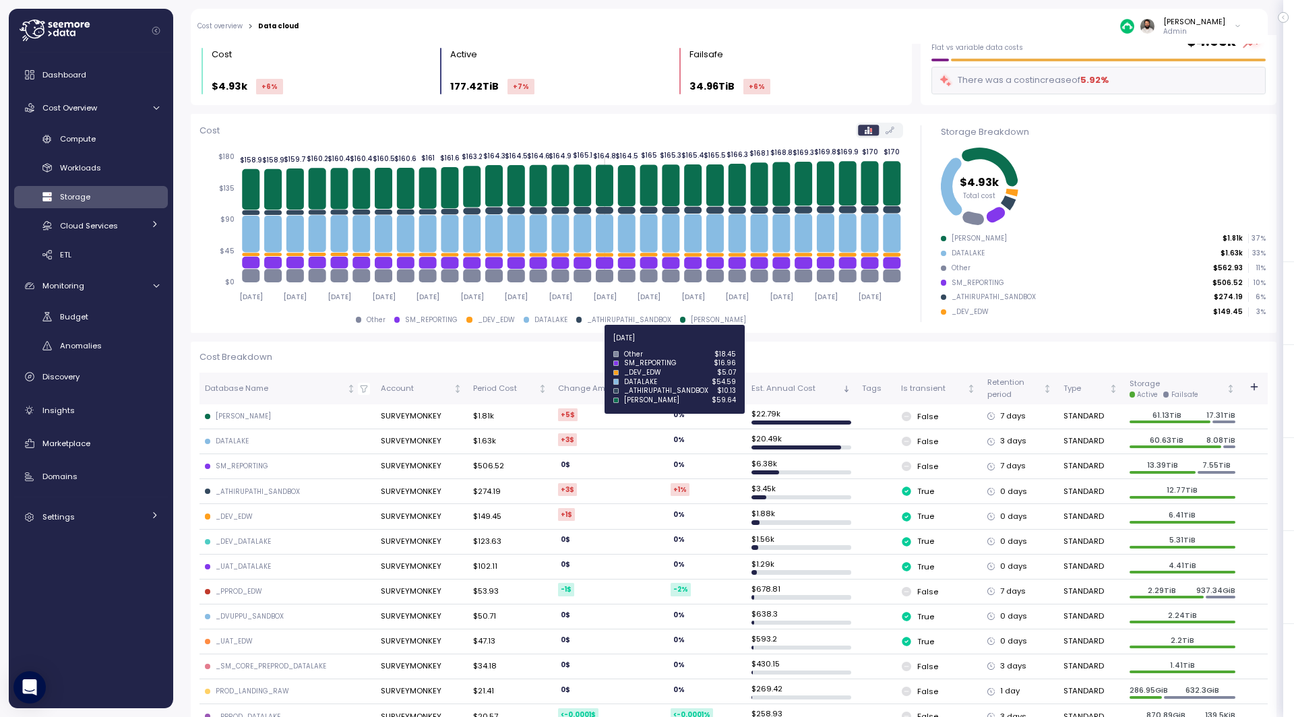
scroll to position [89, 0]
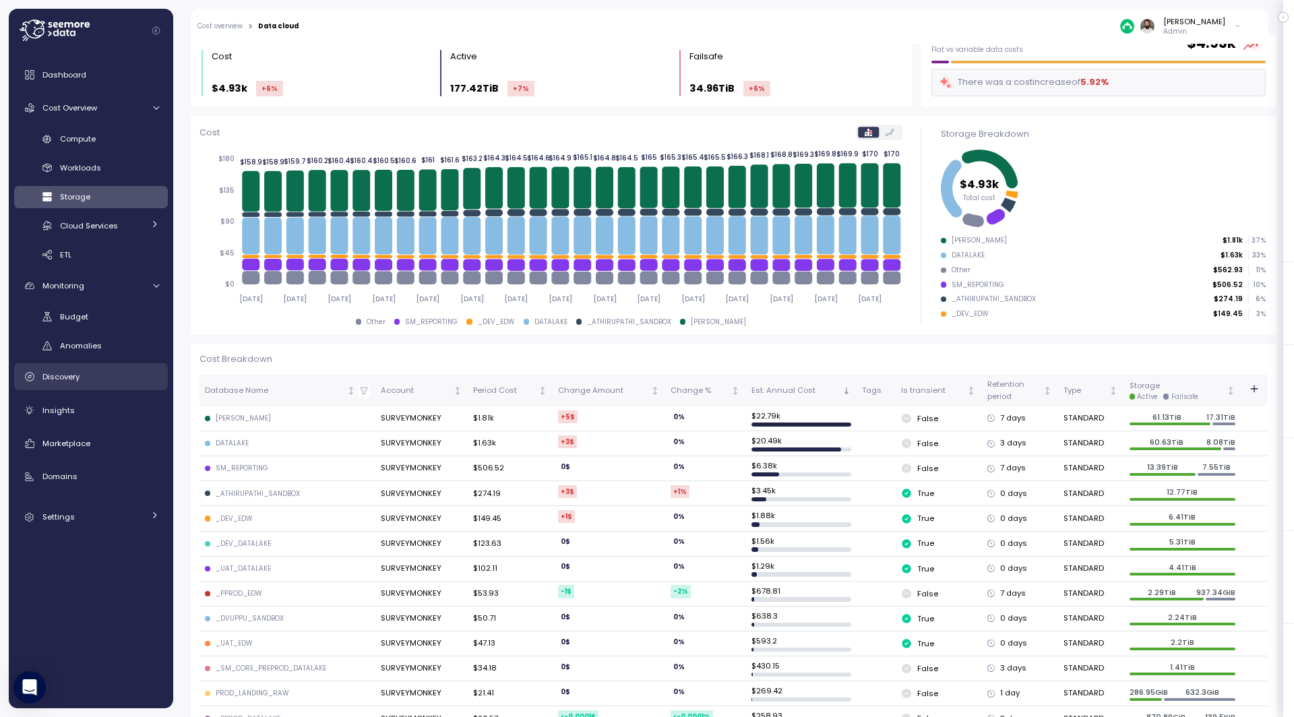
click at [110, 378] on div "Discovery" at bounding box center [100, 376] width 117 height 13
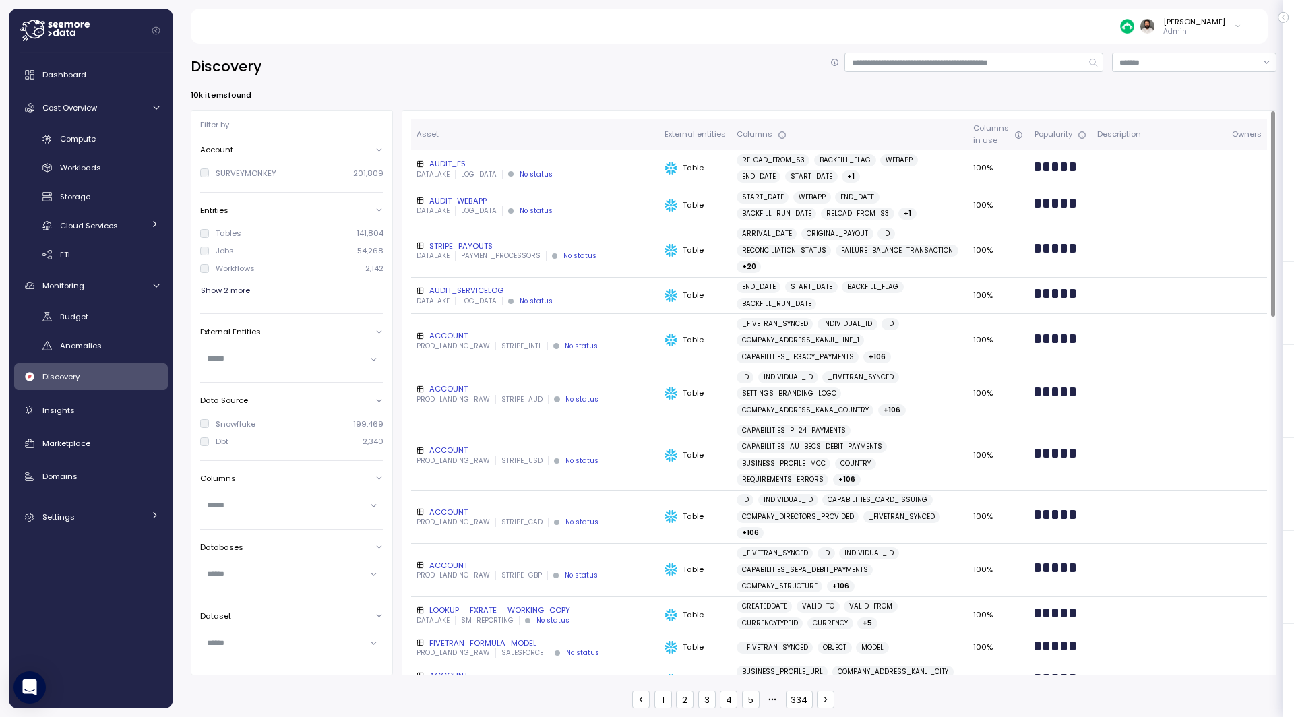
click at [594, 170] on div "DATALAKE LOG_DATA No status" at bounding box center [535, 174] width 237 height 9
click at [119, 191] on div "Storage" at bounding box center [109, 196] width 99 height 13
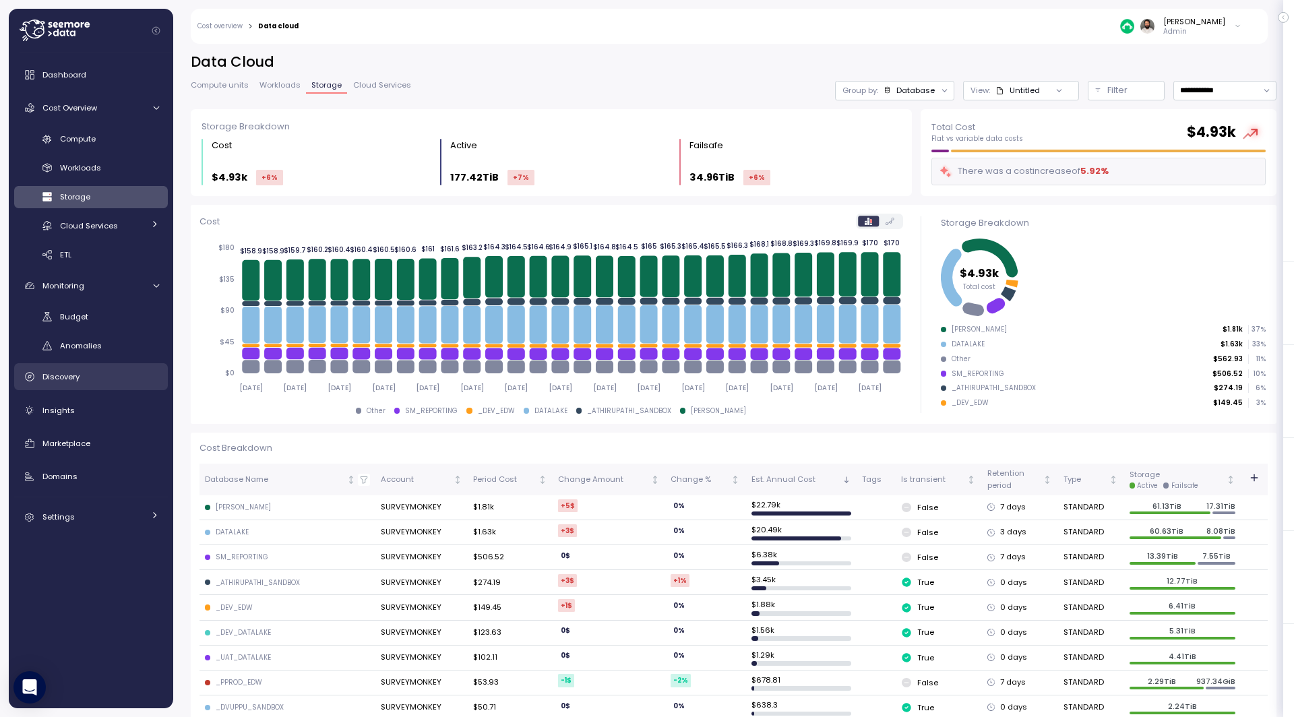
click at [95, 379] on div "Discovery" at bounding box center [100, 376] width 117 height 13
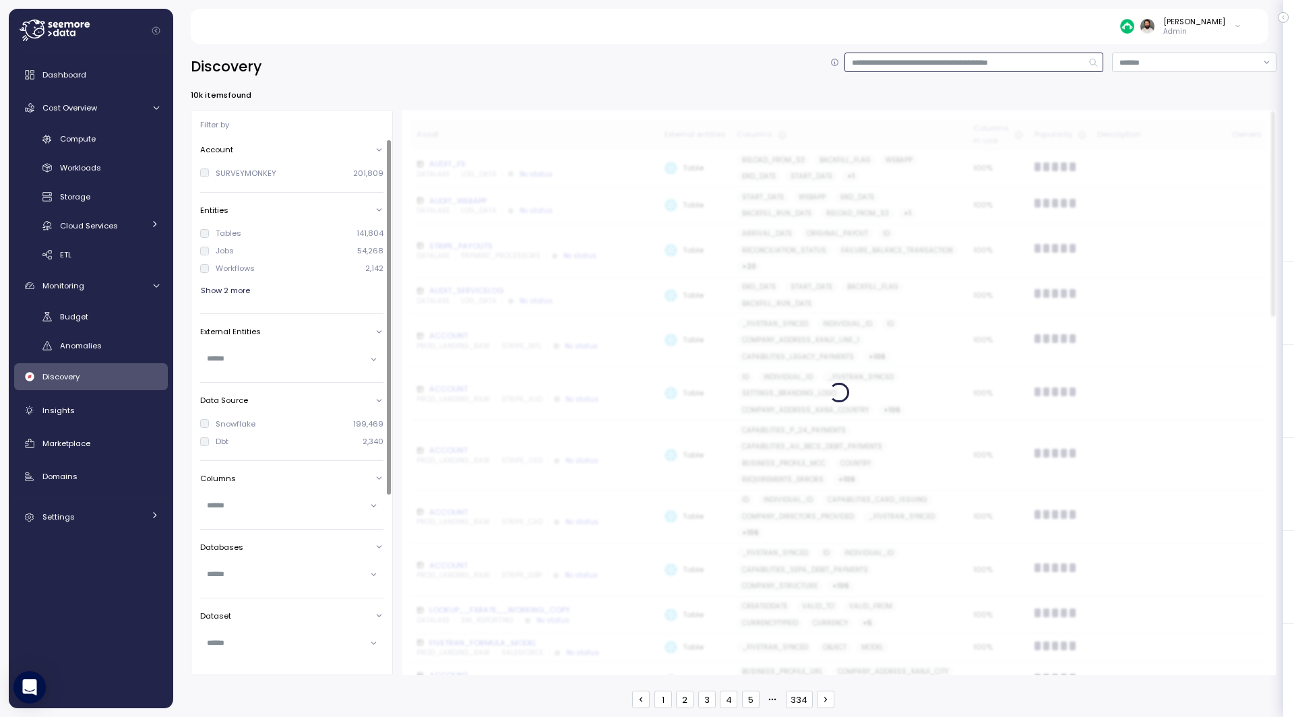
click at [906, 68] on input at bounding box center [974, 63] width 259 height 20
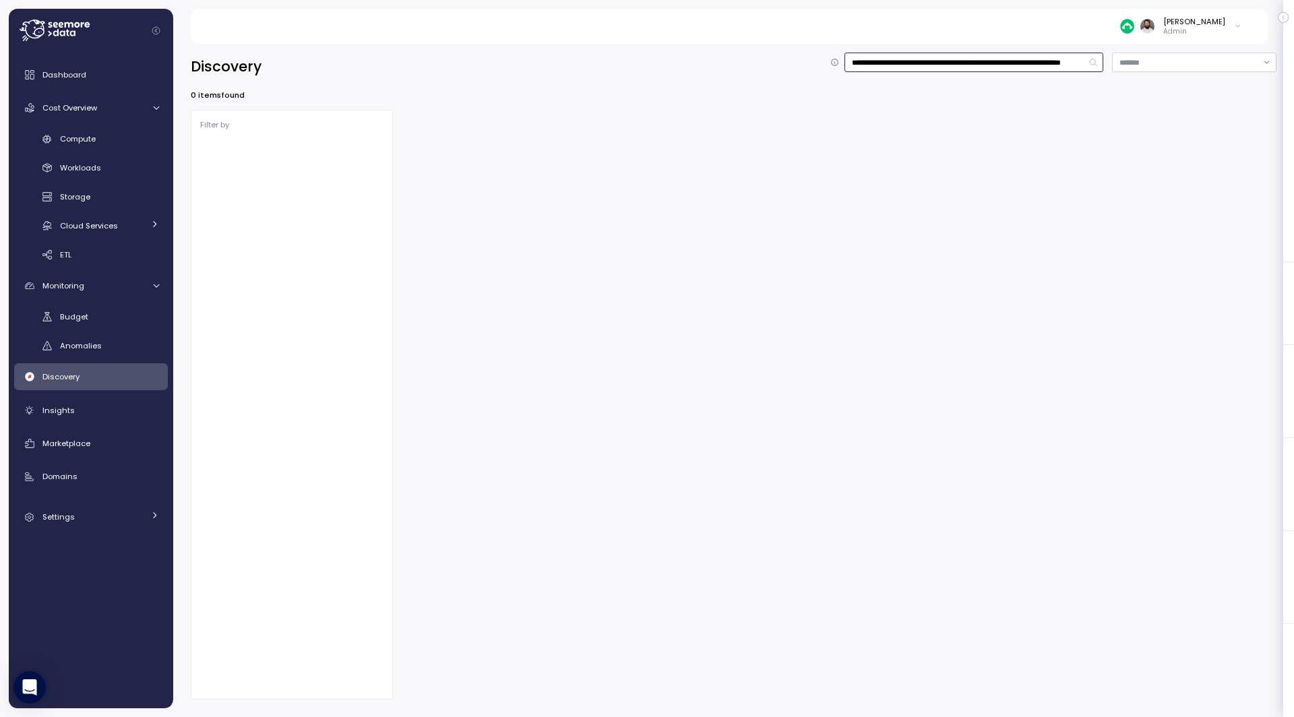
drag, startPoint x: 942, startPoint y: 65, endPoint x: 803, endPoint y: 68, distance: 138.9
click at [803, 68] on div "**********" at bounding box center [734, 67] width 1086 height 28
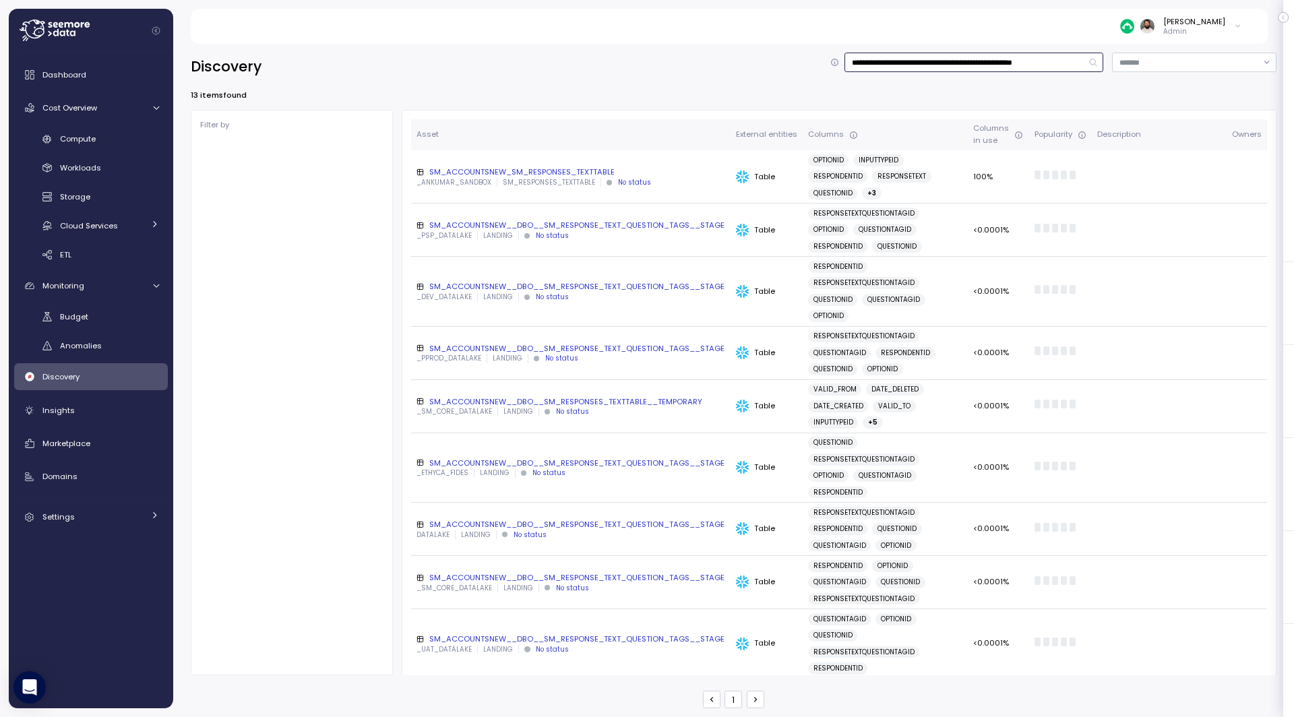
scroll to position [0, 51]
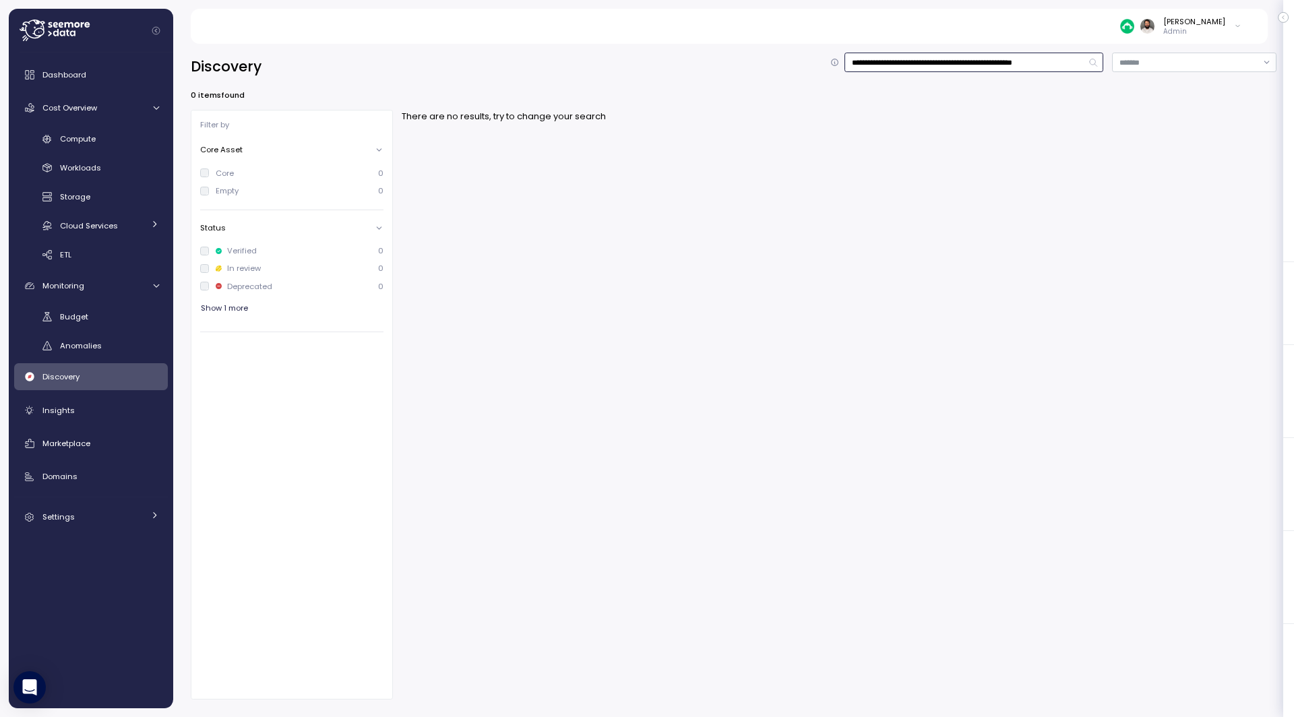
type input "**********"
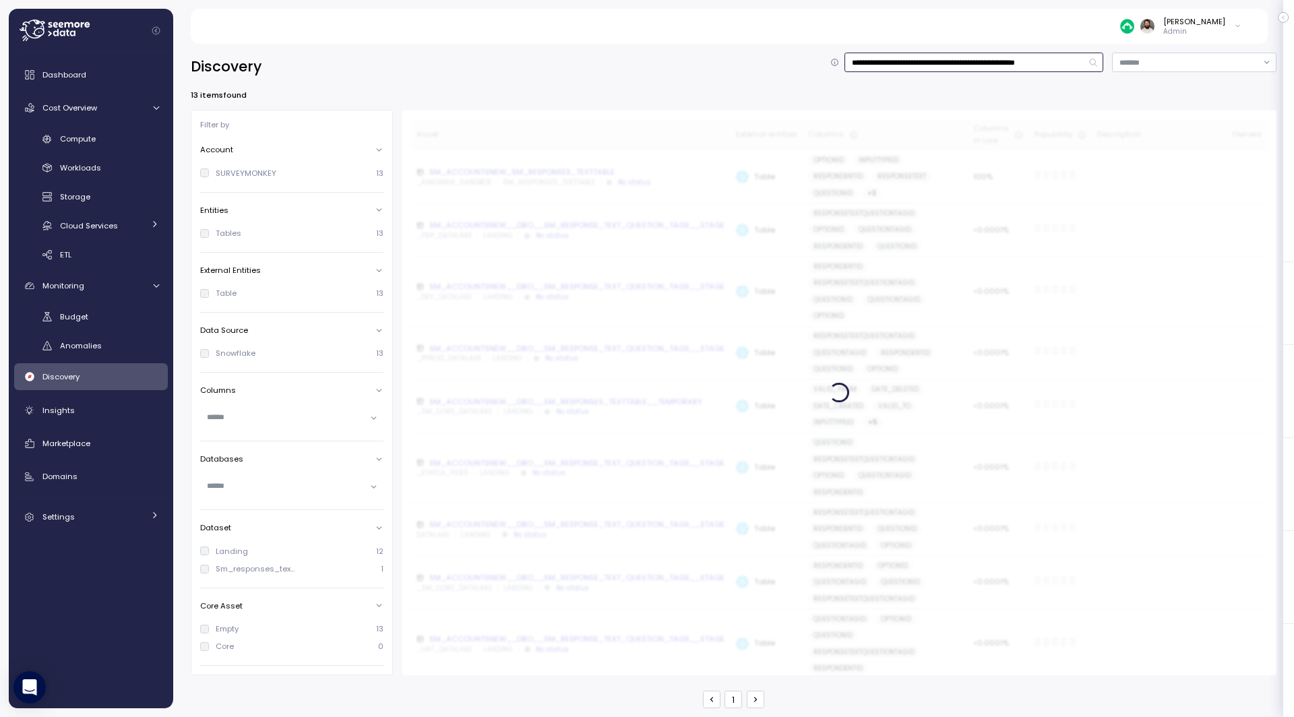
scroll to position [0, 55]
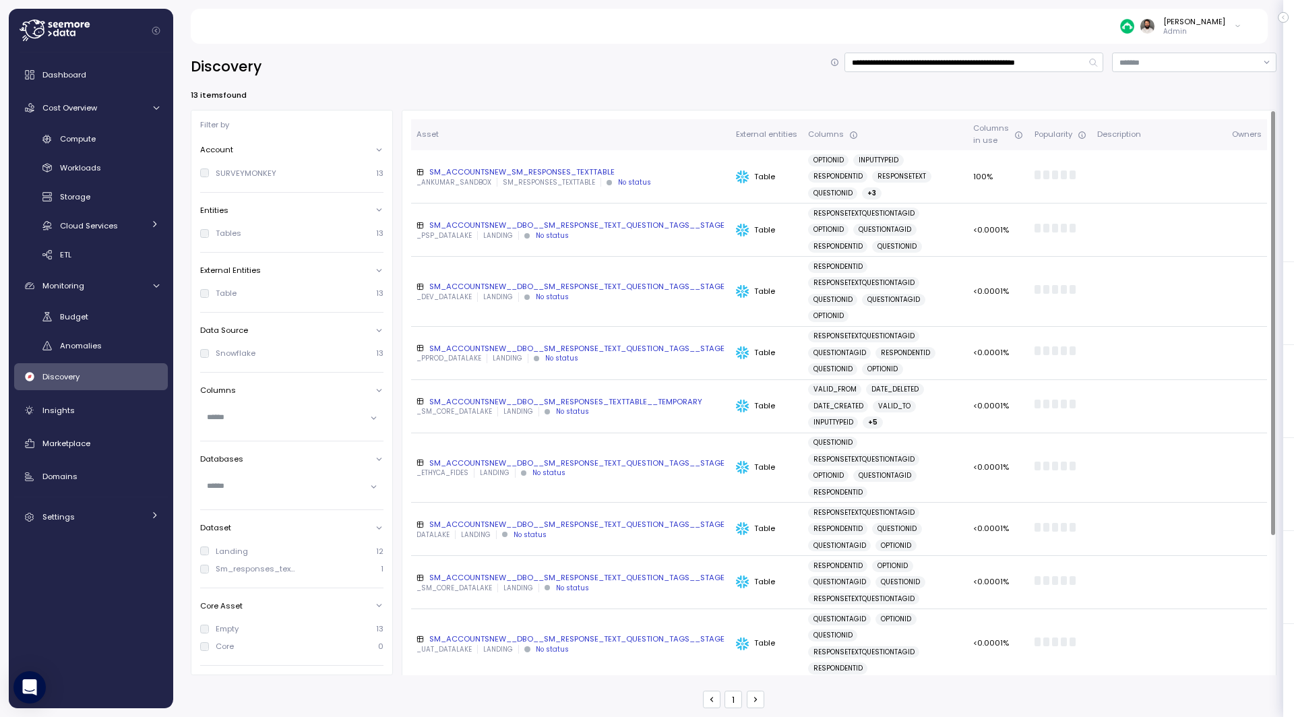
click at [527, 178] on p "SM_RESPONSES_TEXTTABLE" at bounding box center [549, 182] width 92 height 9
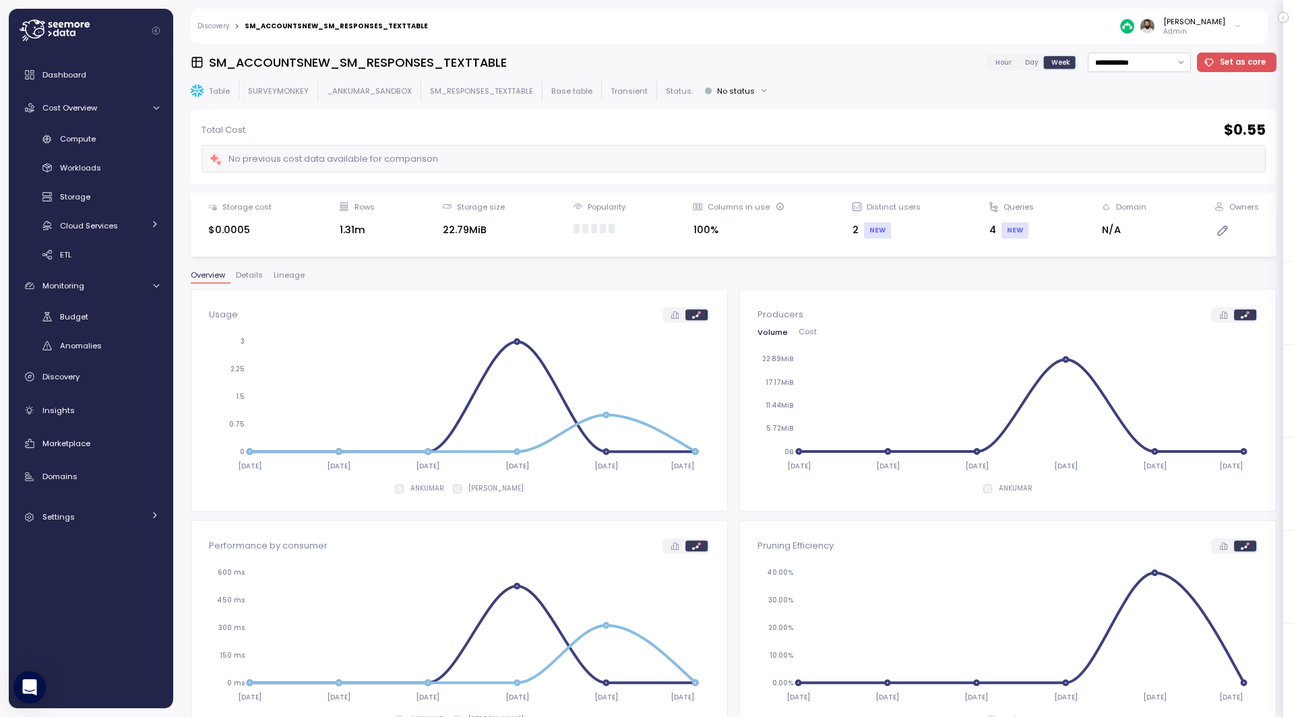
click at [244, 275] on span "Details" at bounding box center [249, 275] width 27 height 7
drag, startPoint x: 341, startPoint y: 226, endPoint x: 431, endPoint y: 226, distance: 89.6
click at [431, 226] on div "Storage cost $0.0005 Rows 1.31m Storage size 22.79MiB Popularity Columns in use…" at bounding box center [734, 225] width 1068 height 47
click at [86, 384] on link "Discovery" at bounding box center [91, 376] width 154 height 27
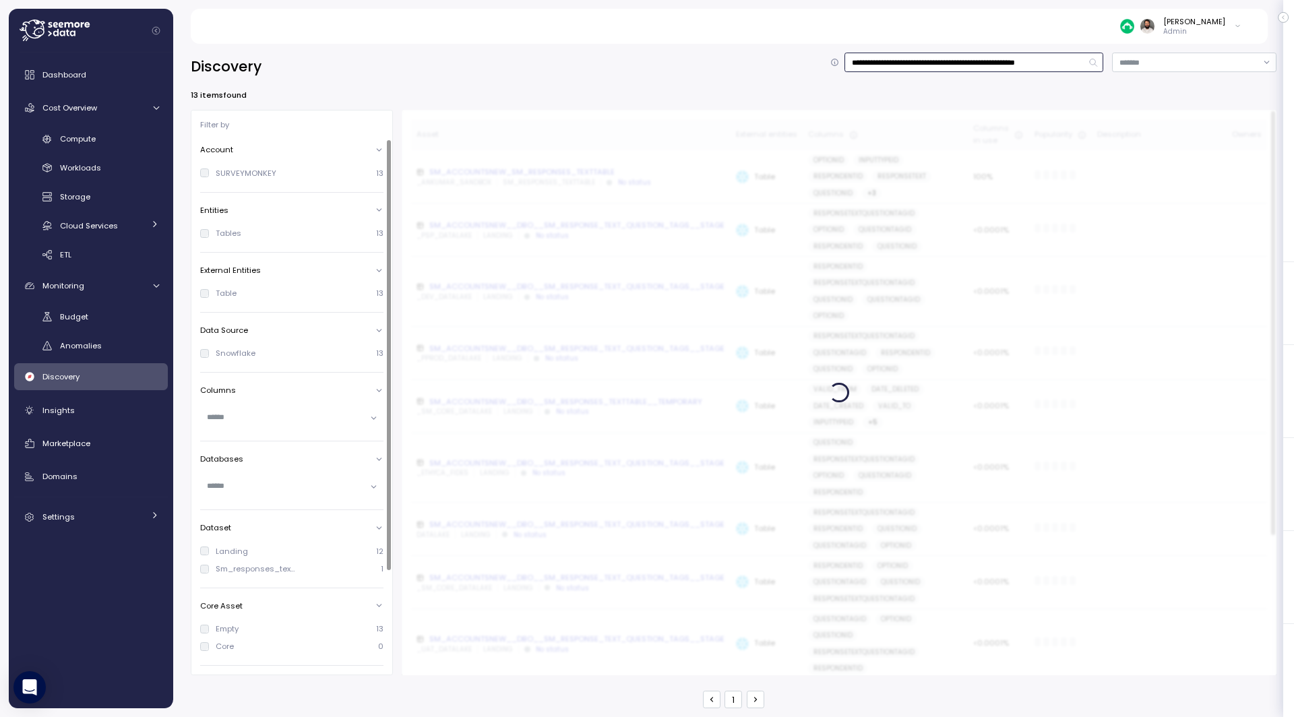
click at [940, 69] on input "**********" at bounding box center [974, 63] width 259 height 20
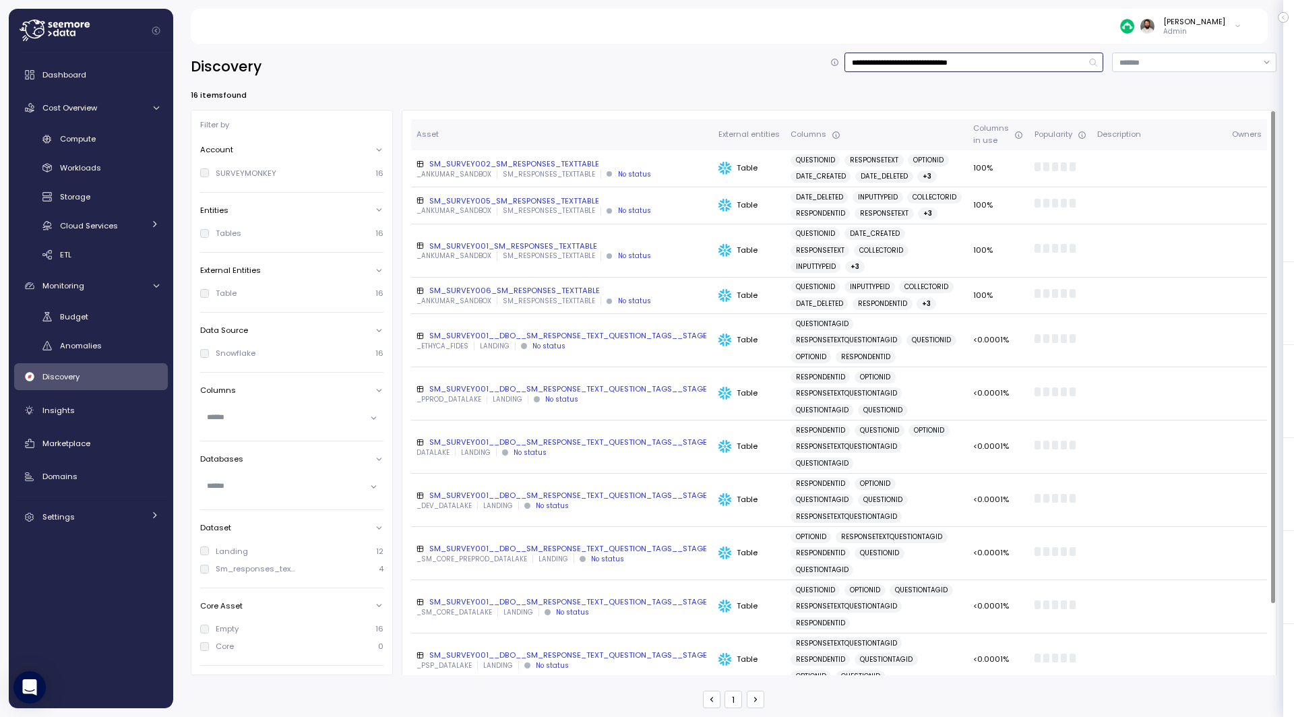
type input "**********"
click at [640, 171] on div "_ANKUMAR_SANDBOX SM_RESPONSES_TEXTTABLE No status" at bounding box center [562, 174] width 291 height 9
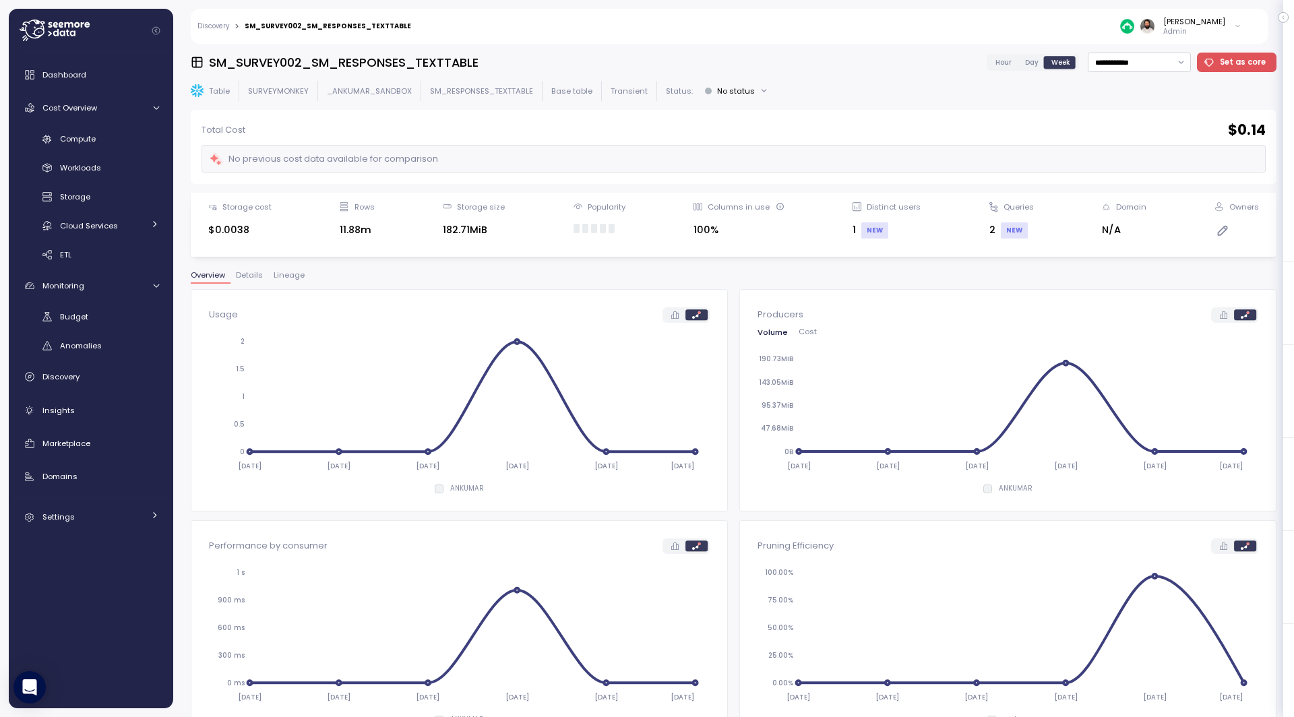
click at [284, 275] on span "Lineage" at bounding box center [289, 275] width 31 height 7
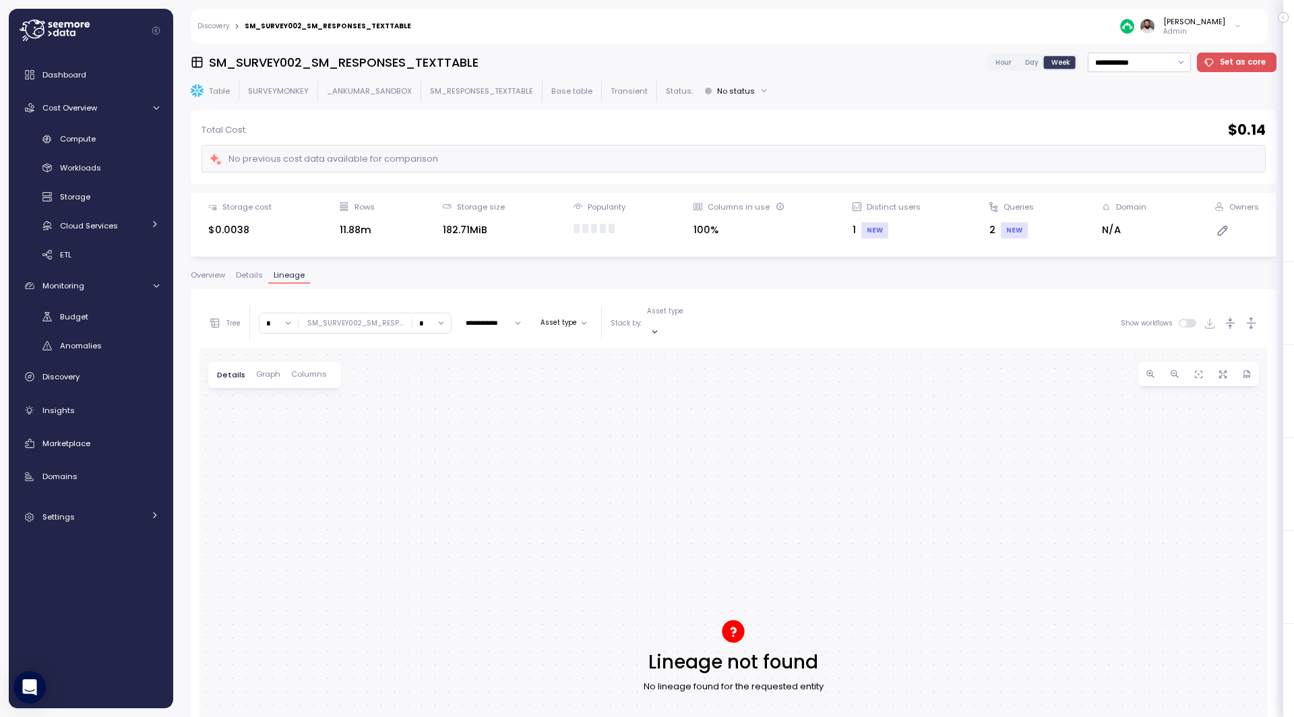
click at [250, 276] on span "Details" at bounding box center [249, 275] width 27 height 7
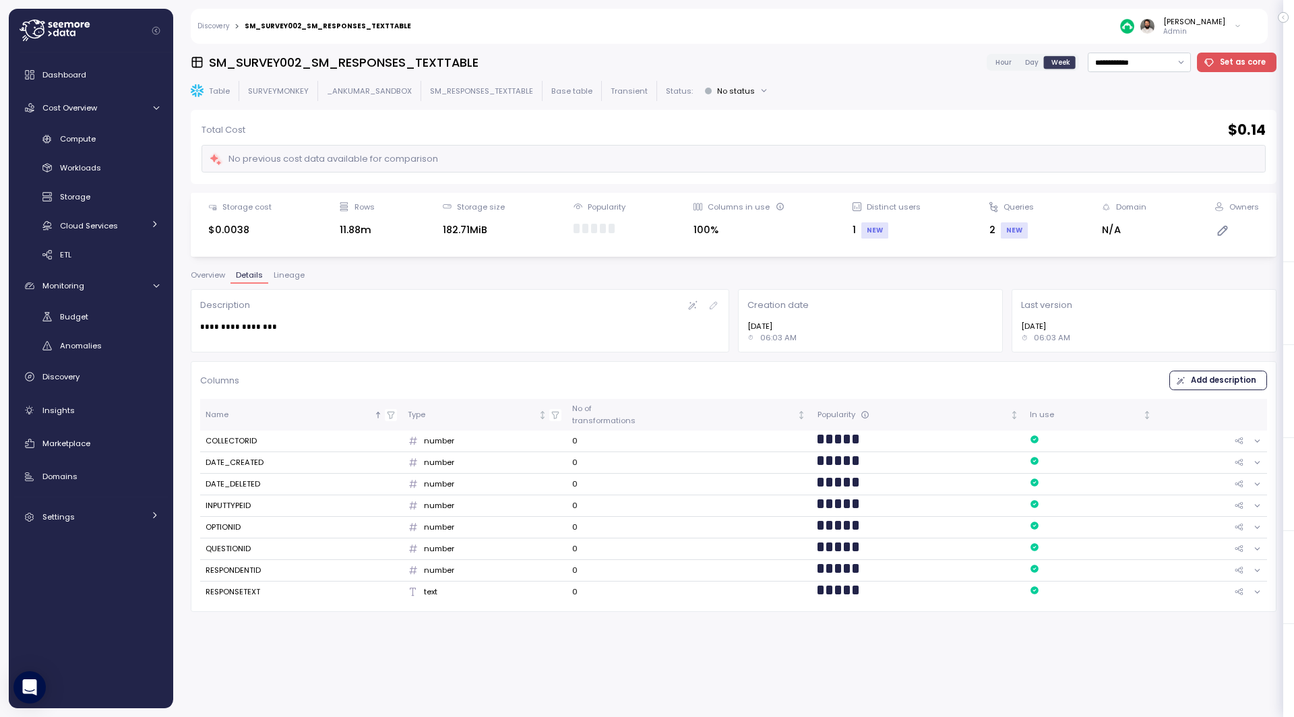
click at [219, 275] on span "Overview" at bounding box center [208, 275] width 34 height 7
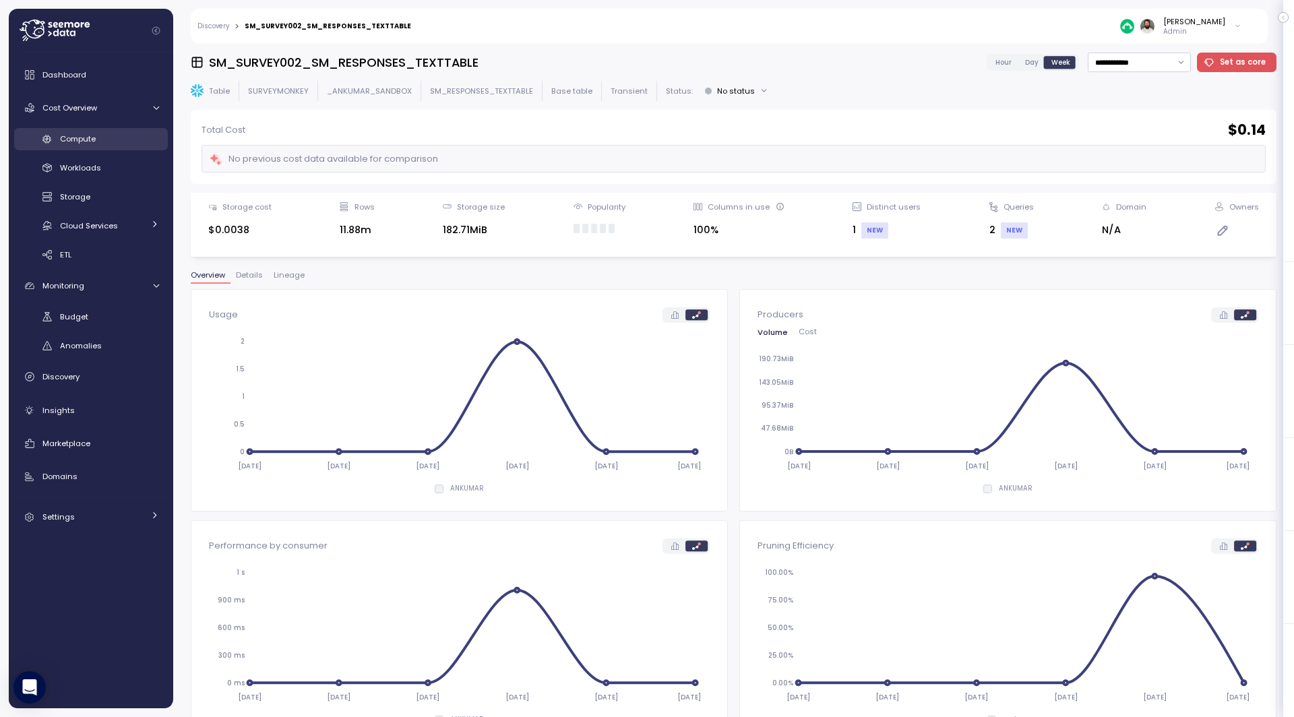
click at [104, 143] on div "Compute" at bounding box center [109, 138] width 99 height 13
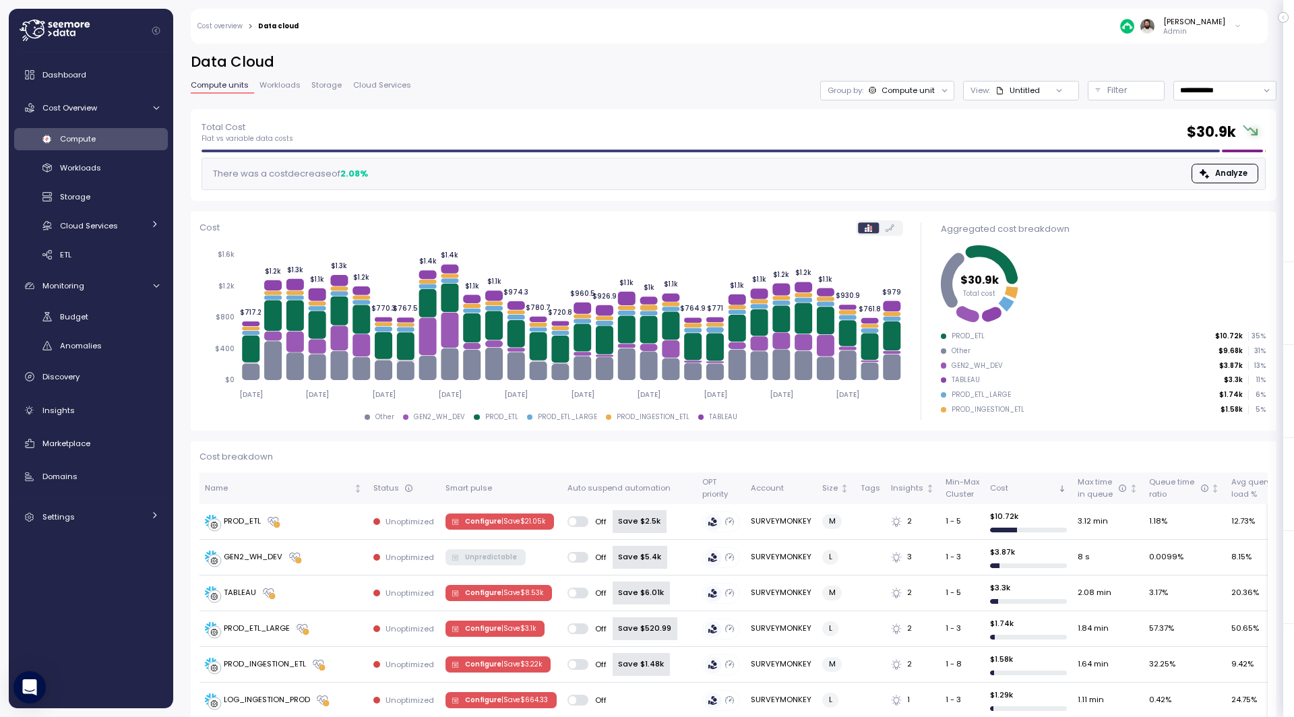
click at [366, 86] on span "Cloud Services" at bounding box center [382, 85] width 58 height 7
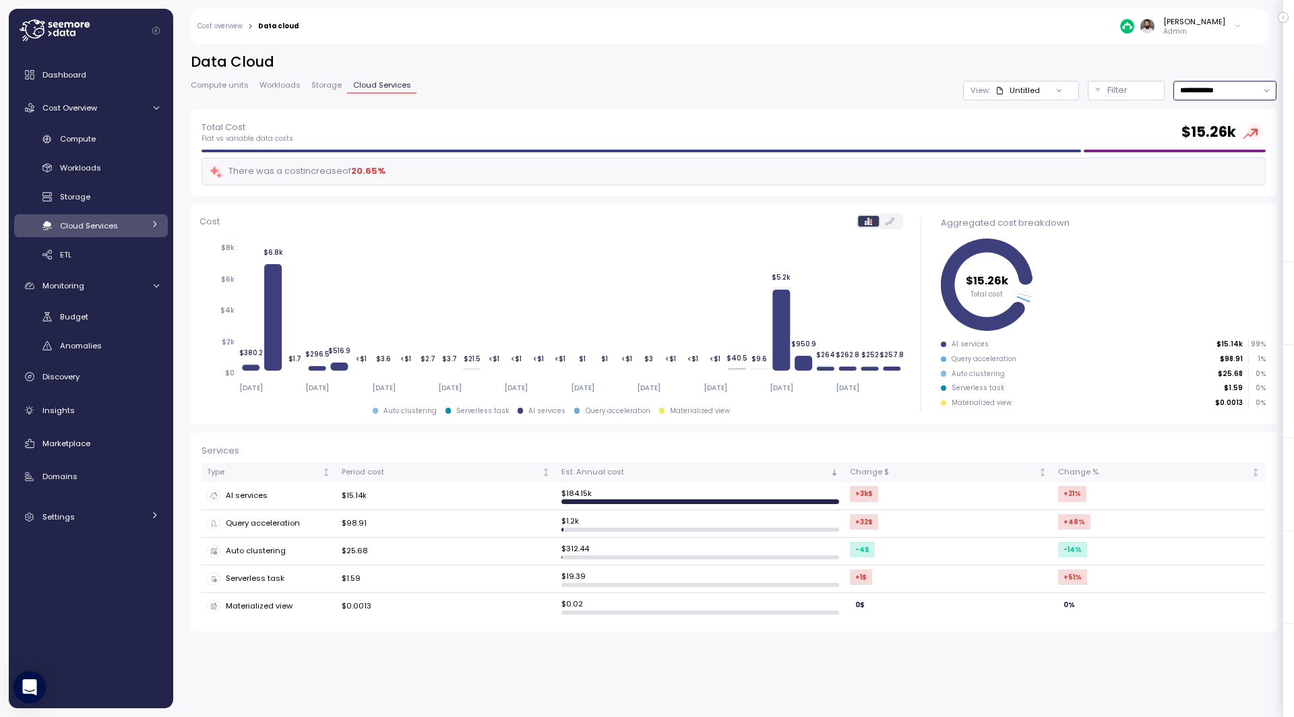
click at [1233, 85] on input "**********" at bounding box center [1224, 91] width 103 height 20
click at [1204, 158] on span "Last 7 days" at bounding box center [1202, 155] width 44 height 12
type input "**********"
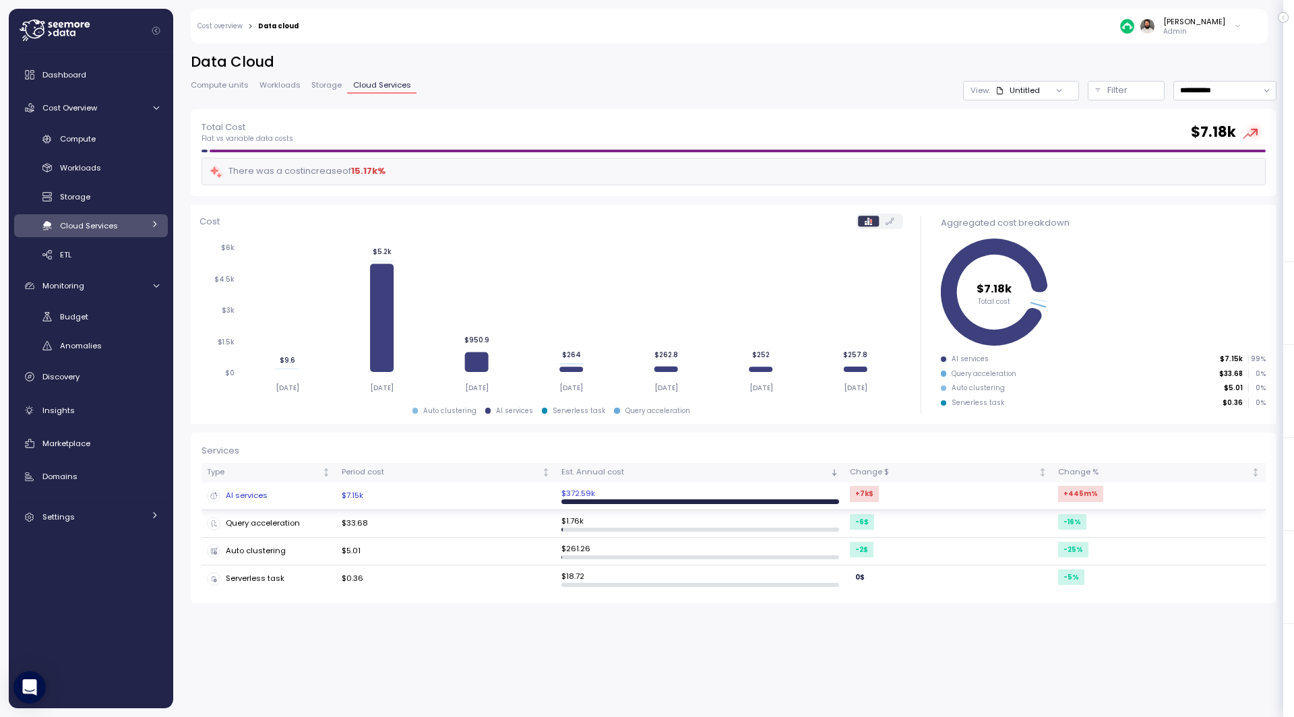
click at [304, 505] on td "AI services" at bounding box center [269, 497] width 135 height 28
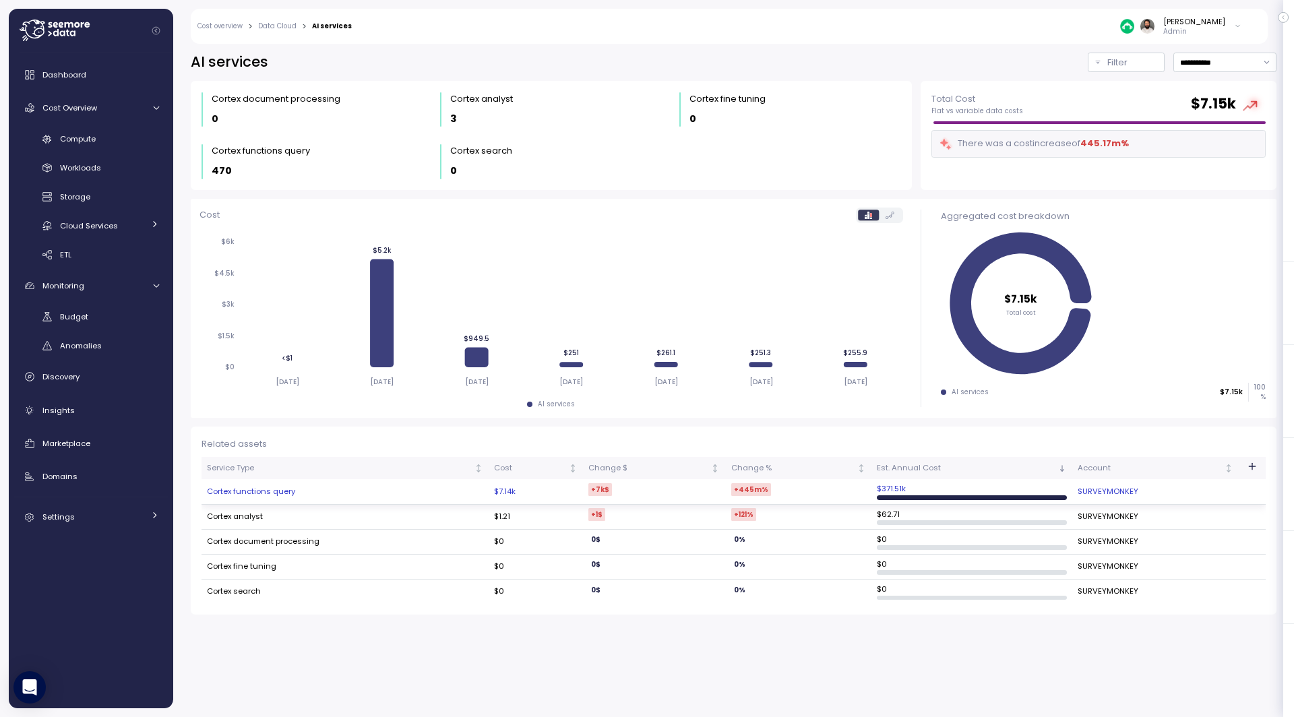
click at [311, 499] on td "Cortex functions query" at bounding box center [345, 491] width 287 height 25
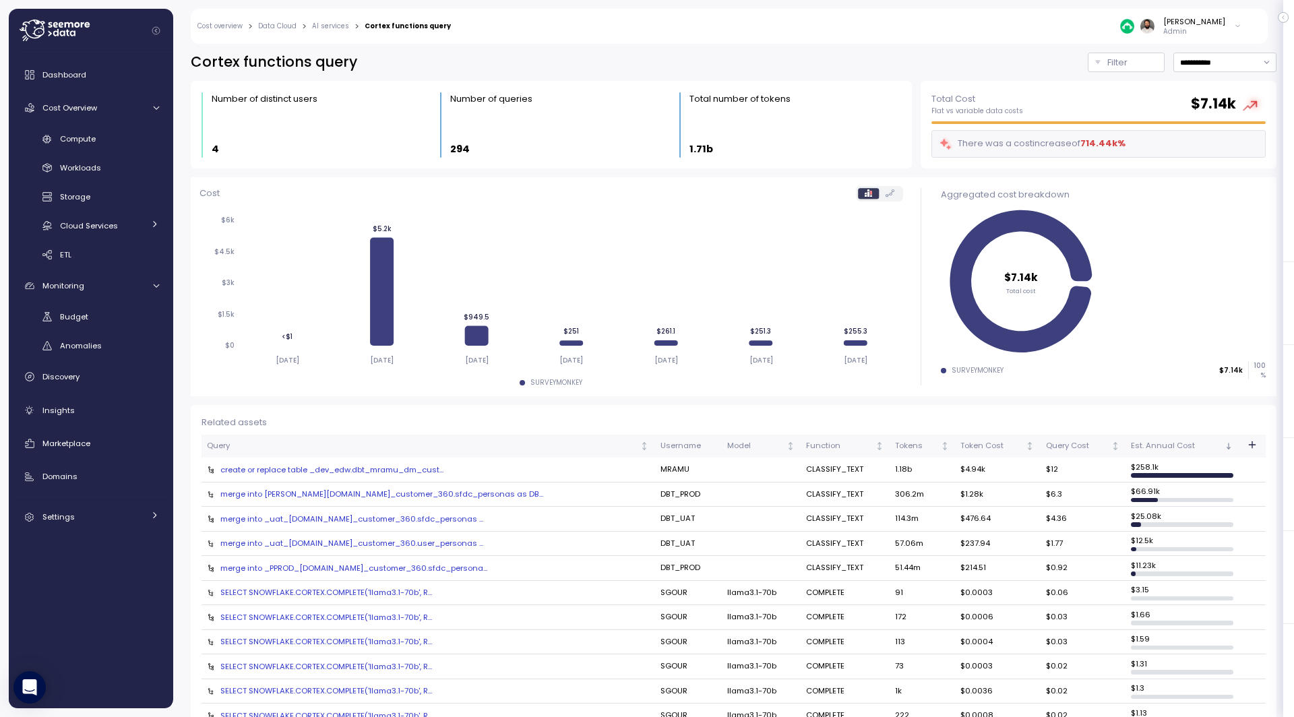
scroll to position [30, 0]
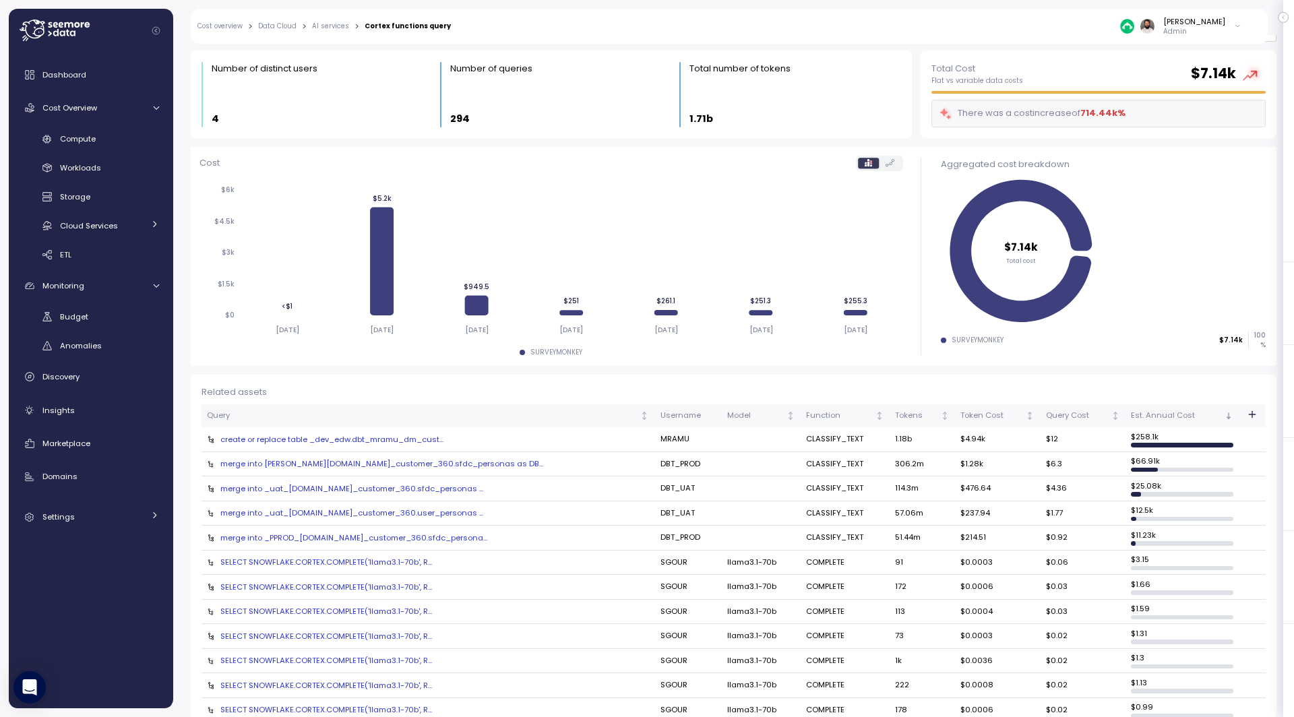
click at [389, 489] on div "merge into _uat_edw.dm_customer_360.sfdc_personas ..." at bounding box center [428, 488] width 442 height 11
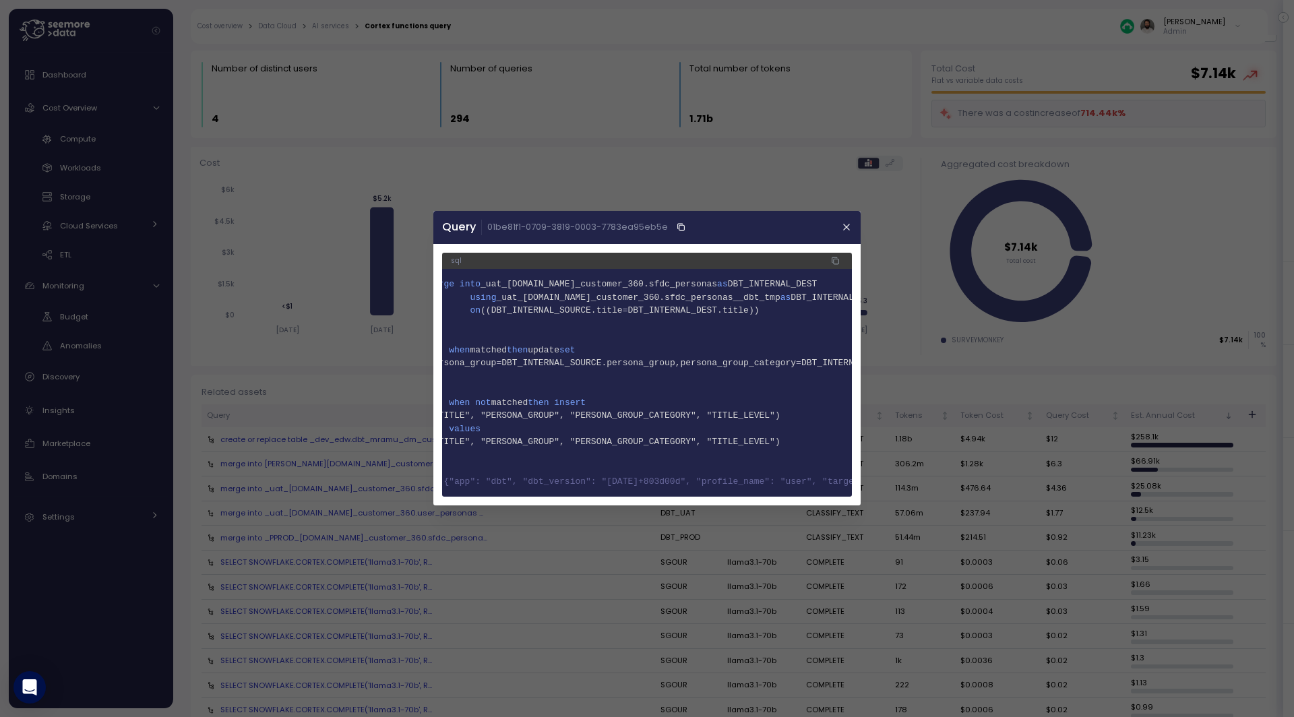
scroll to position [0, 0]
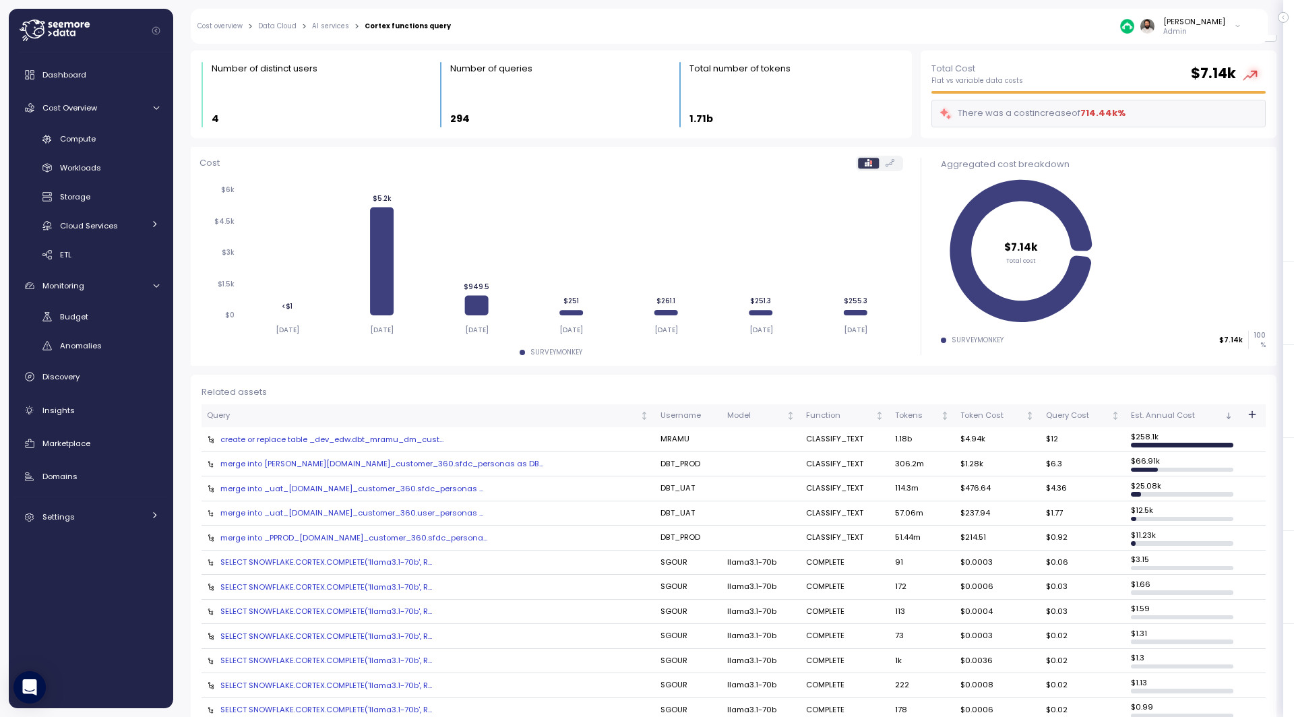
click at [416, 490] on div "merge into _uat_edw.dm_customer_360.sfdc_personas ..." at bounding box center [428, 488] width 442 height 11
click at [410, 464] on div "merge into EDW.dm_customer_360.sfdc_personas as DB..." at bounding box center [428, 463] width 442 height 11
click at [396, 466] on div "merge into EDW.dm_customer_360.sfdc_personas as DB..." at bounding box center [428, 463] width 442 height 11
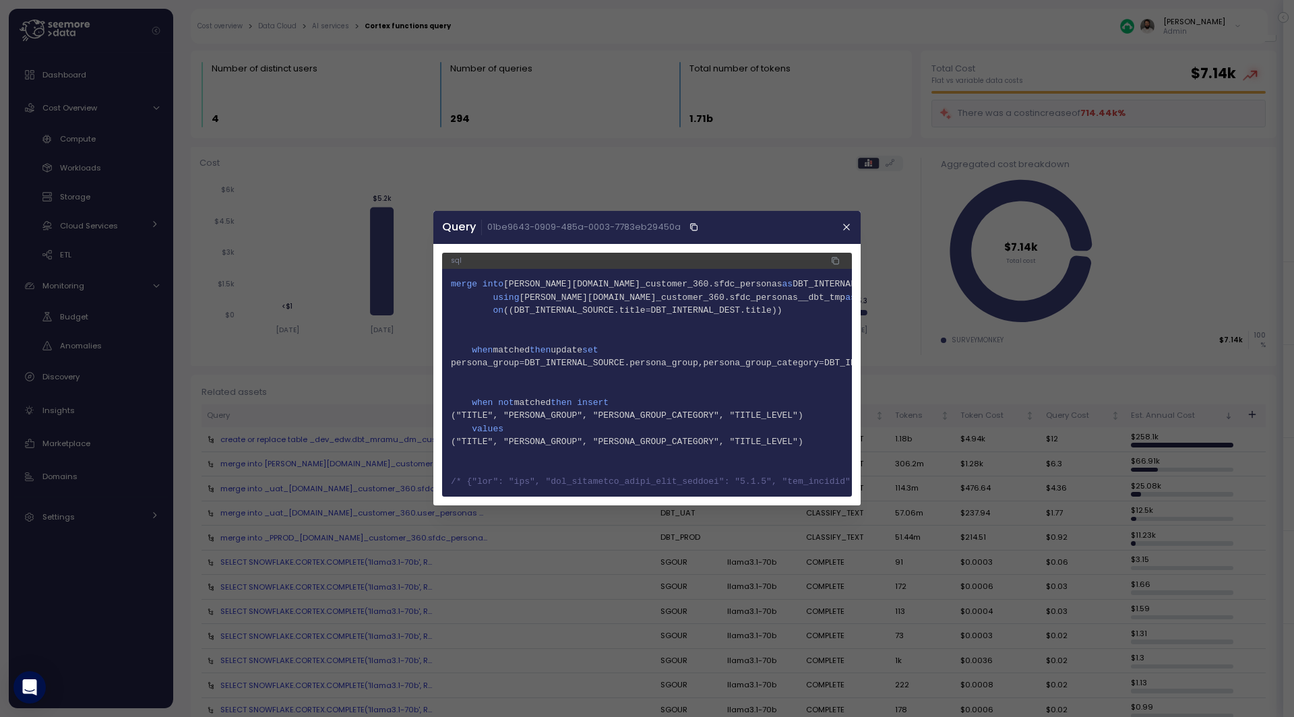
click at [430, 388] on div at bounding box center [647, 358] width 1294 height 717
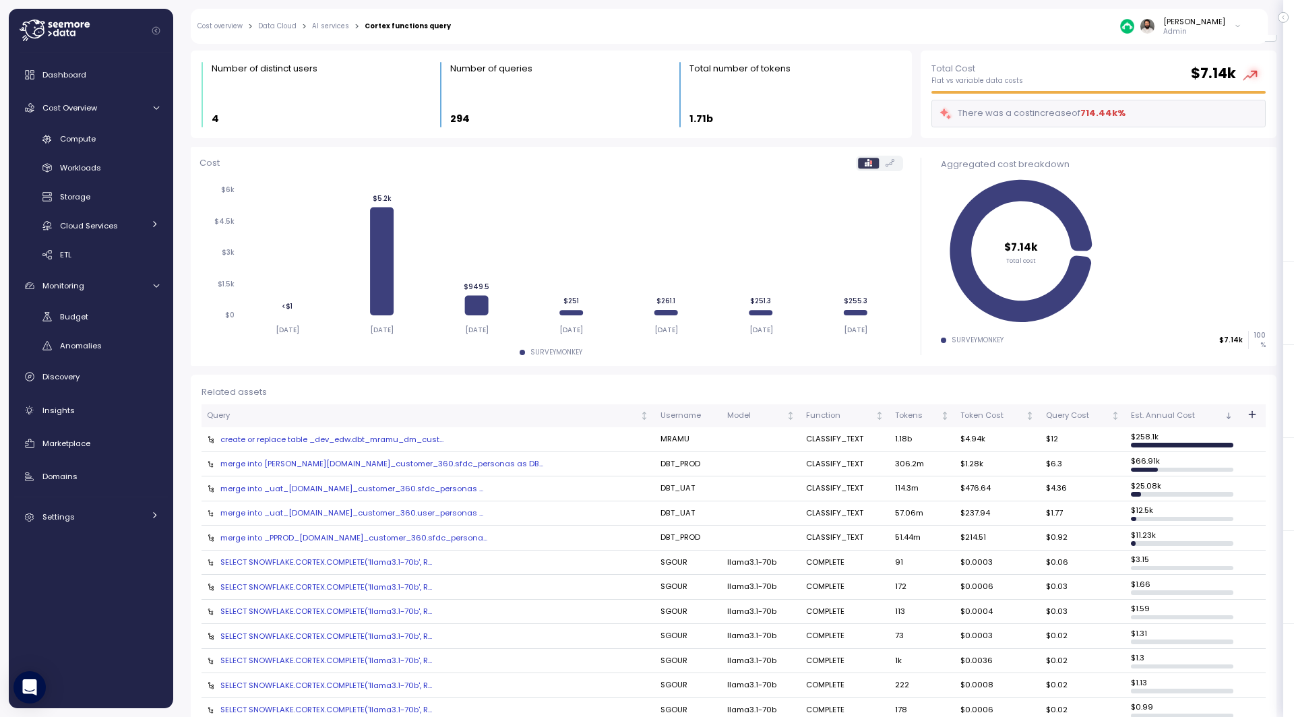
click at [330, 28] on link "AI services" at bounding box center [330, 26] width 37 height 7
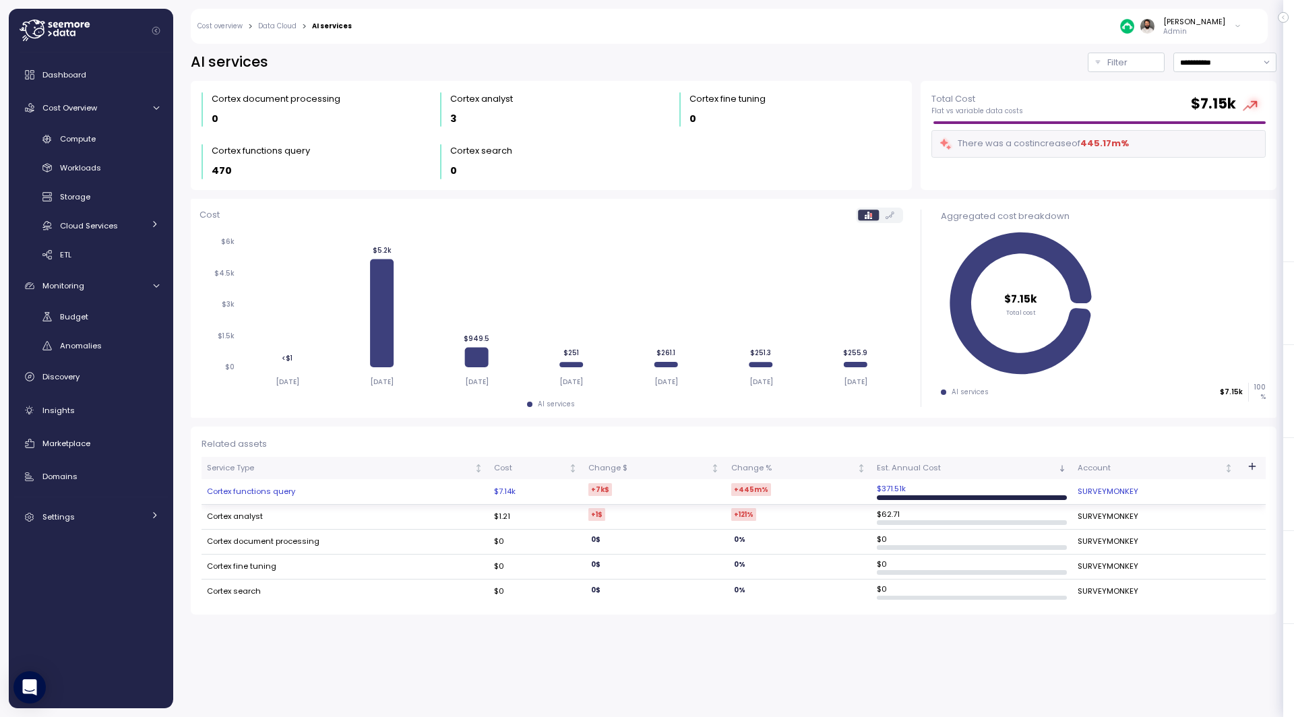
click at [297, 496] on td "Cortex functions query" at bounding box center [345, 491] width 287 height 25
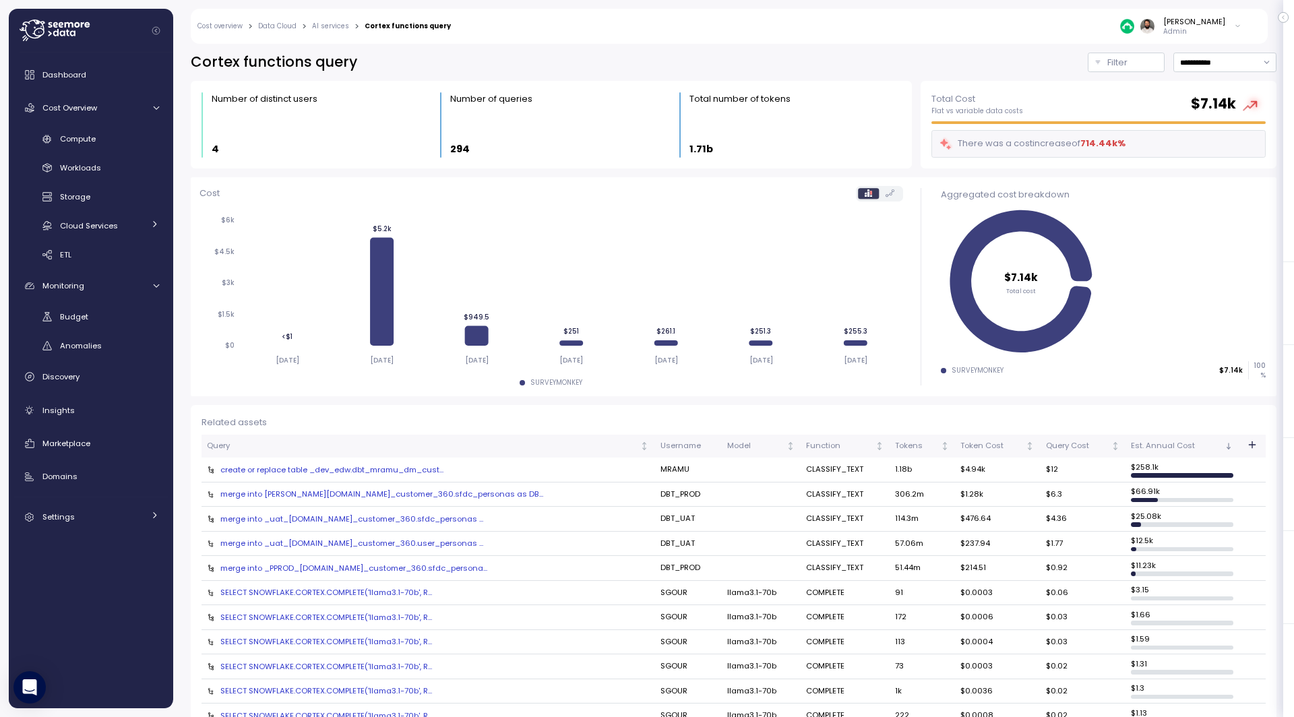
click at [352, 492] on div "merge into EDW.dm_customer_360.sfdc_personas as DB..." at bounding box center [428, 494] width 442 height 11
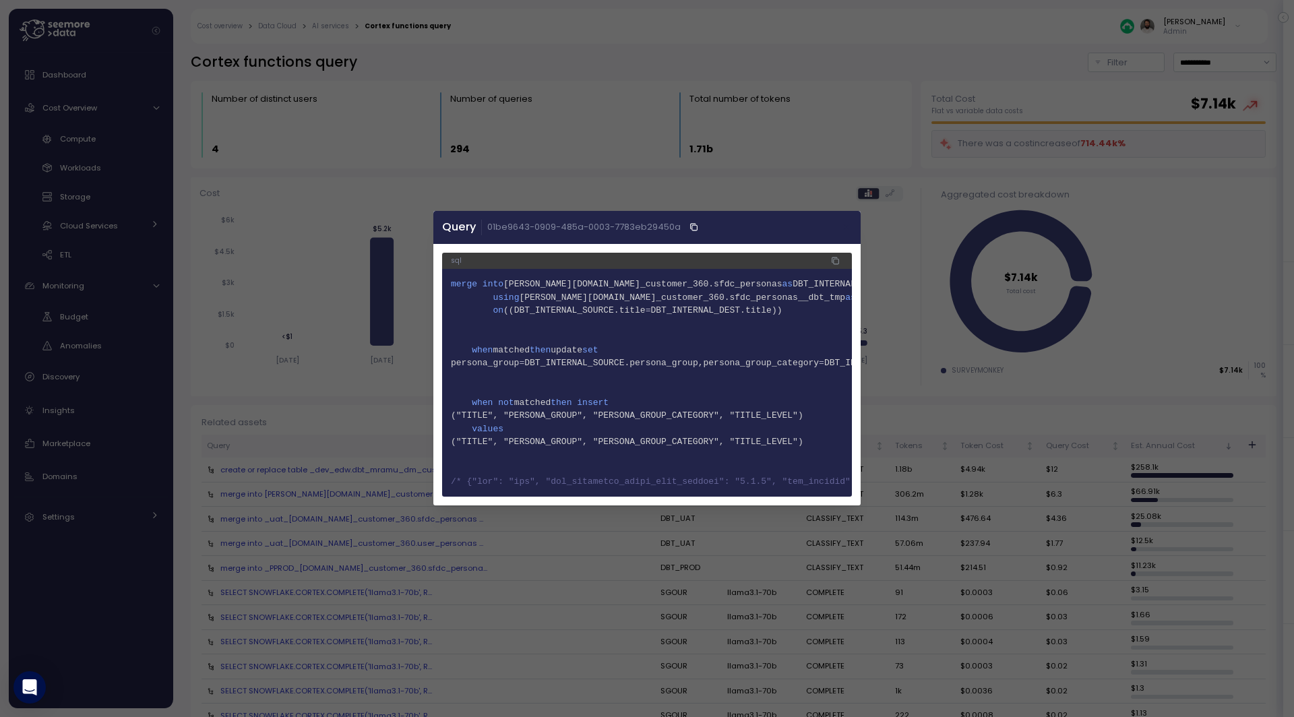
click at [851, 225] on icon "button" at bounding box center [847, 227] width 11 height 11
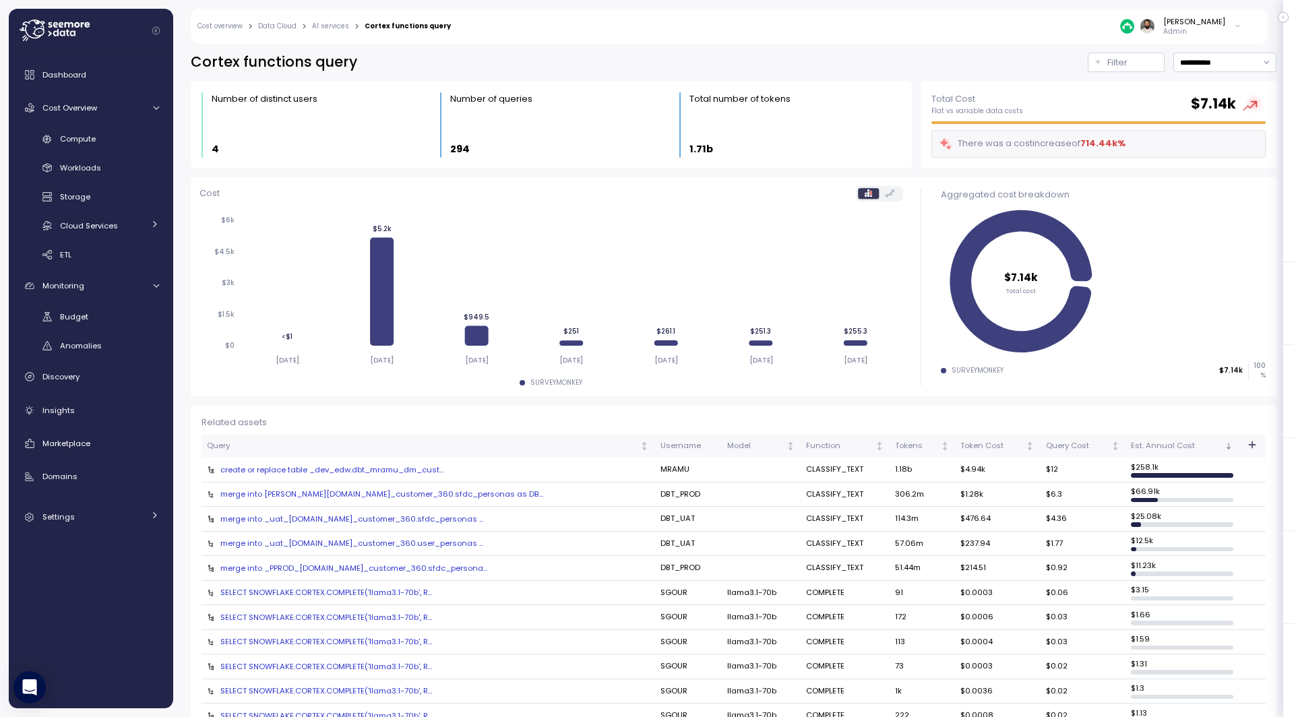
click at [397, 490] on div "merge into EDW.dm_customer_360.sfdc_personas as DB..." at bounding box center [428, 494] width 442 height 11
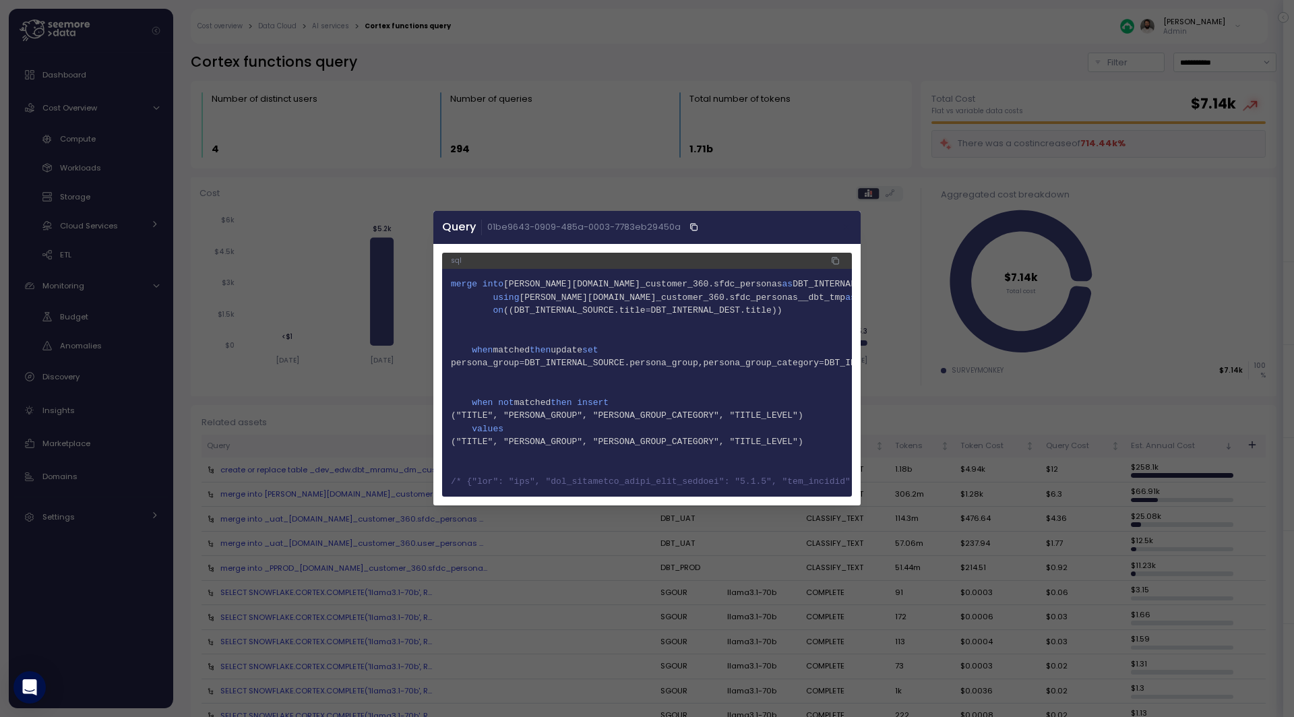
click at [846, 231] on icon "button" at bounding box center [847, 227] width 11 height 11
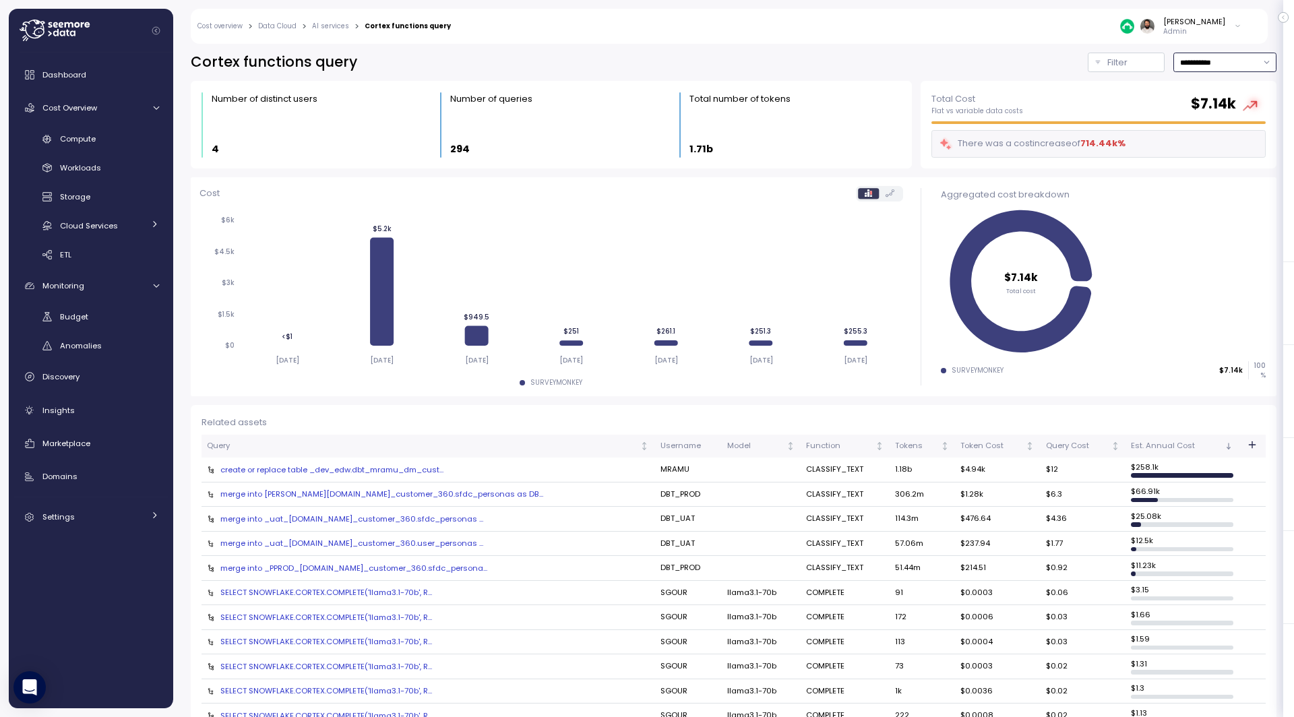
click at [1233, 61] on input "**********" at bounding box center [1224, 63] width 103 height 20
click at [1222, 114] on div "Last 3 days" at bounding box center [1224, 108] width 99 height 18
type input "**********"
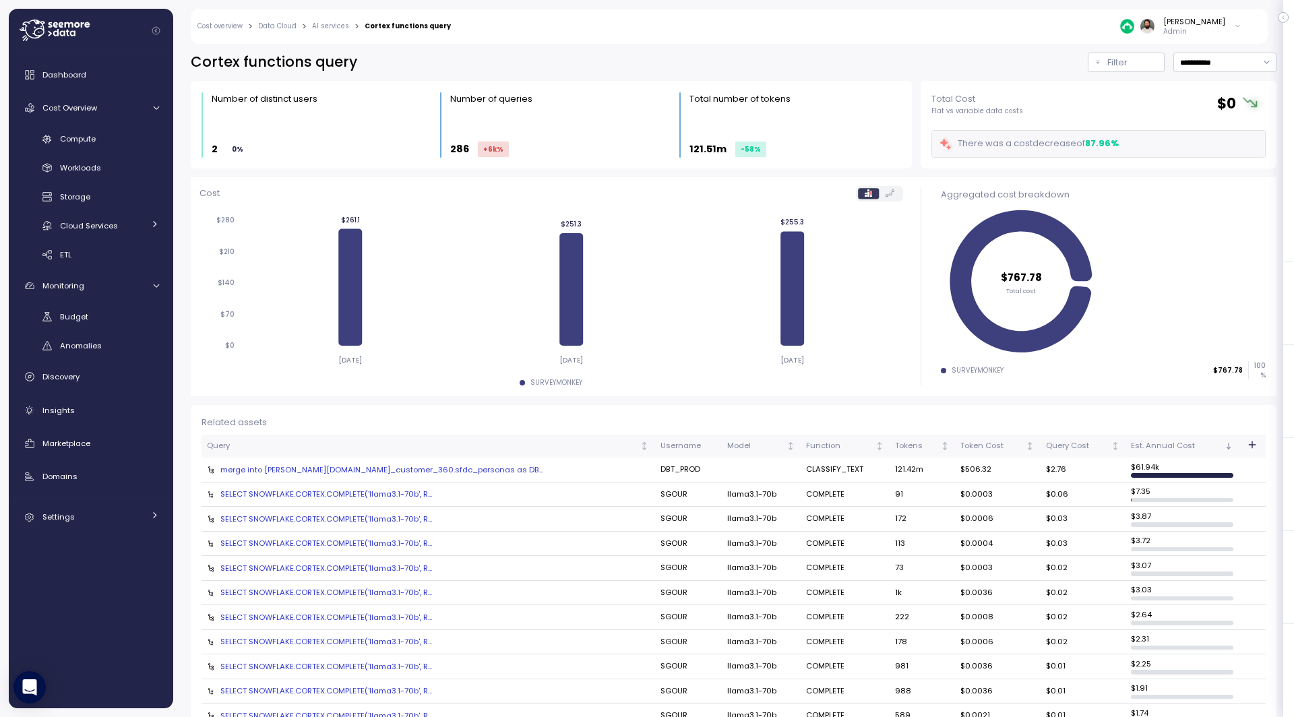
click at [1252, 442] on icon "button" at bounding box center [1252, 444] width 0 height 6
click at [1213, 663] on div "Compute unit" at bounding box center [1205, 663] width 53 height 11
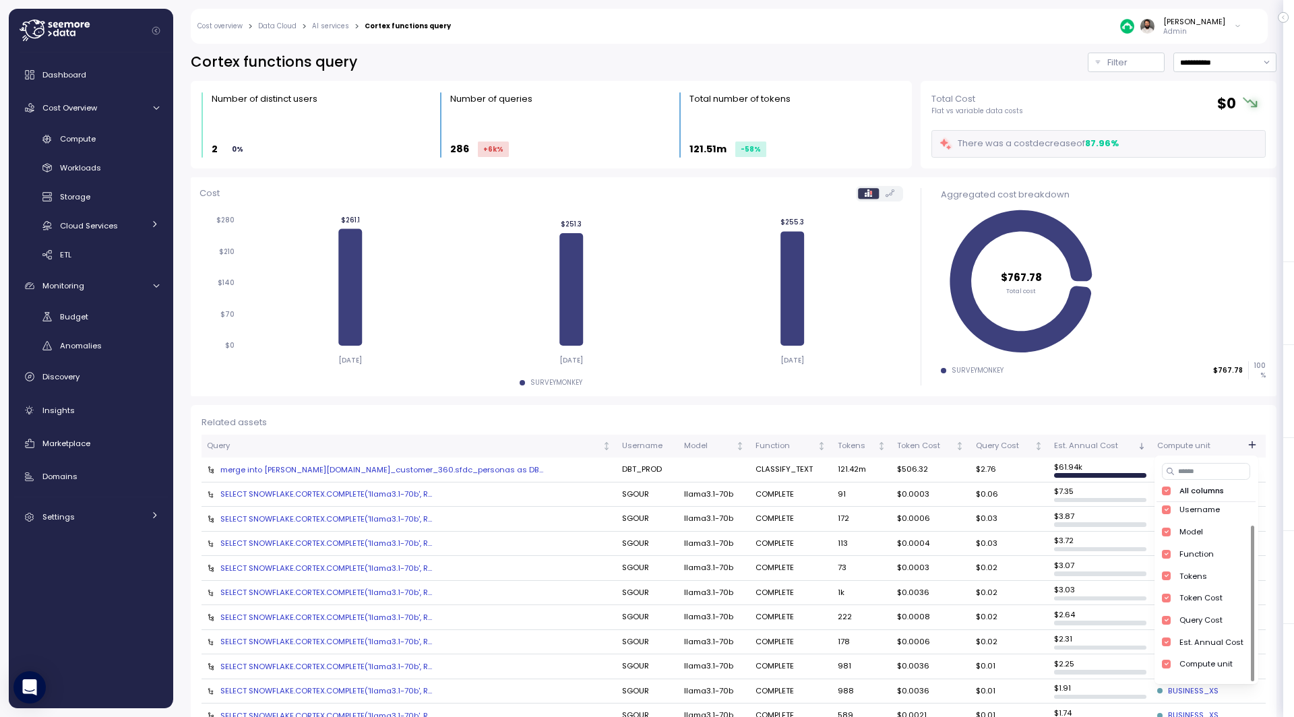
click at [1126, 394] on div "Aggregated cost breakdown $767.78 Total cost SURVEYMONKEY $767.78 100 %" at bounding box center [1103, 286] width 346 height 219
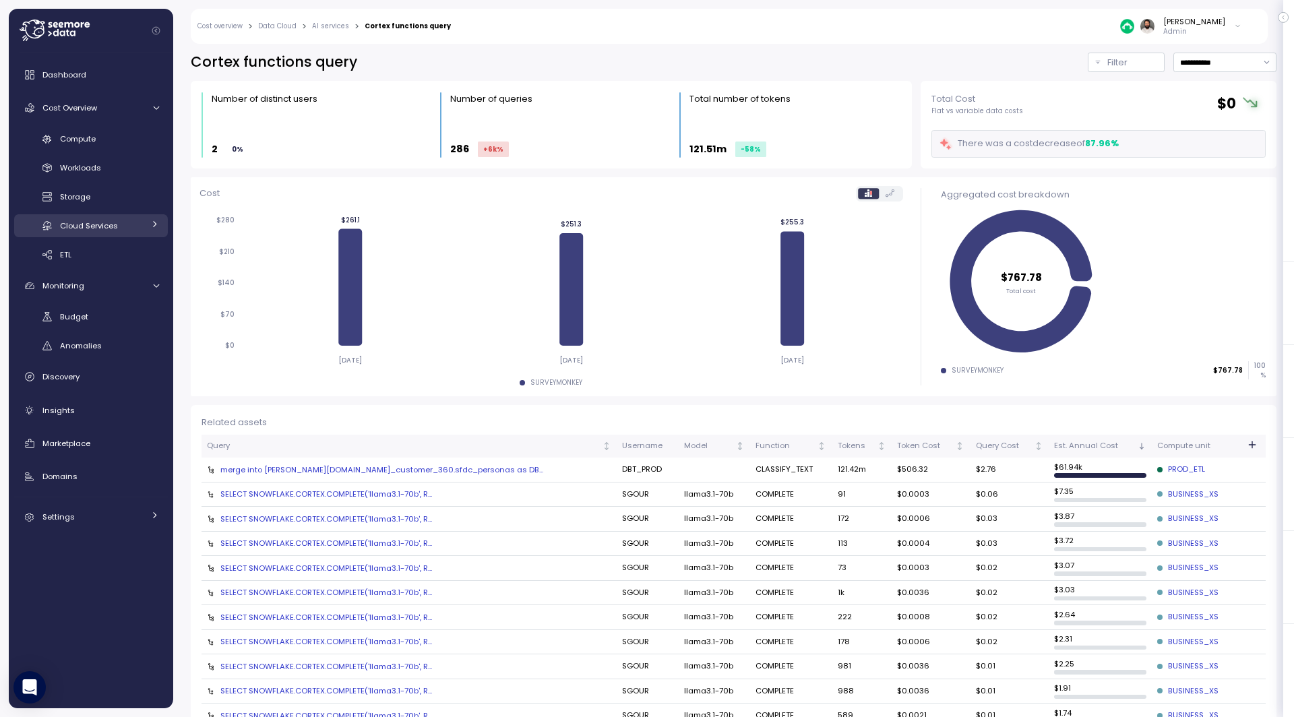
click at [138, 225] on div "Cloud Services" at bounding box center [102, 225] width 84 height 13
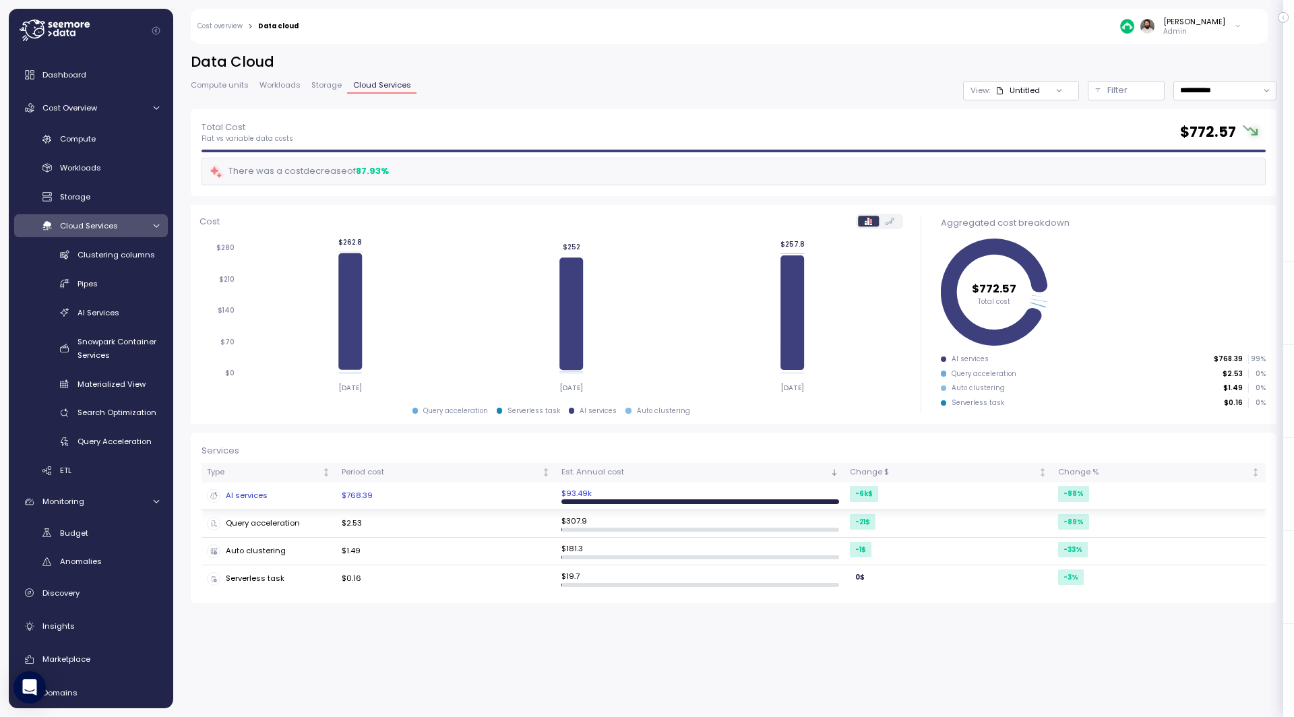
click at [434, 493] on td "$768.39" at bounding box center [446, 497] width 220 height 28
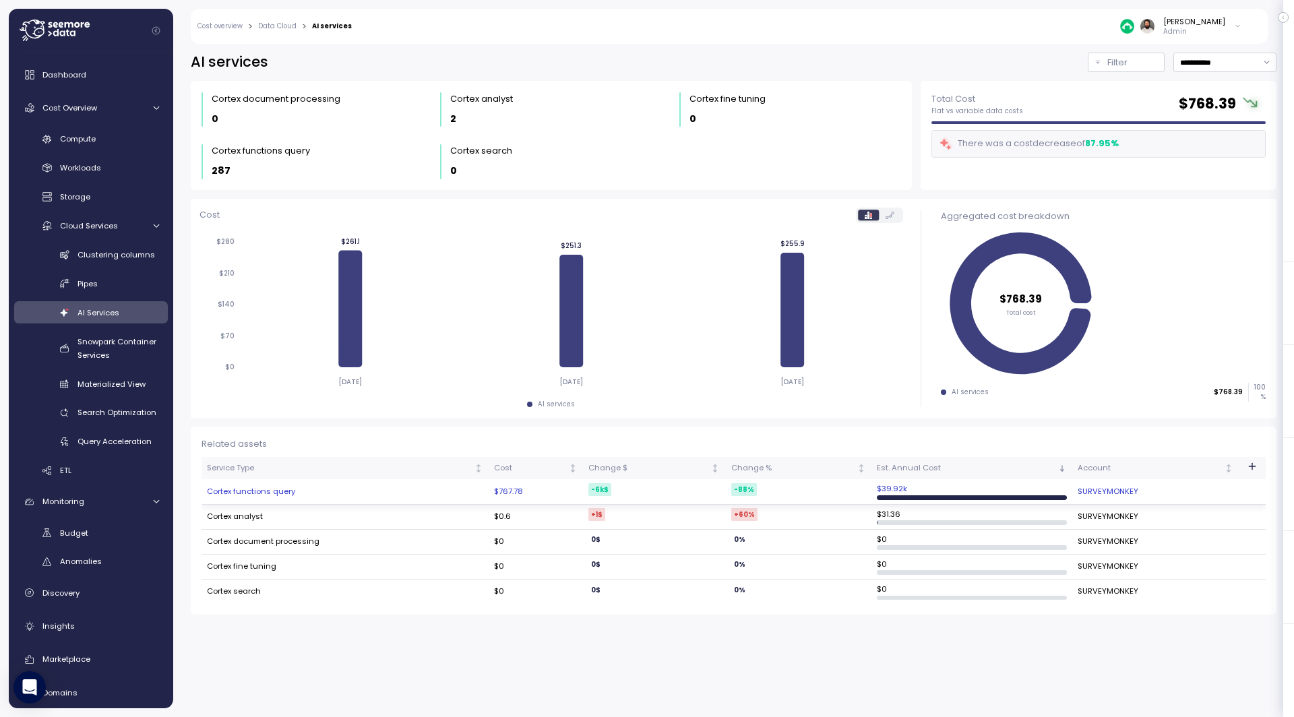
click at [335, 495] on td "Cortex functions query" at bounding box center [345, 491] width 287 height 25
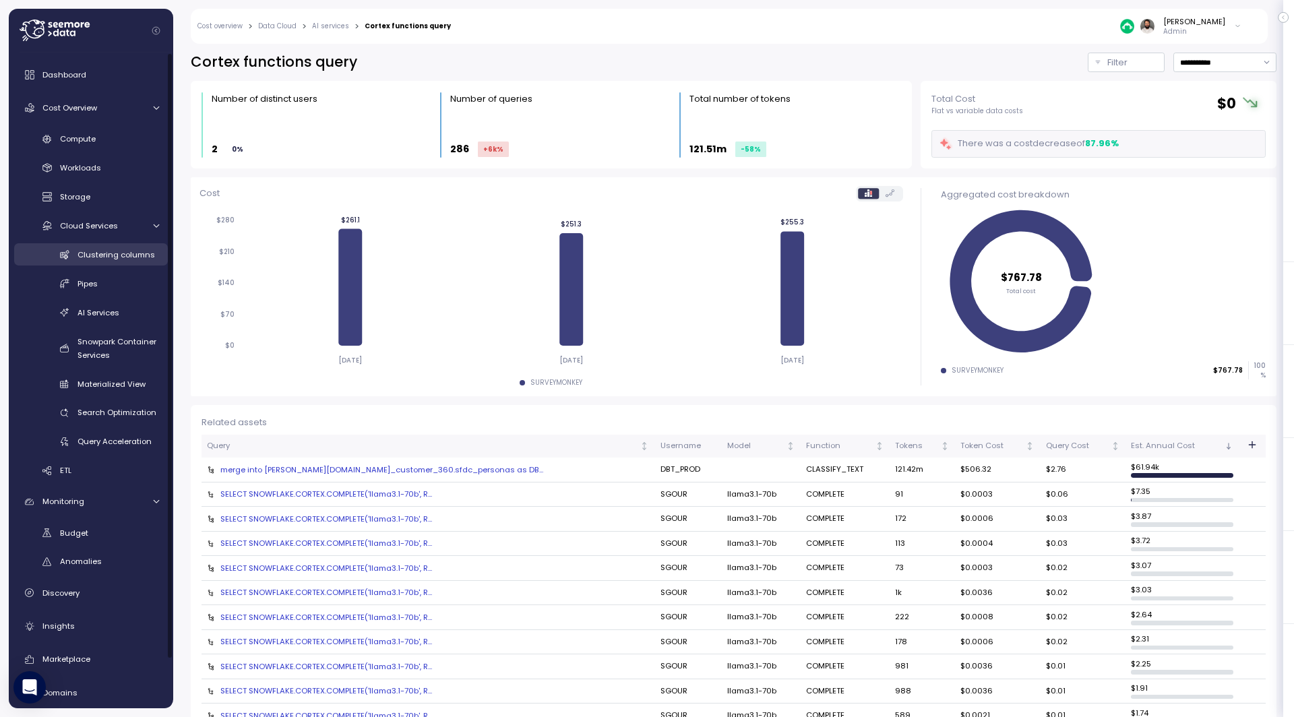
click at [131, 257] on span "Clustering columns" at bounding box center [117, 254] width 78 height 11
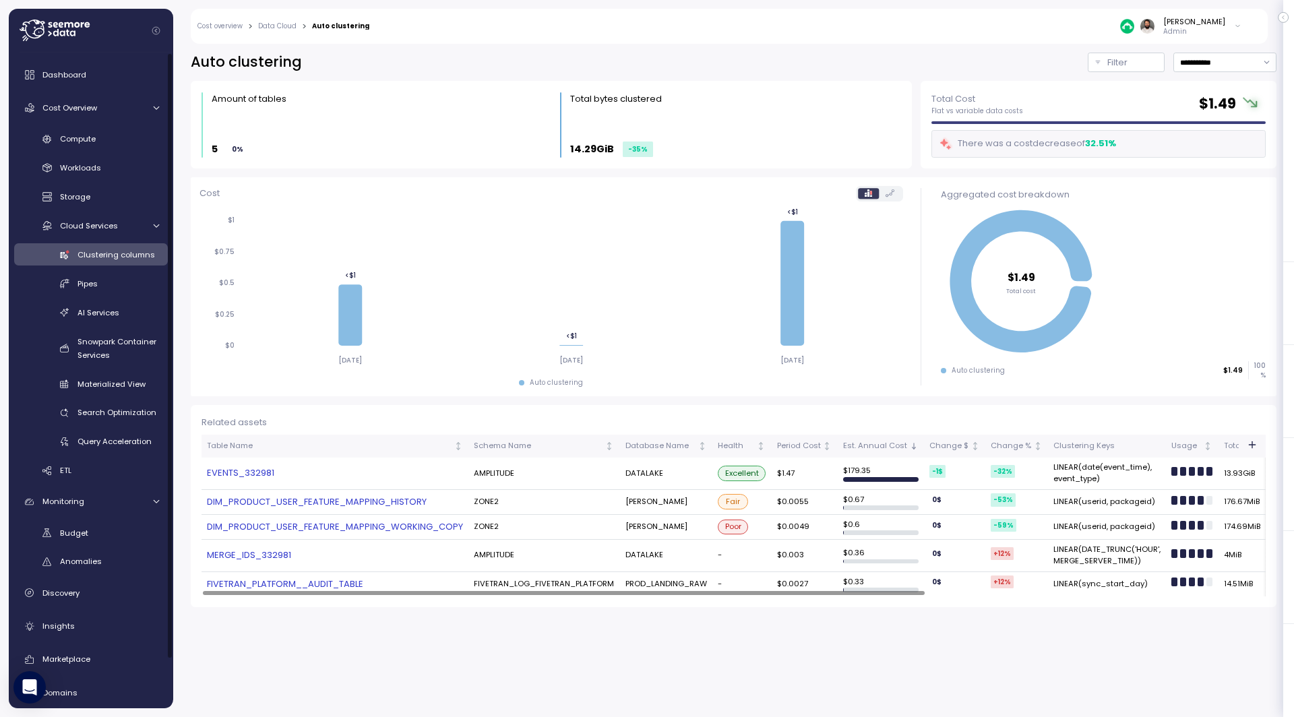
click at [237, 477] on link "EVENTS_332981" at bounding box center [335, 472] width 256 height 13
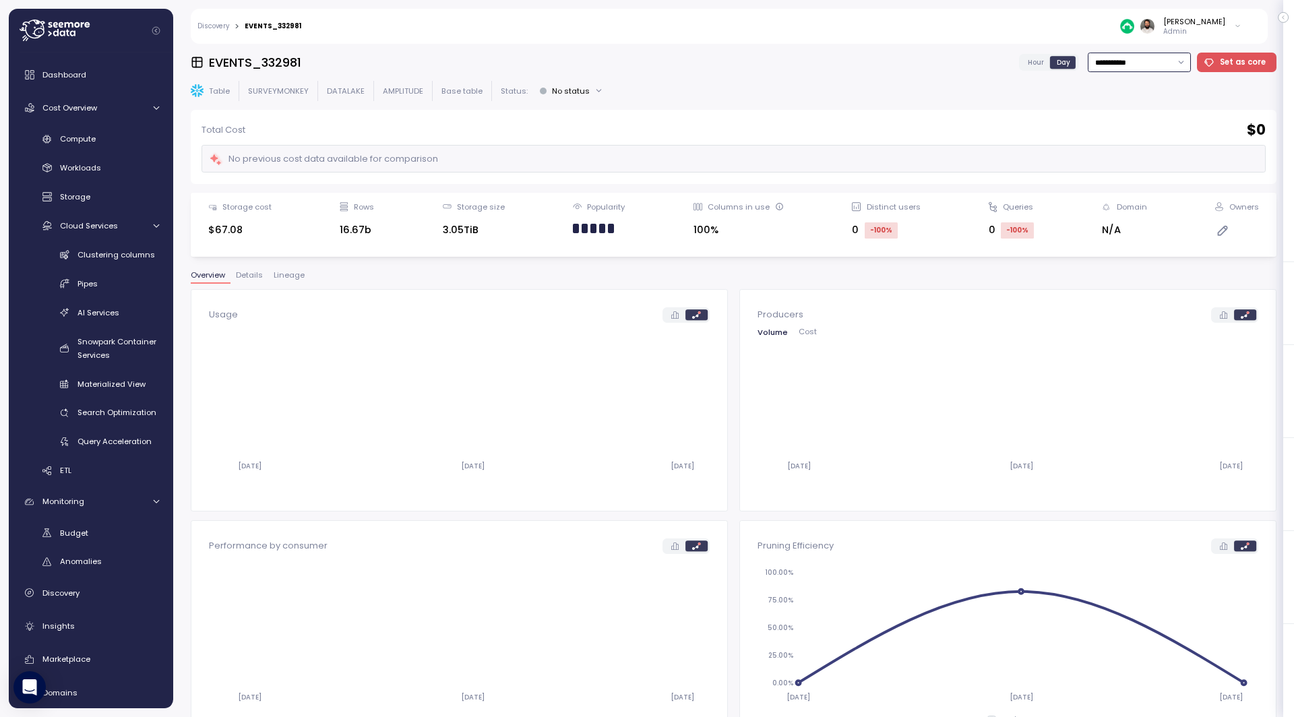
click at [1143, 63] on input "**********" at bounding box center [1139, 63] width 103 height 20
click at [1138, 144] on span "Last 14 days" at bounding box center [1122, 145] width 47 height 12
type input "**********"
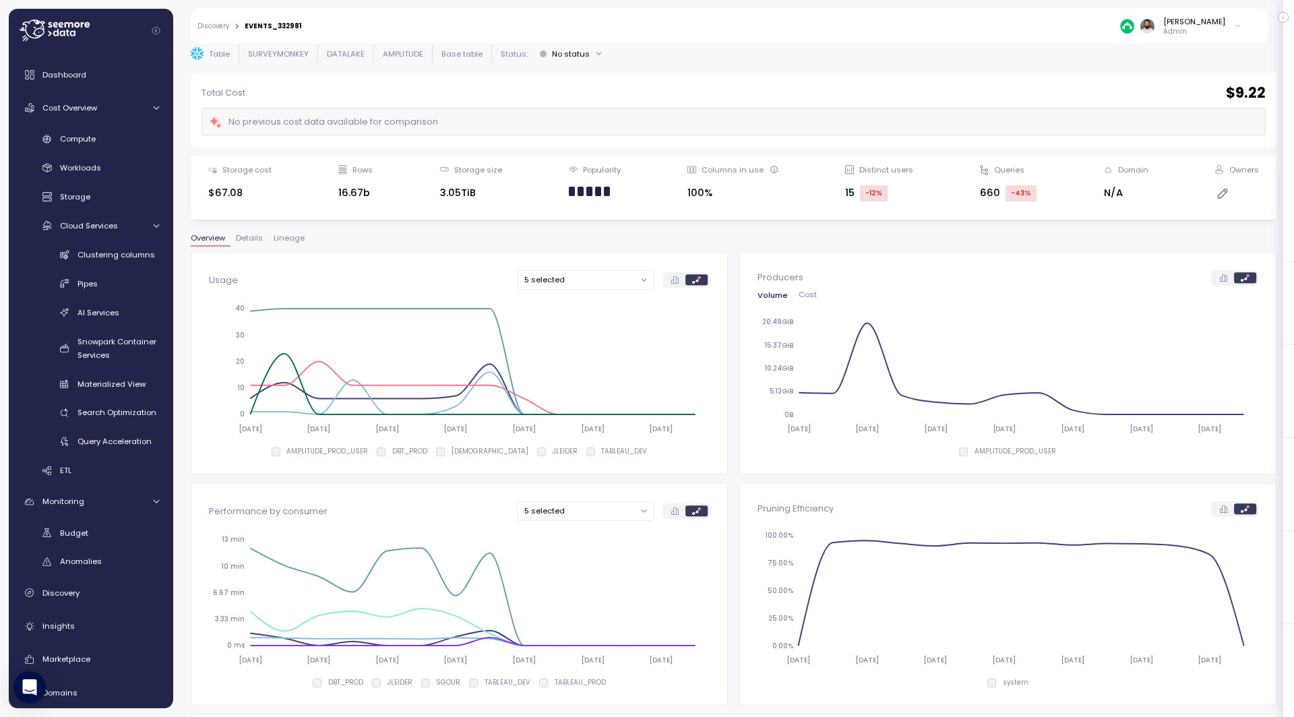
scroll to position [75, 0]
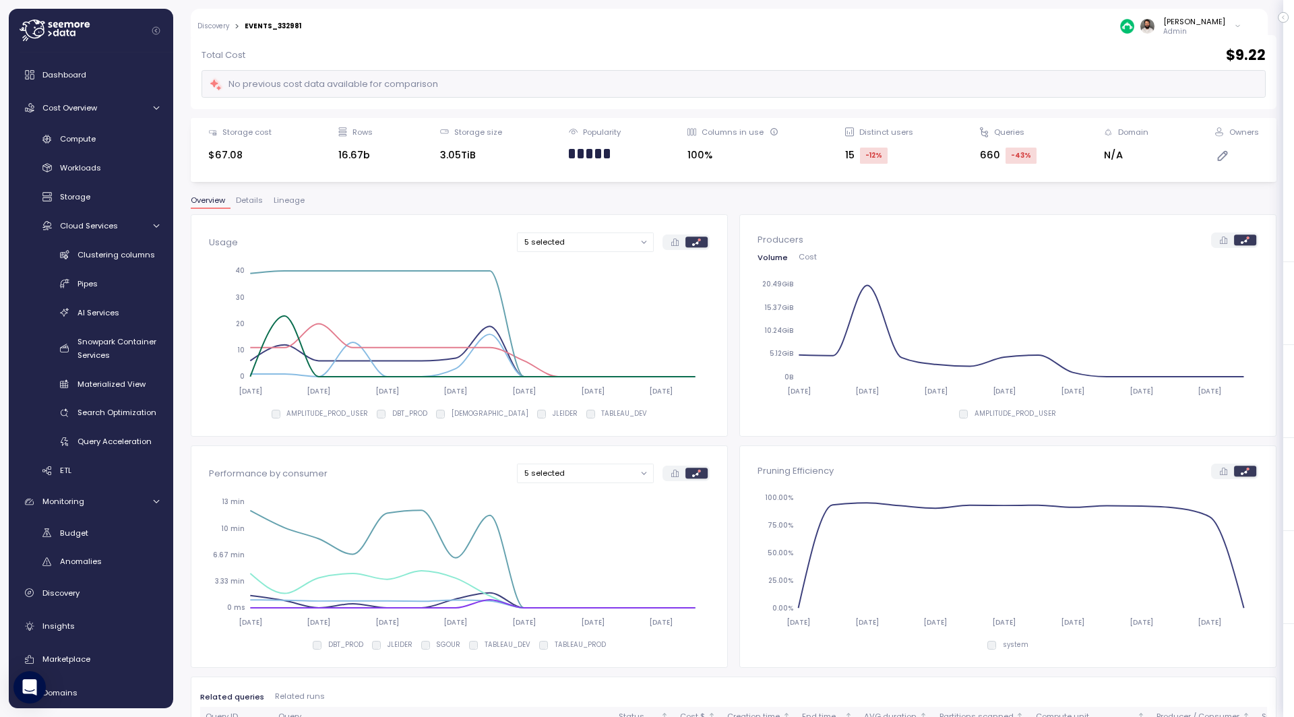
click at [282, 202] on span "Lineage" at bounding box center [289, 200] width 31 height 7
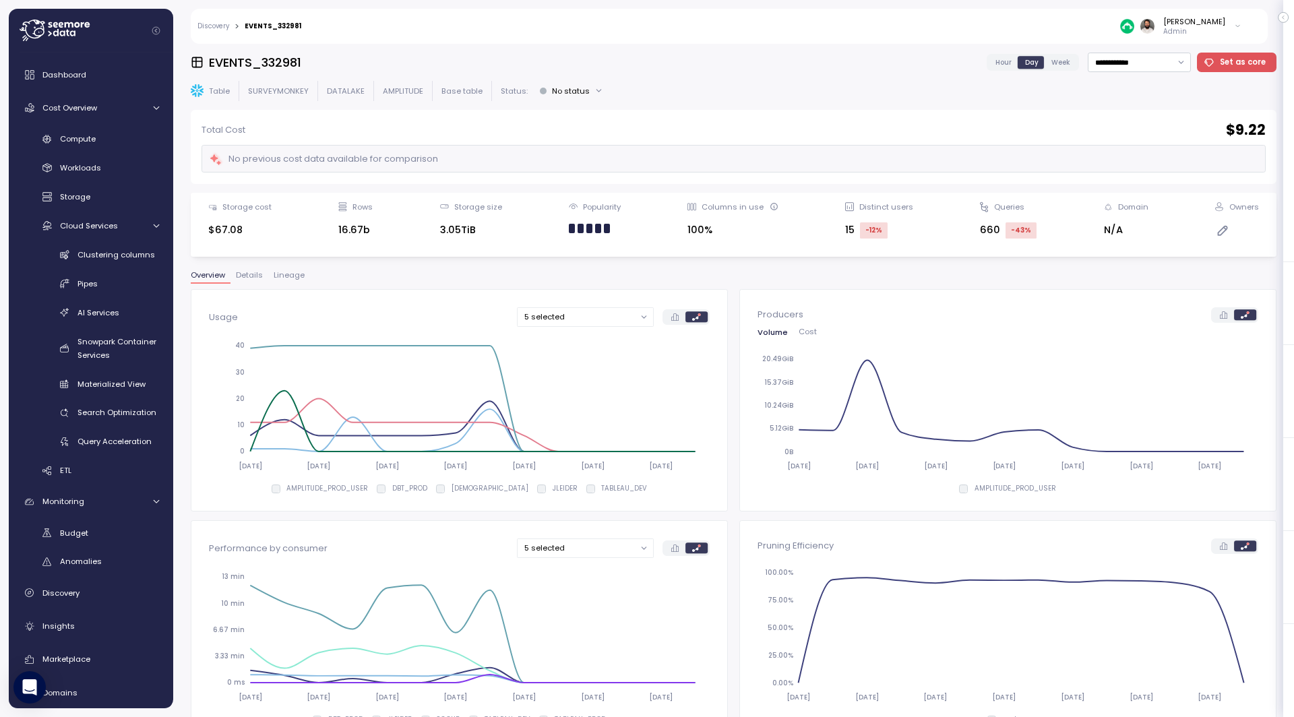
click at [214, 65] on h3 "EVENTS_332981" at bounding box center [255, 62] width 92 height 17
drag, startPoint x: 209, startPoint y: 65, endPoint x: 304, endPoint y: 65, distance: 95.0
click at [304, 65] on div "**********" at bounding box center [734, 63] width 1086 height 20
click at [278, 63] on h3 "EVENTS_332981" at bounding box center [255, 62] width 92 height 17
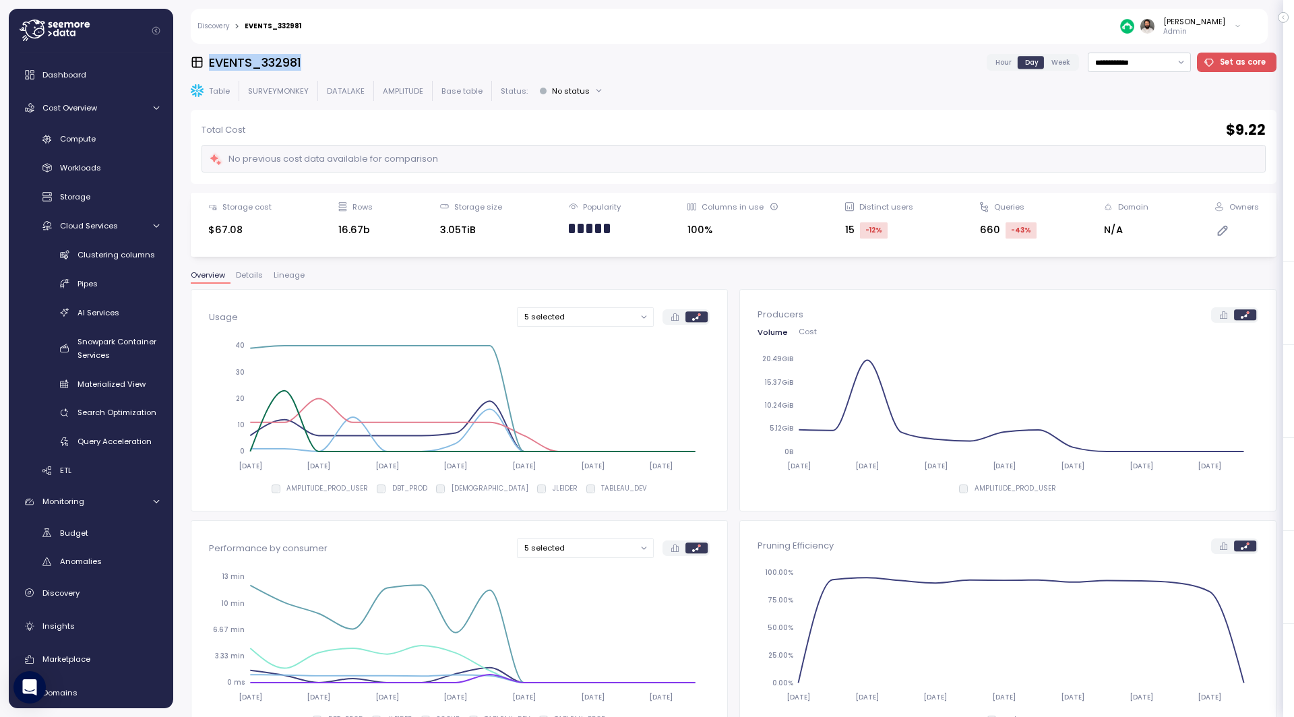
copy h3 "EVENTS_332981"
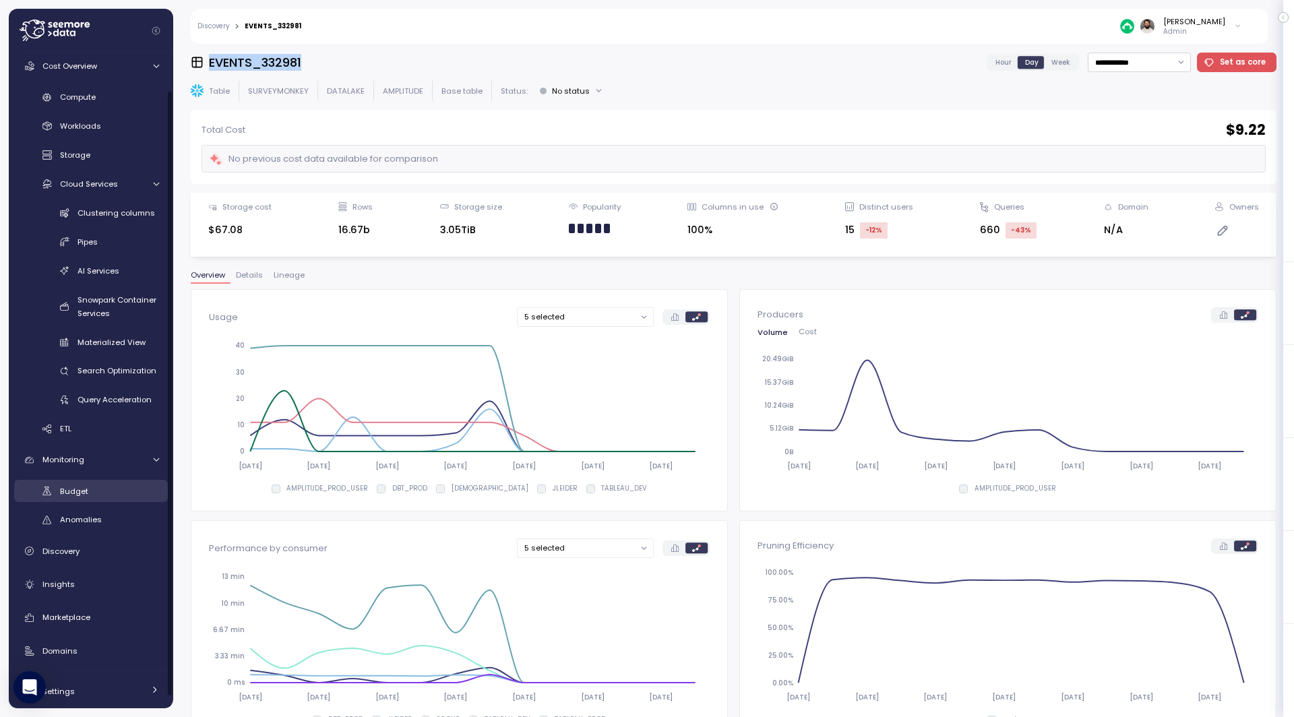
scroll to position [53, 0]
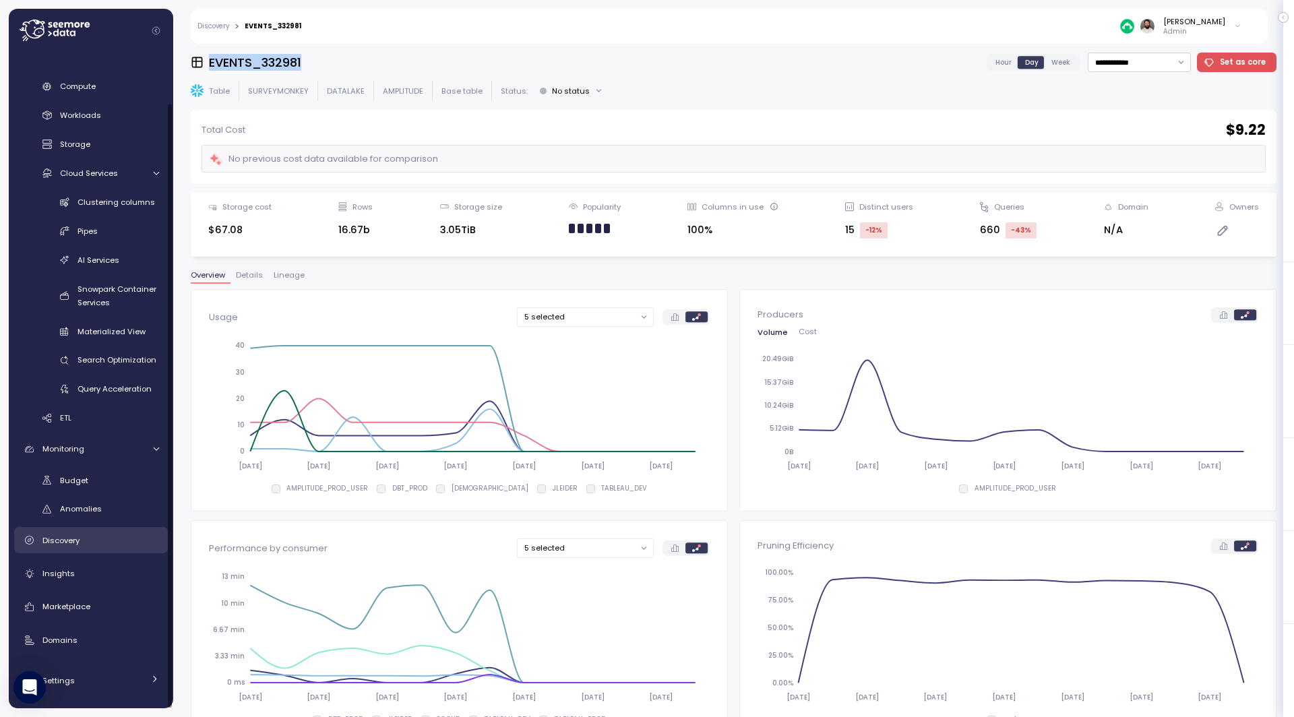
click at [82, 538] on div "Discovery" at bounding box center [100, 540] width 117 height 13
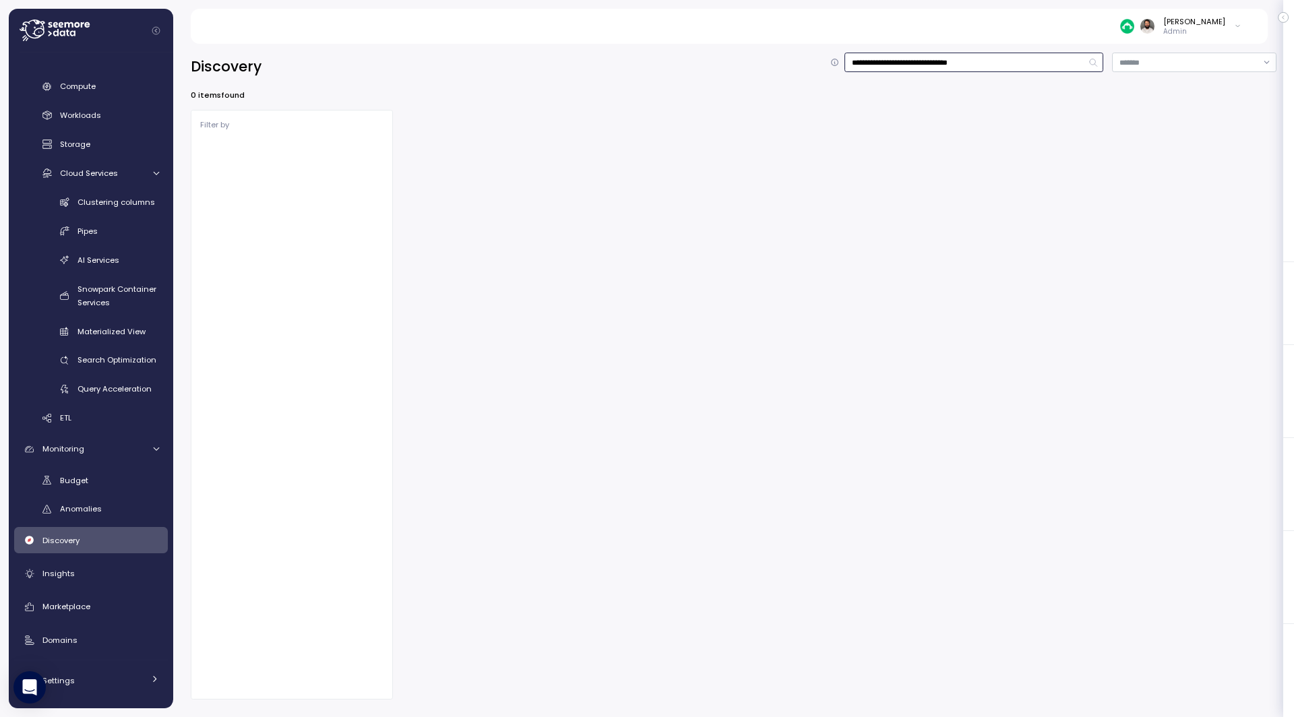
click at [1002, 63] on input "**********" at bounding box center [974, 63] width 259 height 20
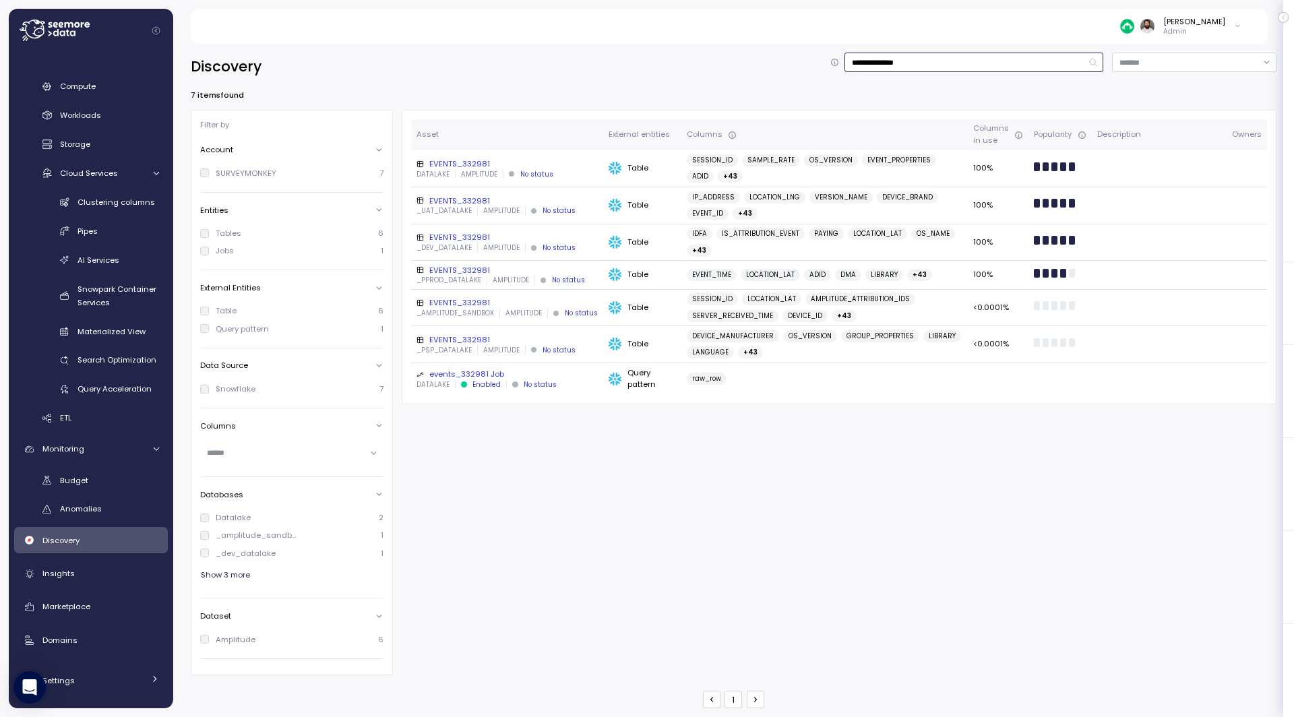
type input "**********"
click at [505, 166] on div "EVENTS_332981" at bounding box center [507, 163] width 181 height 11
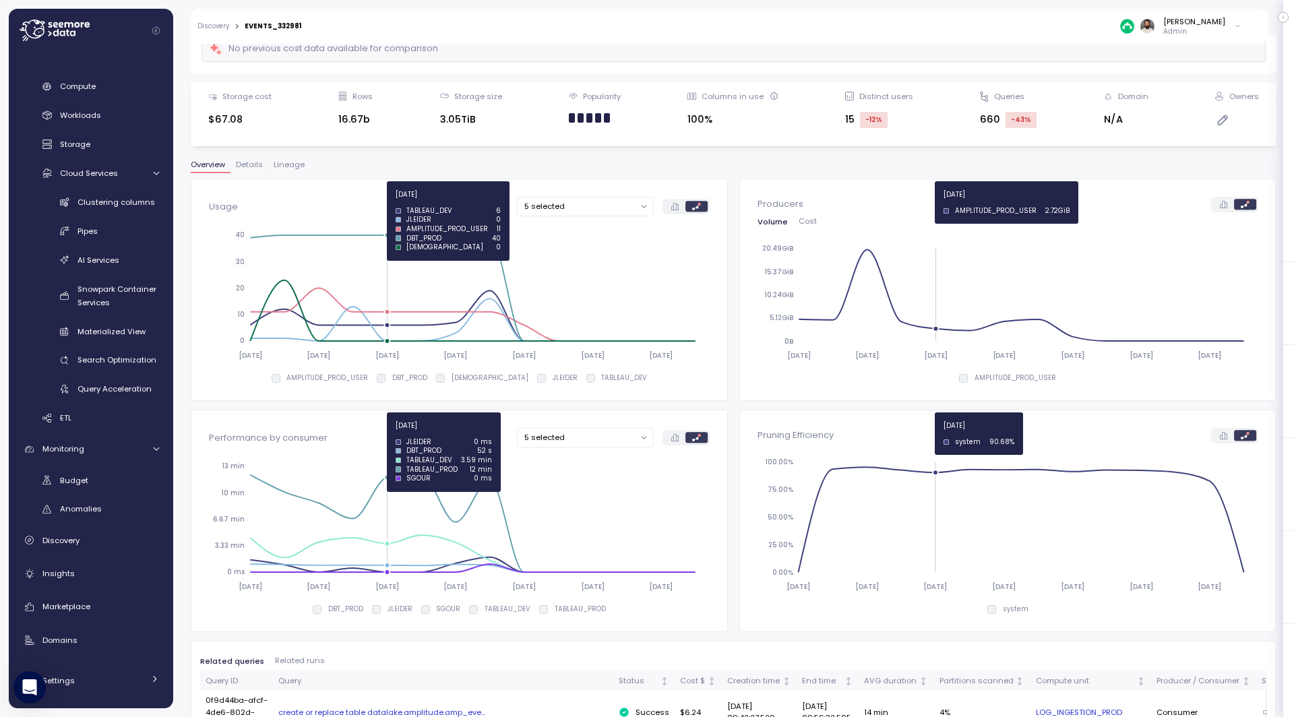
scroll to position [104, 0]
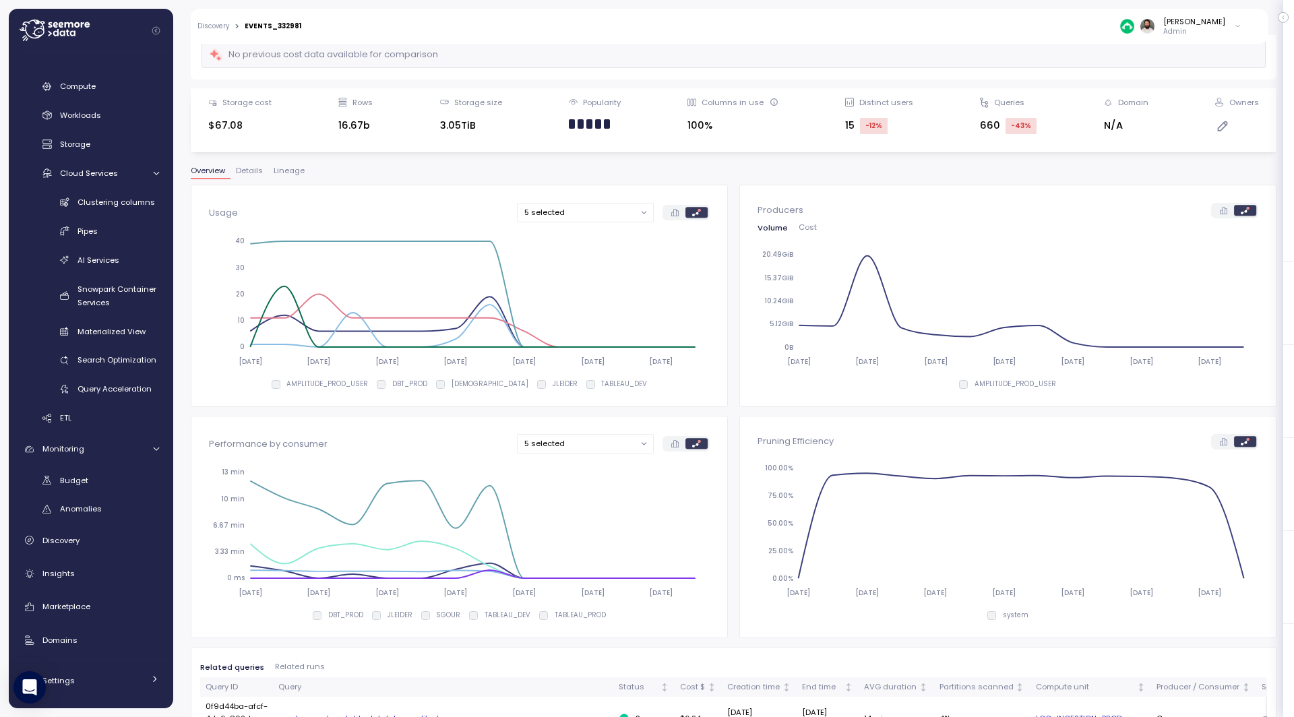
click at [250, 171] on span "Details" at bounding box center [249, 170] width 27 height 7
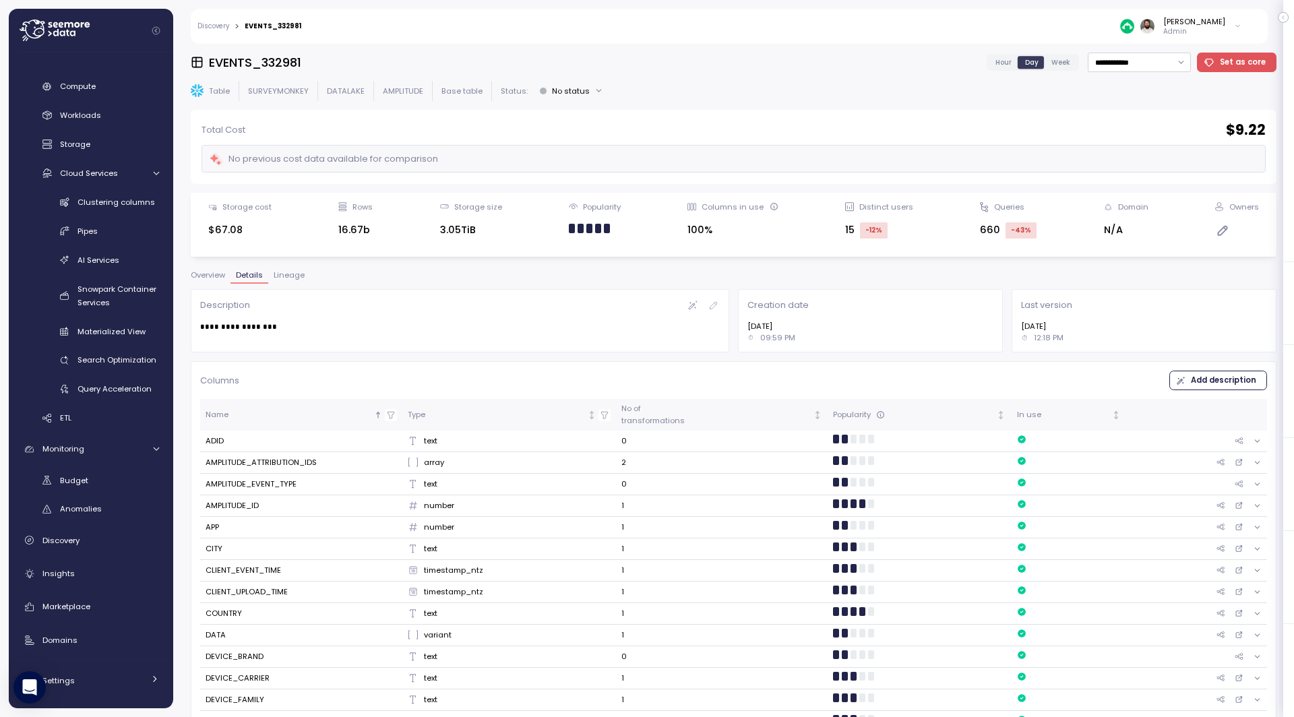
click at [293, 275] on span "Lineage" at bounding box center [289, 275] width 31 height 7
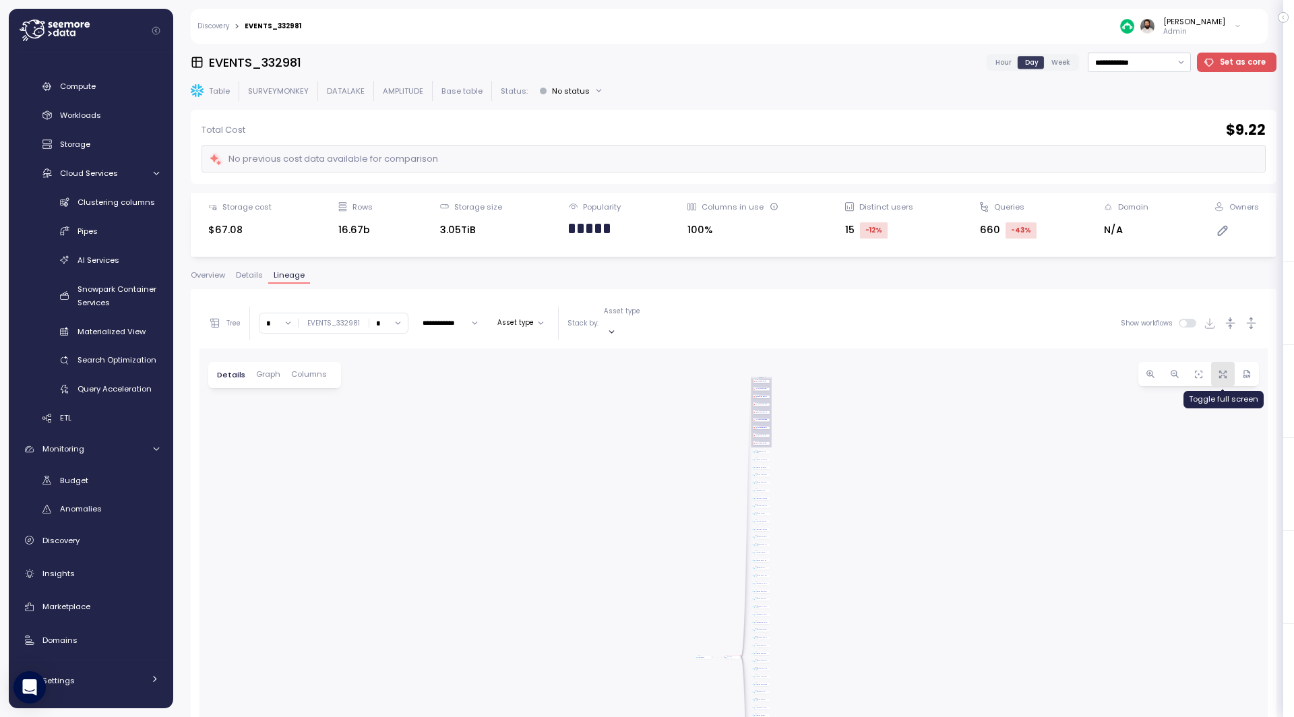
click at [1227, 367] on span "button" at bounding box center [1223, 373] width 13 height 13
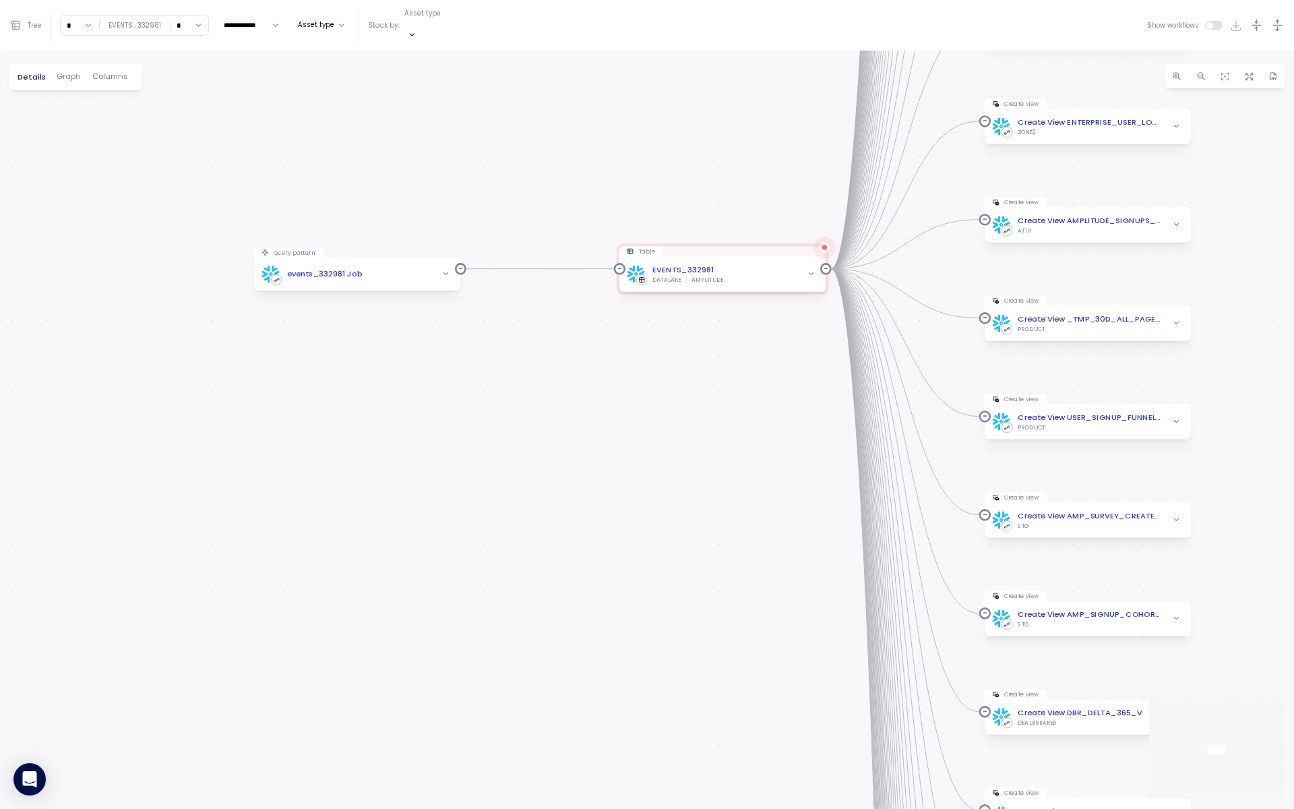
drag, startPoint x: 557, startPoint y: 316, endPoint x: 493, endPoint y: 540, distance: 232.7
click at [493, 541] on div "dbt Job: 53362.885345 Job dbt Job: 53362.851889 Job dbt Job: 53362.387005 Job d…" at bounding box center [647, 430] width 1294 height 758
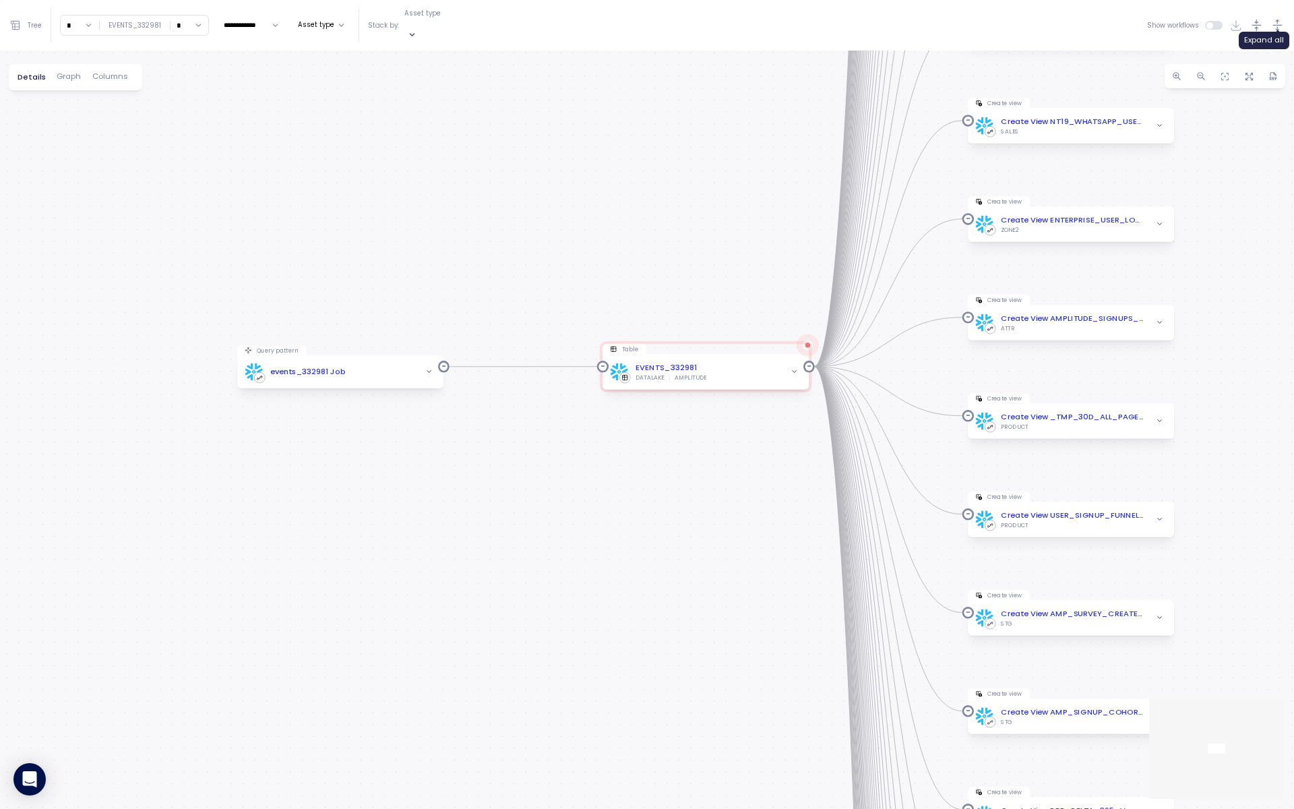
click at [1280, 25] on icon "button" at bounding box center [1277, 25] width 14 height 14
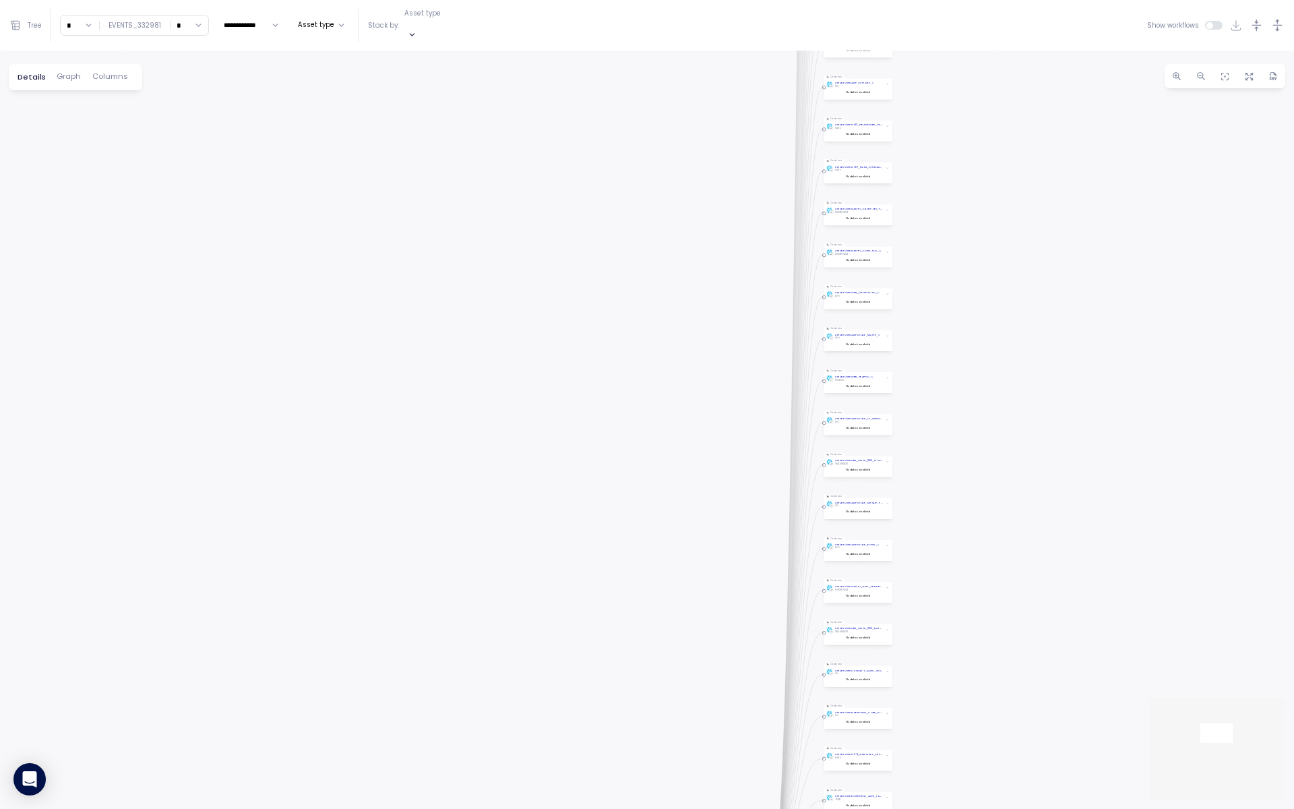
drag, startPoint x: 708, startPoint y: 388, endPoint x: 708, endPoint y: 368, distance: 19.5
click at [708, 369] on div "dbt Job: 53362.885345 Job dbt Job: 53362.851889 Job dbt Job: 53362.387005 Job d…" at bounding box center [647, 430] width 1294 height 758
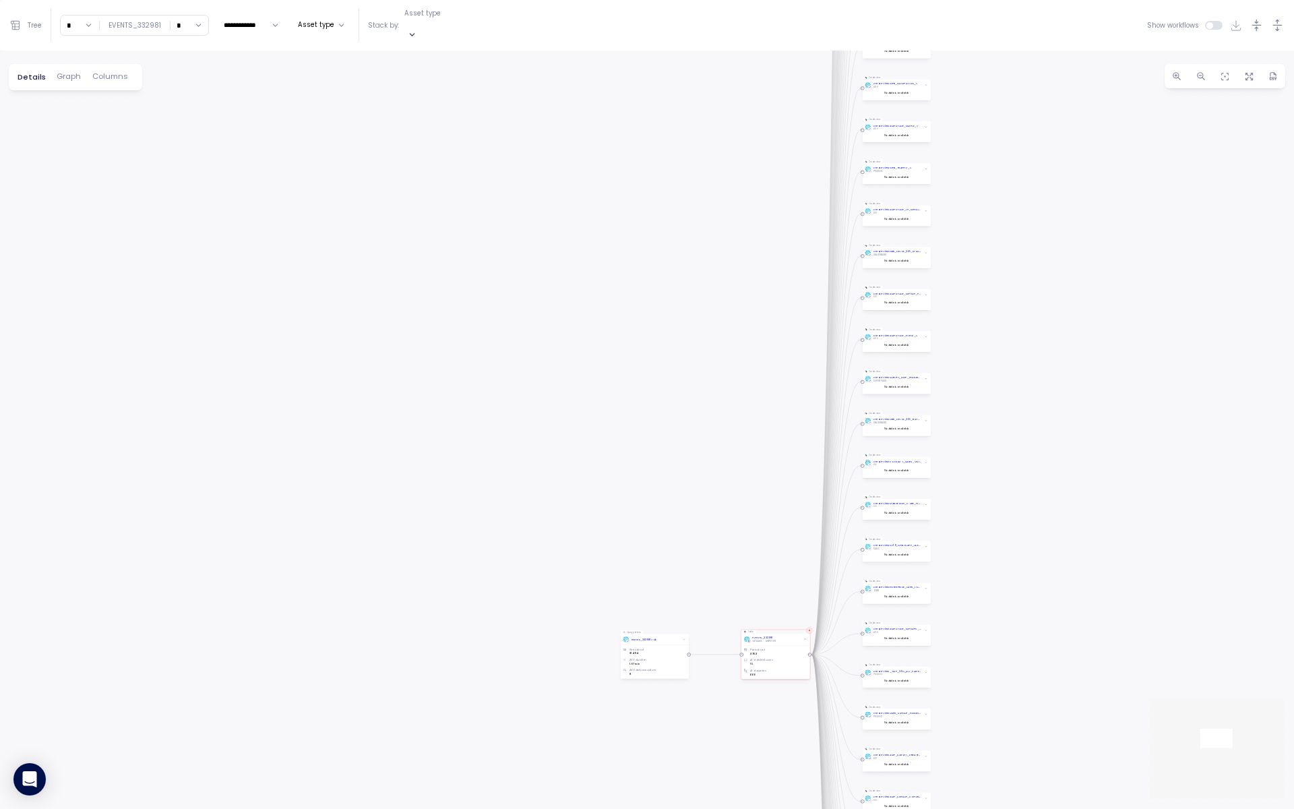
drag, startPoint x: 680, startPoint y: 601, endPoint x: 750, endPoint y: 237, distance: 370.6
click at [750, 237] on div "dbt Job: 53362.885345 Job dbt Job: 53362.851889 Job dbt Job: 53362.387005 Job d…" at bounding box center [647, 430] width 1294 height 758
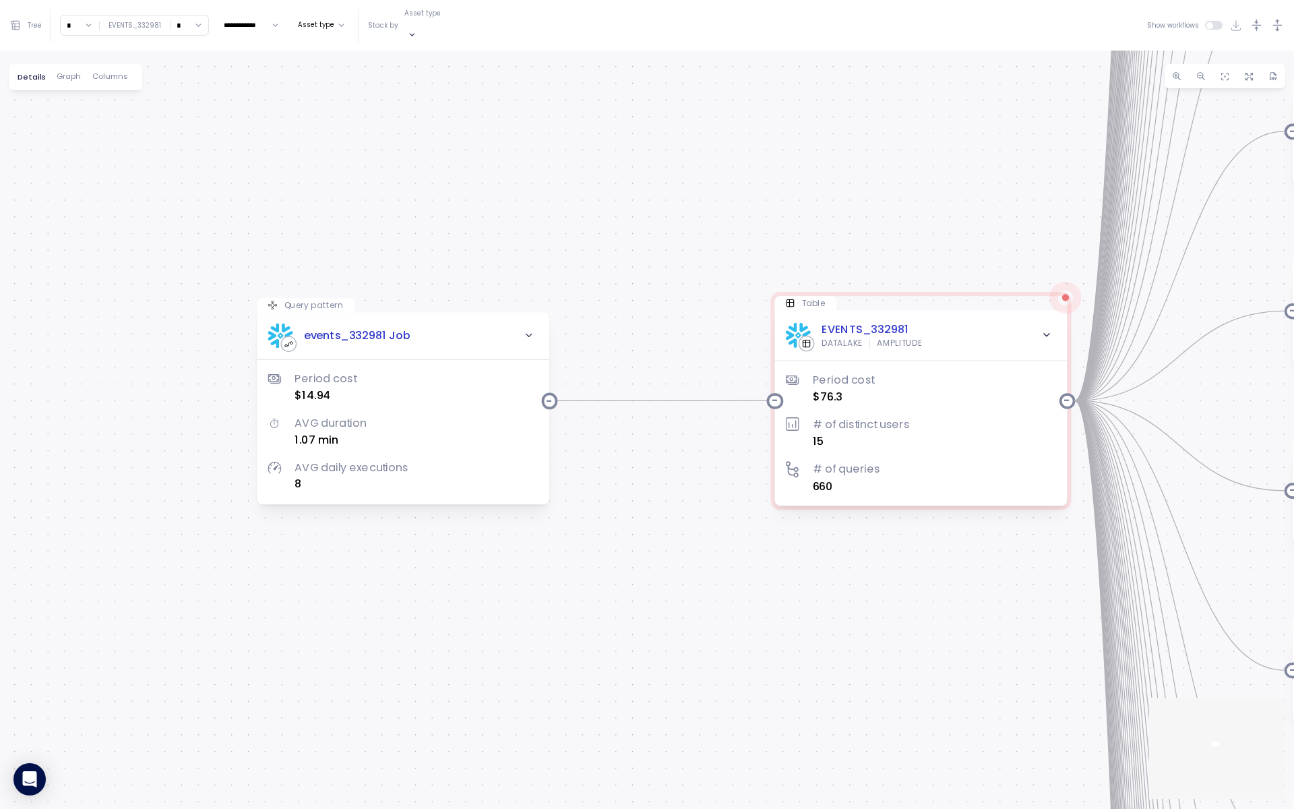
drag, startPoint x: 810, startPoint y: 525, endPoint x: 615, endPoint y: 630, distance: 221.9
click at [613, 631] on div "dbt Job: 53362.885345 Job dbt Job: 53362.851889 Job dbt Job: 53362.387005 Job d…" at bounding box center [647, 430] width 1294 height 758
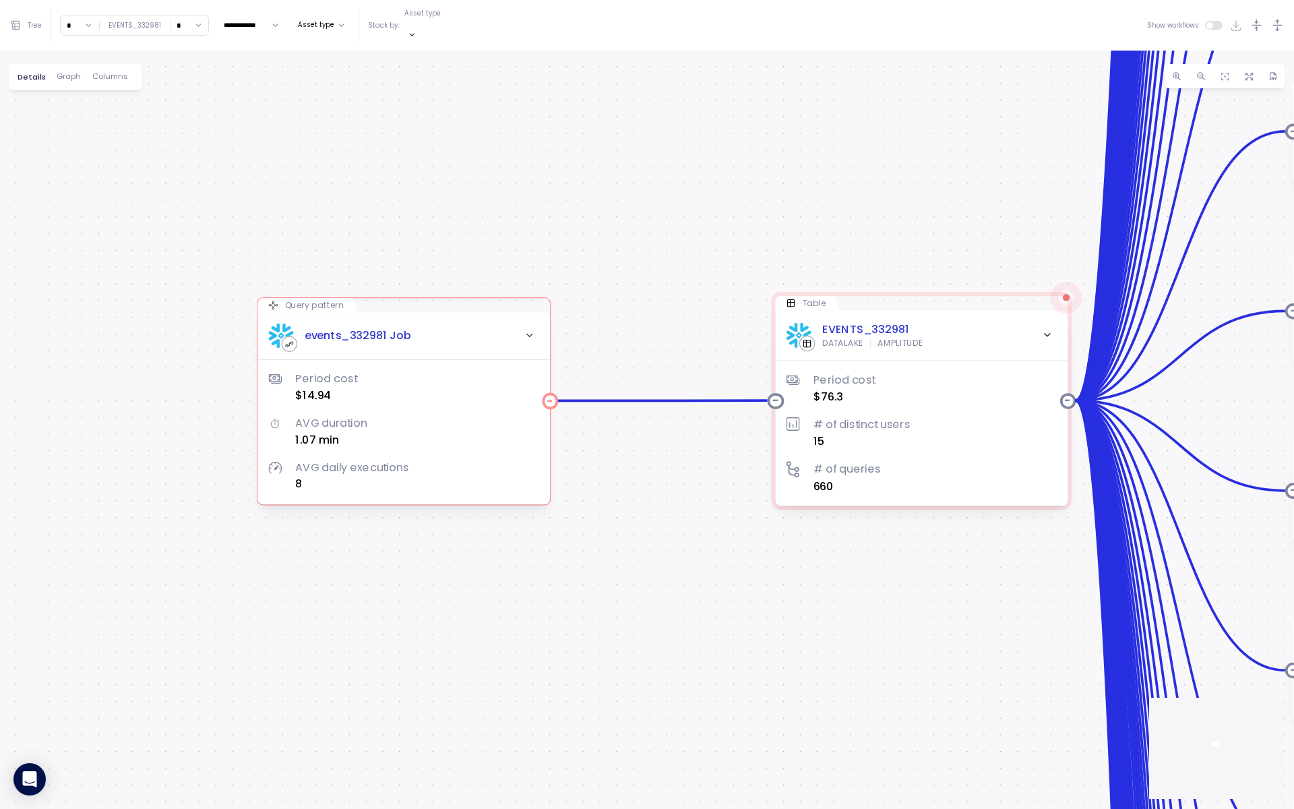
click at [446, 348] on div "Period cost $14.94 AVG duration 1.07 min AVG daily executions 8" at bounding box center [404, 420] width 270 height 145
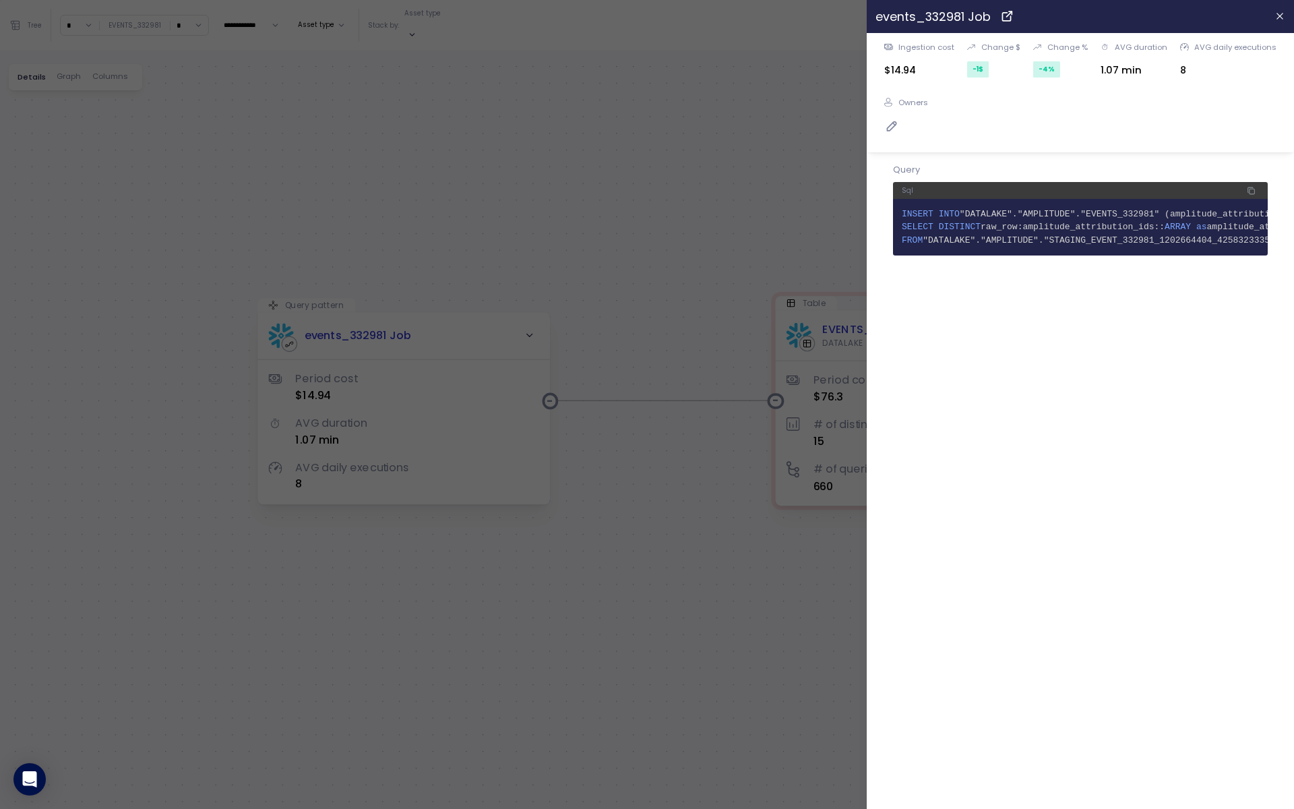
click at [733, 218] on div at bounding box center [647, 404] width 1294 height 809
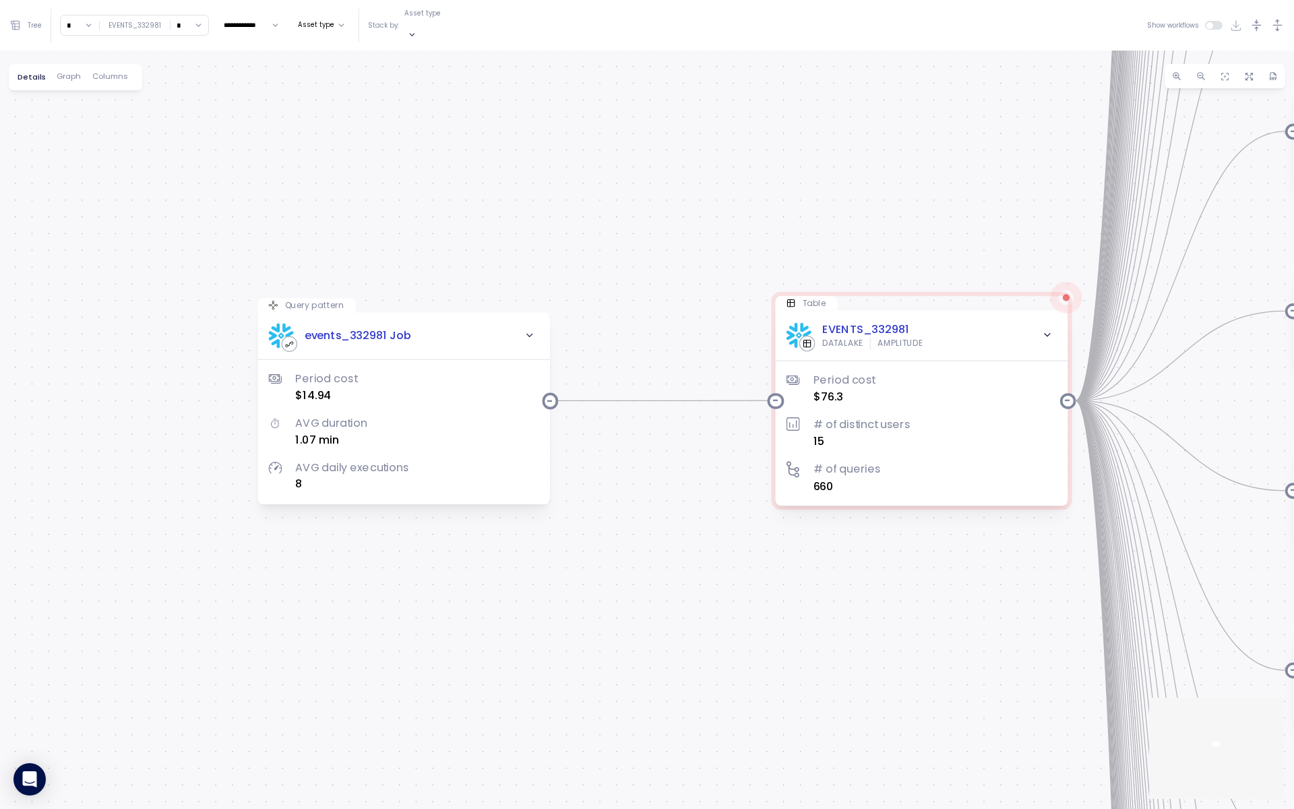
click at [73, 16] on input "*" at bounding box center [80, 26] width 38 height 20
click at [79, 116] on div "3" at bounding box center [79, 120] width 32 height 18
type input "*"
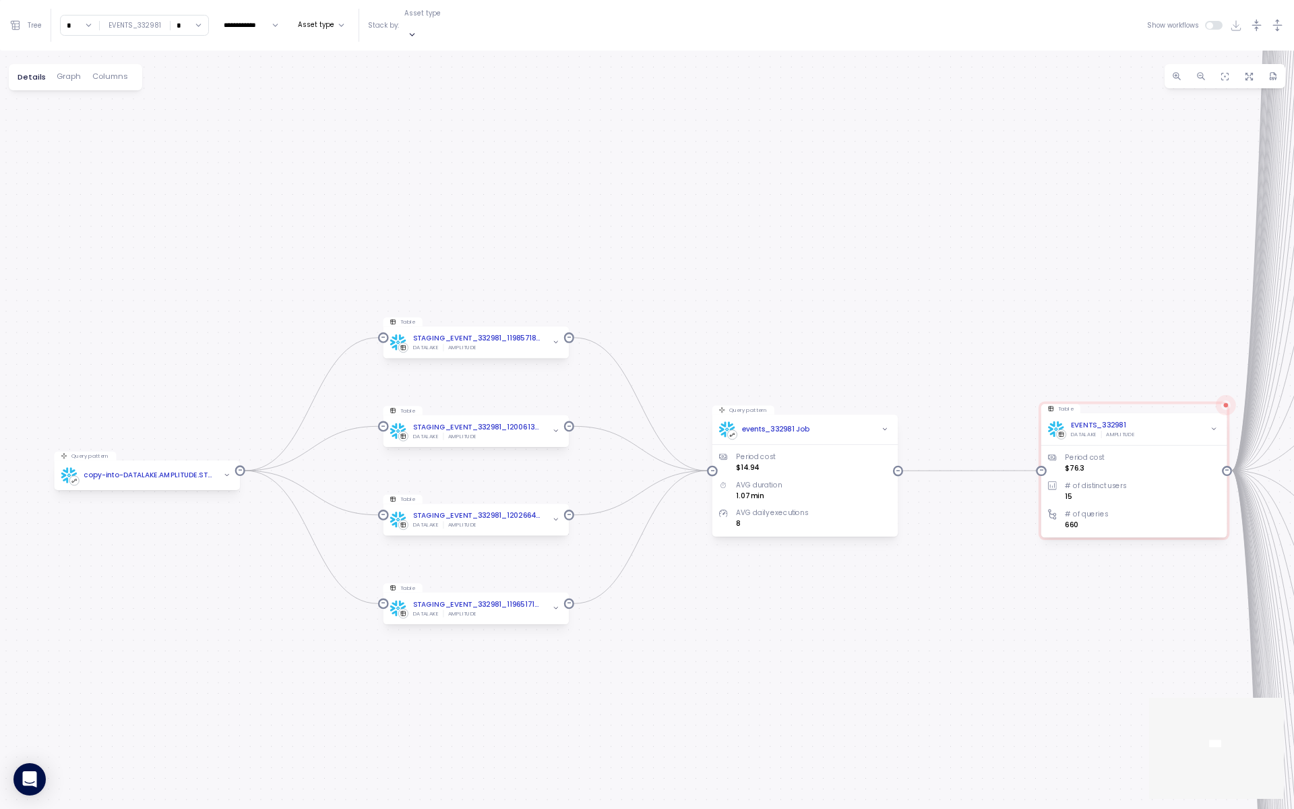
drag, startPoint x: 436, startPoint y: 466, endPoint x: 524, endPoint y: 466, distance: 88.3
click at [525, 466] on div "dbt Job: 53362.885345 Job dbt Job: 53362.851889 Job dbt Job: 53362.387005 Job d…" at bounding box center [647, 430] width 1294 height 758
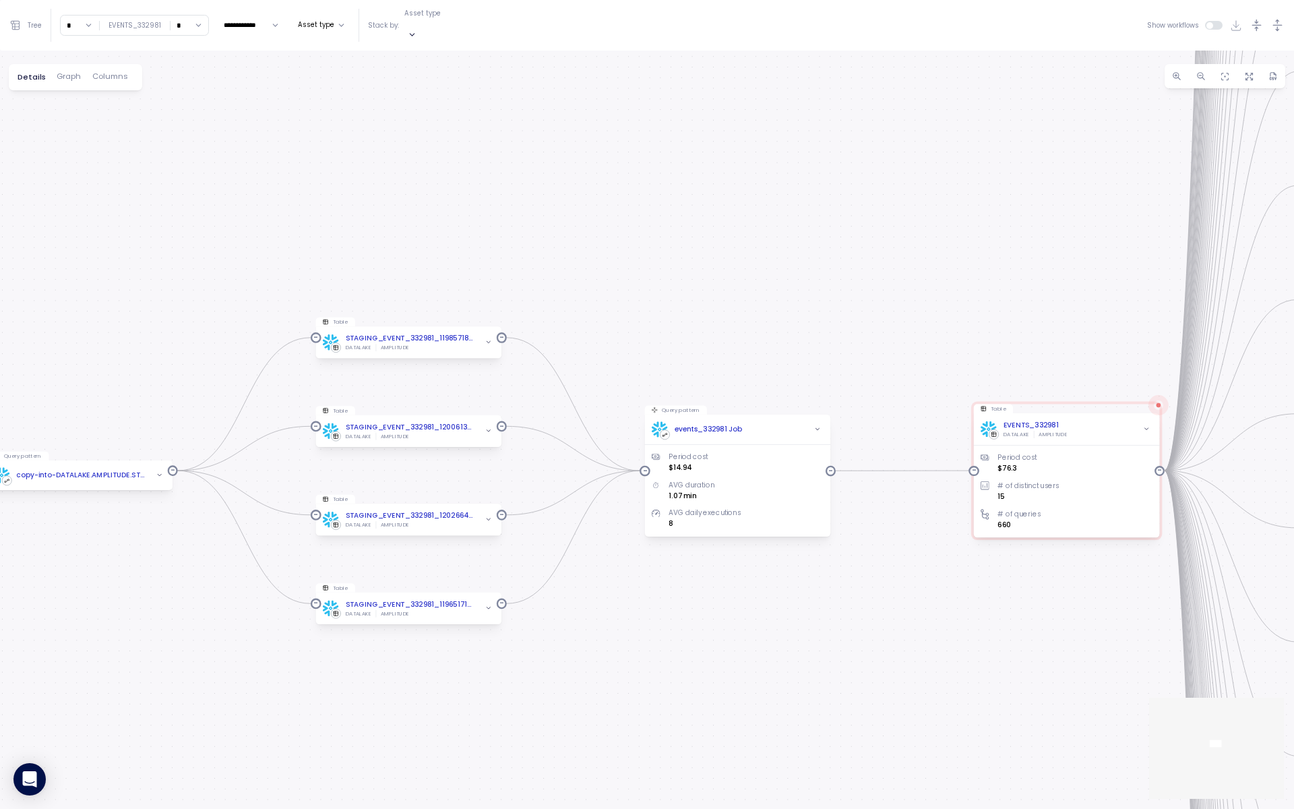
drag, startPoint x: 915, startPoint y: 400, endPoint x: 855, endPoint y: 400, distance: 60.0
click at [855, 400] on div "dbt Job: 53362.885345 Job dbt Job: 53362.851889 Job dbt Job: 53362.387005 Job d…" at bounding box center [647, 430] width 1294 height 758
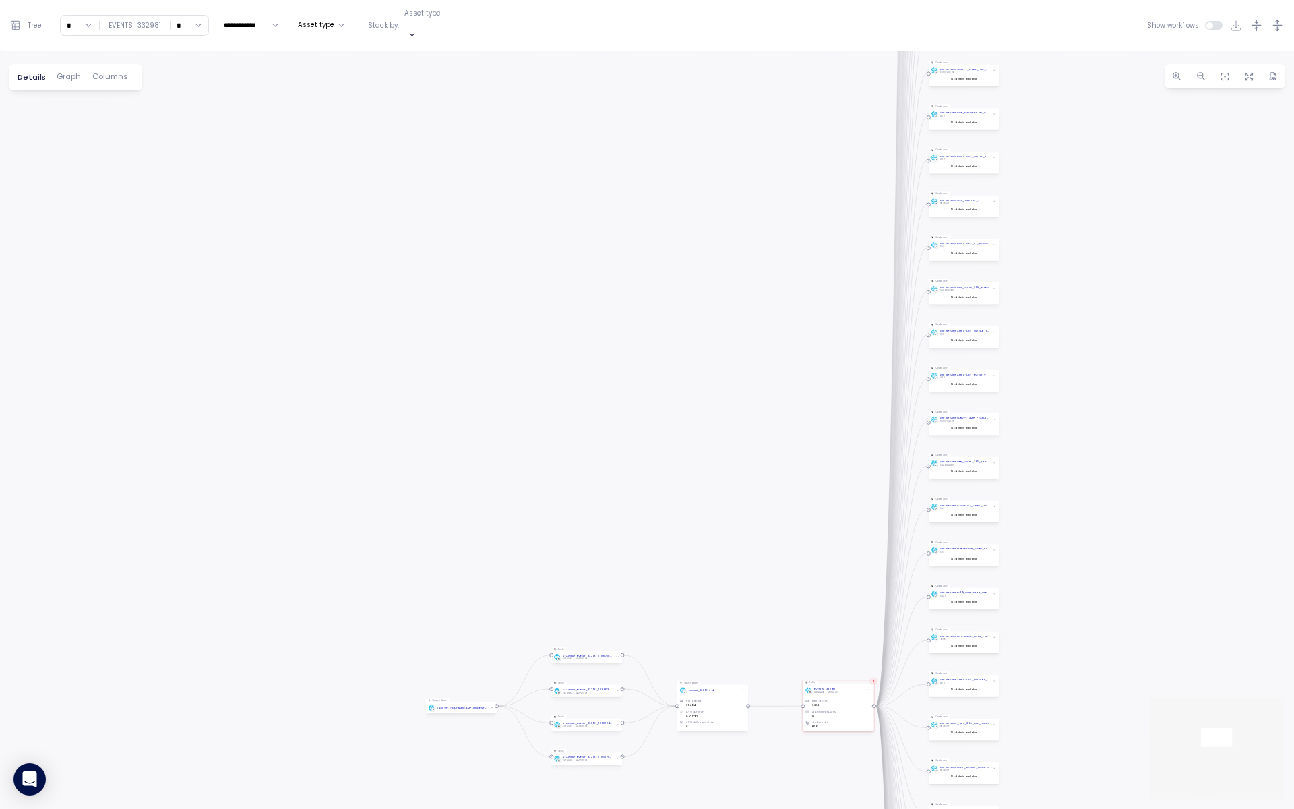
drag, startPoint x: 992, startPoint y: 293, endPoint x: 824, endPoint y: 529, distance: 289.9
click at [824, 606] on div "dbt Job: 53362.885345 Job dbt Job: 53362.851889 Job dbt Job: 53362.387005 Job d…" at bounding box center [647, 430] width 1294 height 758
drag, startPoint x: 822, startPoint y: 290, endPoint x: 809, endPoint y: 557, distance: 266.5
click at [809, 557] on div "dbt Job: 53362.885345 Job dbt Job: 53362.851889 Job dbt Job: 53362.387005 Job d…" at bounding box center [647, 430] width 1294 height 758
drag, startPoint x: 809, startPoint y: 275, endPoint x: 809, endPoint y: 471, distance: 196.1
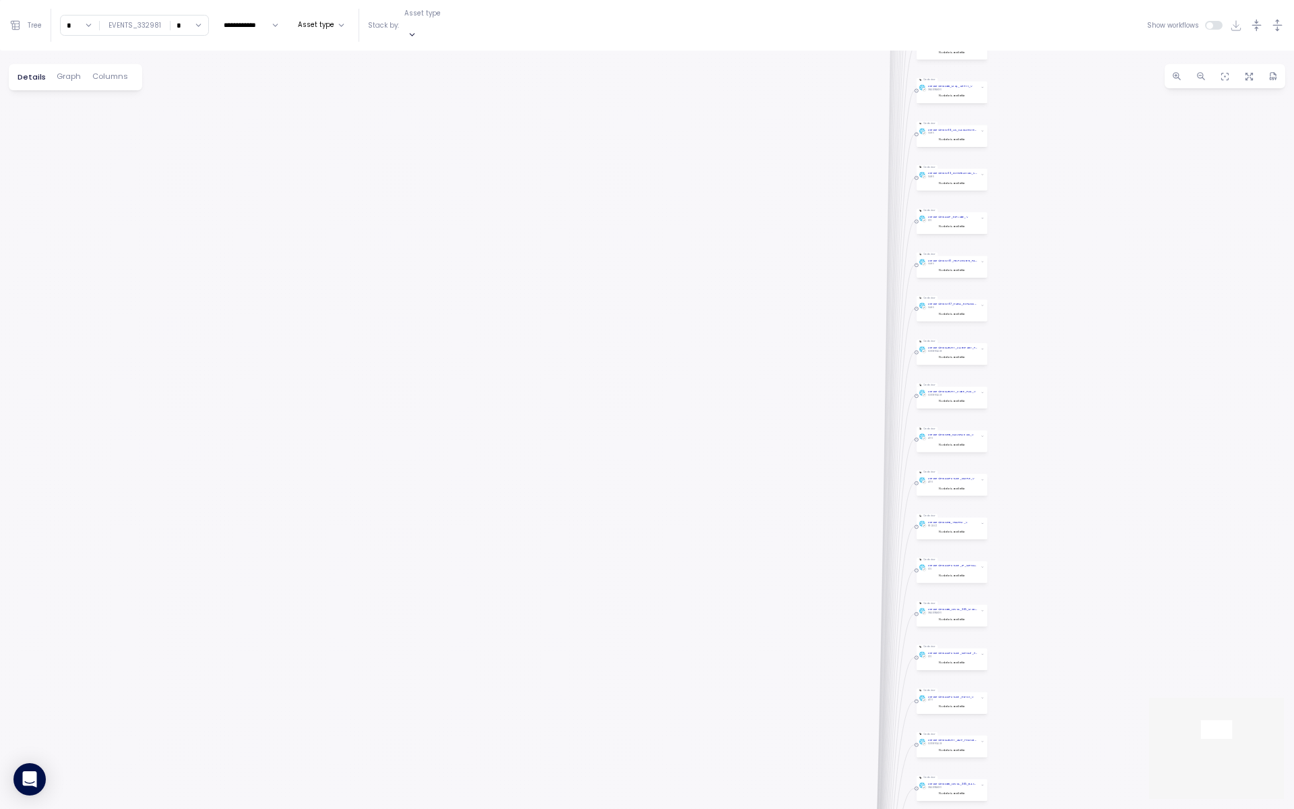
click at [809, 471] on div "dbt Job: 53362.885345 Job dbt Job: 53362.851889 Job dbt Job: 53362.387005 Job d…" at bounding box center [647, 430] width 1294 height 758
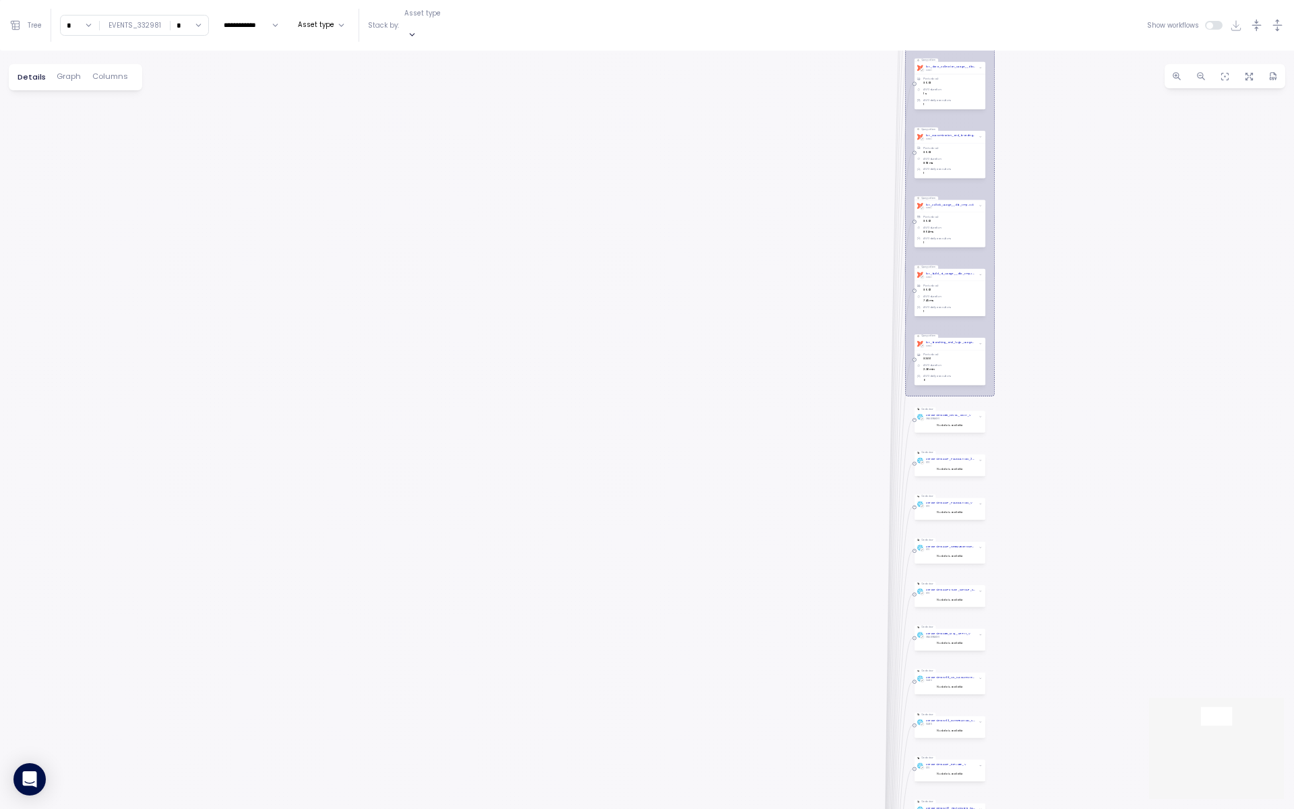
drag, startPoint x: 816, startPoint y: 247, endPoint x: 812, endPoint y: 560, distance: 312.8
click at [812, 561] on div "dbt Job: 53362.885345 Job dbt Job: 53362.851889 Job dbt Job: 53362.387005 Job d…" at bounding box center [647, 430] width 1294 height 758
drag, startPoint x: 807, startPoint y: 280, endPoint x: 805, endPoint y: 489, distance: 208.3
click at [805, 490] on div "dbt Job: 53362.885345 Job dbt Job: 53362.851889 Job dbt Job: 53362.387005 Job d…" at bounding box center [647, 430] width 1294 height 758
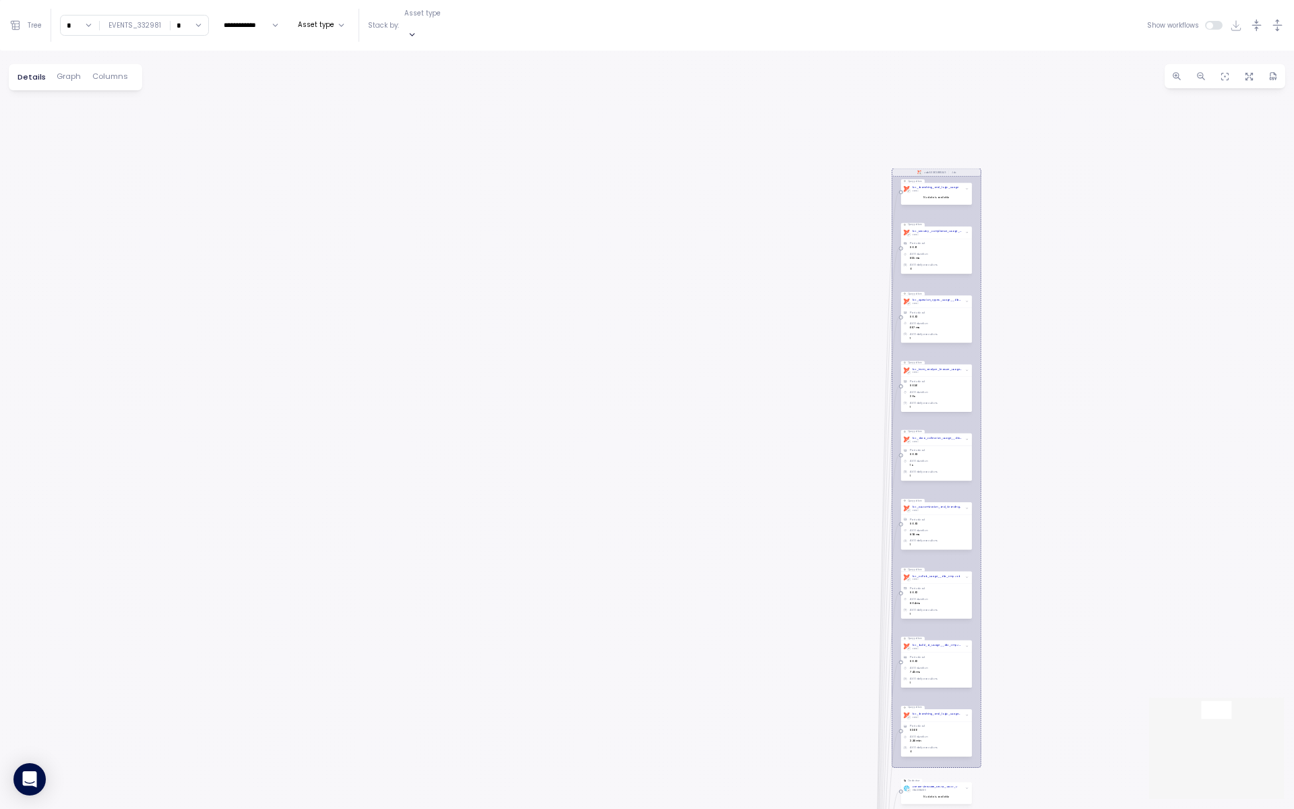
drag, startPoint x: 802, startPoint y: 526, endPoint x: 795, endPoint y: 578, distance: 53.1
click at [794, 579] on div "dbt Job: 53362.885345 Job dbt Job: 53362.851889 Job dbt Job: 53362.387005 Job d…" at bounding box center [647, 430] width 1294 height 758
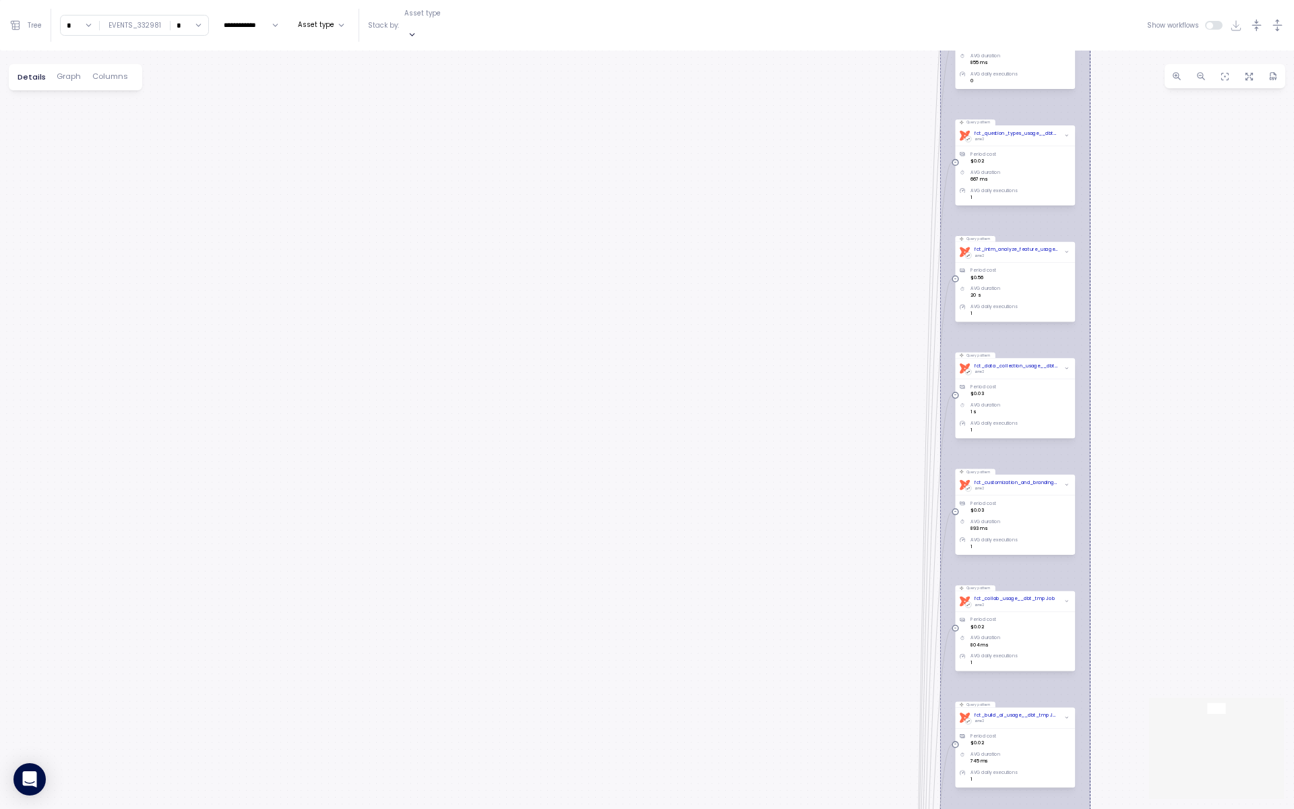
drag, startPoint x: 801, startPoint y: 555, endPoint x: 679, endPoint y: 728, distance: 211.3
click at [679, 716] on div "dbt Job: 53362.885345 Job dbt Job: 53362.851889 Job dbt Job: 53362.387005 Job d…" at bounding box center [647, 430] width 1294 height 758
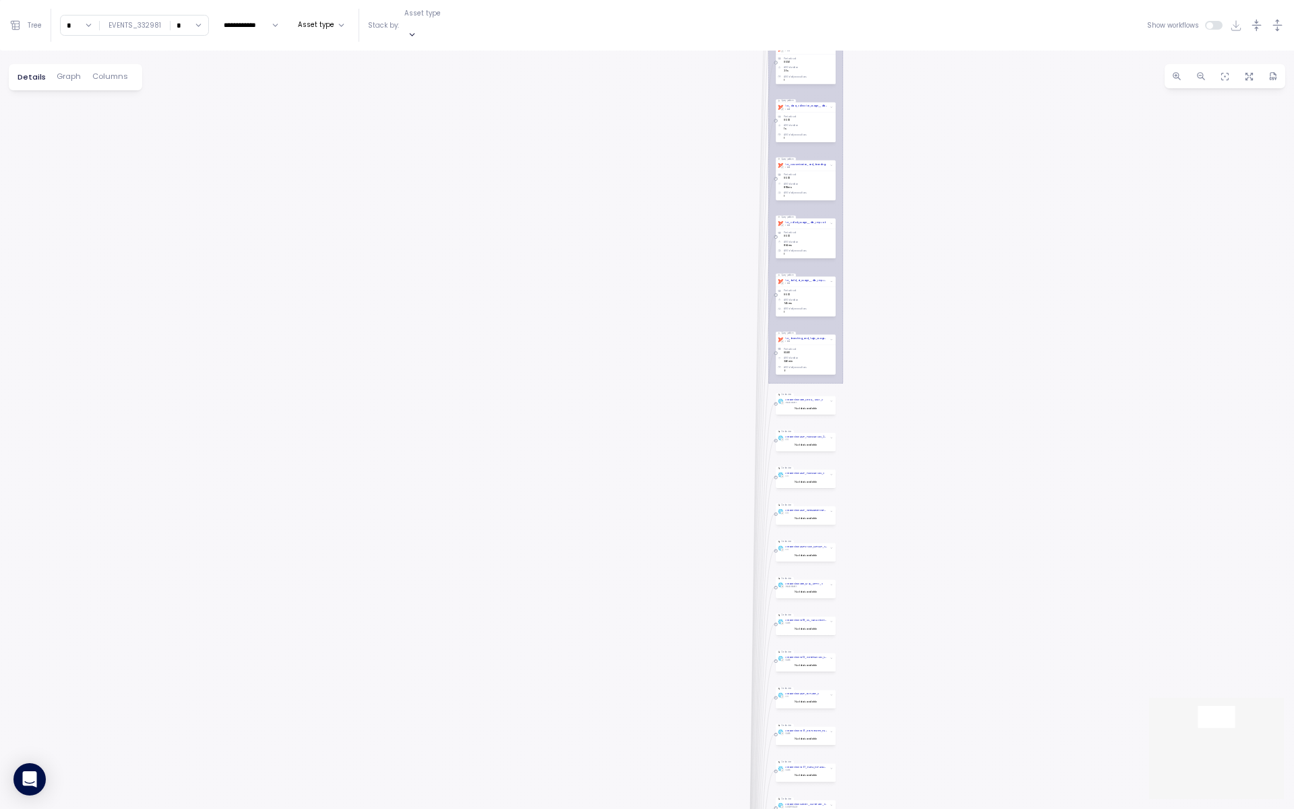
drag, startPoint x: 685, startPoint y: 590, endPoint x: 684, endPoint y: 160, distance: 430.0
click at [685, 160] on div "dbt Job: 53362.885345 Job dbt Job: 53362.851889 Job dbt Job: 53362.387005 Job d…" at bounding box center [647, 430] width 1294 height 758
click at [404, 18] on p "Asset type" at bounding box center [422, 13] width 36 height 9
click at [443, 42] on p "Create view" at bounding box center [433, 42] width 40 height 9
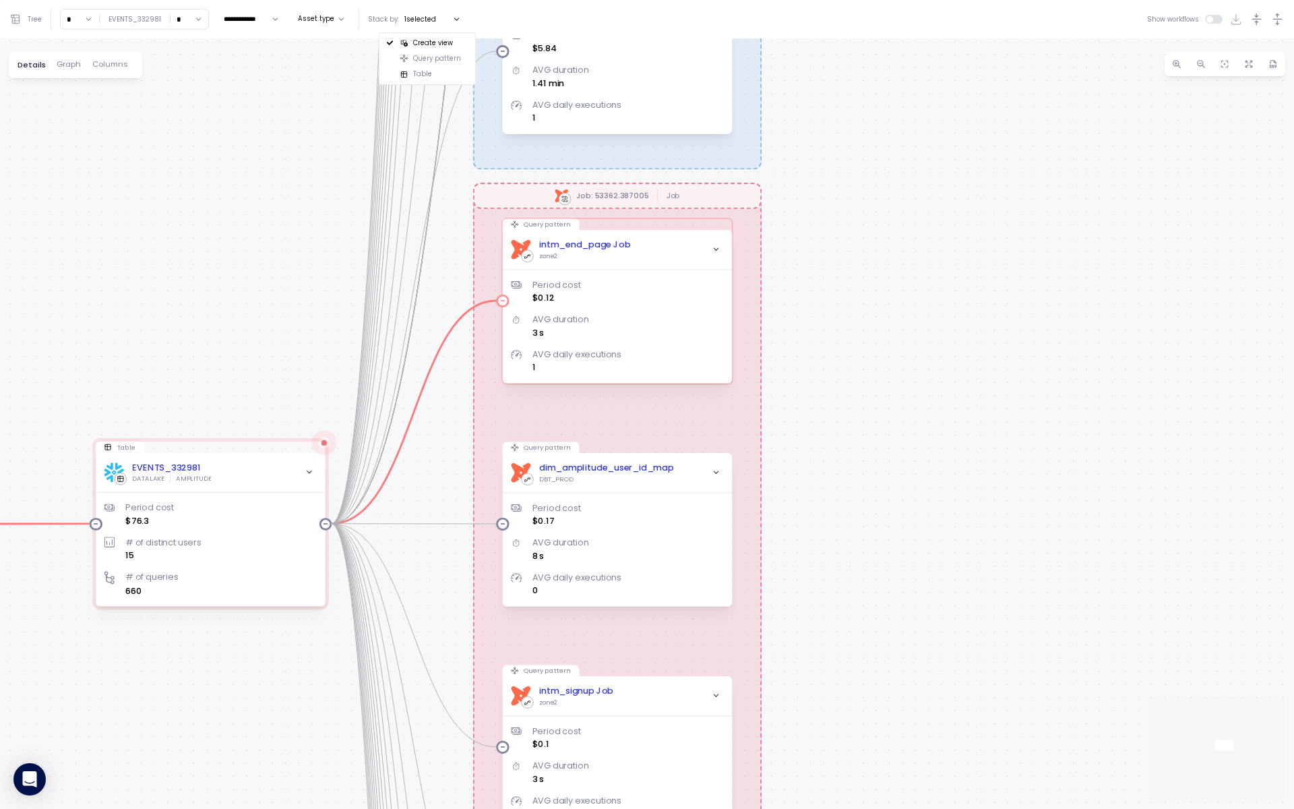
click at [663, 253] on div "dbt intm_end_page Job zone2" at bounding box center [617, 250] width 212 height 22
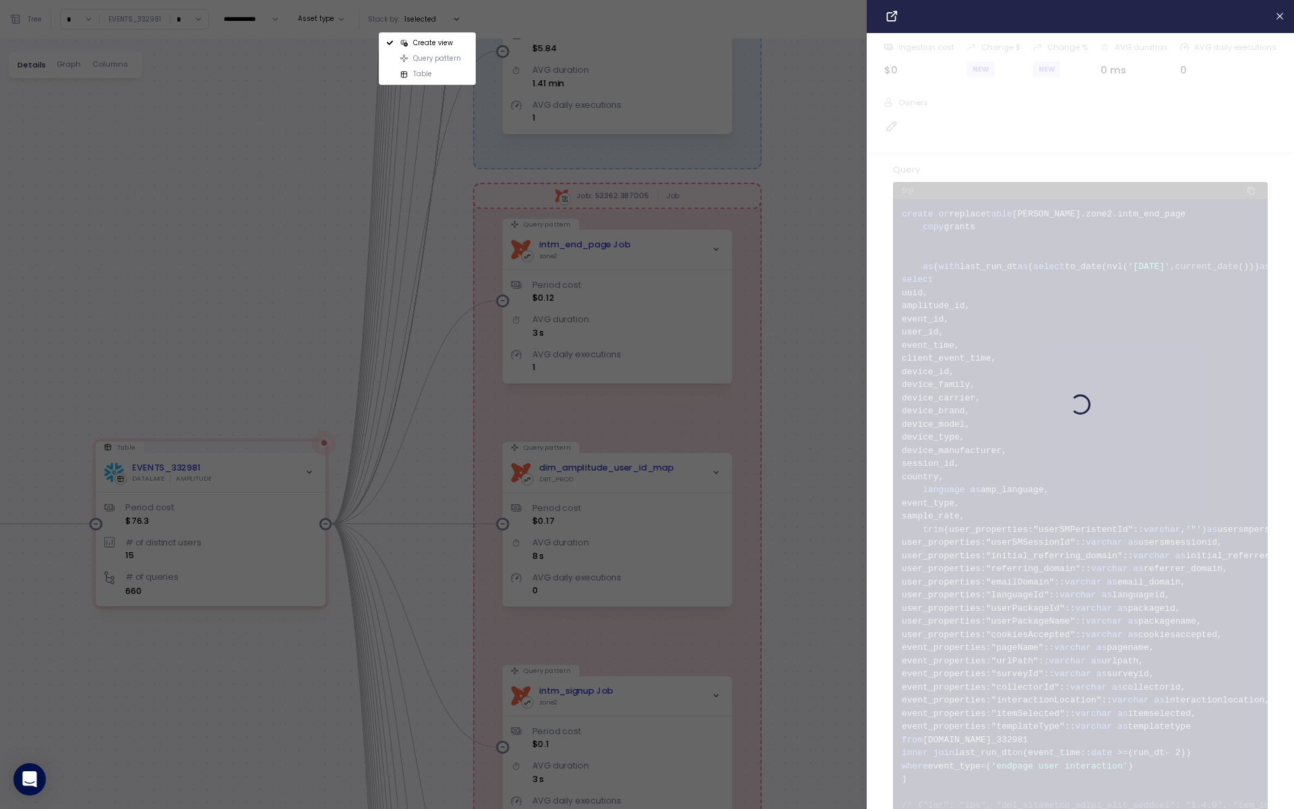
scroll to position [11, 0]
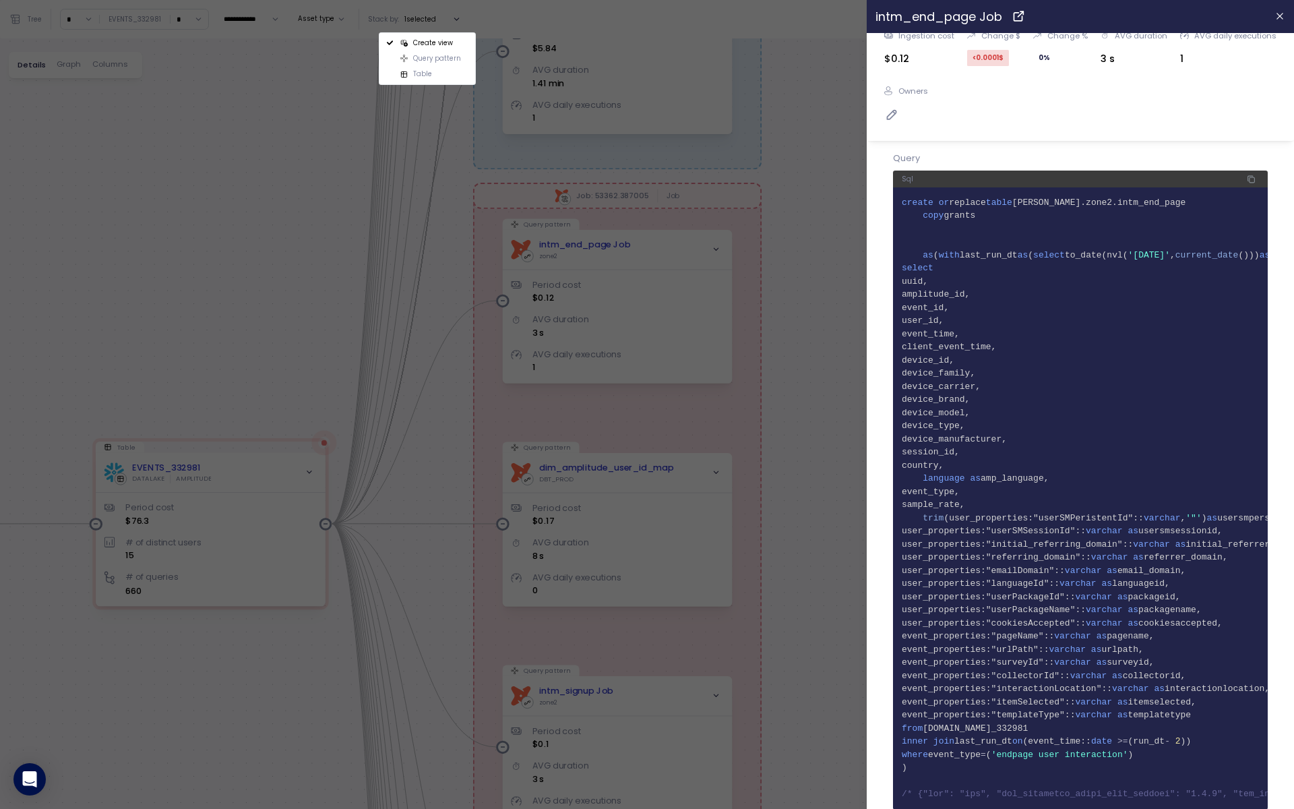
click at [853, 400] on div at bounding box center [647, 404] width 1294 height 809
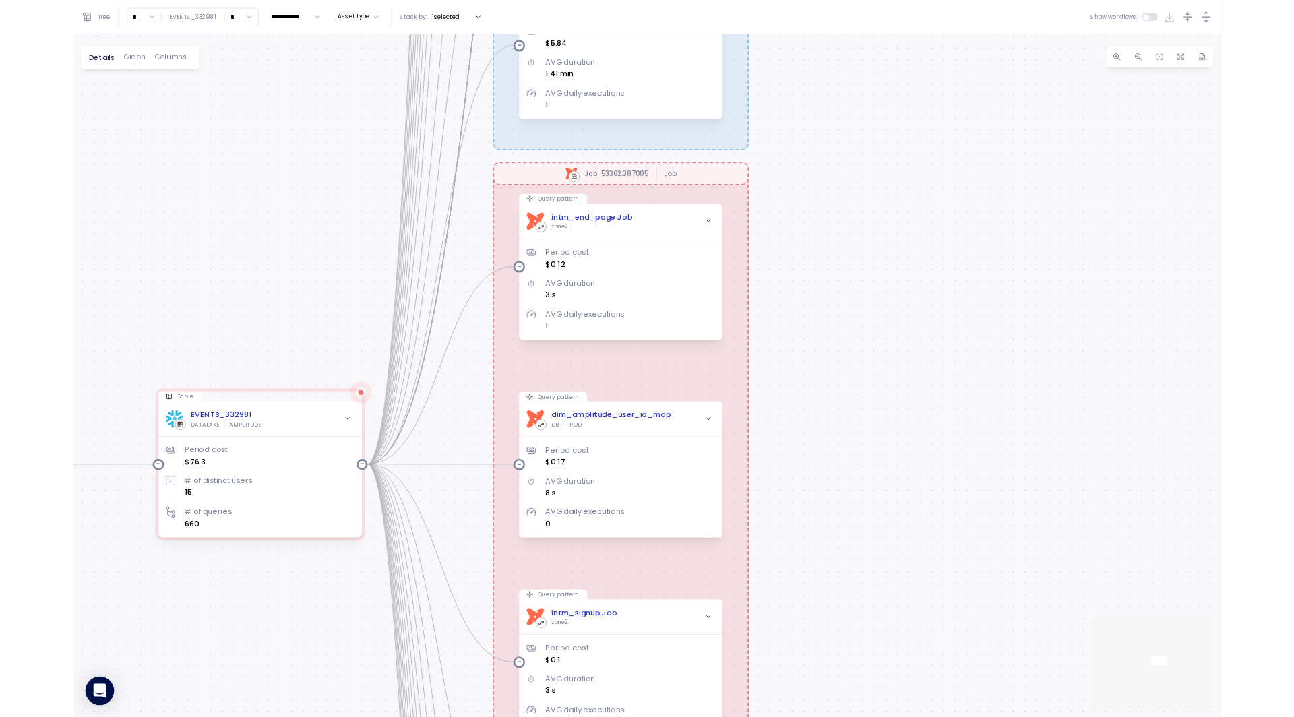
scroll to position [0, 0]
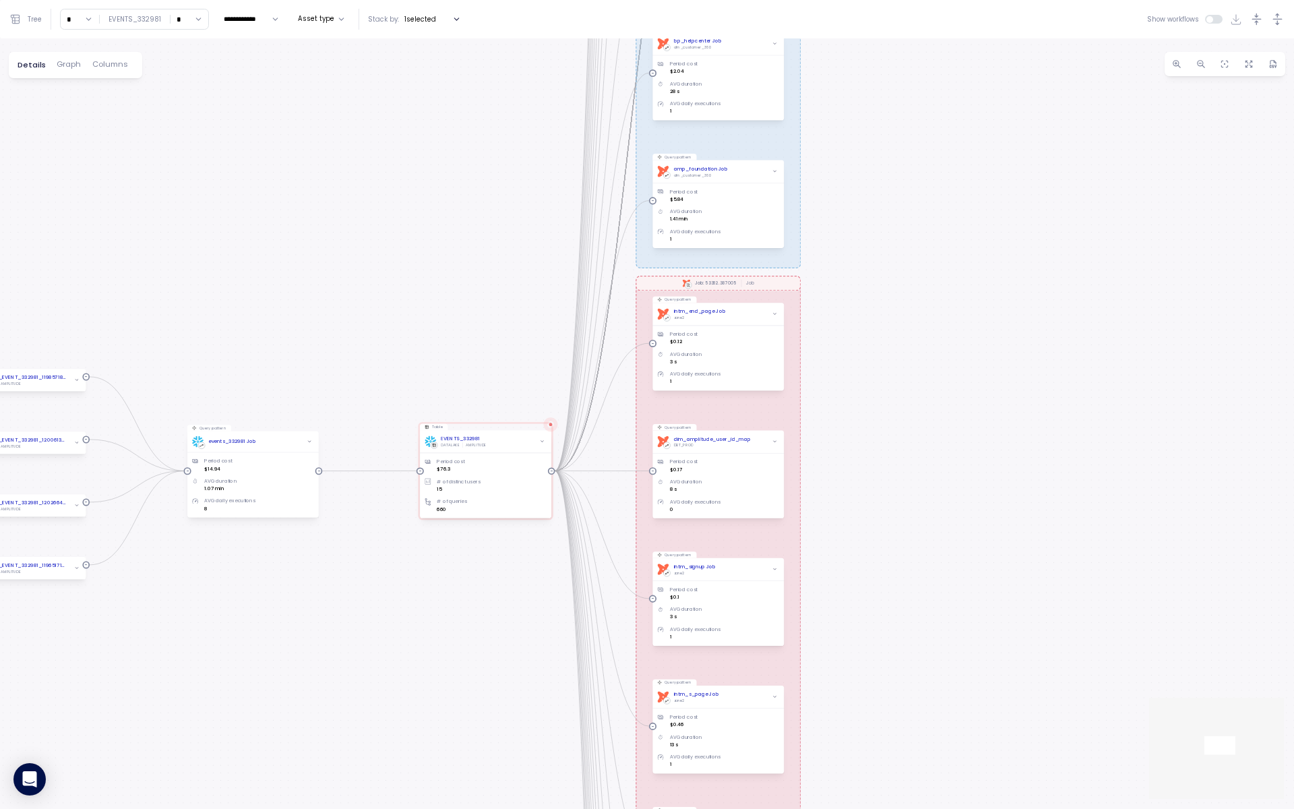
click at [189, 22] on input "*" at bounding box center [190, 19] width 38 height 20
click at [181, 99] on div "2" at bounding box center [185, 101] width 32 height 18
type input "*"
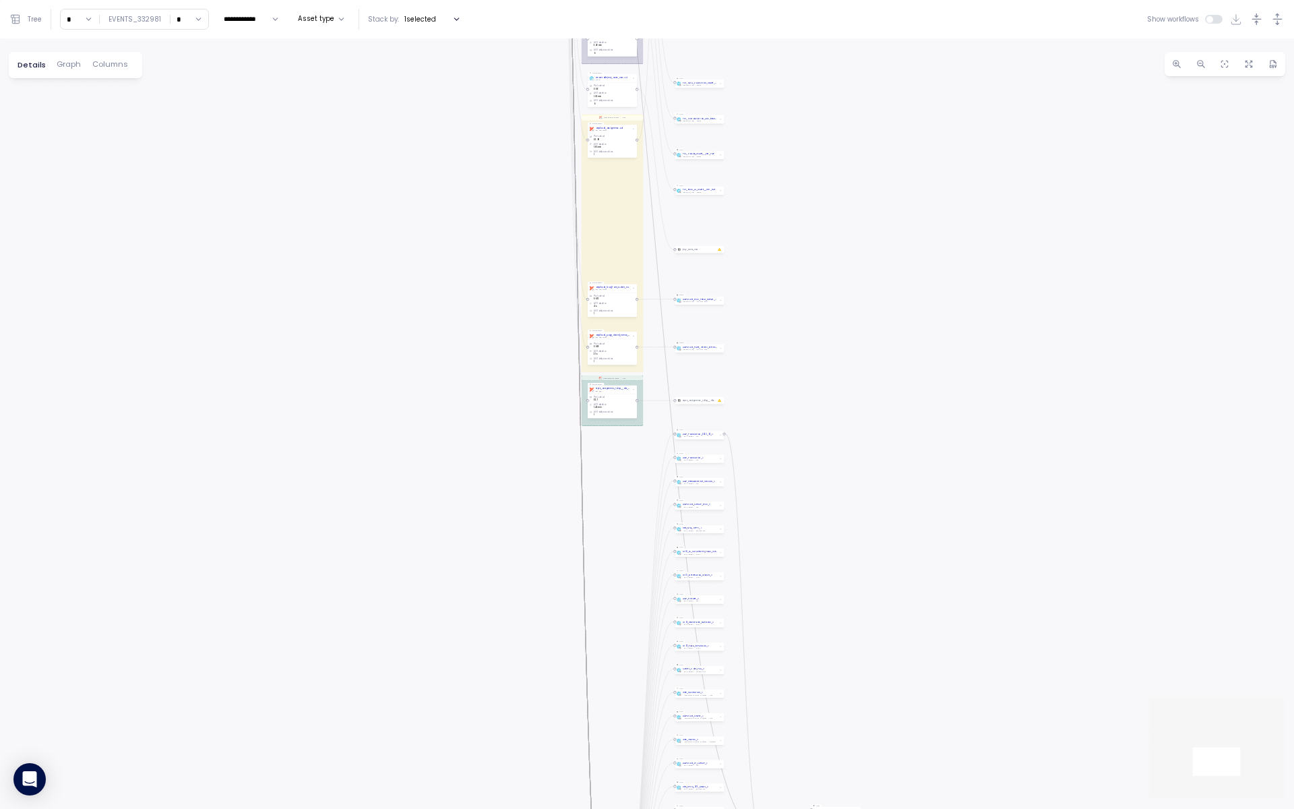
drag, startPoint x: 839, startPoint y: 256, endPoint x: 837, endPoint y: 525, distance: 268.9
click at [837, 525] on div "dbt Job: 53362.885345 Job dbt Job: 53362.851889 Job dbt Job: 53362.387005 Job d…" at bounding box center [647, 423] width 1294 height 770
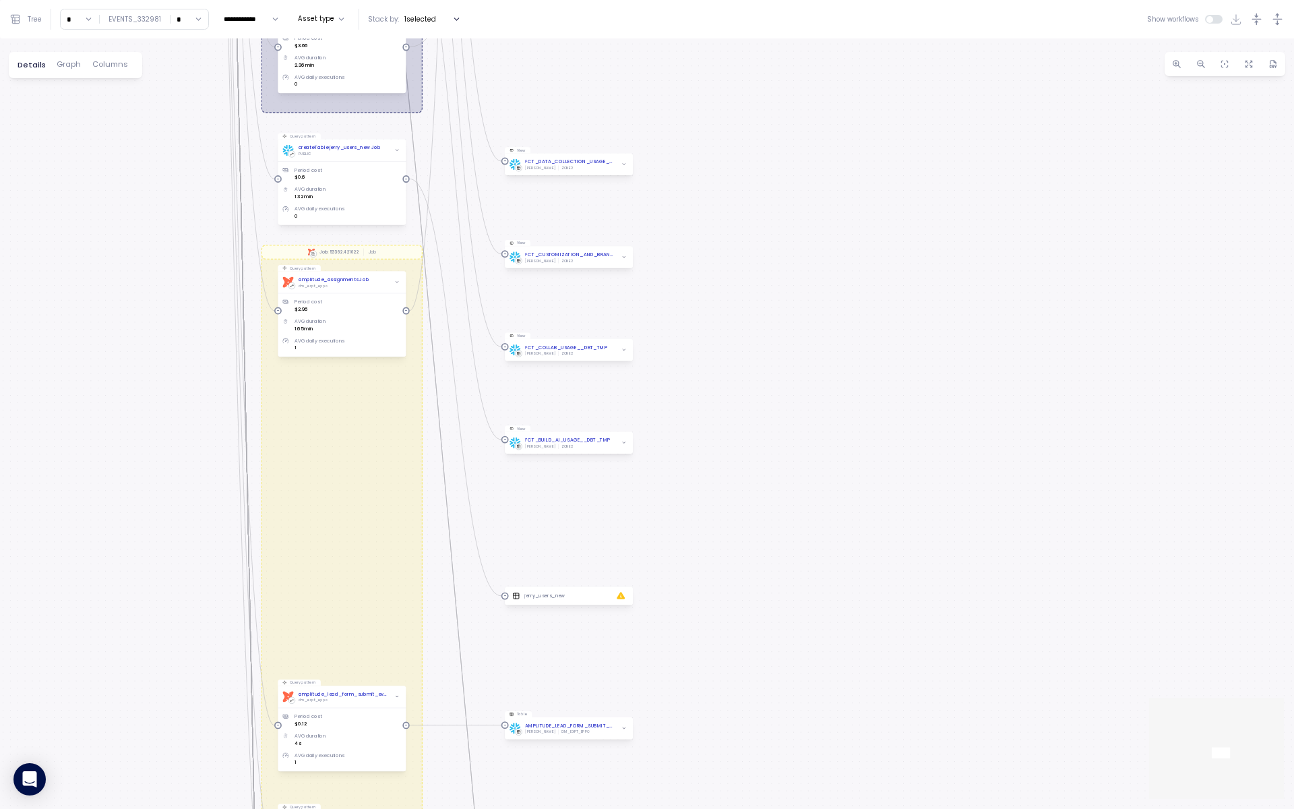
drag, startPoint x: 776, startPoint y: 264, endPoint x: 774, endPoint y: 570, distance: 306.0
click at [774, 570] on div "dbt Job: 53362.885345 Job dbt Job: 53362.851889 Job dbt Job: 53362.387005 Job d…" at bounding box center [647, 423] width 1294 height 770
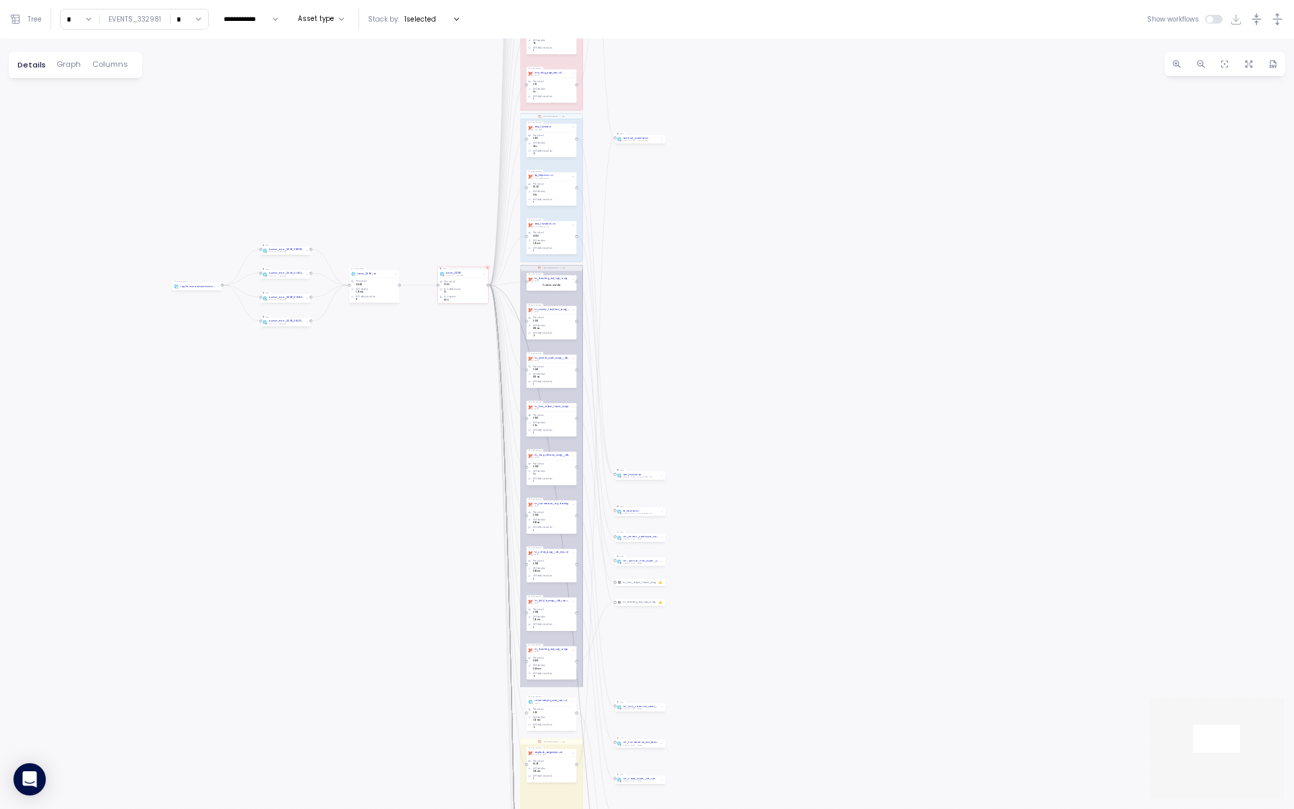
drag, startPoint x: 790, startPoint y: 335, endPoint x: 737, endPoint y: 574, distance: 245.1
click at [737, 574] on div "dbt Job: 53362.885345 Job dbt Job: 53362.851889 Job dbt Job: 53362.387005 Job d…" at bounding box center [647, 423] width 1294 height 770
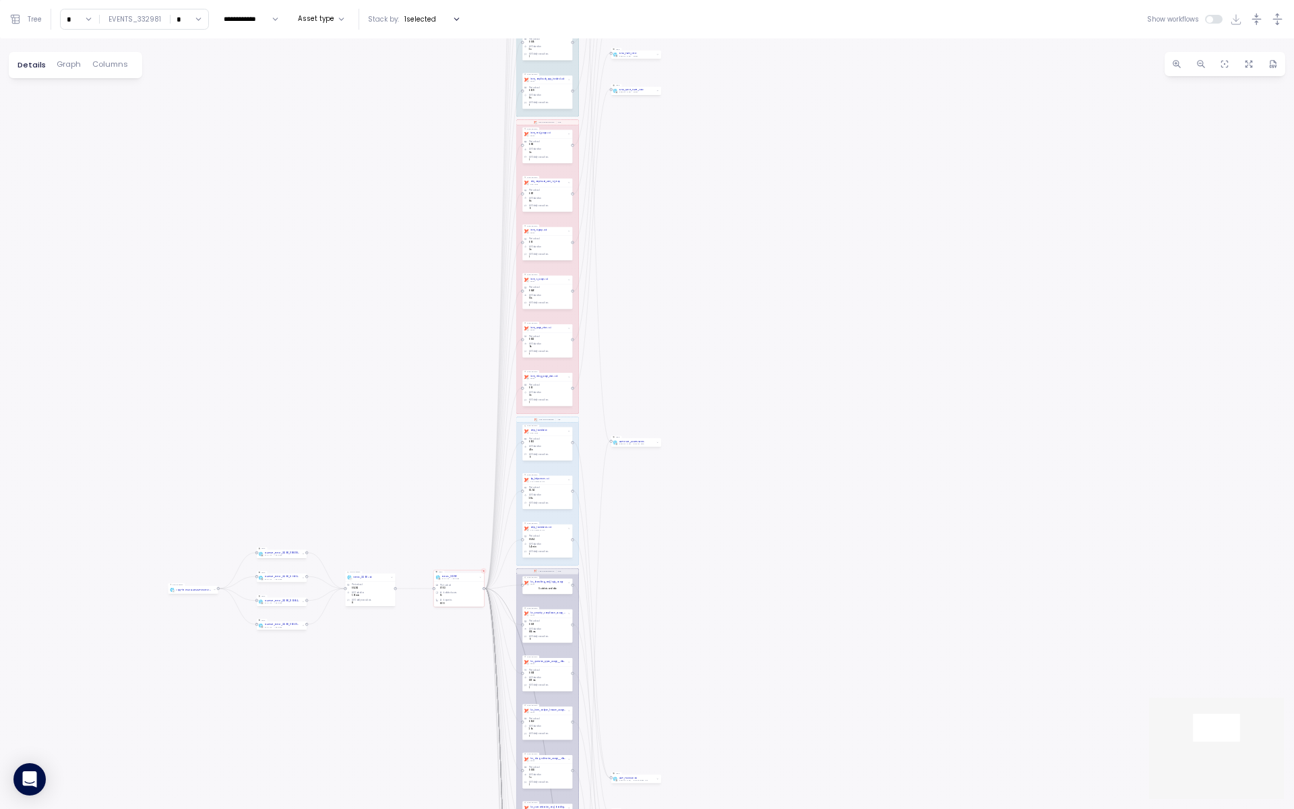
drag, startPoint x: 705, startPoint y: 230, endPoint x: 697, endPoint y: 499, distance: 269.7
click at [698, 503] on div "dbt Job: 53362.885345 Job dbt Job: 53362.851889 Job dbt Job: 53362.387005 Job d…" at bounding box center [647, 423] width 1294 height 770
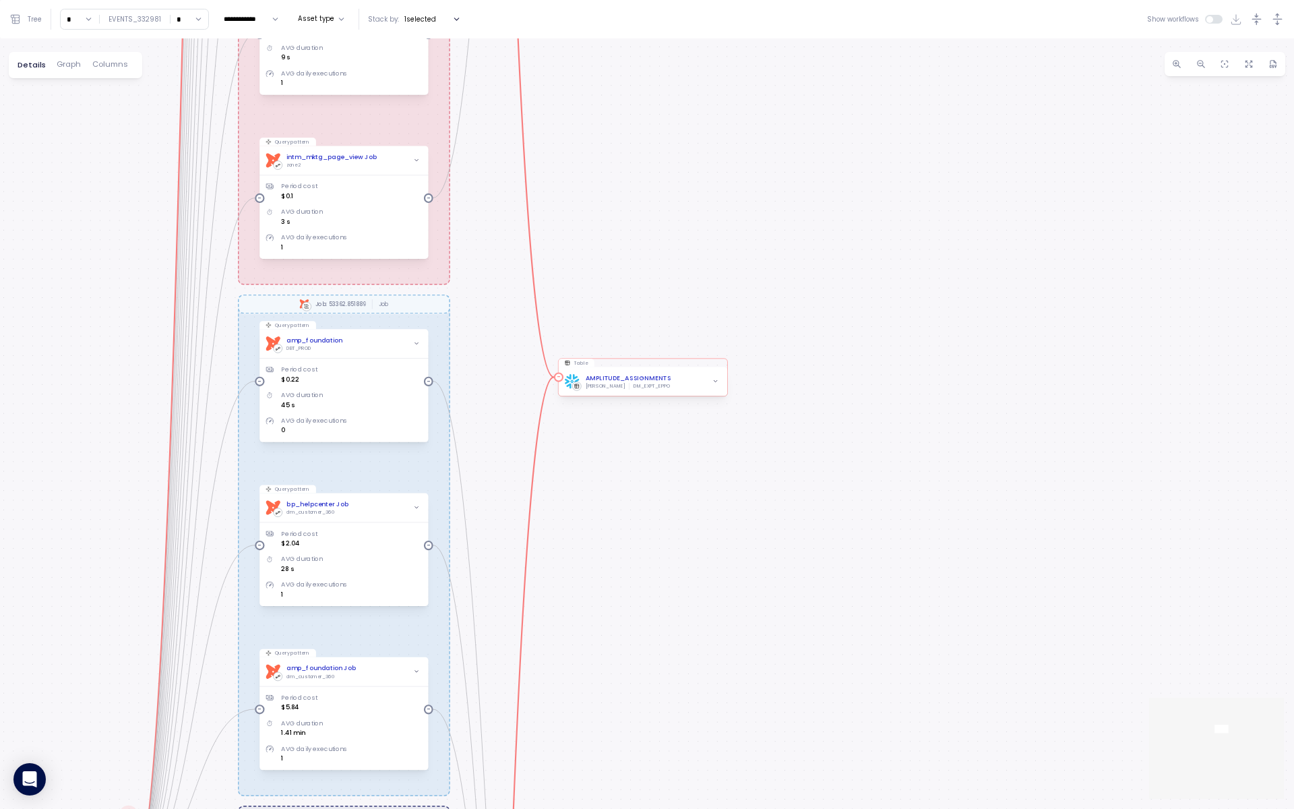
click at [713, 378] on icon "button" at bounding box center [715, 381] width 6 height 6
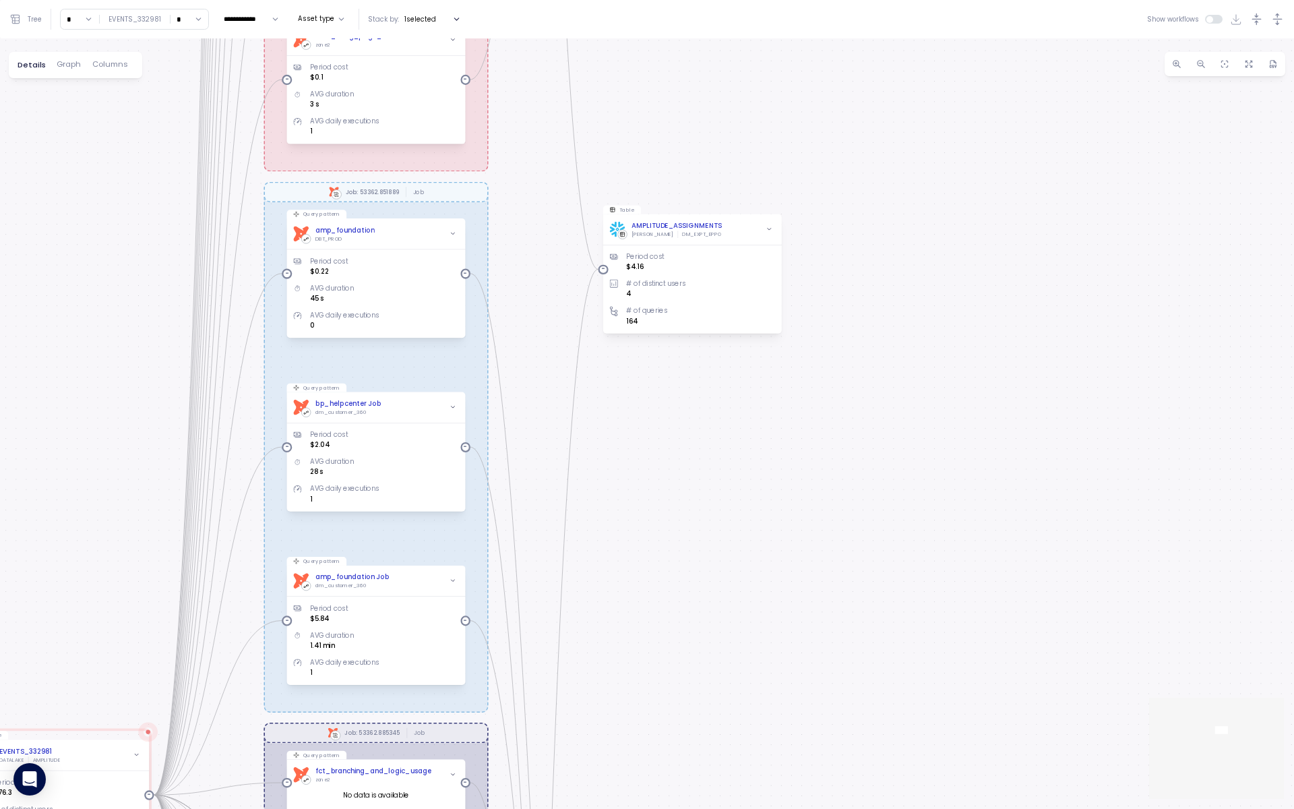
drag, startPoint x: 61, startPoint y: 498, endPoint x: 377, endPoint y: 109, distance: 502.1
click at [376, 109] on div "dbt Job: 53362.885345 Job dbt Job: 53362.851889 Job dbt Job: 53362.387005 Job d…" at bounding box center [647, 423] width 1294 height 770
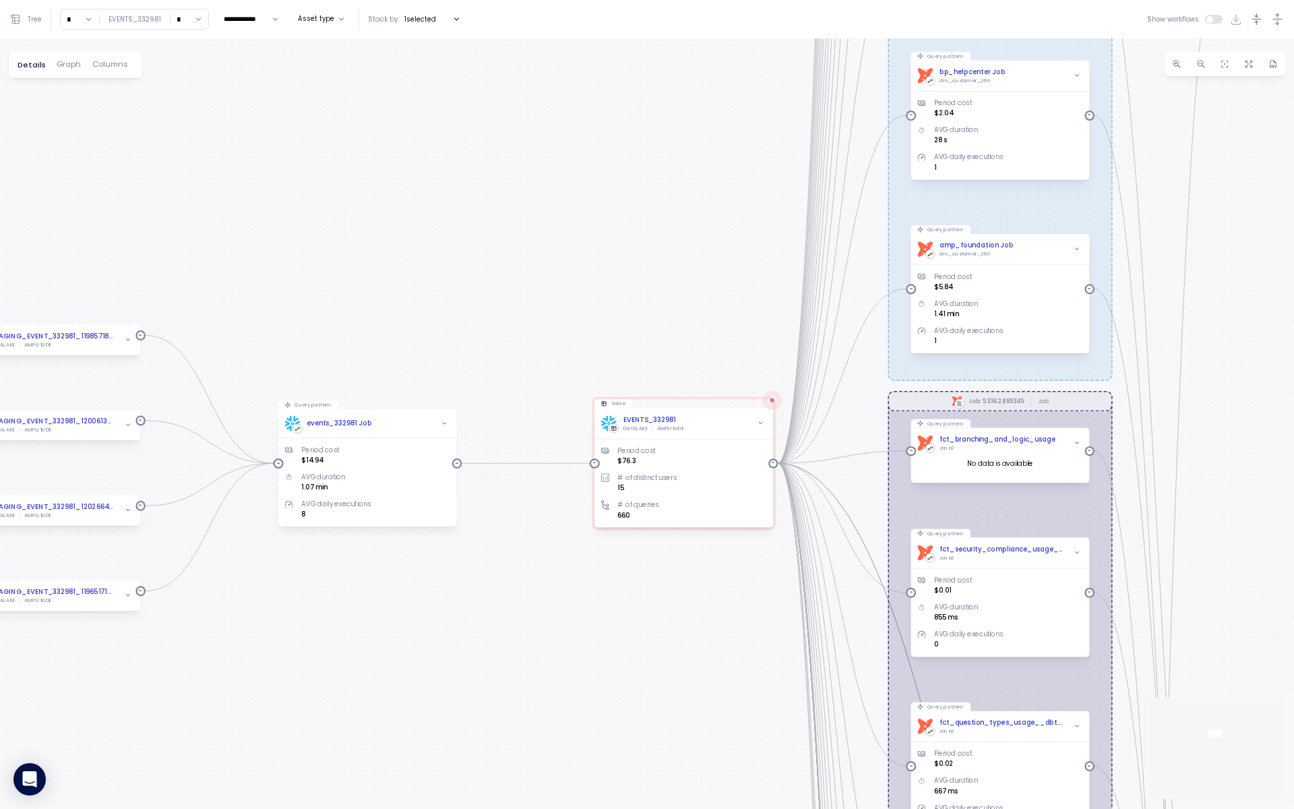
drag, startPoint x: 210, startPoint y: 408, endPoint x: 622, endPoint y: 307, distance: 424.0
click at [621, 307] on div "dbt Job: 53362.885345 Job dbt Job: 53362.851889 Job dbt Job: 53362.387005 Job d…" at bounding box center [647, 423] width 1294 height 770
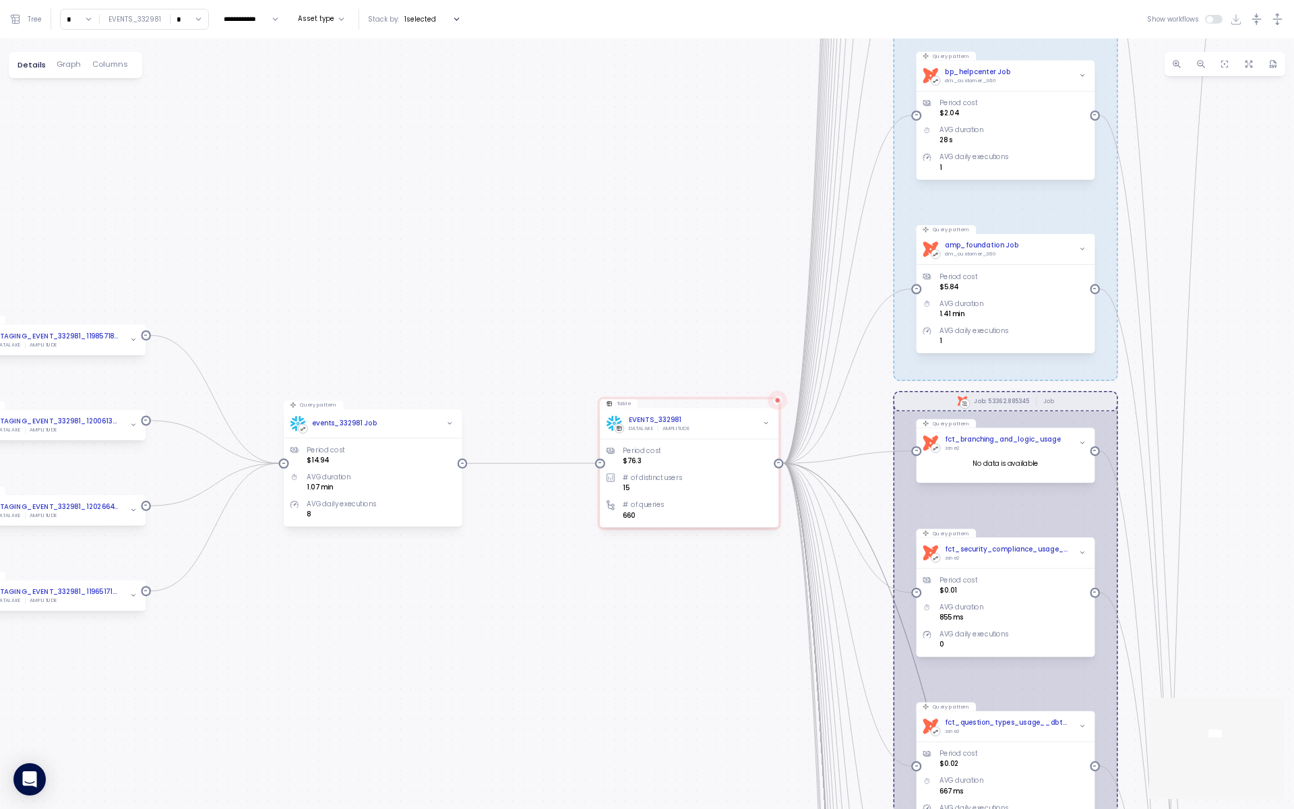
click at [68, 62] on span "Graph" at bounding box center [69, 64] width 24 height 7
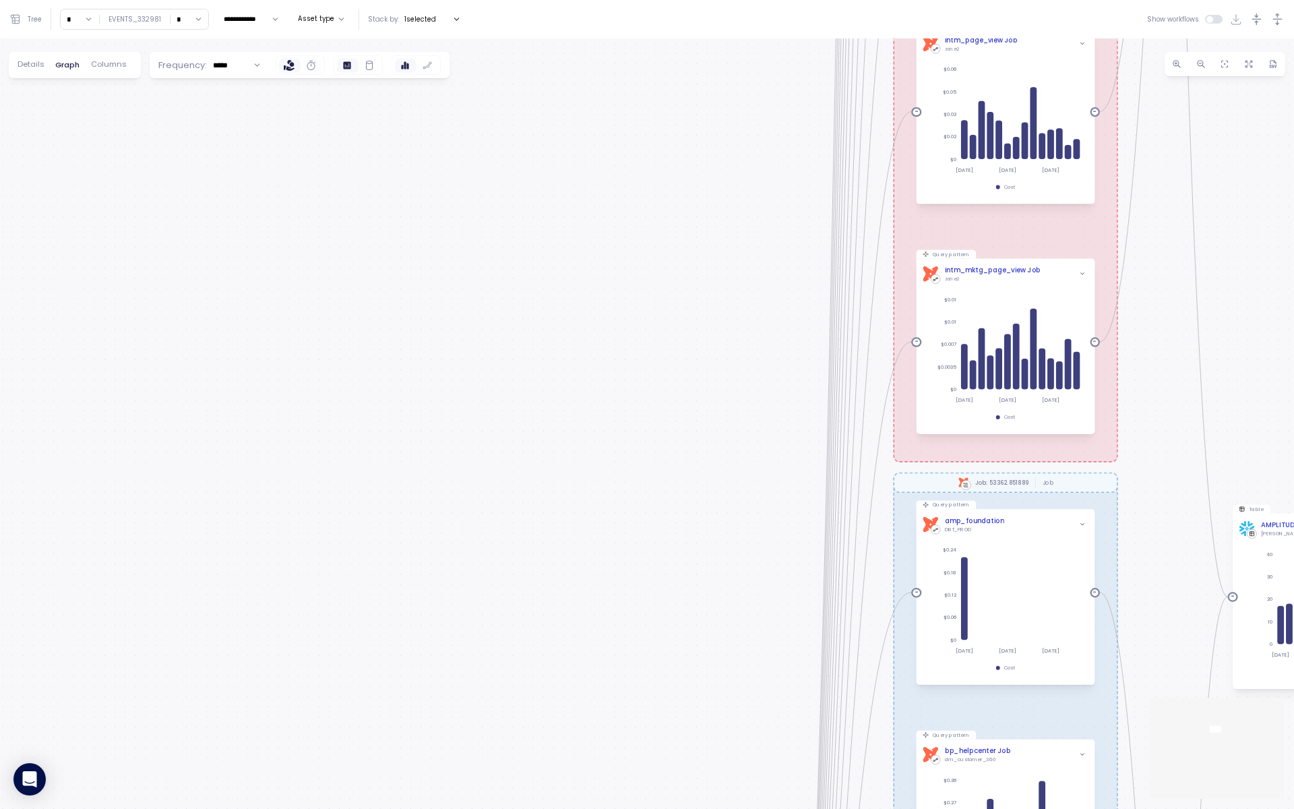
drag, startPoint x: 478, startPoint y: 600, endPoint x: 543, endPoint y: 17, distance: 586.6
click at [543, 17] on div "**********" at bounding box center [647, 404] width 1294 height 809
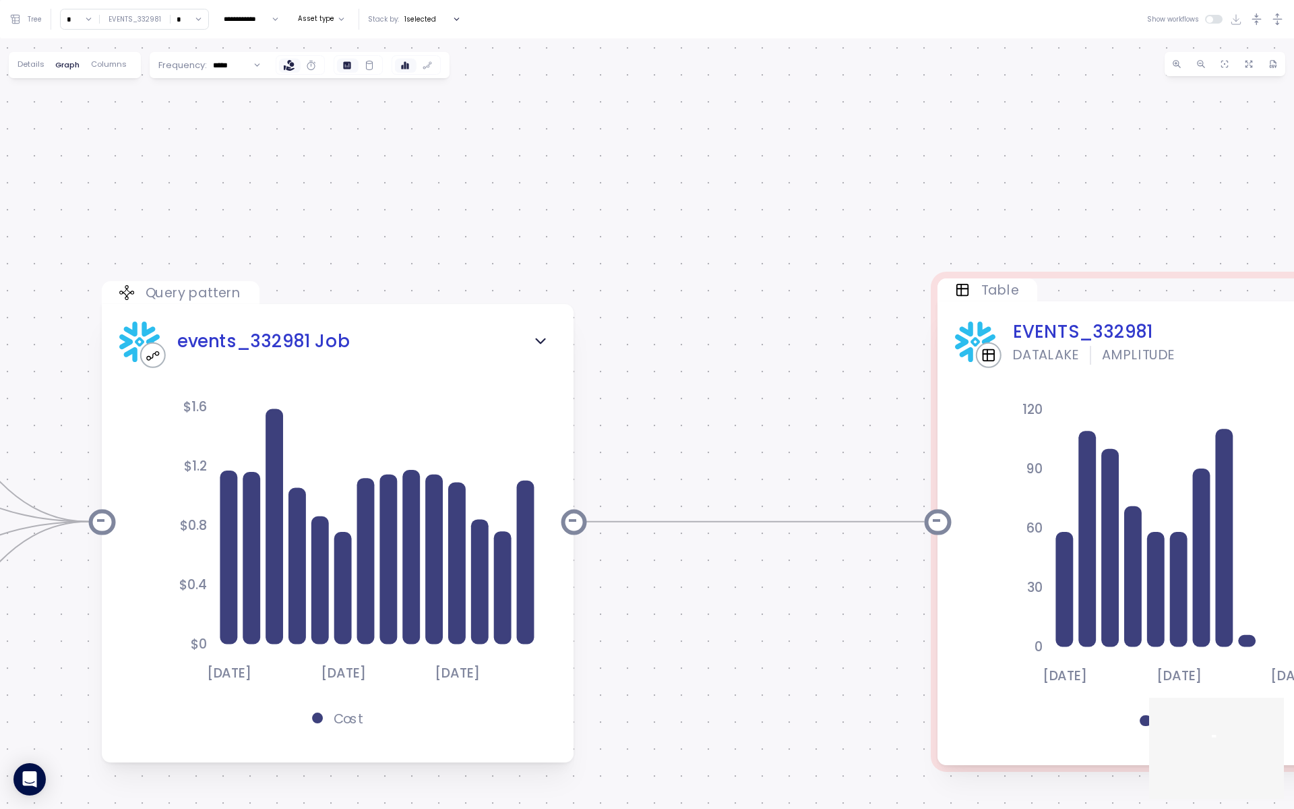
drag, startPoint x: 478, startPoint y: 601, endPoint x: 723, endPoint y: 426, distance: 300.6
click at [723, 426] on div "dbt Job: 53362.885345 Job dbt Job: 53362.851889 Job dbt Job: 53362.387005 Job d…" at bounding box center [647, 423] width 1294 height 770
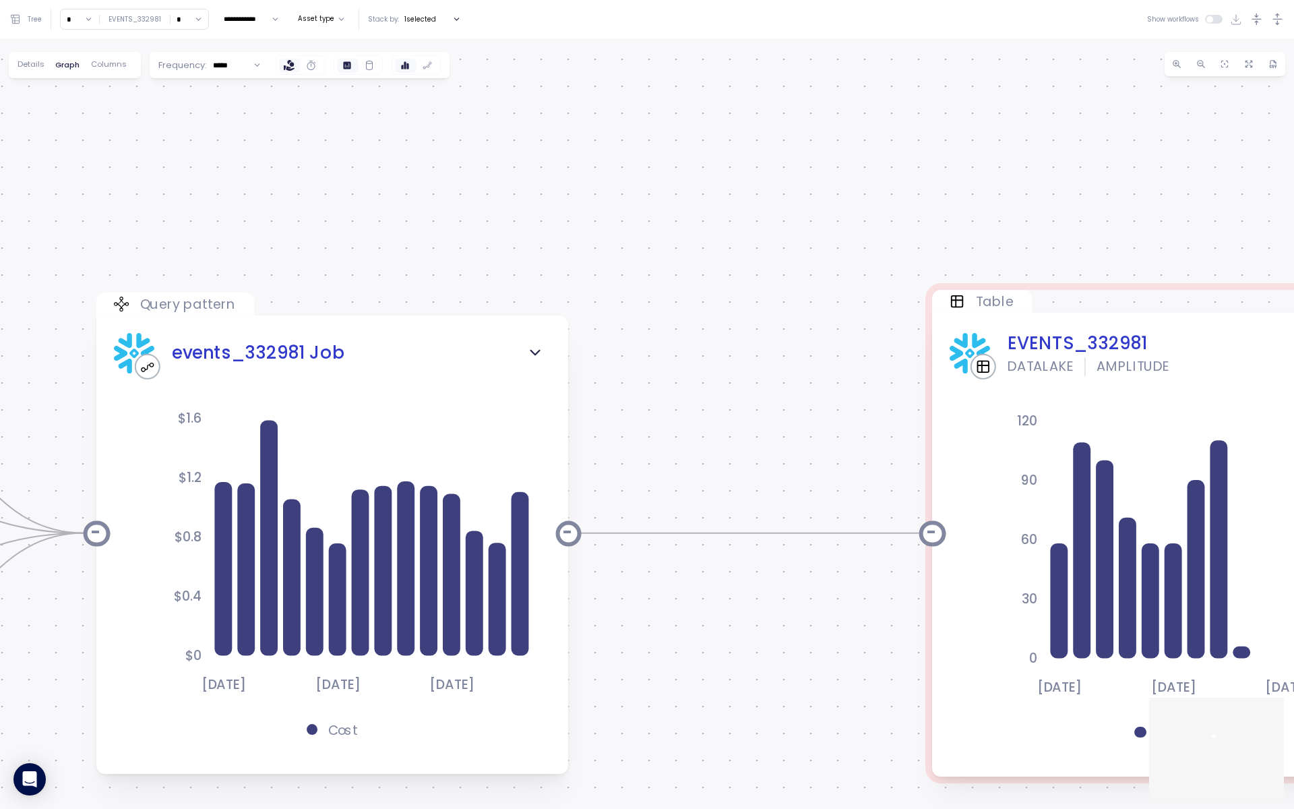
drag, startPoint x: 804, startPoint y: 409, endPoint x: 595, endPoint y: 448, distance: 212.4
click at [595, 448] on div "dbt Job: 53362.885345 Job dbt Job: 53362.851889 Job dbt Job: 53362.387005 Job d…" at bounding box center [647, 423] width 1294 height 770
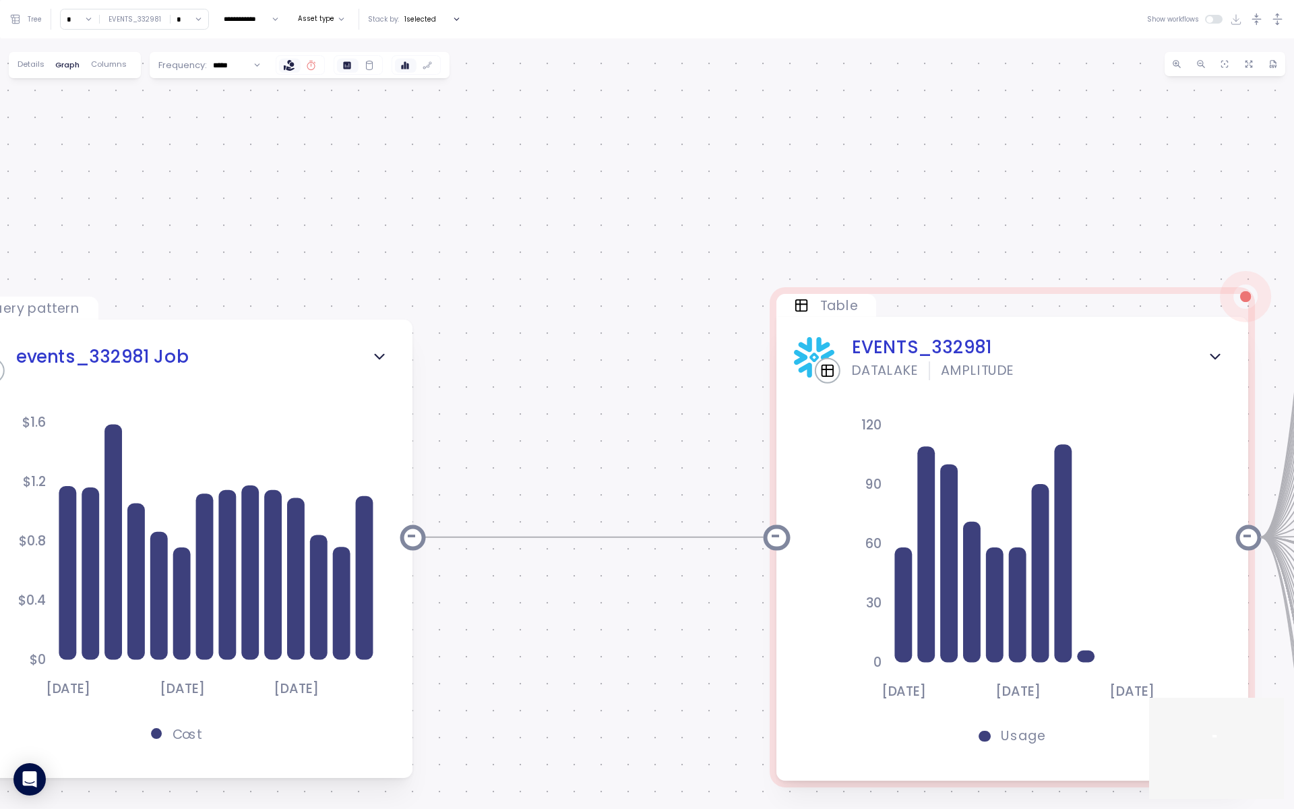
click at [311, 65] on icon at bounding box center [311, 65] width 11 height 11
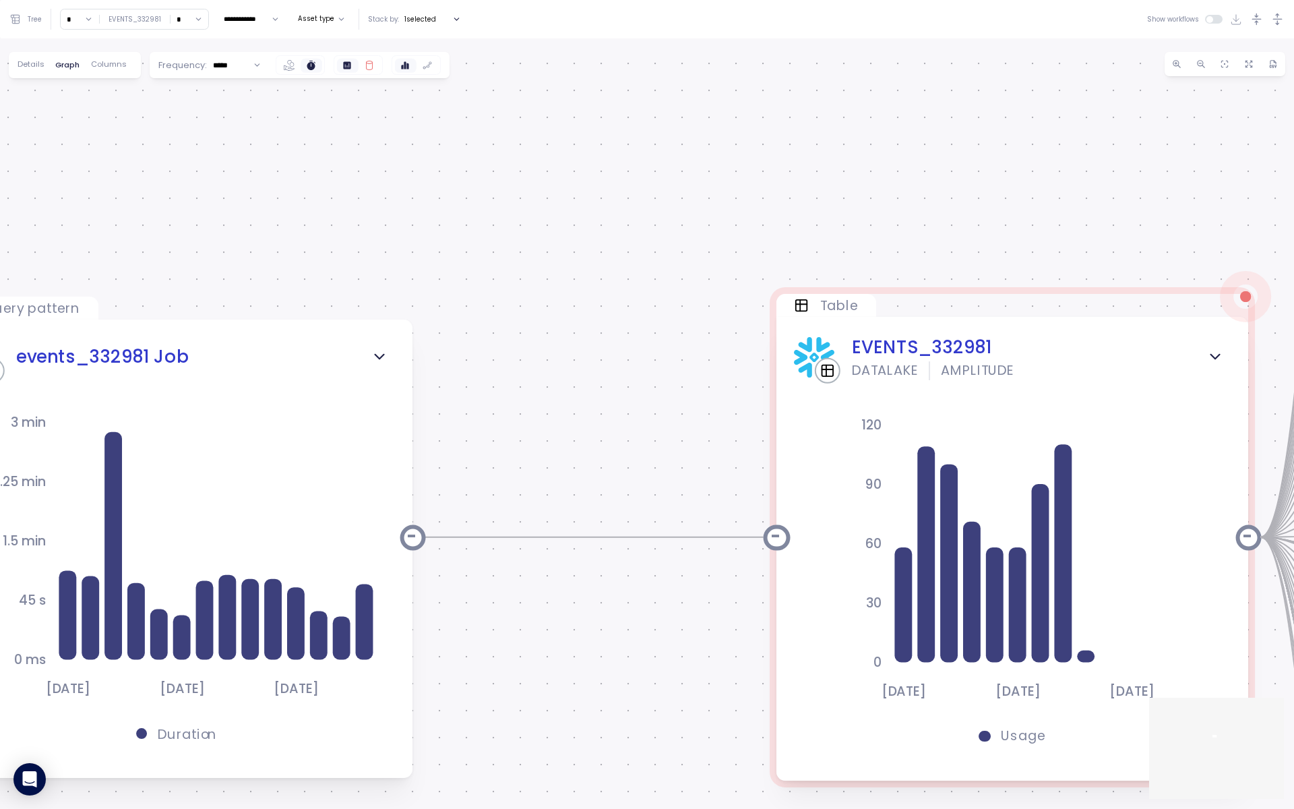
click at [367, 65] on icon at bounding box center [369, 65] width 7 height 9
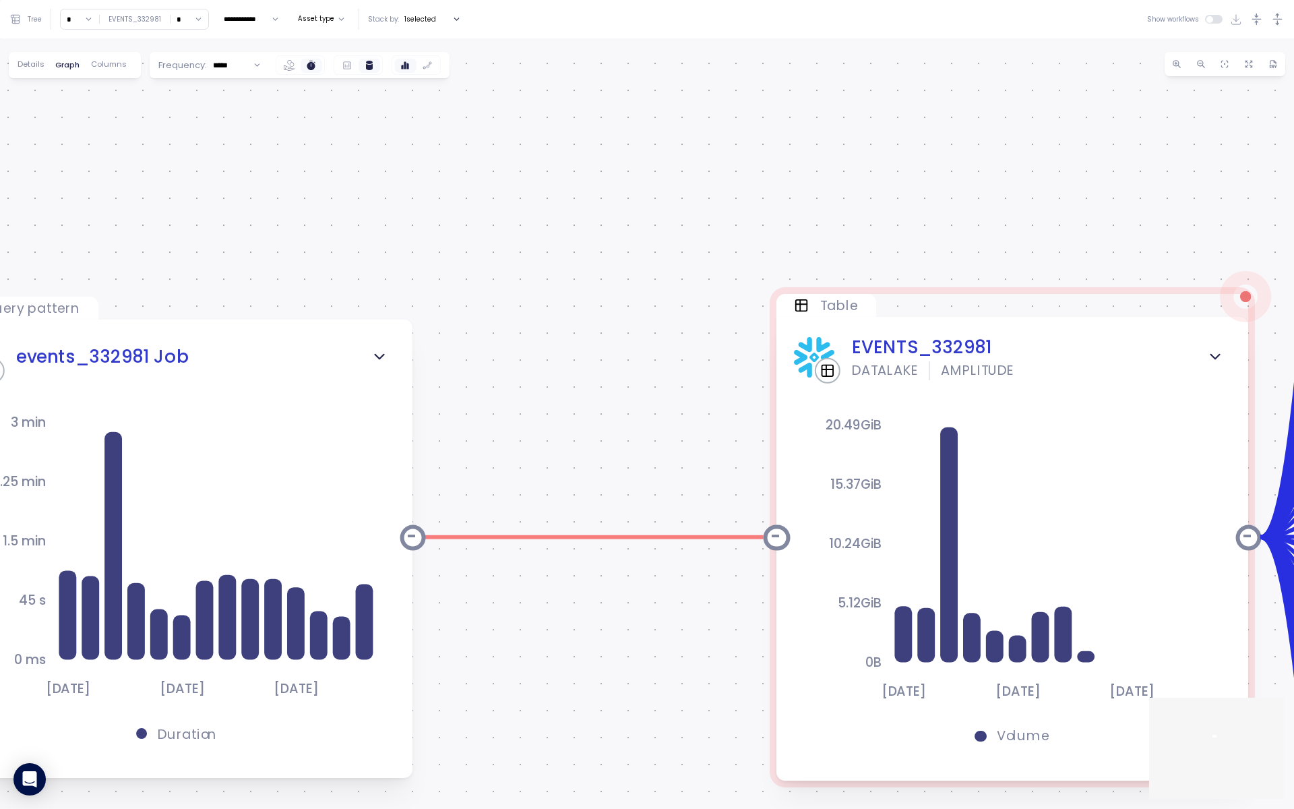
click at [704, 613] on div "dbt Job: 53362.885345 Job dbt Job: 53362.851889 Job dbt Job: 53362.387005 Job d…" at bounding box center [647, 423] width 1294 height 770
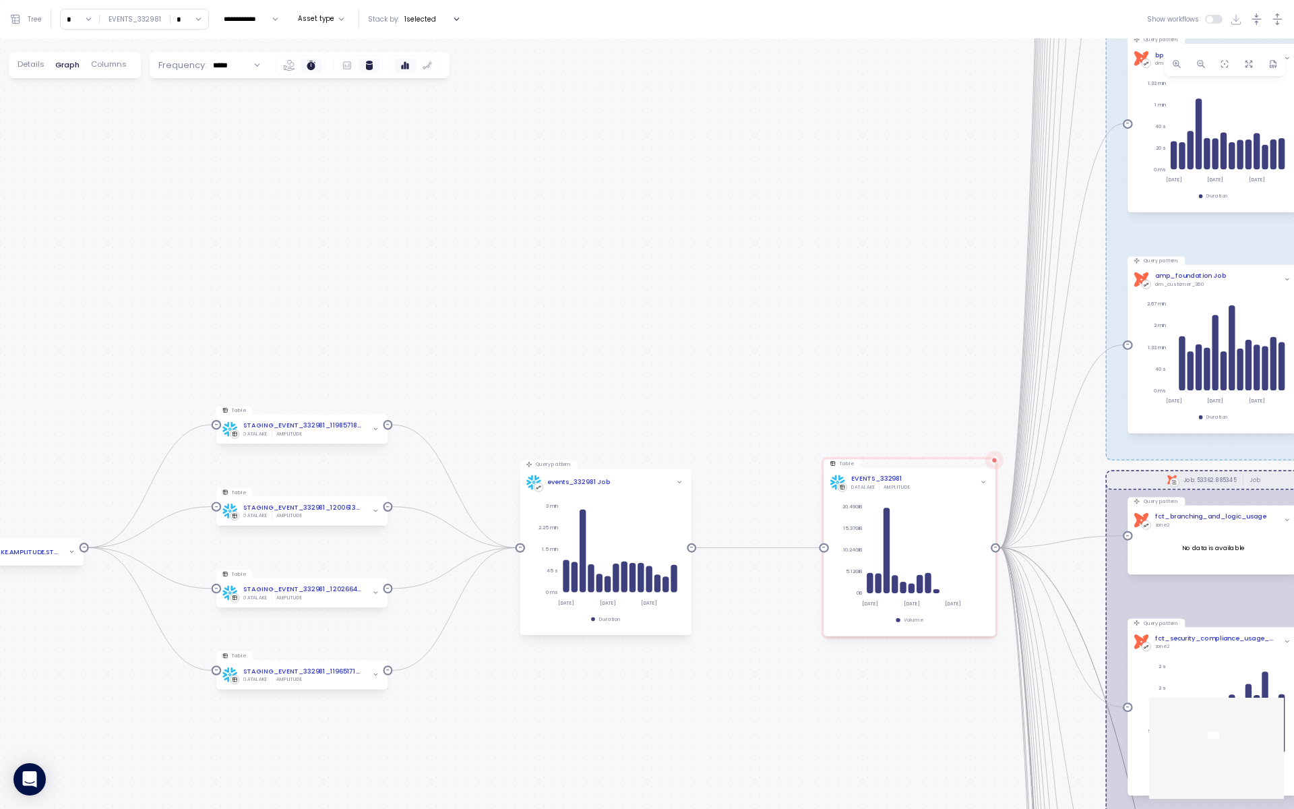
drag, startPoint x: 656, startPoint y: 555, endPoint x: 942, endPoint y: 465, distance: 299.7
click at [942, 465] on div "dbt Job: 53362.885345 Job dbt Job: 53362.851889 Job dbt Job: 53362.387005 Job d…" at bounding box center [647, 423] width 1294 height 770
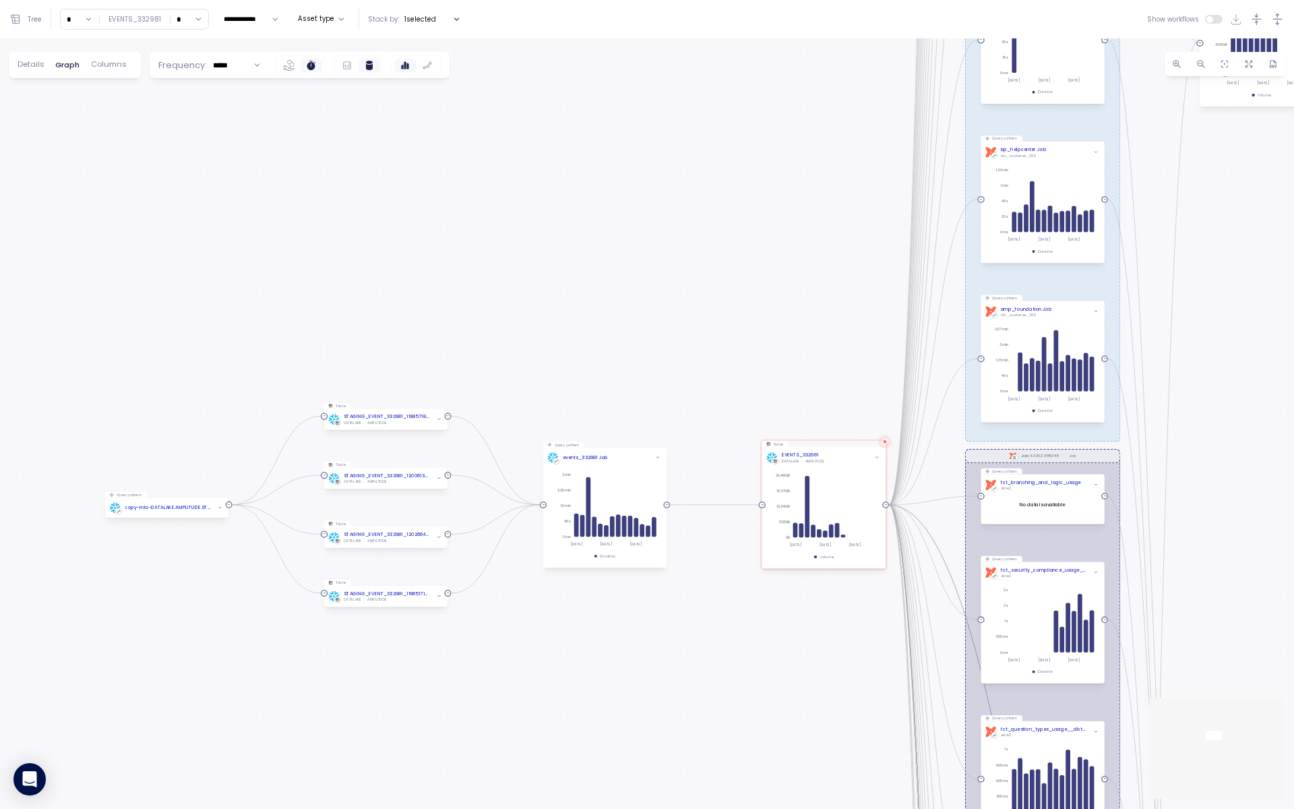
drag, startPoint x: 918, startPoint y: 453, endPoint x: 679, endPoint y: 573, distance: 267.1
click at [679, 573] on div "dbt Job: 53362.885345 Job dbt Job: 53362.851889 Job dbt Job: 53362.387005 Job d…" at bounding box center [647, 423] width 1294 height 770
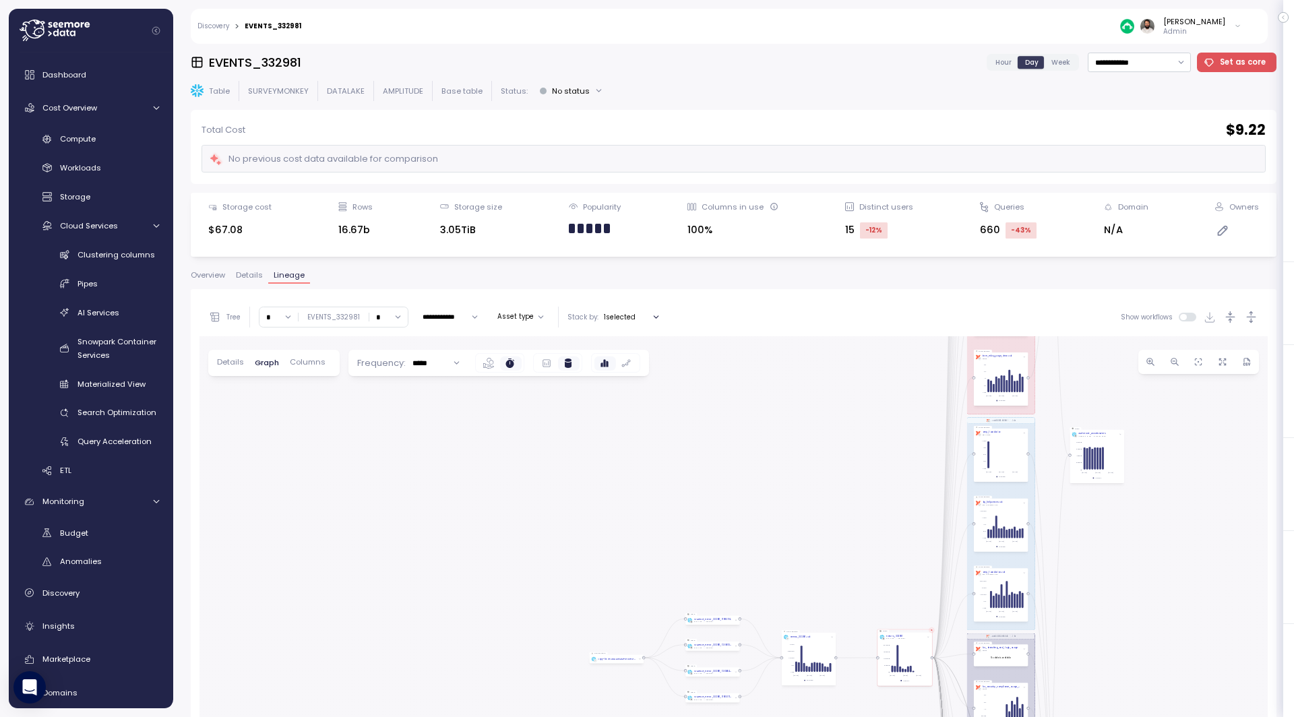
click at [249, 276] on span "Details" at bounding box center [249, 275] width 27 height 7
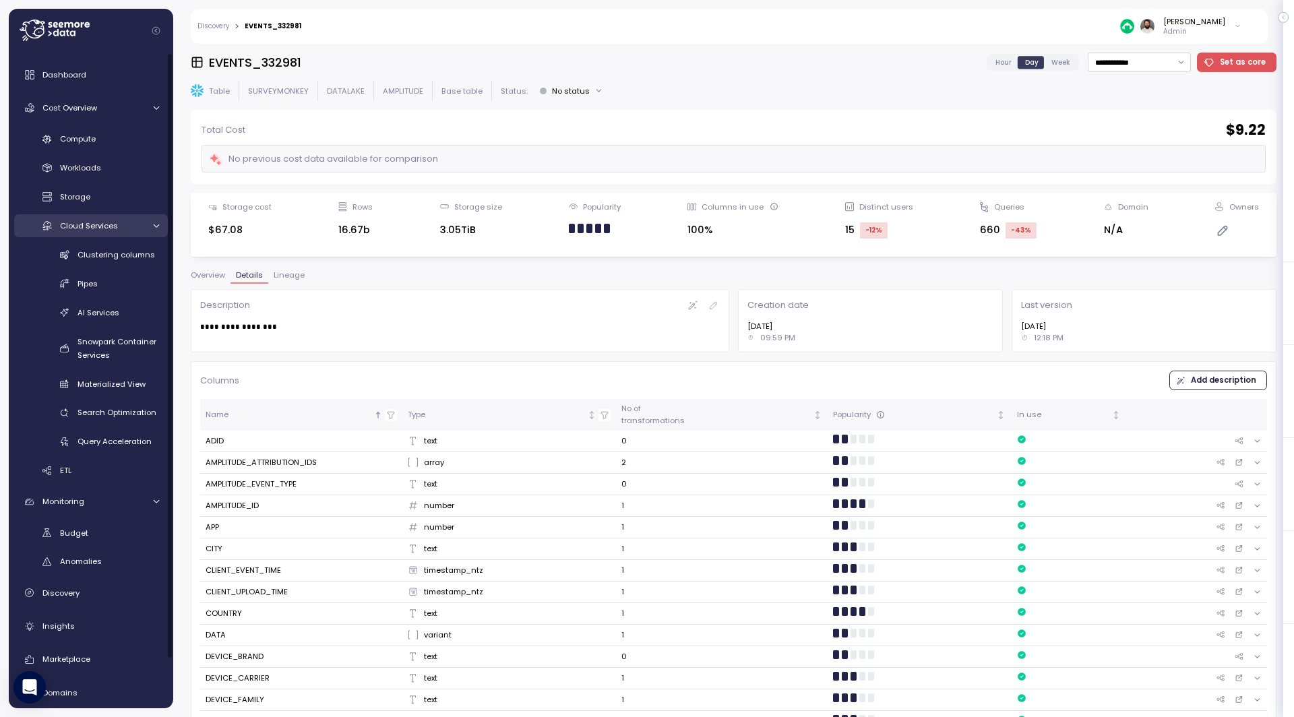
click at [135, 224] on div "Cloud Services" at bounding box center [102, 225] width 84 height 13
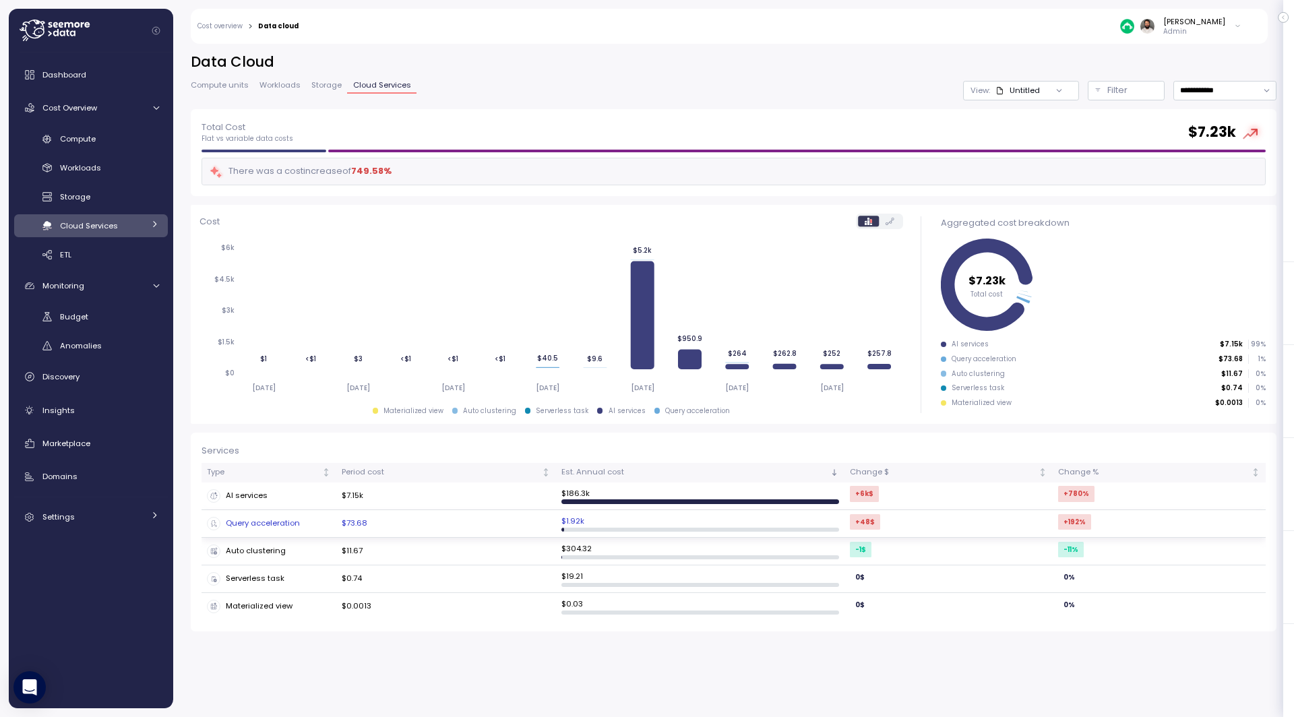
click at [251, 519] on div "Query acceleration" at bounding box center [269, 523] width 124 height 13
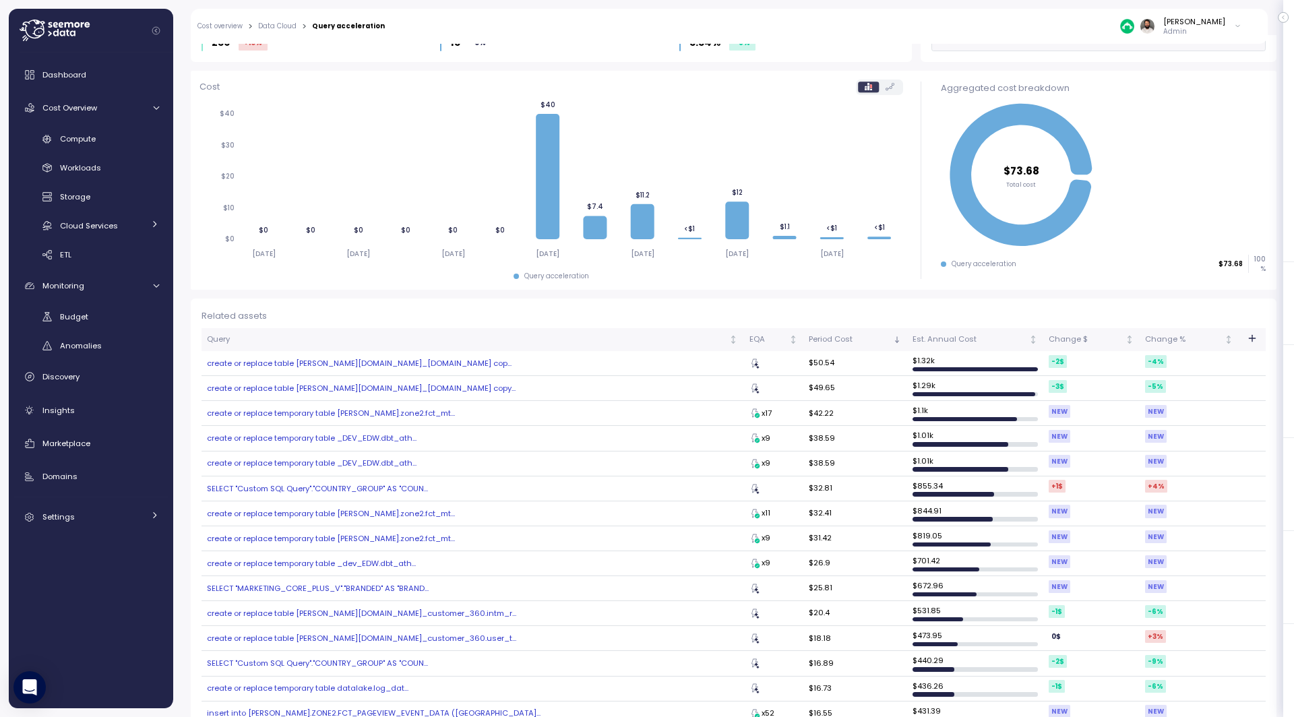
scroll to position [113, 0]
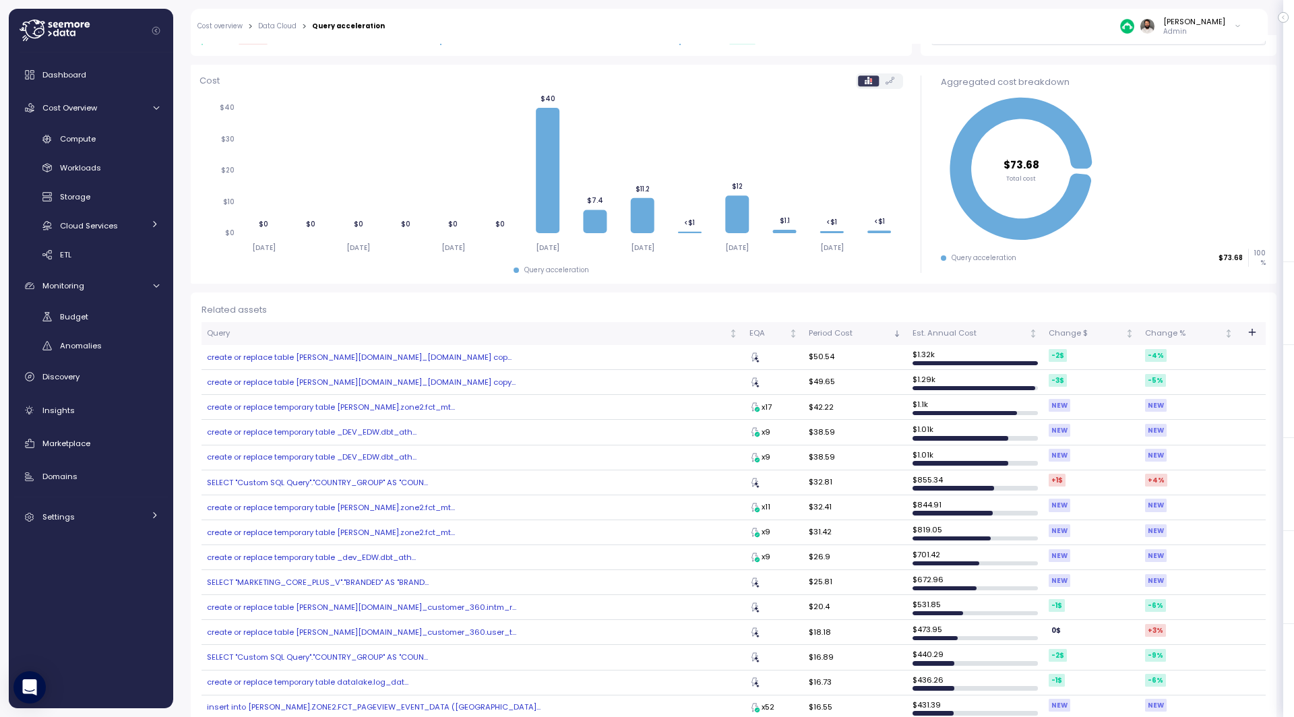
click at [1252, 328] on icon "button" at bounding box center [1252, 332] width 11 height 11
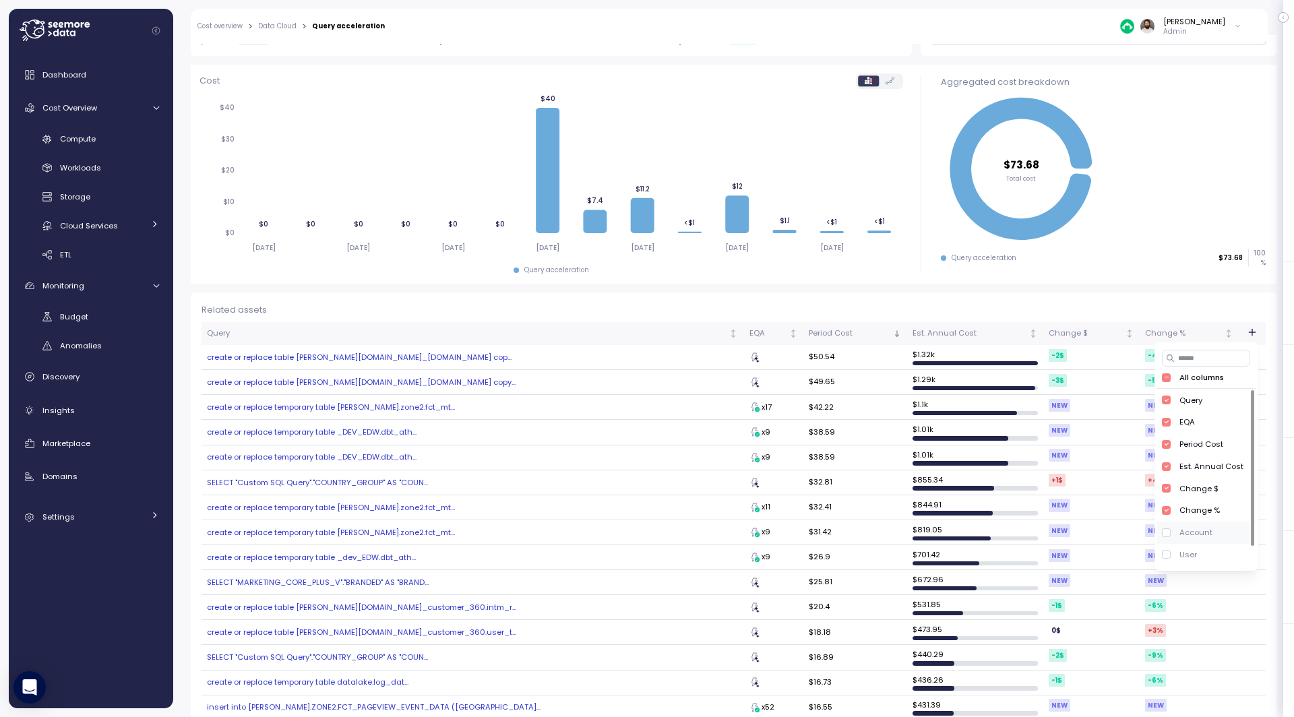
click at [1199, 540] on div "Account" at bounding box center [1203, 533] width 92 height 22
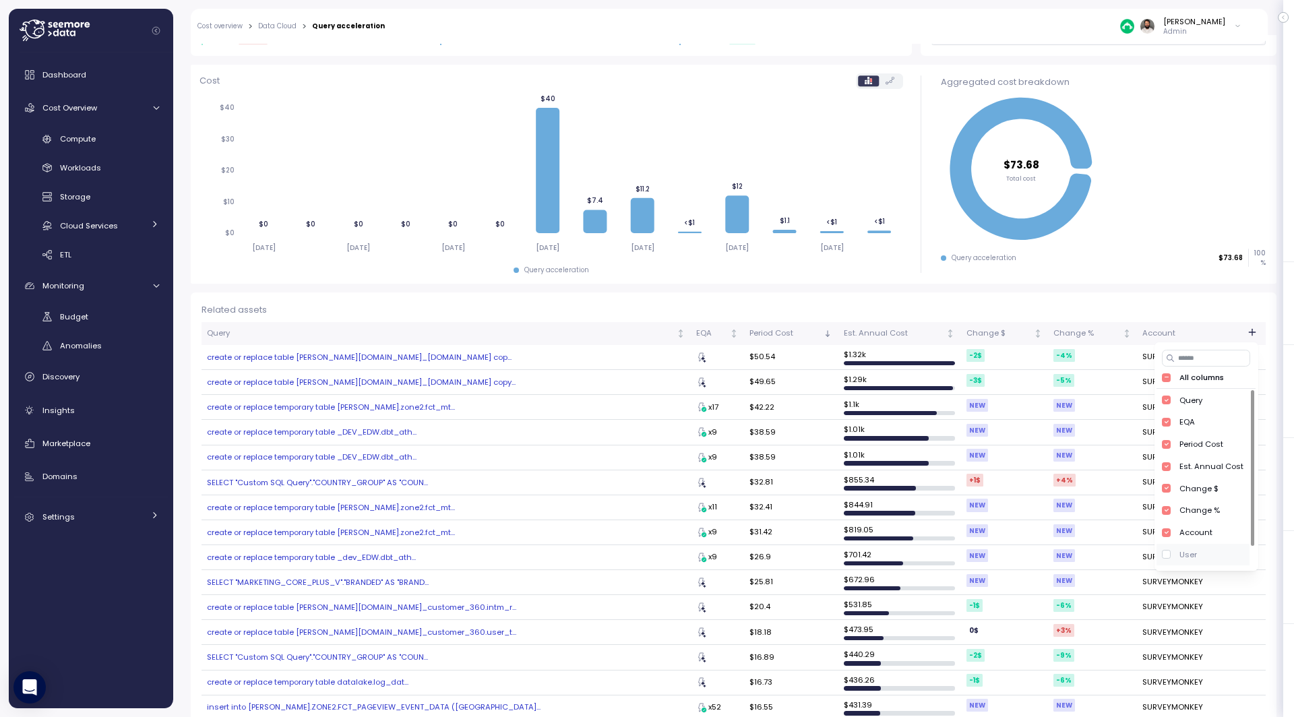
click at [1195, 557] on div "User" at bounding box center [1188, 554] width 18 height 11
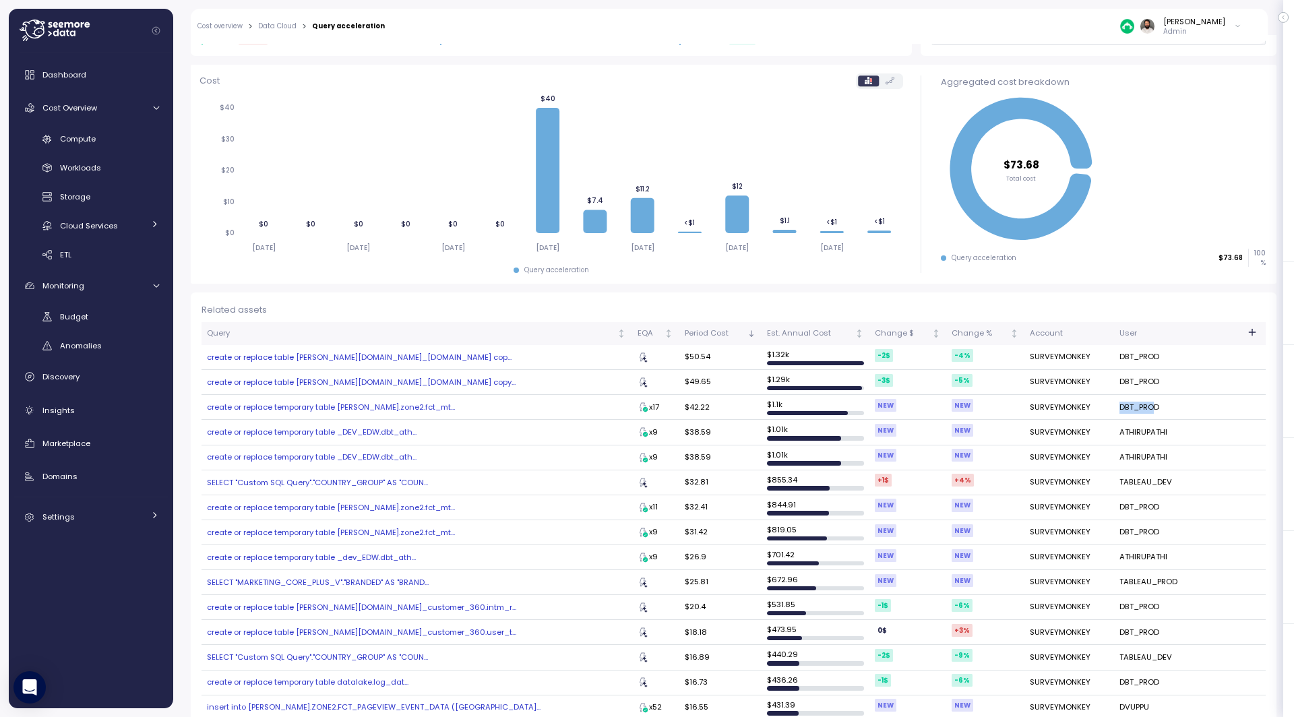
drag, startPoint x: 1093, startPoint y: 405, endPoint x: 1136, endPoint y: 405, distance: 43.1
click at [1136, 405] on tr "create or replace temporary table EDW.zone2.fct_mt... x17 $42.22 $ 1.1k NEW NEW…" at bounding box center [734, 407] width 1064 height 25
click at [1024, 415] on td "SURVEYMONKEY" at bounding box center [1069, 407] width 90 height 25
click at [1256, 339] on div at bounding box center [1252, 334] width 16 height 16
click at [1252, 337] on div at bounding box center [1252, 334] width 16 height 16
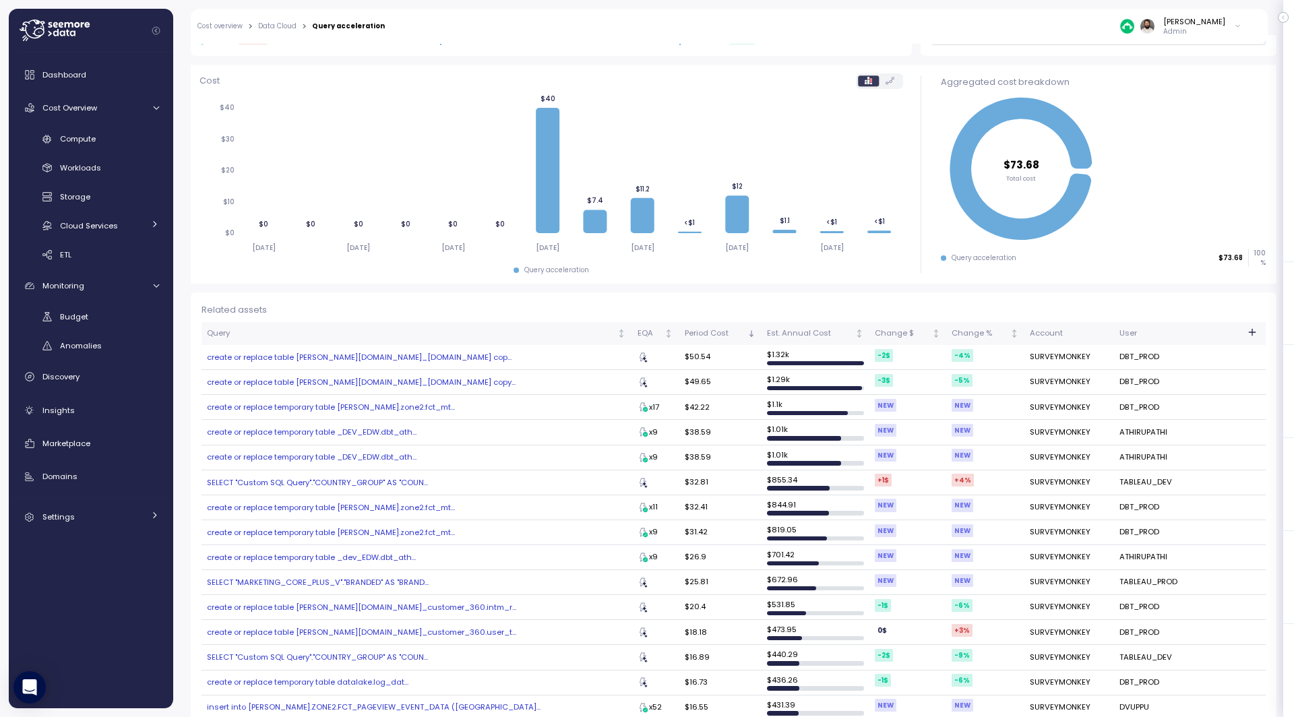
click at [1252, 334] on icon "button" at bounding box center [1252, 332] width 11 height 11
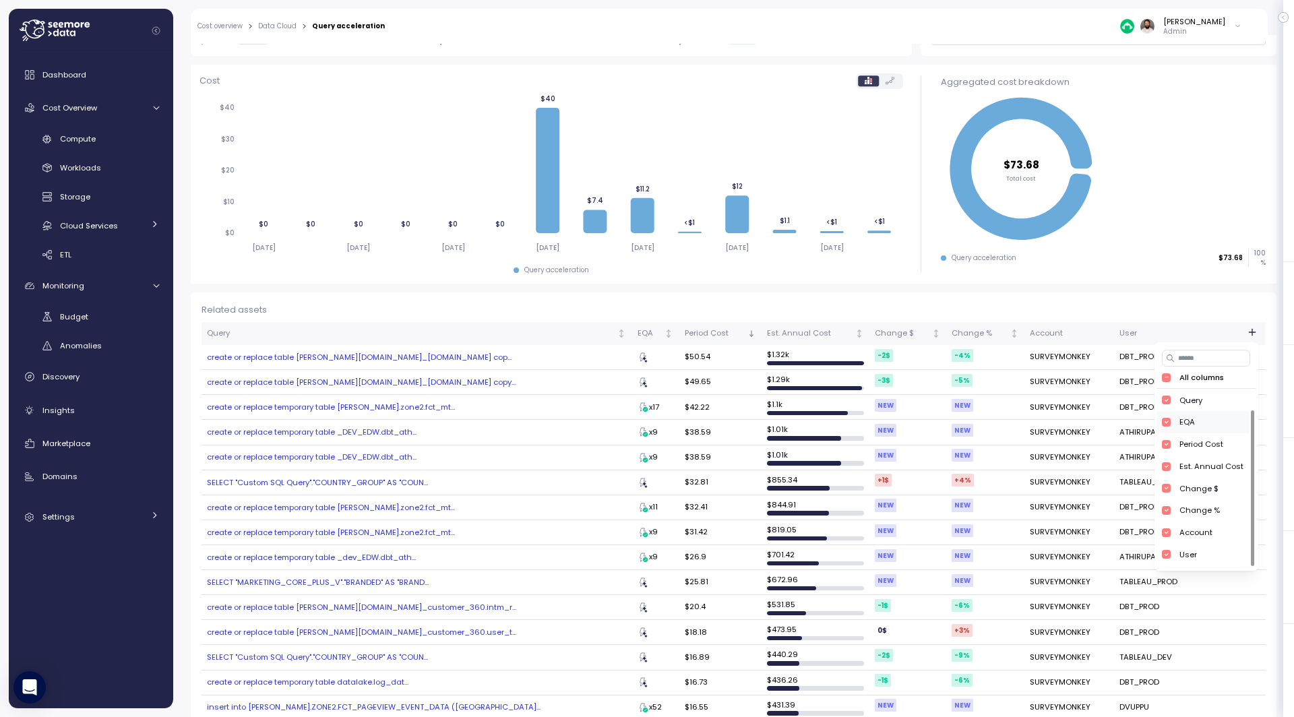
scroll to position [26, 0]
click at [1206, 557] on div "Compute unit" at bounding box center [1203, 551] width 92 height 22
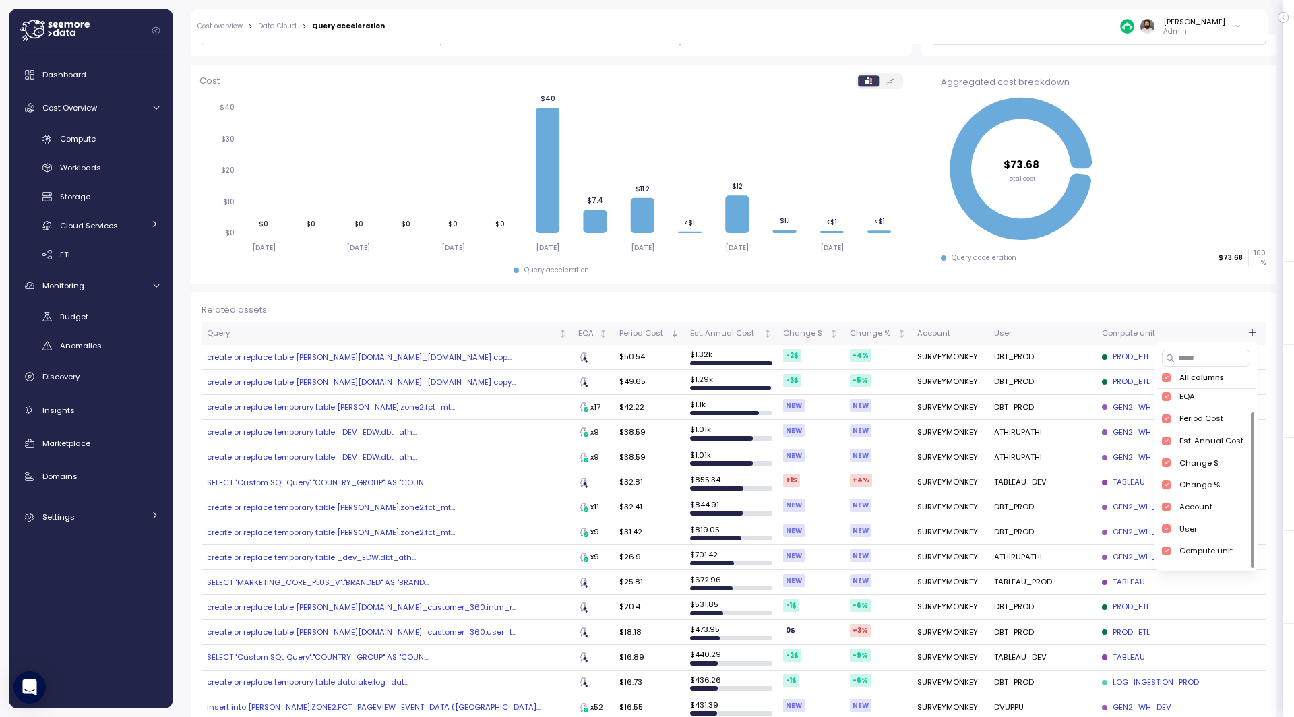
click at [1142, 303] on div "Related assets" at bounding box center [734, 309] width 1064 height 13
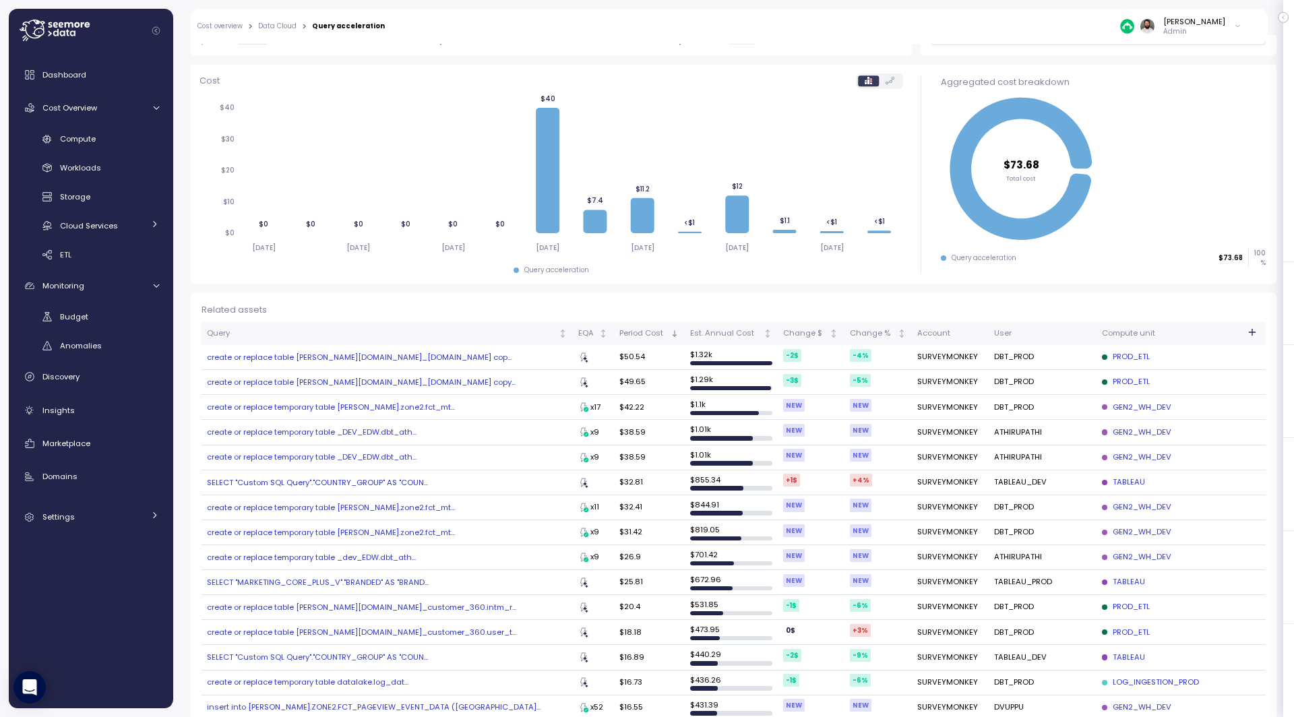
click at [1122, 404] on div "GEN2_WH_DEV" at bounding box center [1136, 408] width 69 height 12
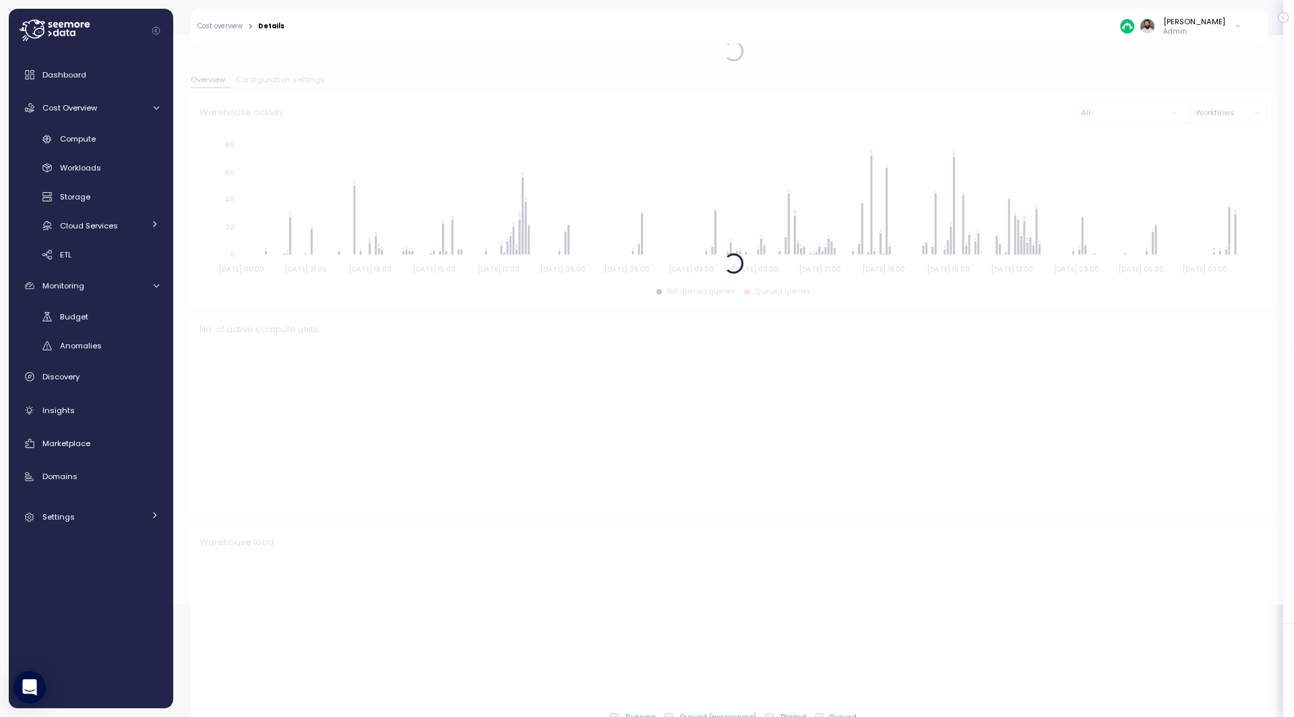
type input "*********"
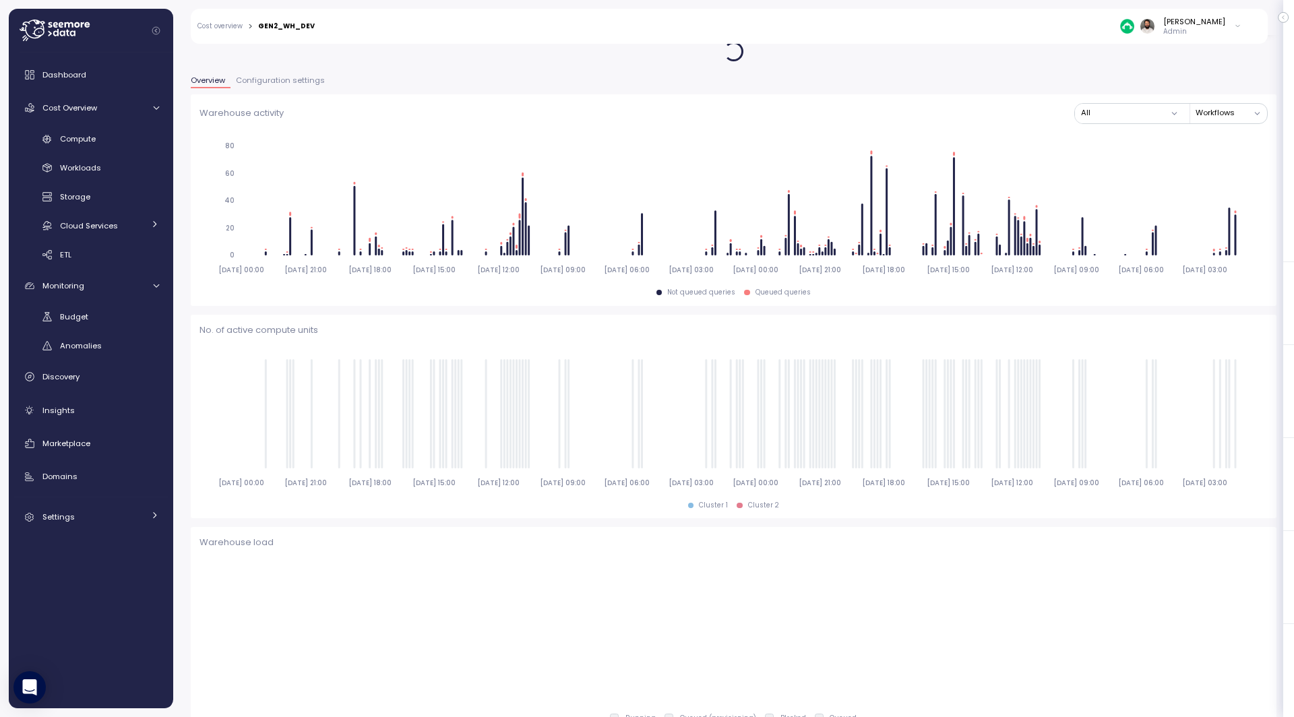
click at [282, 77] on span "Configuration settings" at bounding box center [280, 80] width 89 height 7
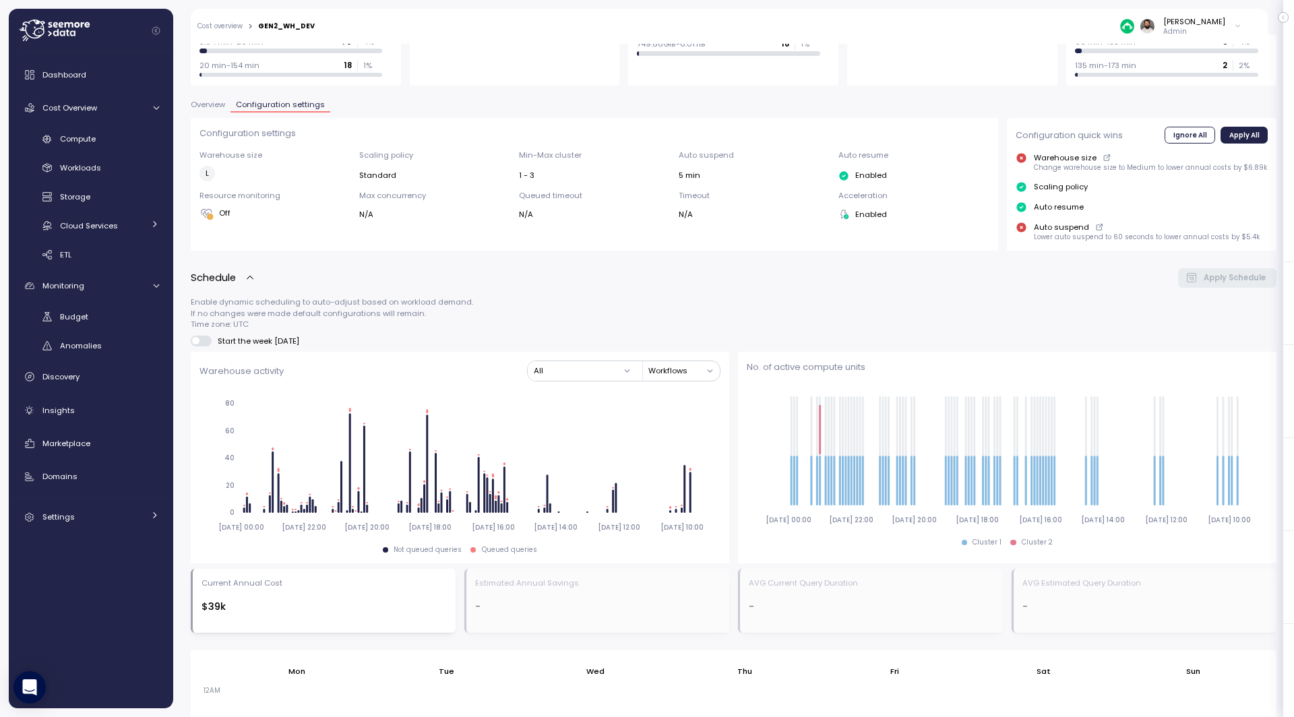
scroll to position [223, 0]
click at [213, 103] on span "Overview" at bounding box center [208, 105] width 34 height 7
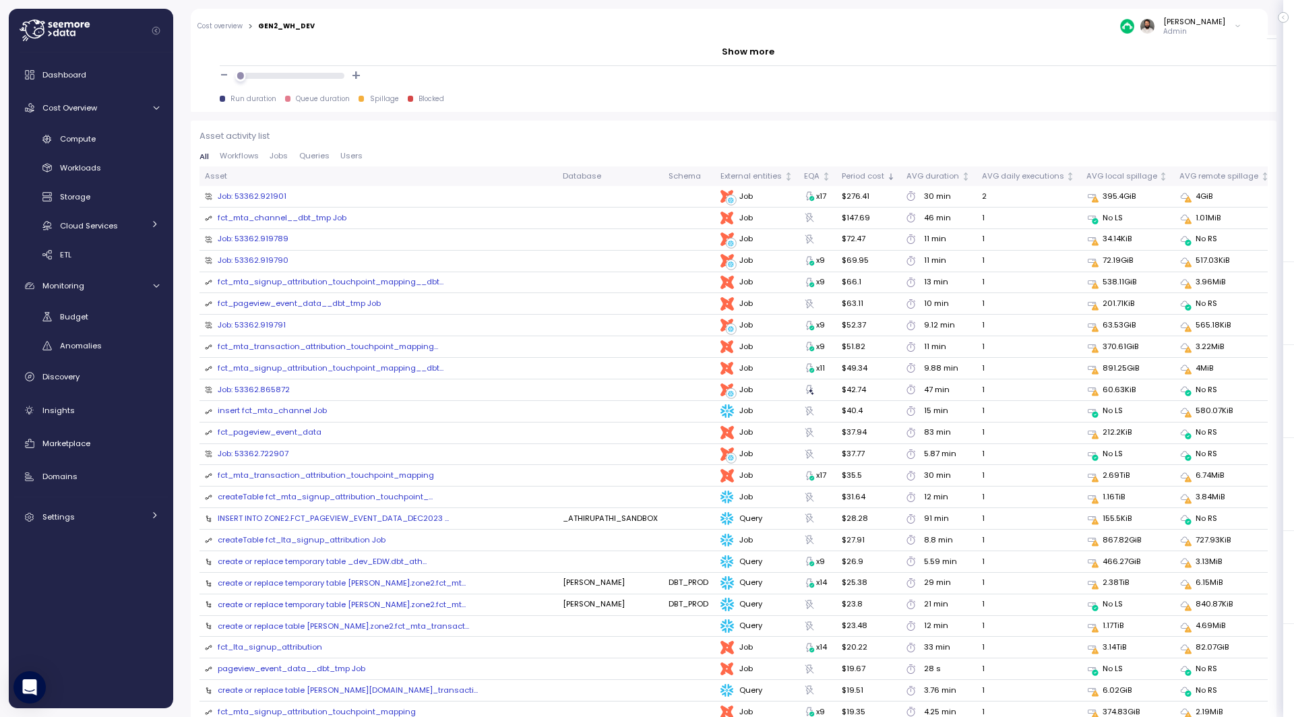
scroll to position [1407, 0]
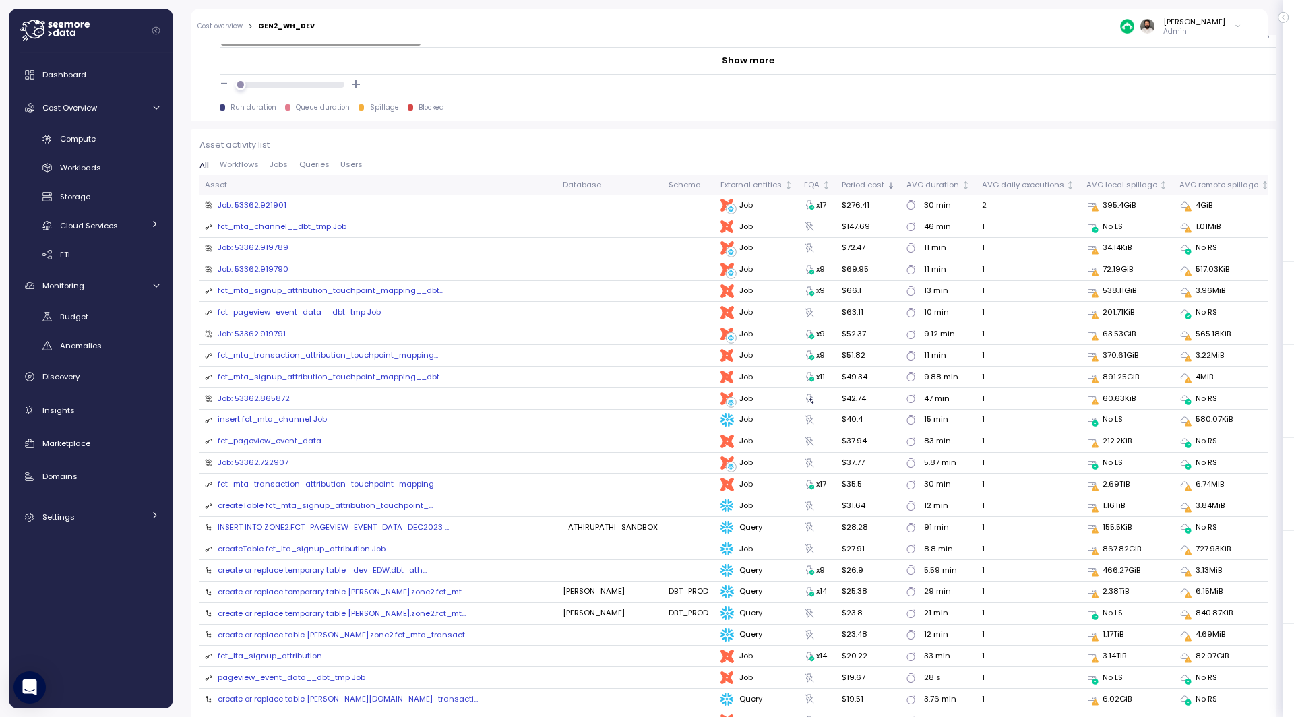
click at [352, 163] on span "Users" at bounding box center [351, 164] width 22 height 7
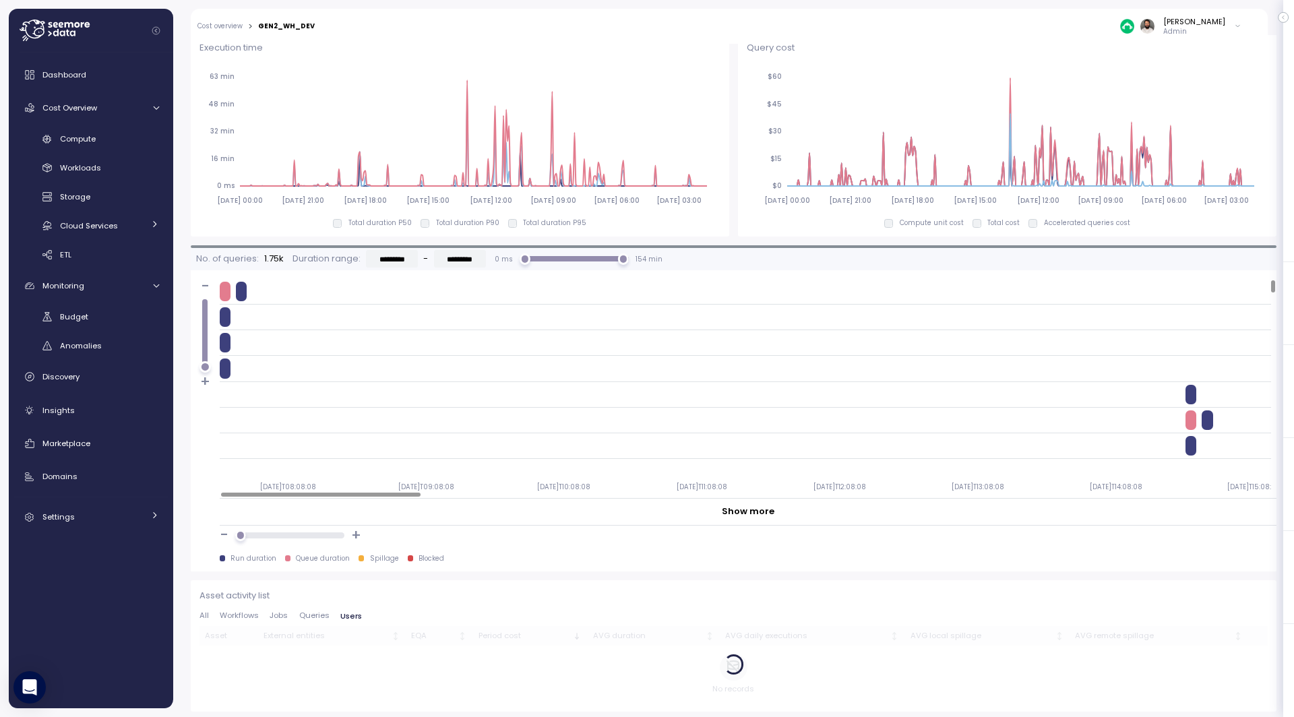
click at [319, 612] on span "Queries" at bounding box center [314, 615] width 30 height 7
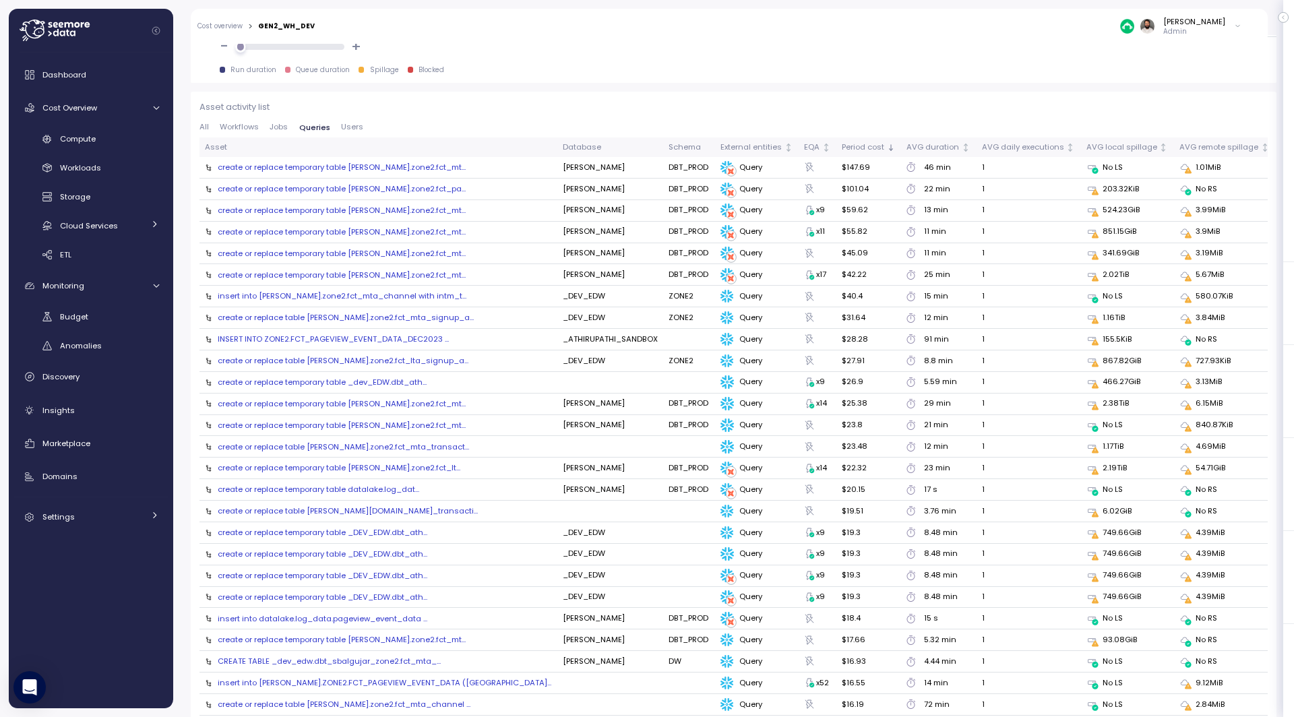
scroll to position [1448, 0]
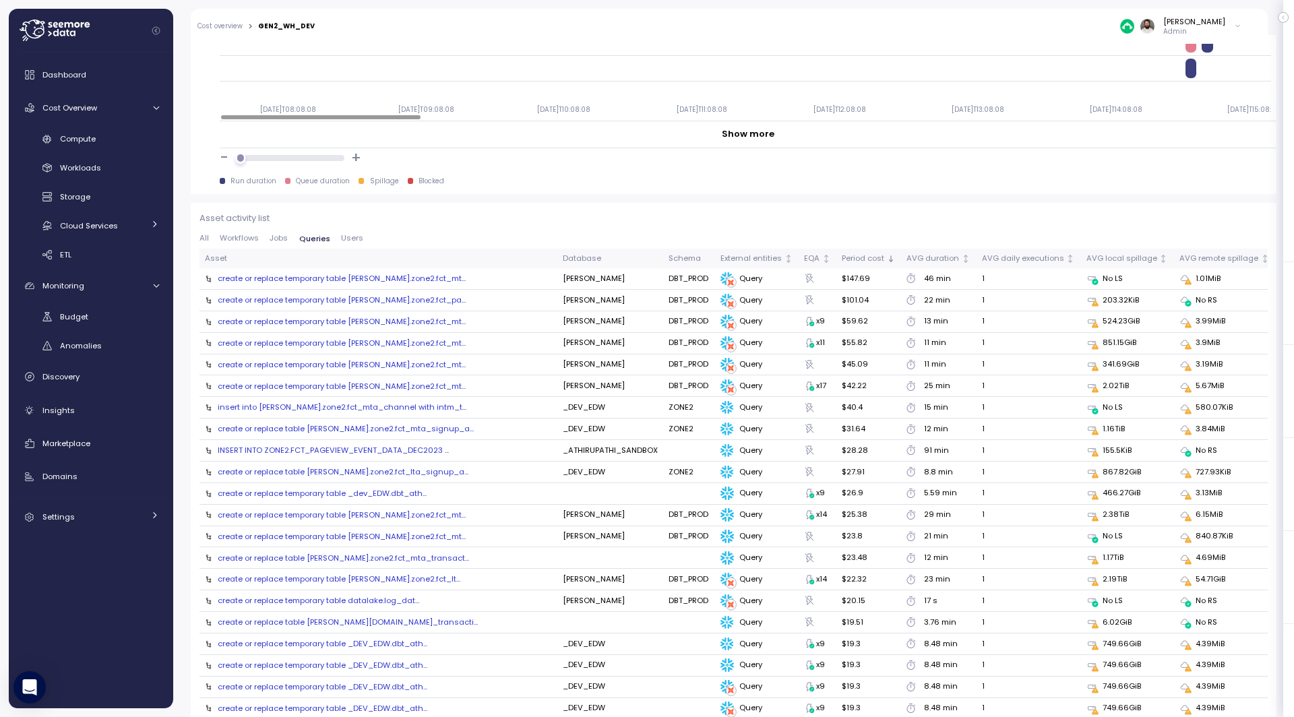
scroll to position [1319, 0]
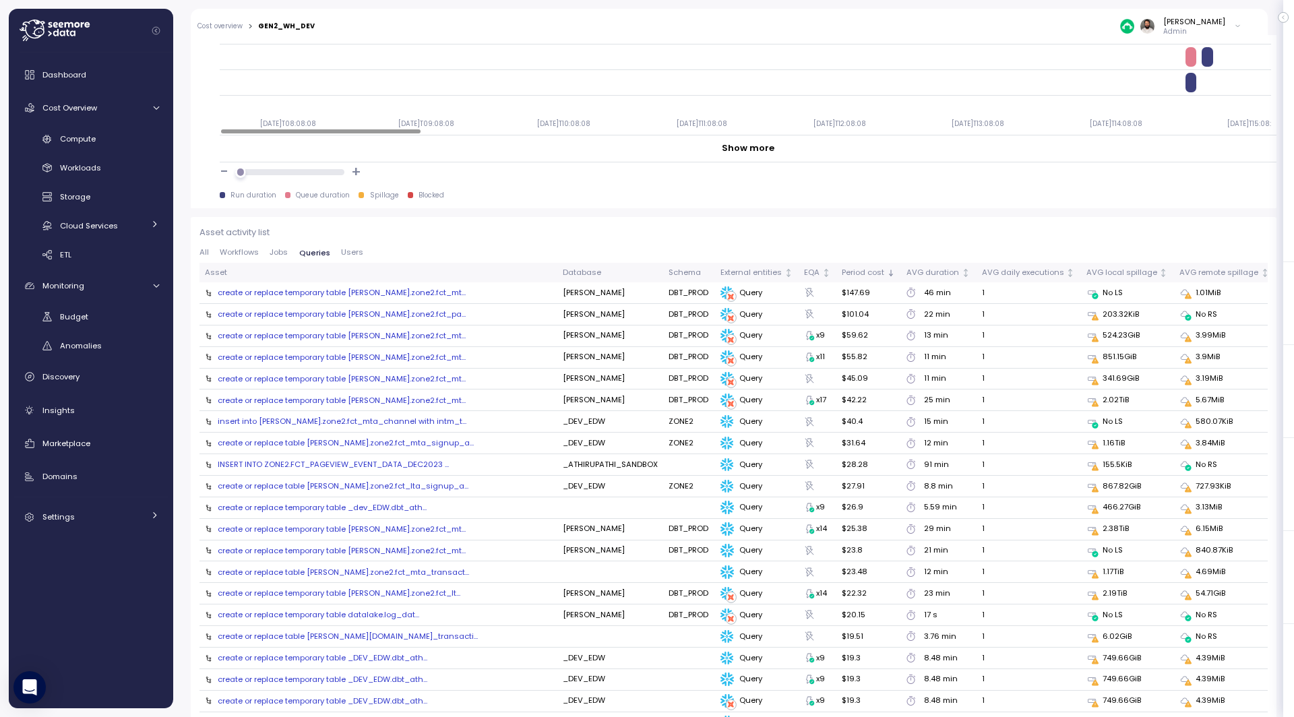
click at [386, 293] on div "create or replace temporary table EDW.zone2.fct_mt..." at bounding box center [342, 292] width 248 height 11
click at [281, 249] on span "Jobs" at bounding box center [279, 252] width 18 height 7
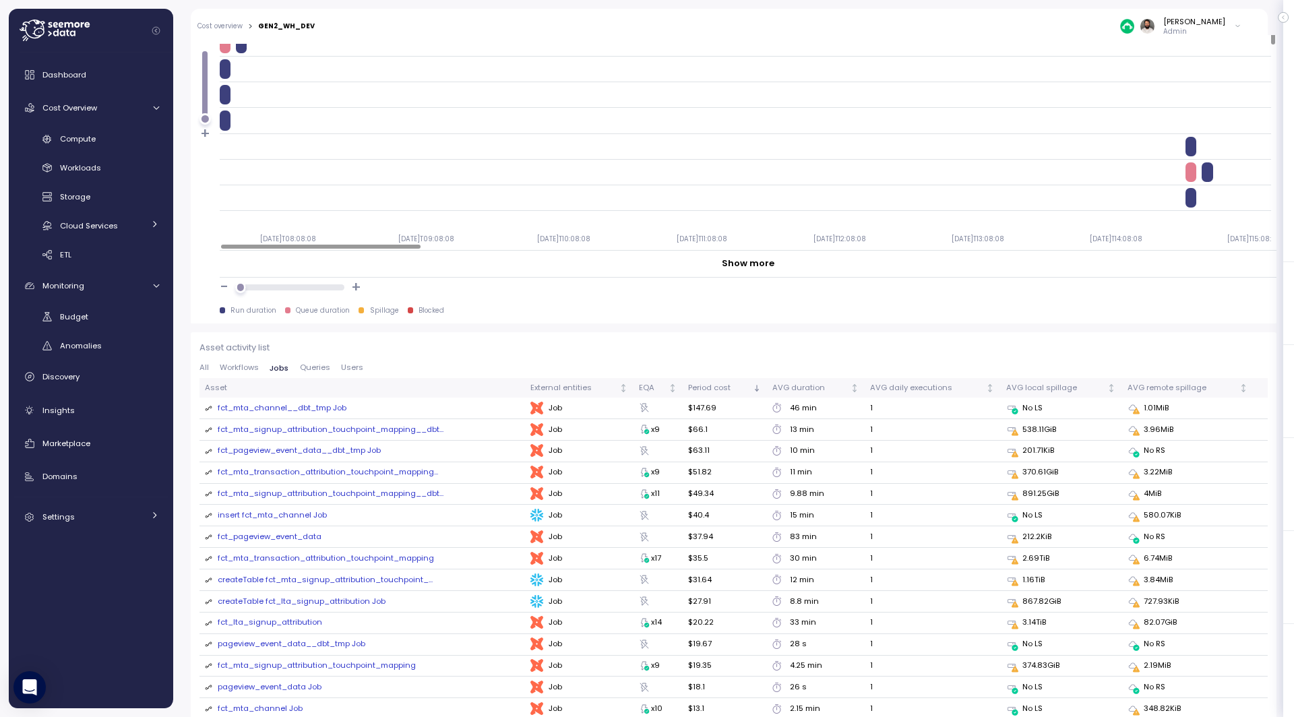
scroll to position [1217, 0]
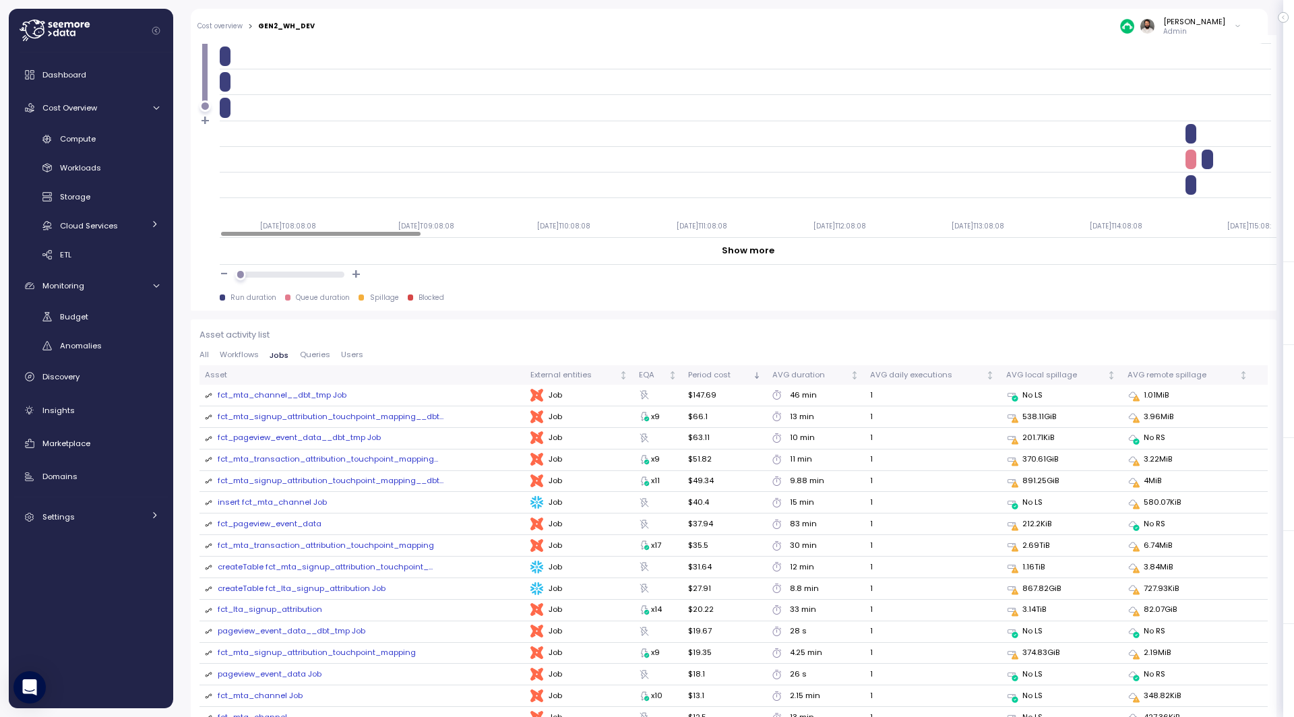
click at [320, 391] on div "fct_mta_channel__dbt_tmp Job" at bounding box center [282, 396] width 129 height 12
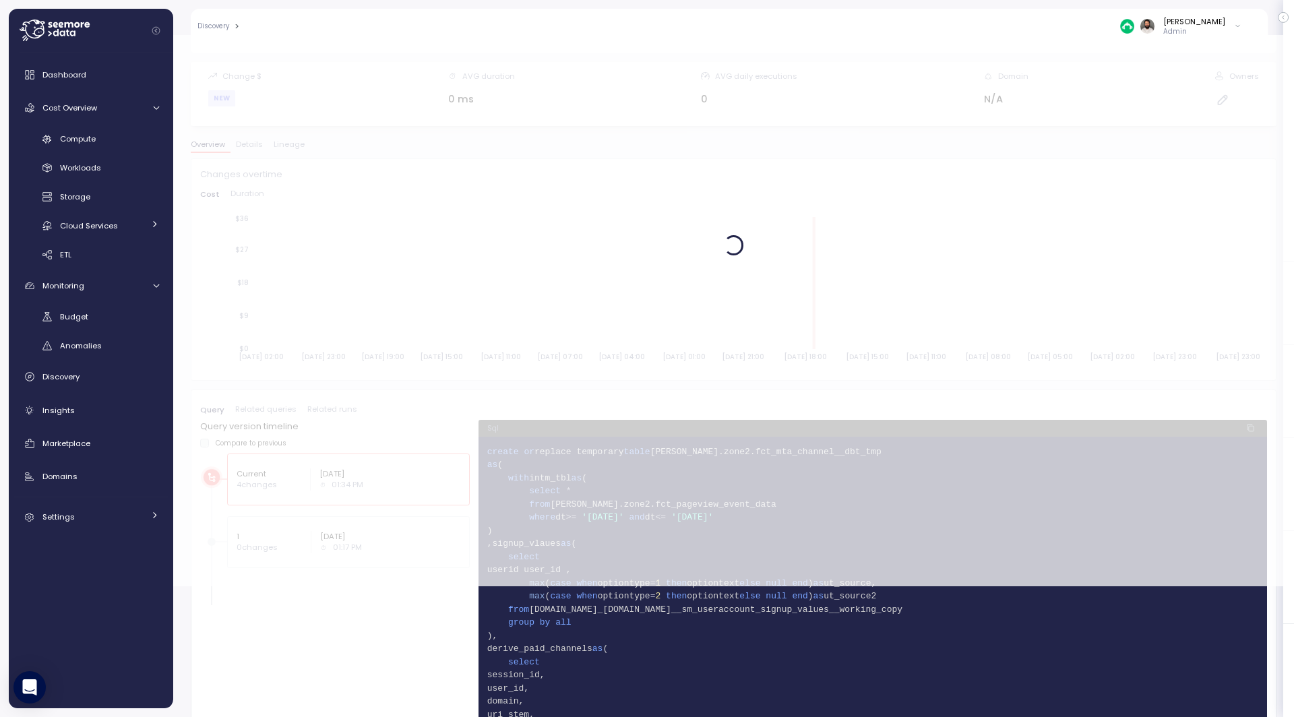
scroll to position [86, 0]
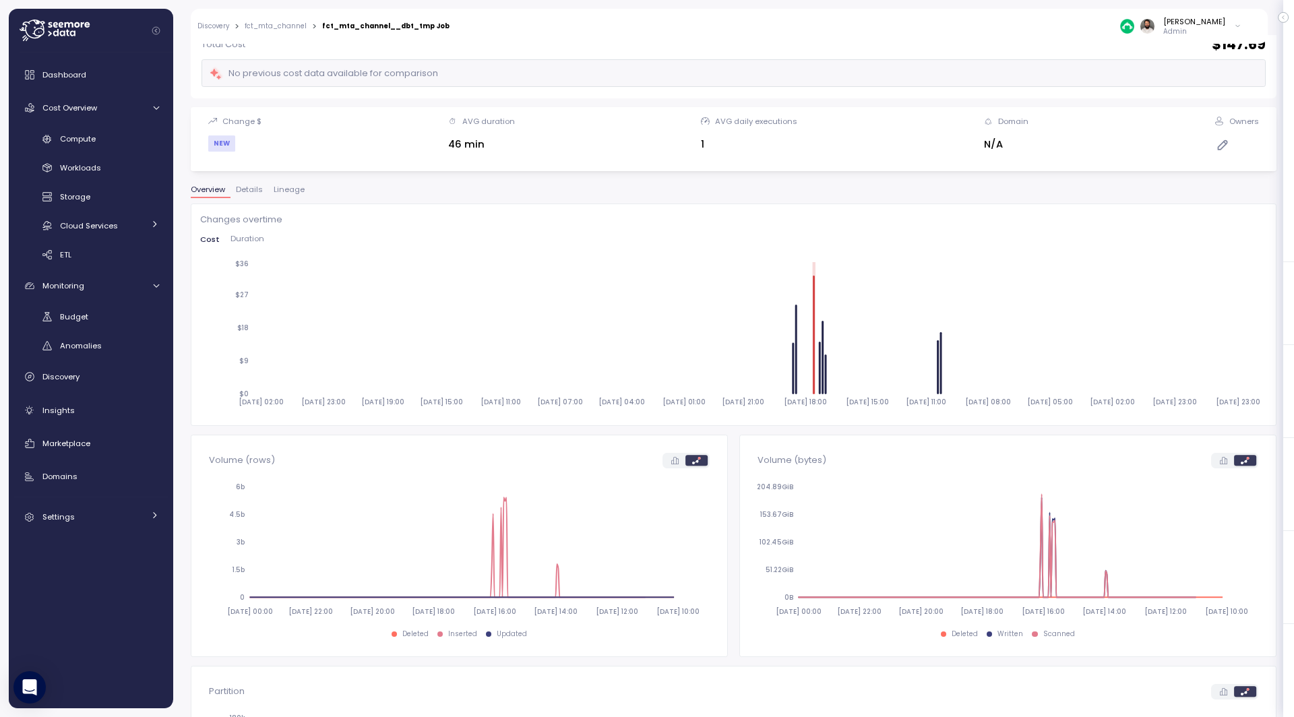
click at [255, 236] on span "Duration" at bounding box center [248, 238] width 34 height 7
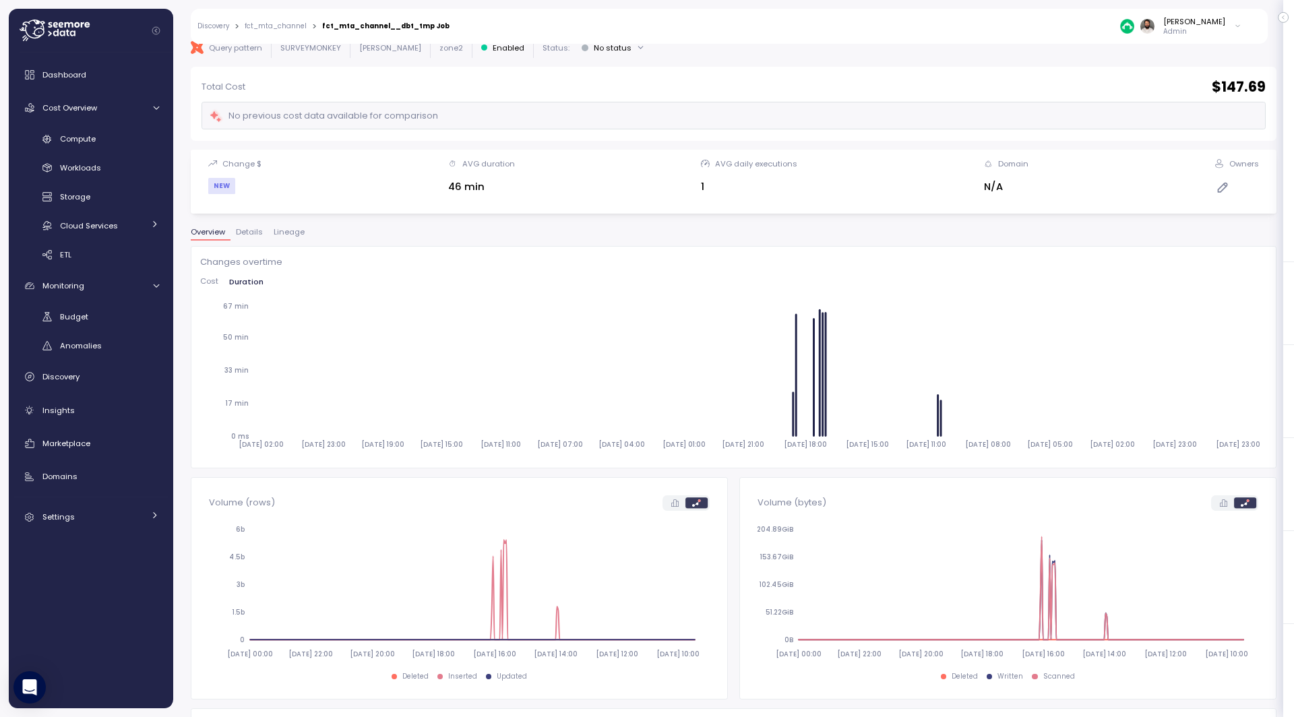
scroll to position [0, 0]
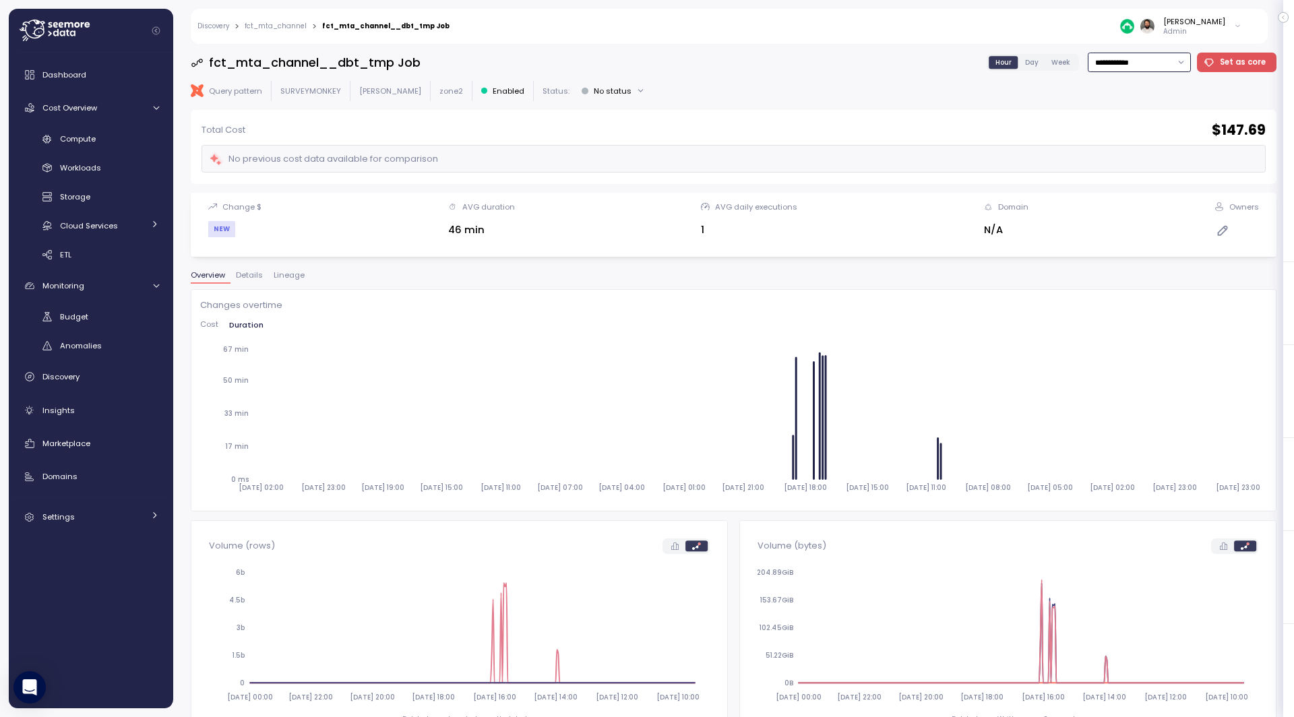
click at [1167, 61] on input "**********" at bounding box center [1139, 63] width 103 height 20
click at [1148, 164] on div "Last 30 days" at bounding box center [1142, 163] width 99 height 18
type input "**********"
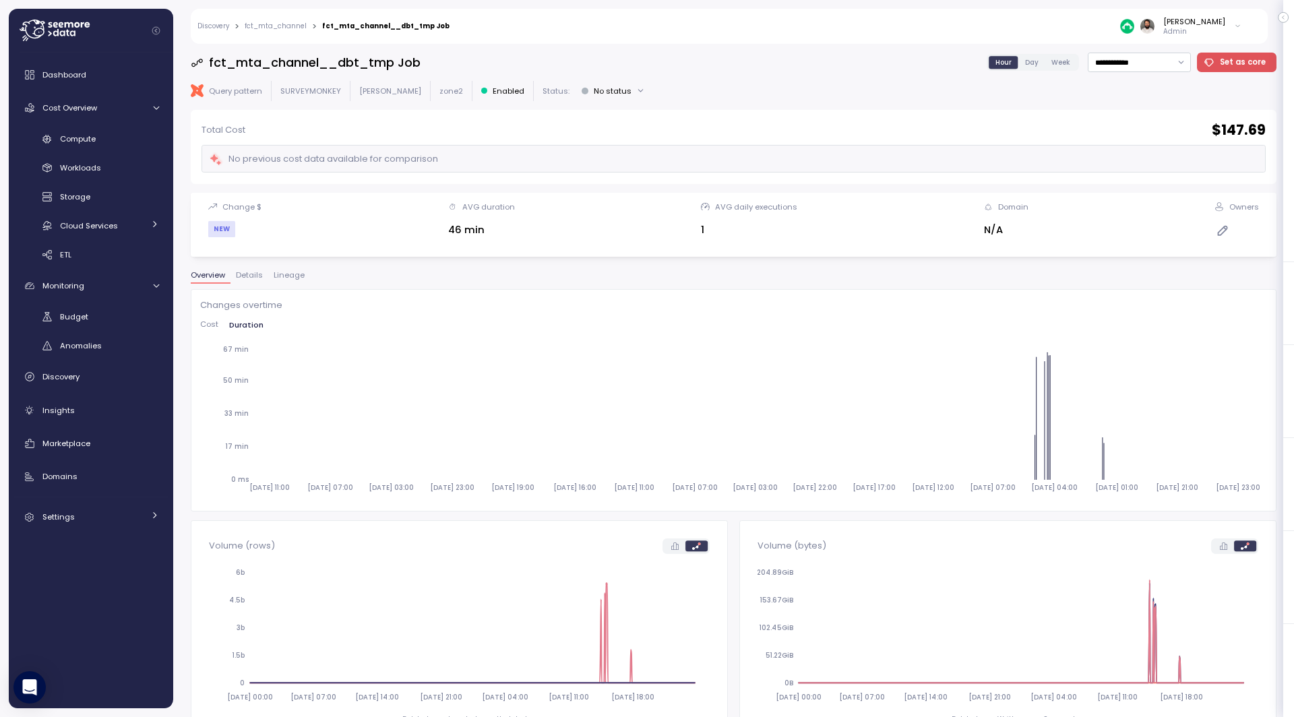
click at [272, 24] on link "fct_mta_channel" at bounding box center [276, 26] width 62 height 7
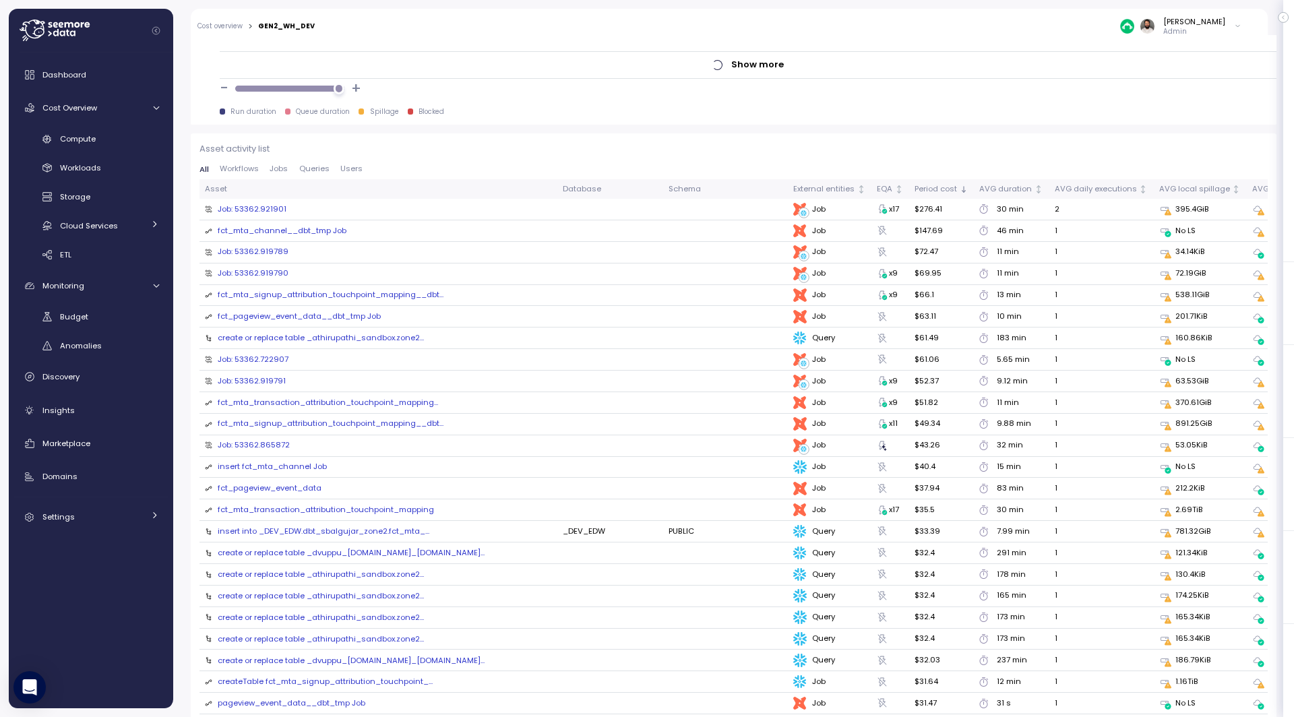
scroll to position [1413, 0]
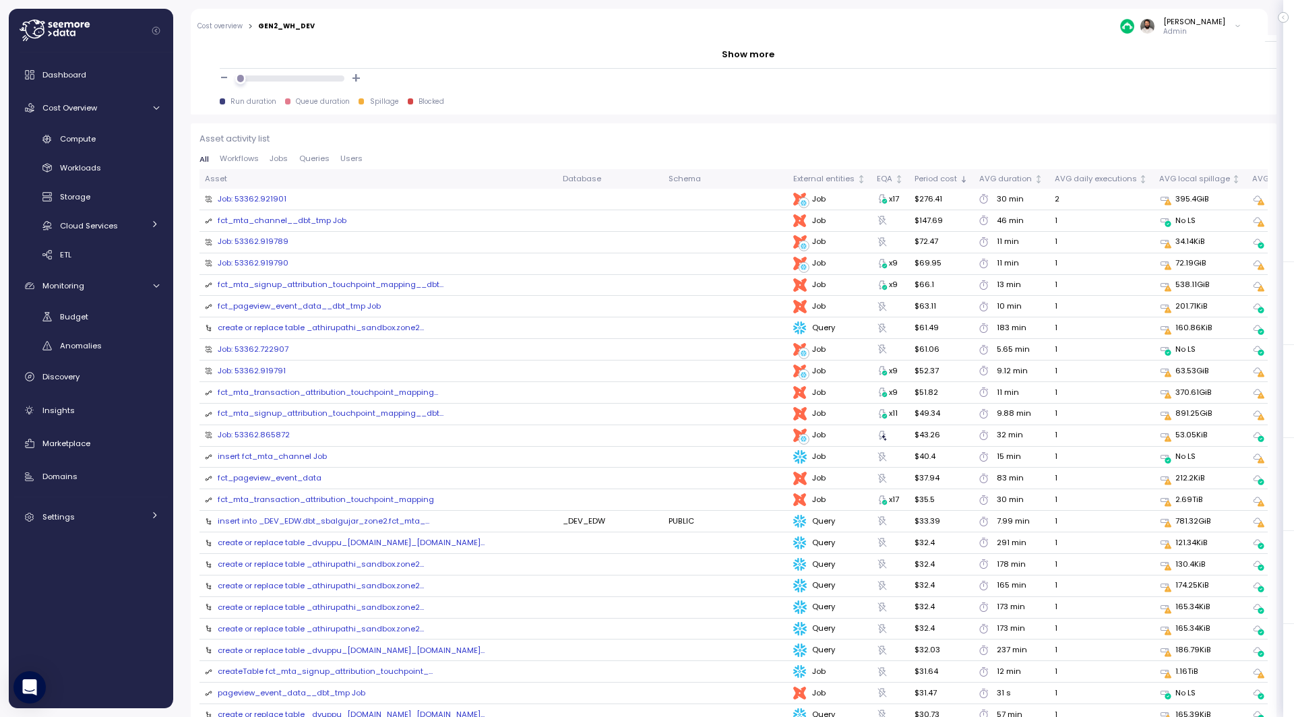
click at [274, 155] on span "Jobs" at bounding box center [279, 158] width 18 height 7
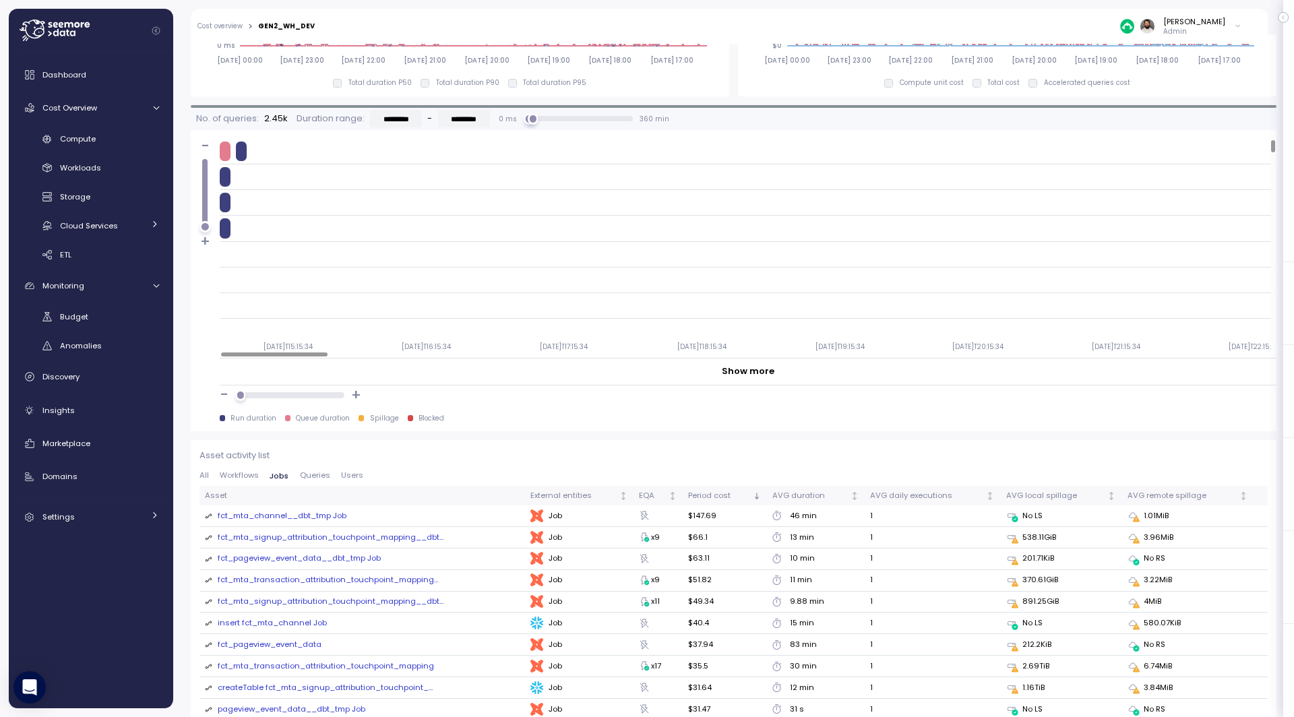
scroll to position [1249, 0]
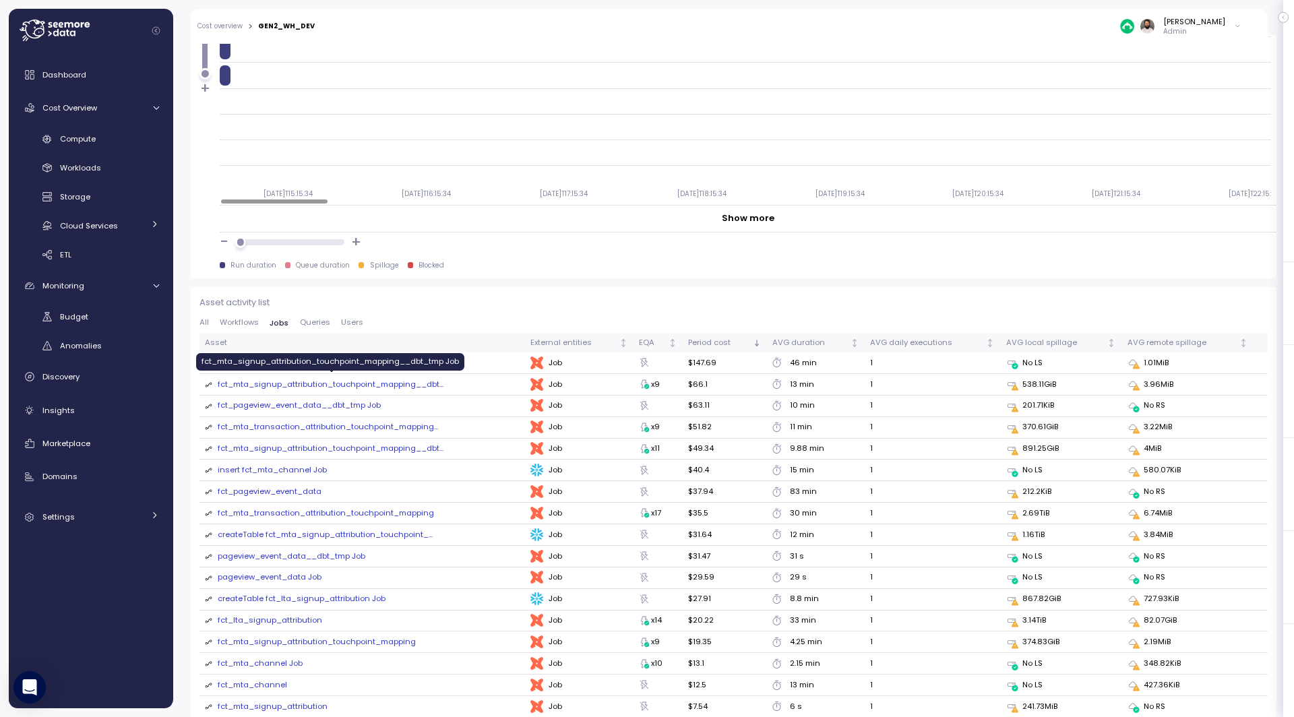
click at [323, 379] on div "fct_mta_signup_attribution_touchpoint_mapping__dbt ..." at bounding box center [331, 385] width 226 height 12
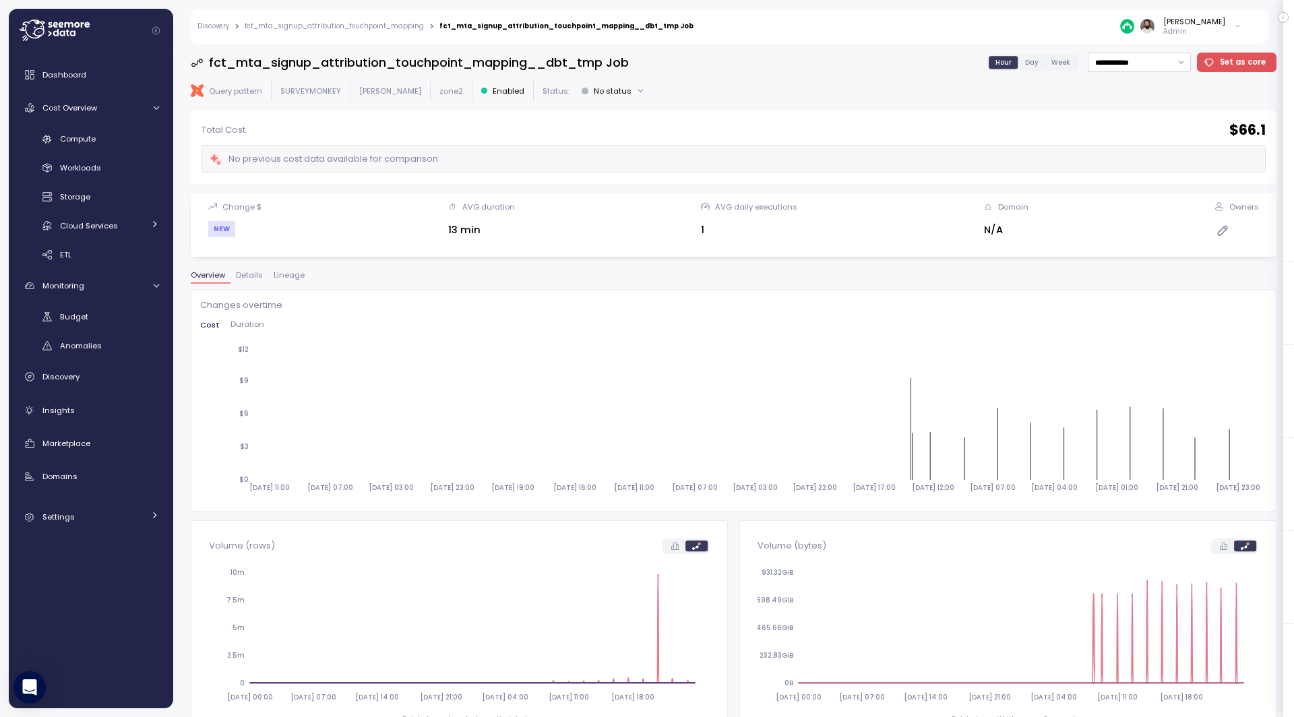
click at [361, 24] on link "fct_mta_signup_attribution_touchpoint_mapping" at bounding box center [334, 26] width 179 height 7
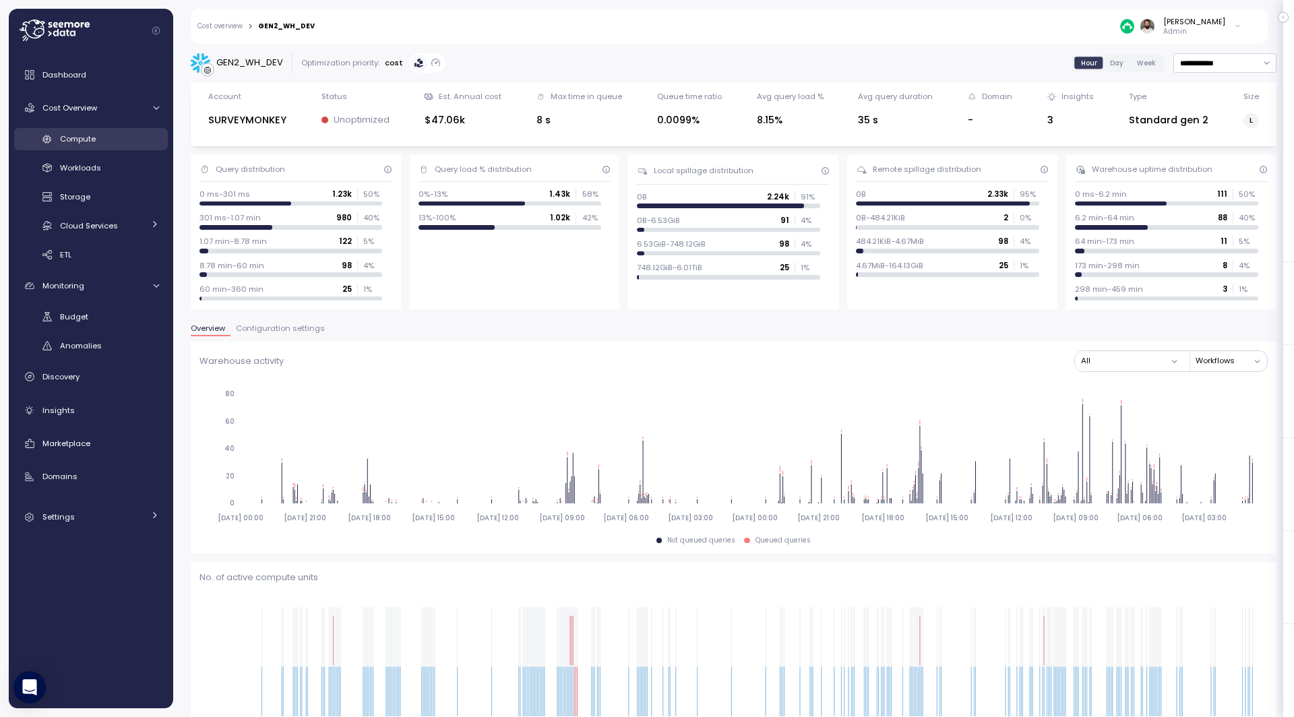
click at [111, 147] on link "Compute" at bounding box center [91, 139] width 154 height 22
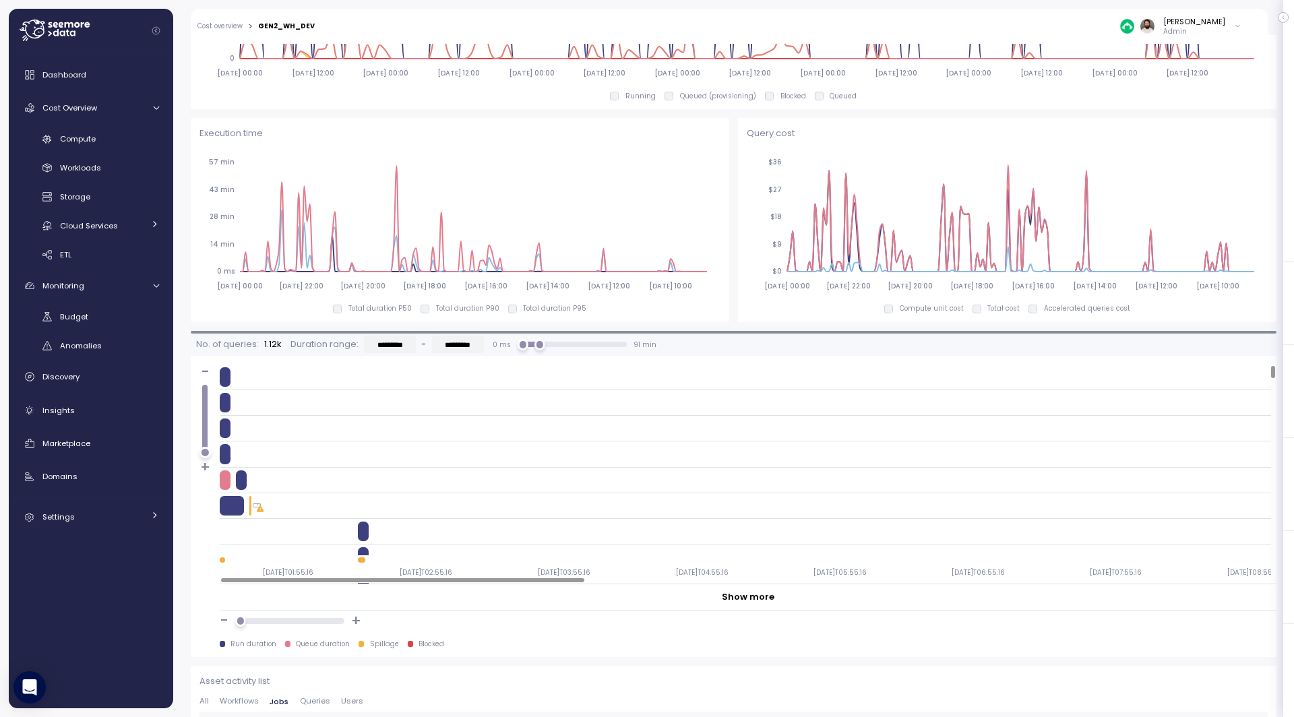
scroll to position [871, 0]
click at [106, 135] on div "Compute" at bounding box center [109, 138] width 99 height 13
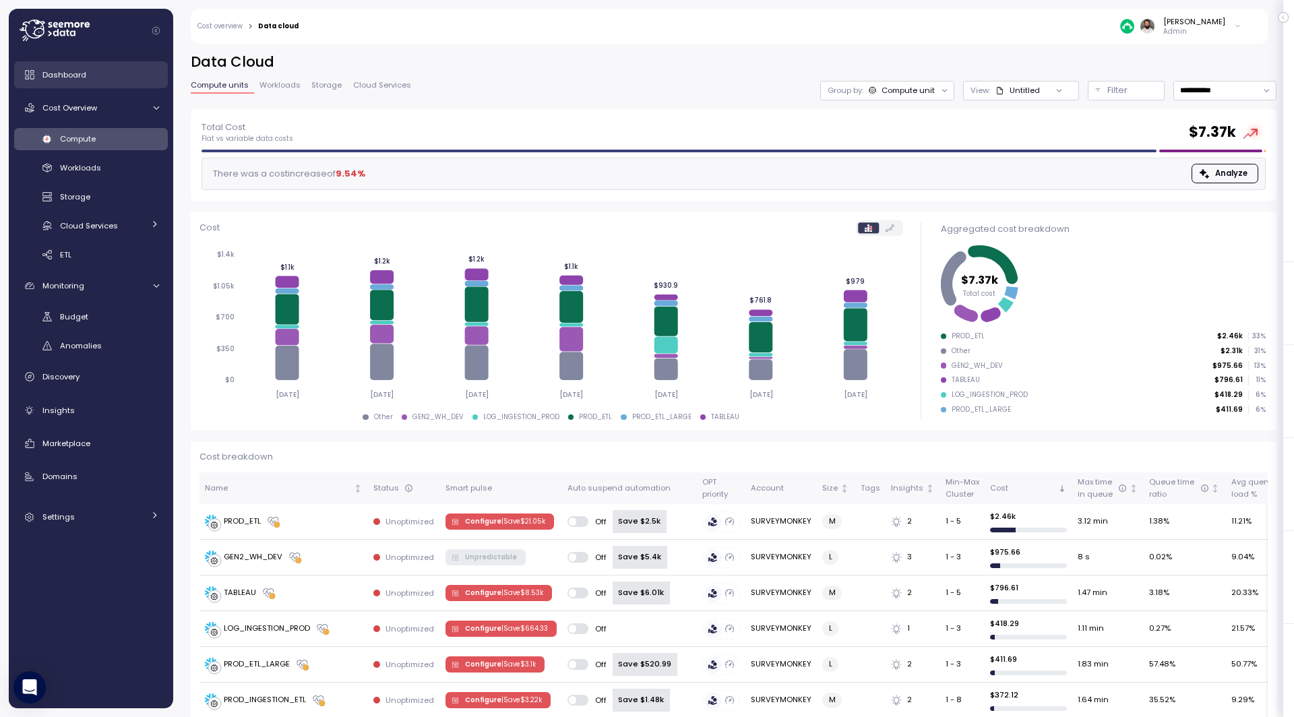
click at [107, 82] on link "Dashboard" at bounding box center [91, 74] width 154 height 27
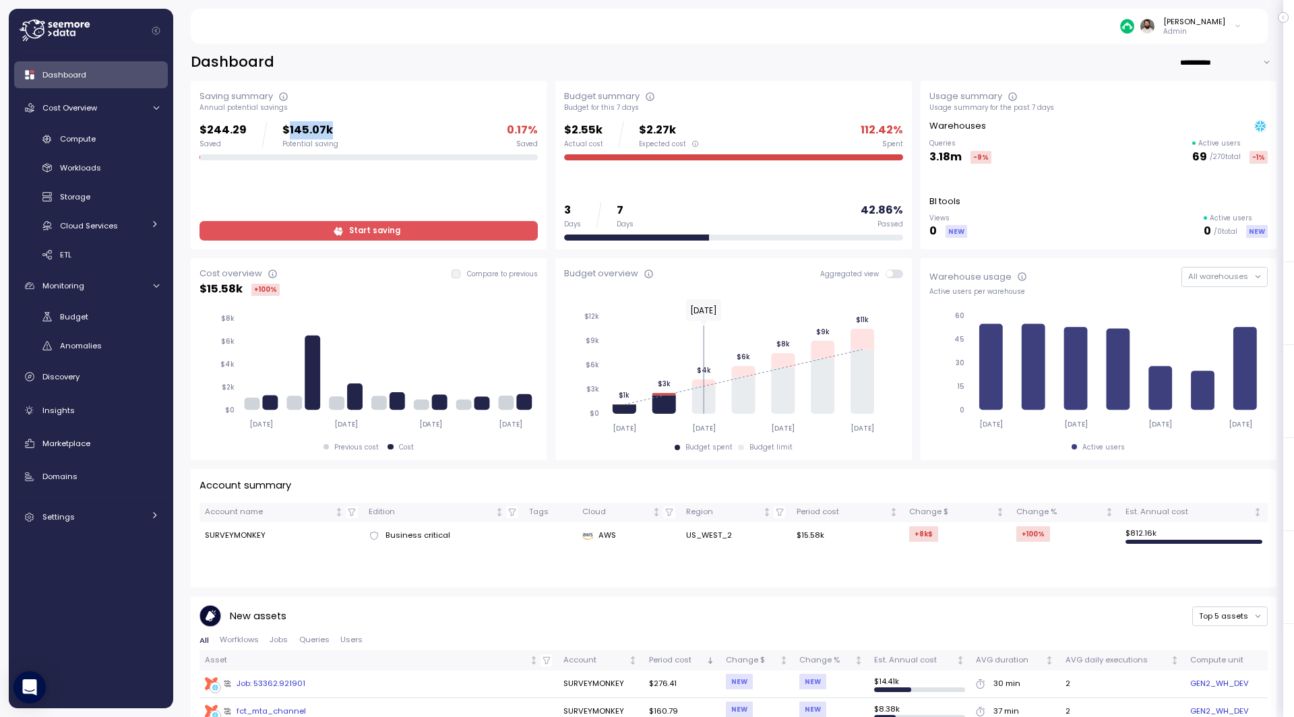
drag, startPoint x: 283, startPoint y: 131, endPoint x: 352, endPoint y: 131, distance: 68.7
click at [352, 131] on div "$244.29 Saved $145.07k Potential saving 0.17 % Saved" at bounding box center [369, 134] width 338 height 27
click at [140, 146] on link "Compute" at bounding box center [91, 139] width 154 height 22
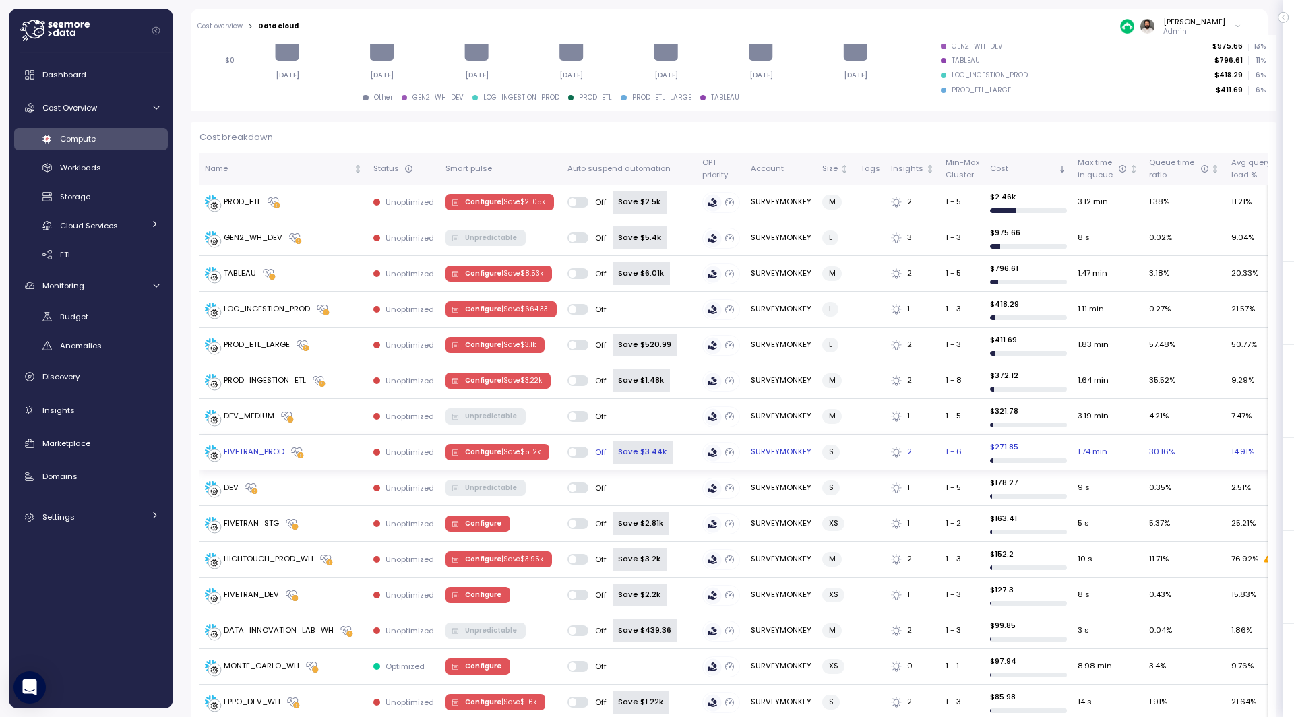
scroll to position [321, 0]
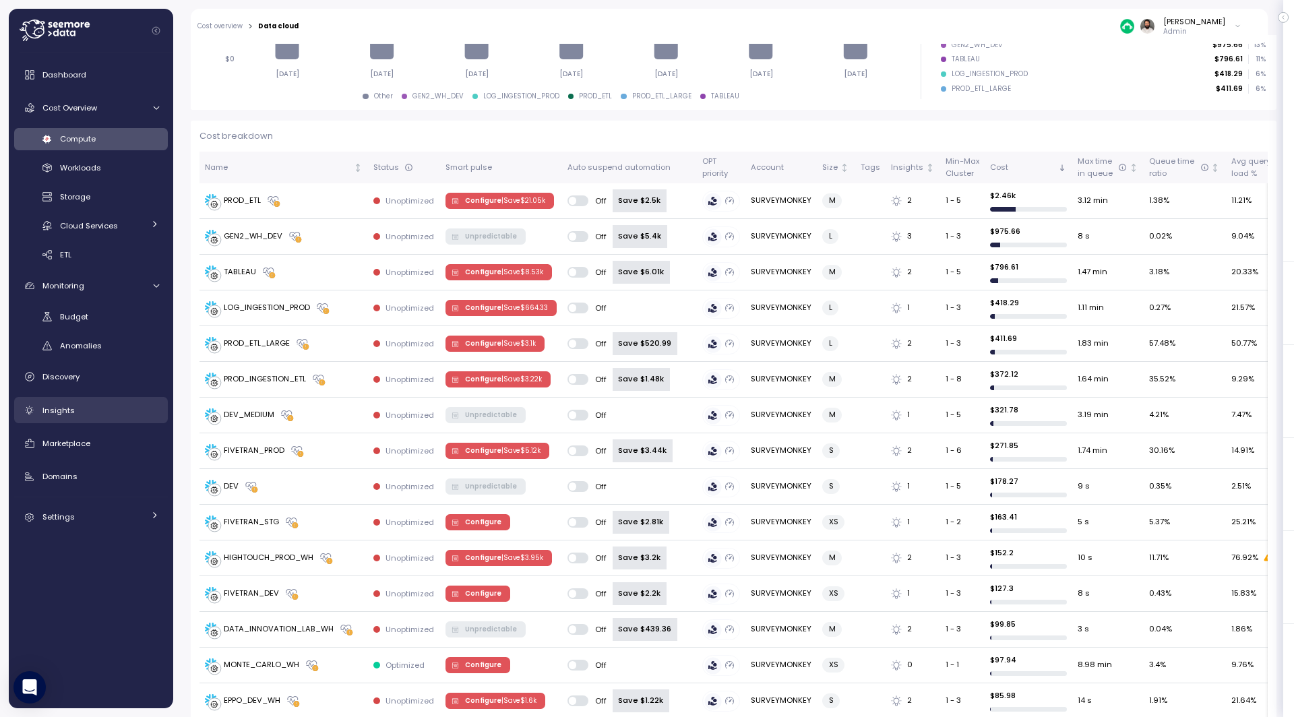
click at [87, 408] on div "Insights" at bounding box center [100, 410] width 117 height 13
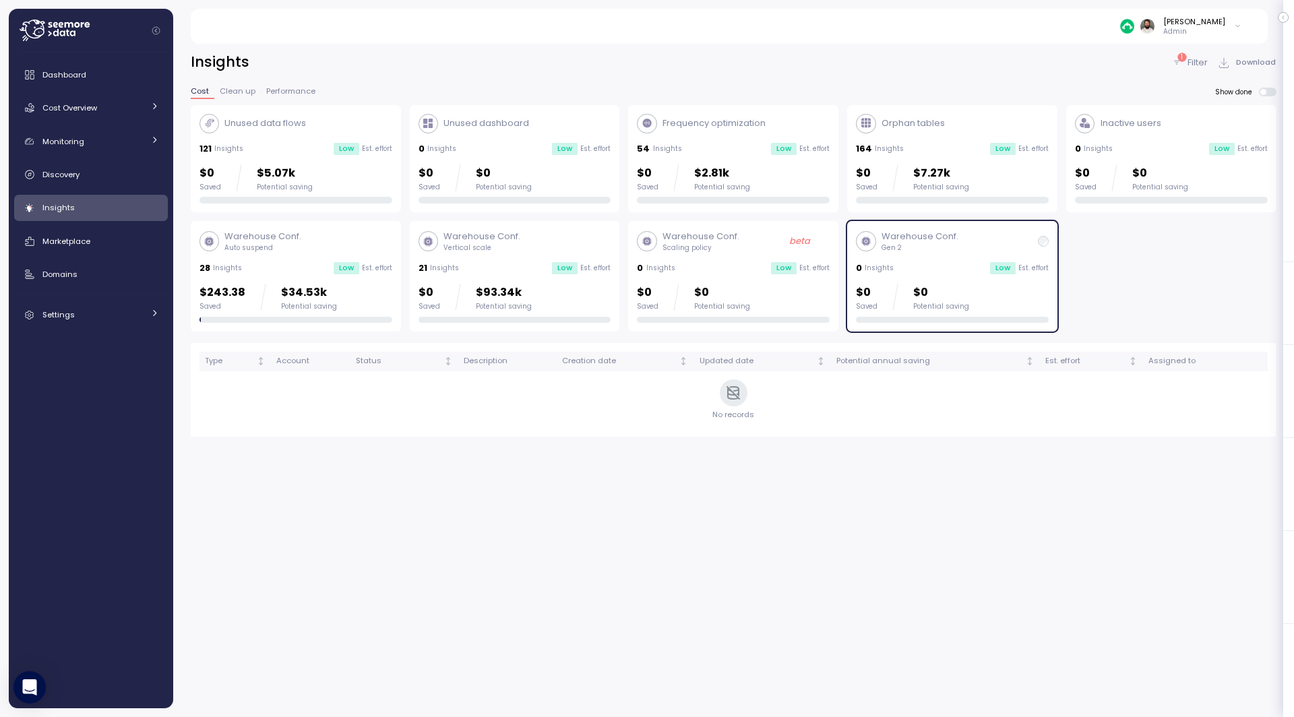
click at [900, 263] on div "0 Insights Low Est. effort" at bounding box center [952, 268] width 193 height 13
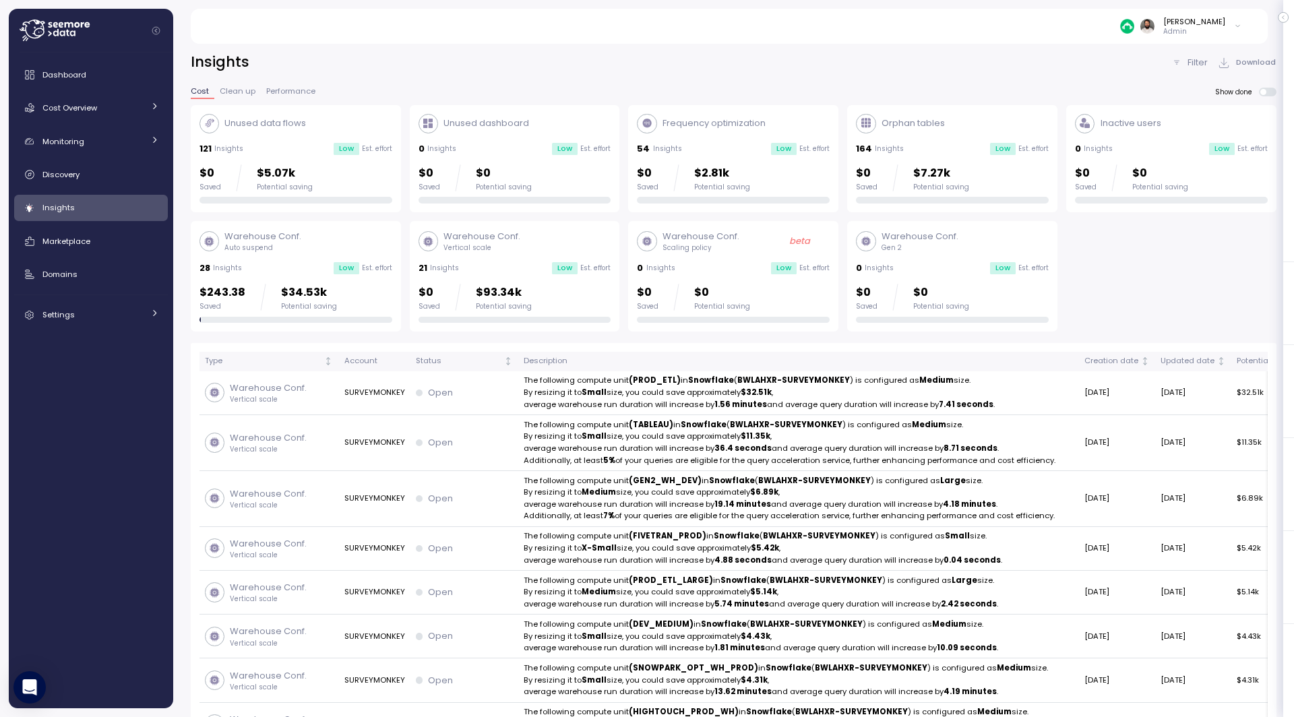
click at [311, 280] on div "Warehouse Conf. Auto suspend 28 Insights Low Est. effort $243.38 Saved $34.53k …" at bounding box center [296, 276] width 193 height 93
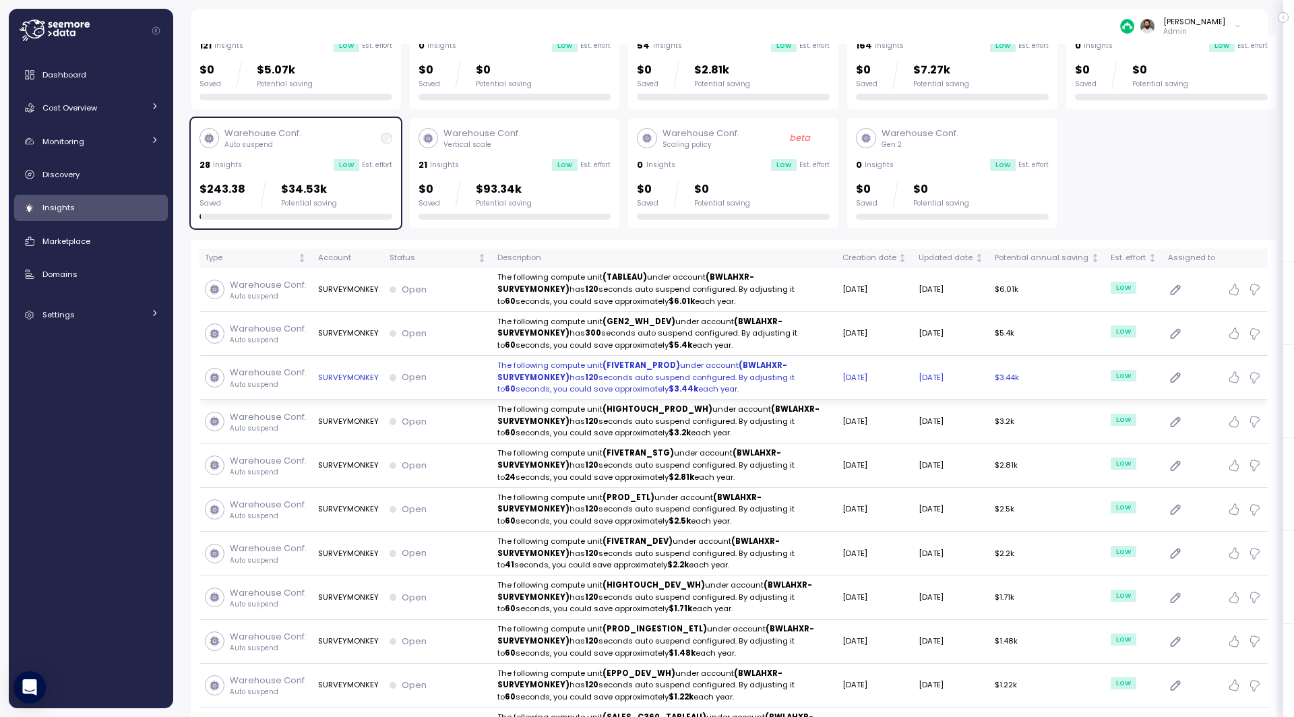
scroll to position [106, 0]
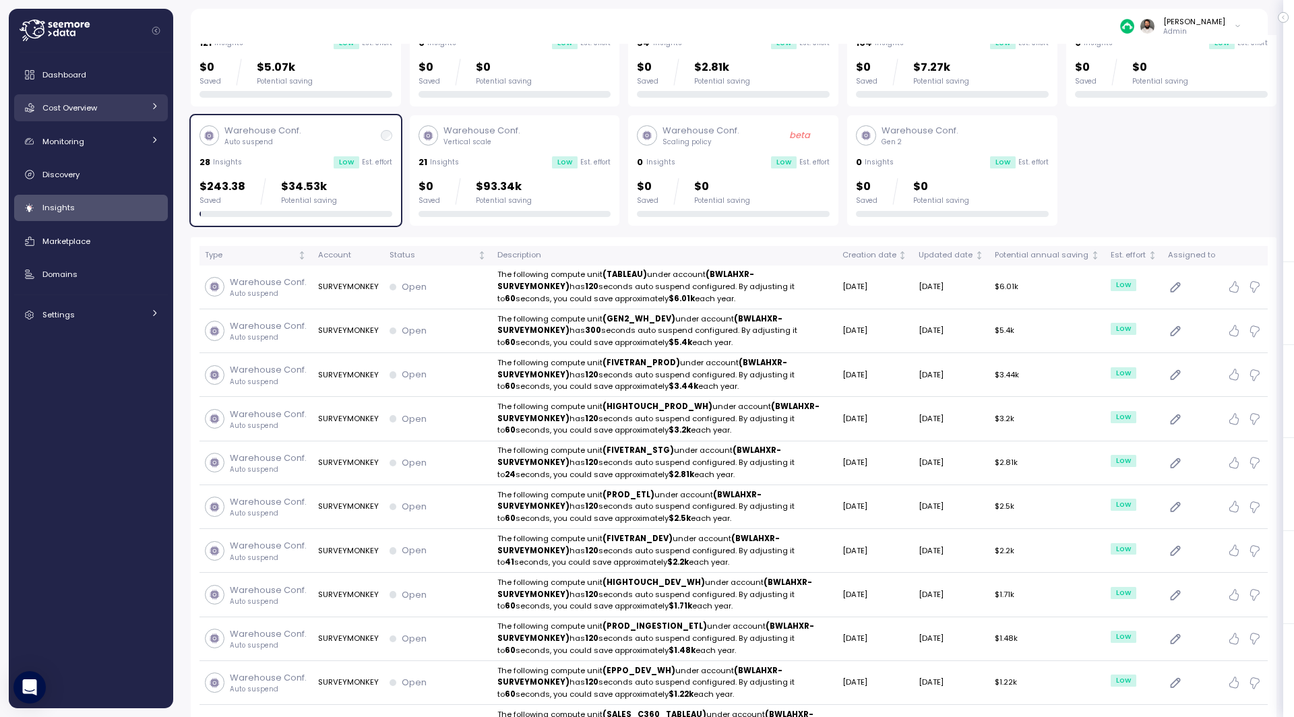
click at [131, 104] on div "Cost Overview" at bounding box center [92, 107] width 101 height 13
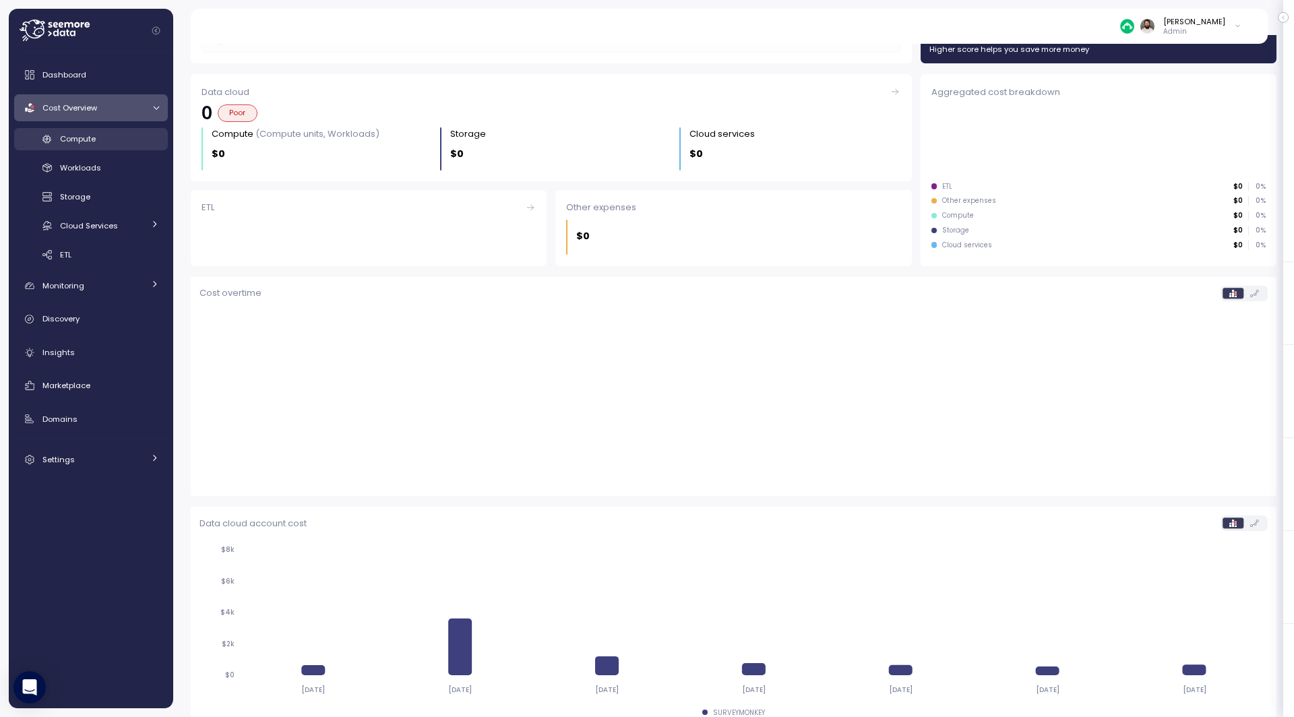
scroll to position [107, 0]
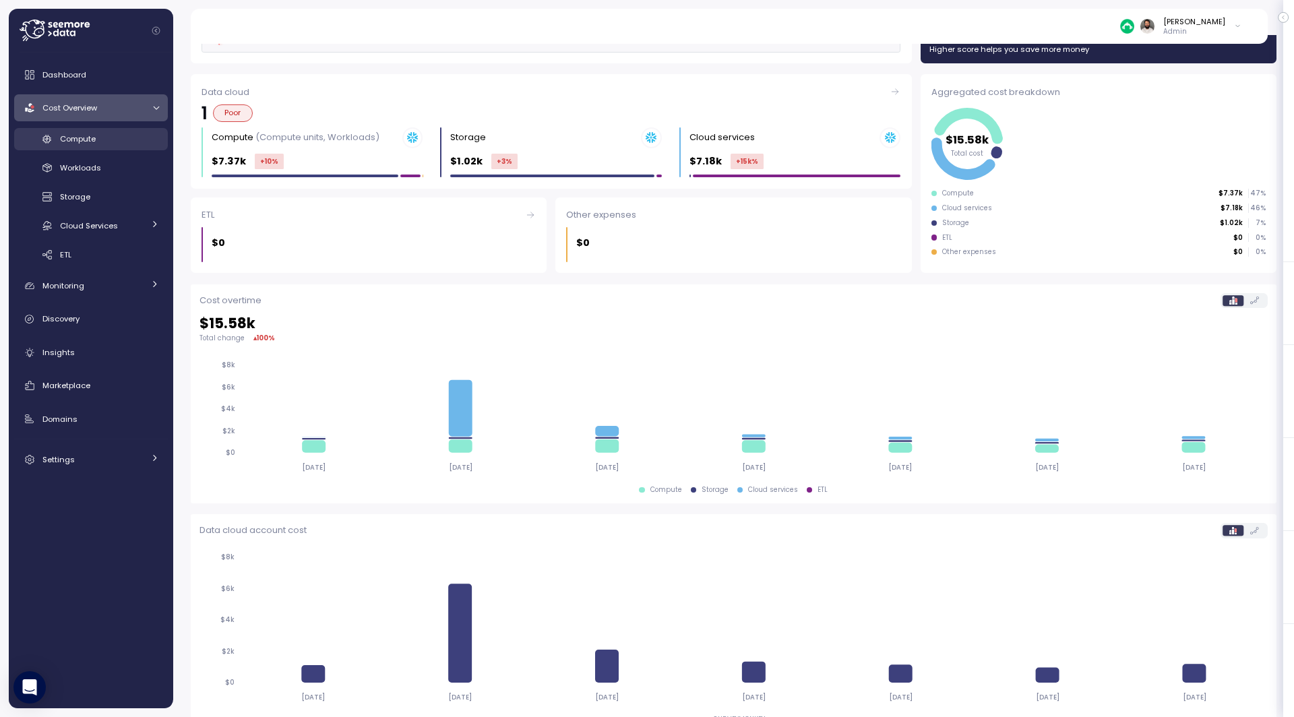
click at [142, 143] on div "Compute" at bounding box center [109, 138] width 99 height 13
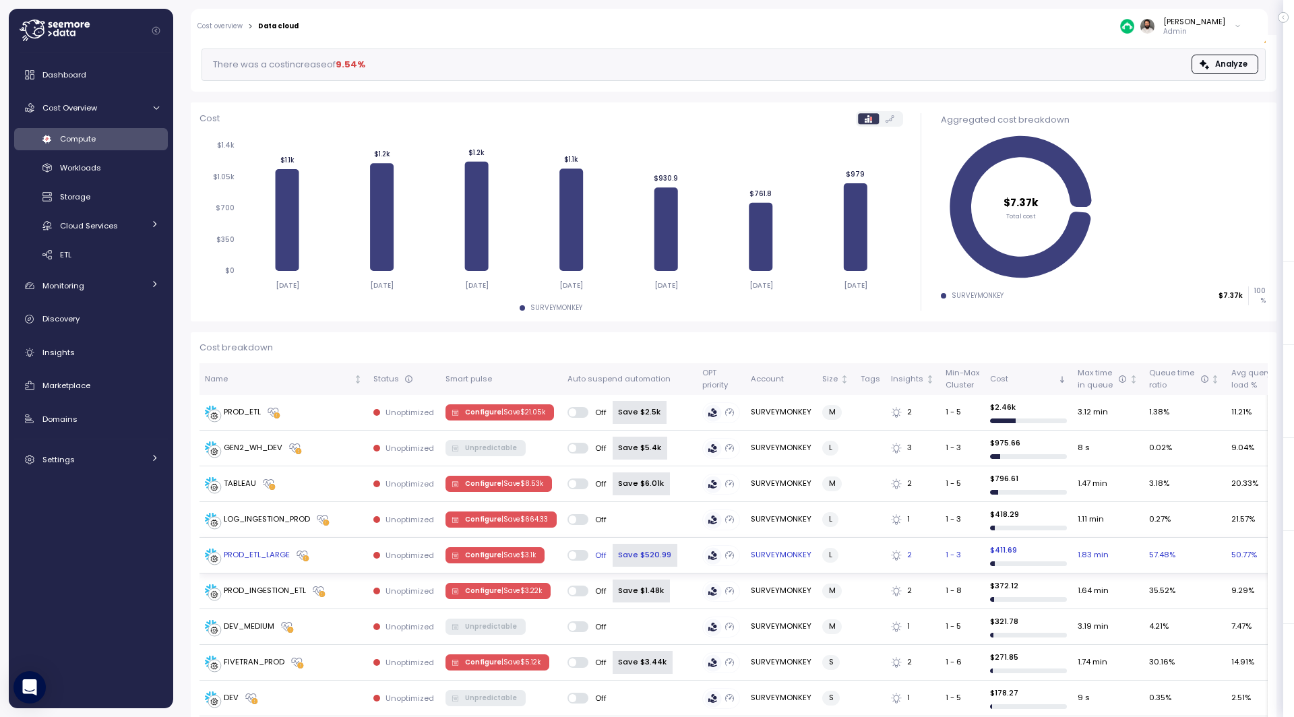
scroll to position [129, 0]
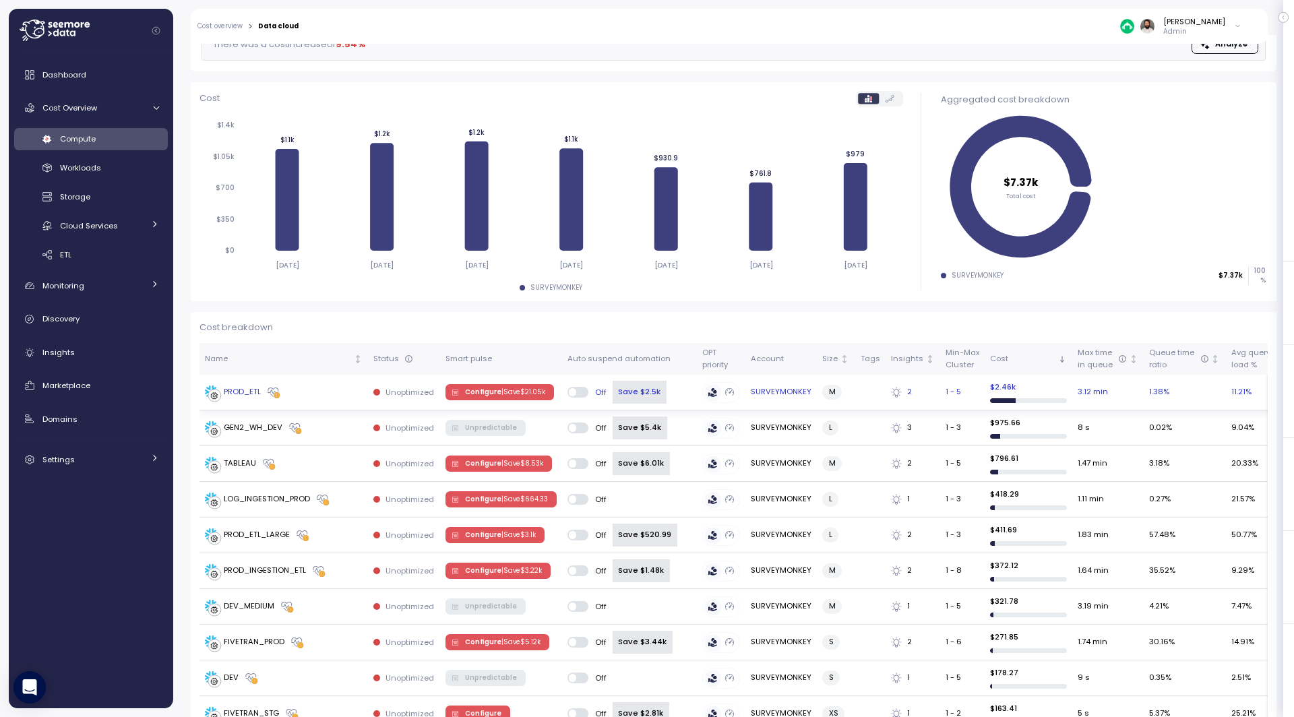
click at [308, 396] on div "PROD_ETL" at bounding box center [284, 392] width 158 height 13
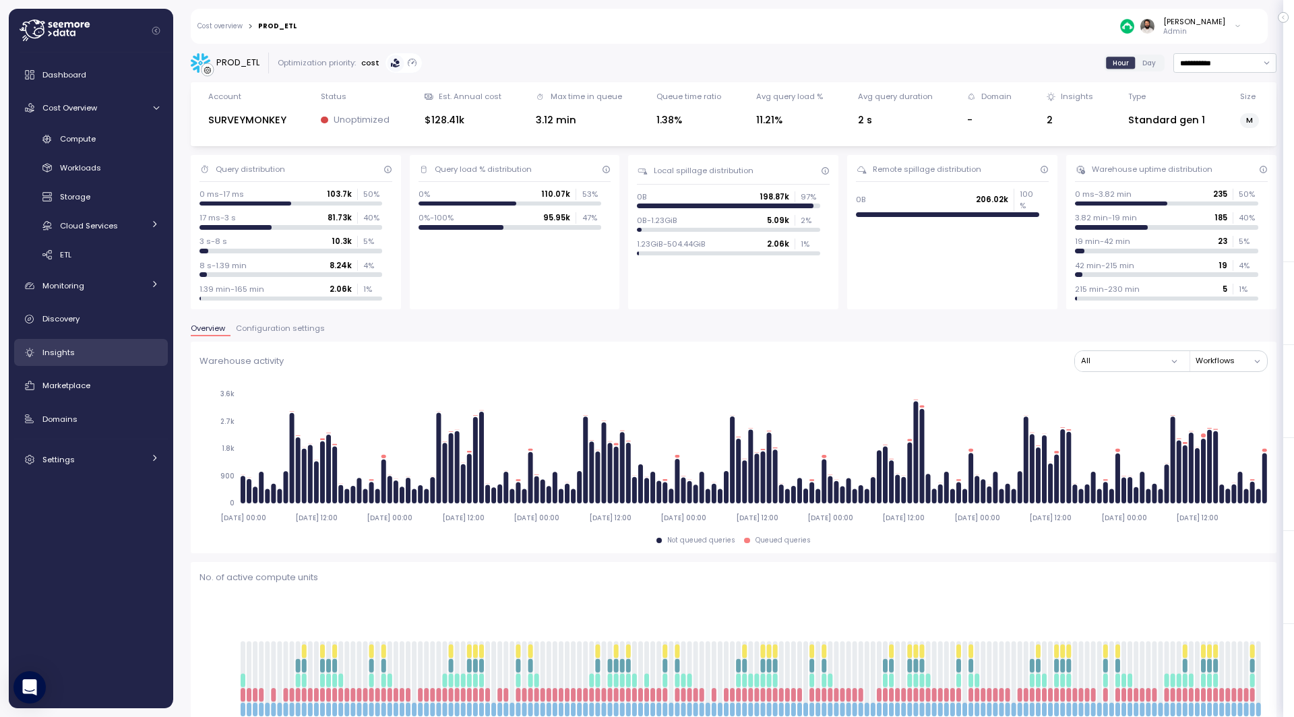
click at [129, 359] on div "Insights" at bounding box center [100, 352] width 117 height 13
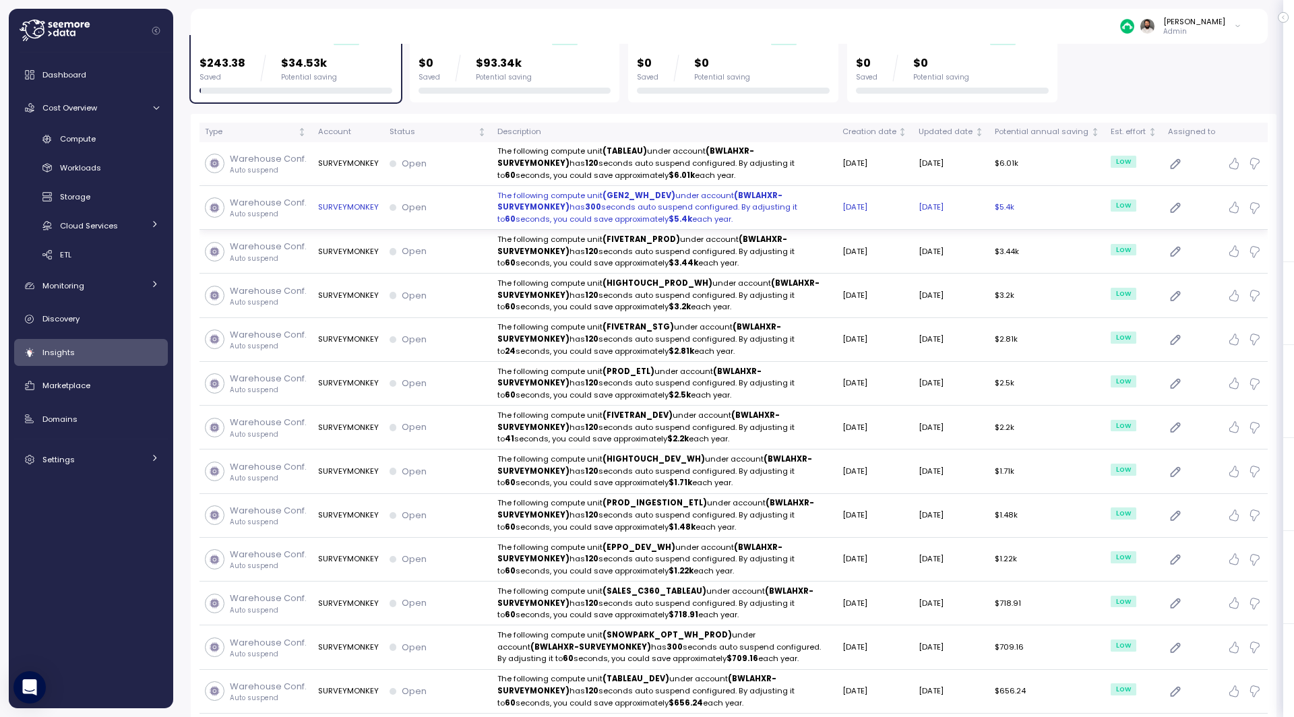
scroll to position [96, 0]
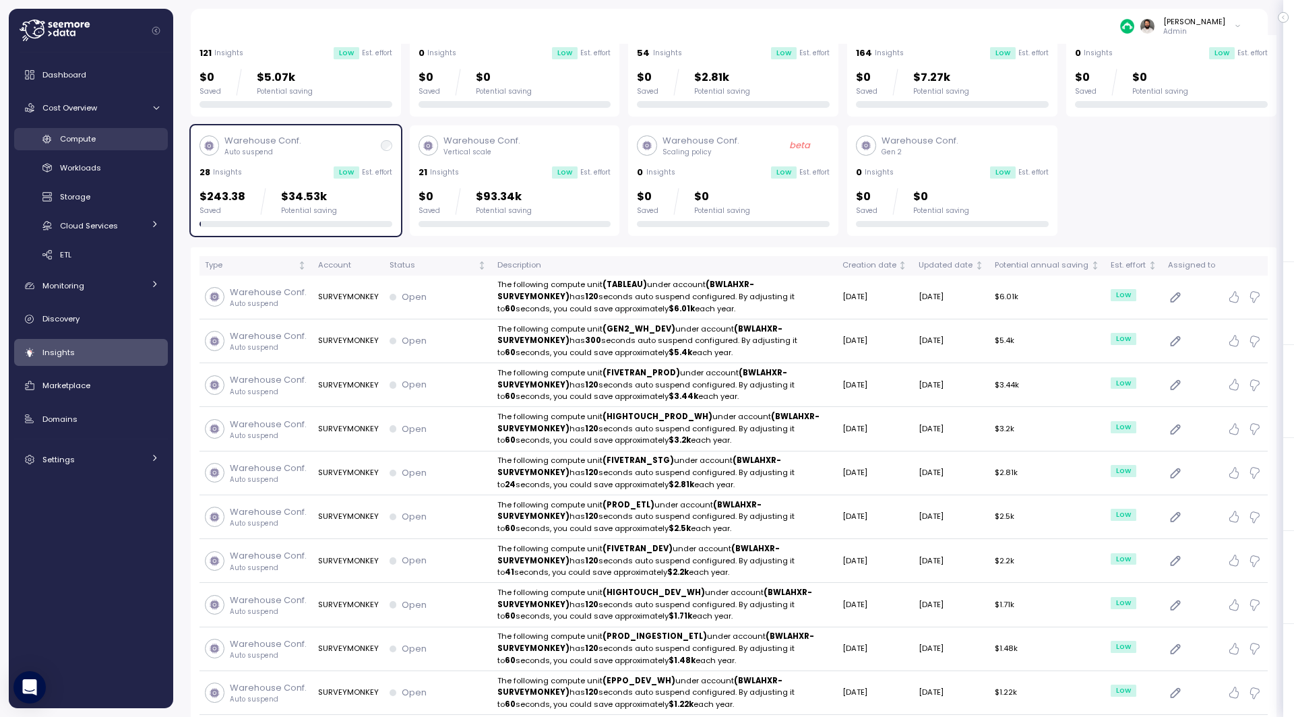
click at [111, 142] on div "Compute" at bounding box center [109, 138] width 99 height 13
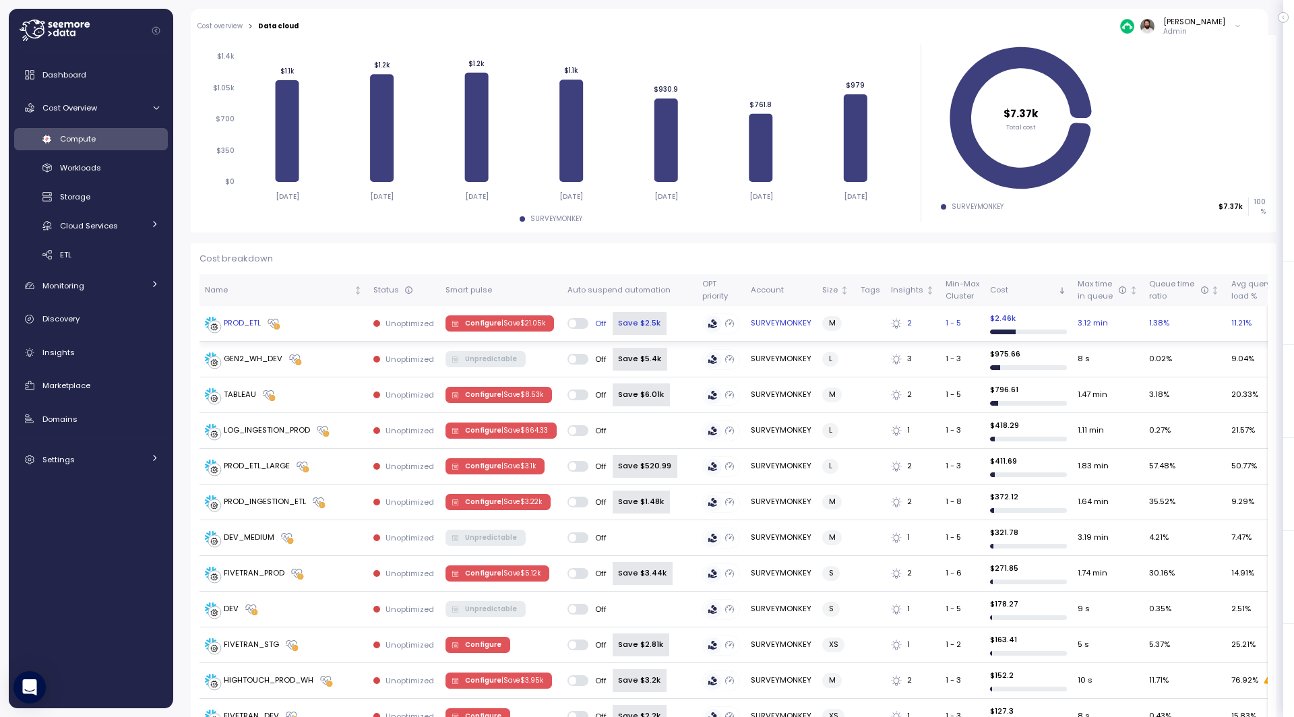
click at [526, 319] on p "| Save $ 21.05k" at bounding box center [523, 323] width 44 height 9
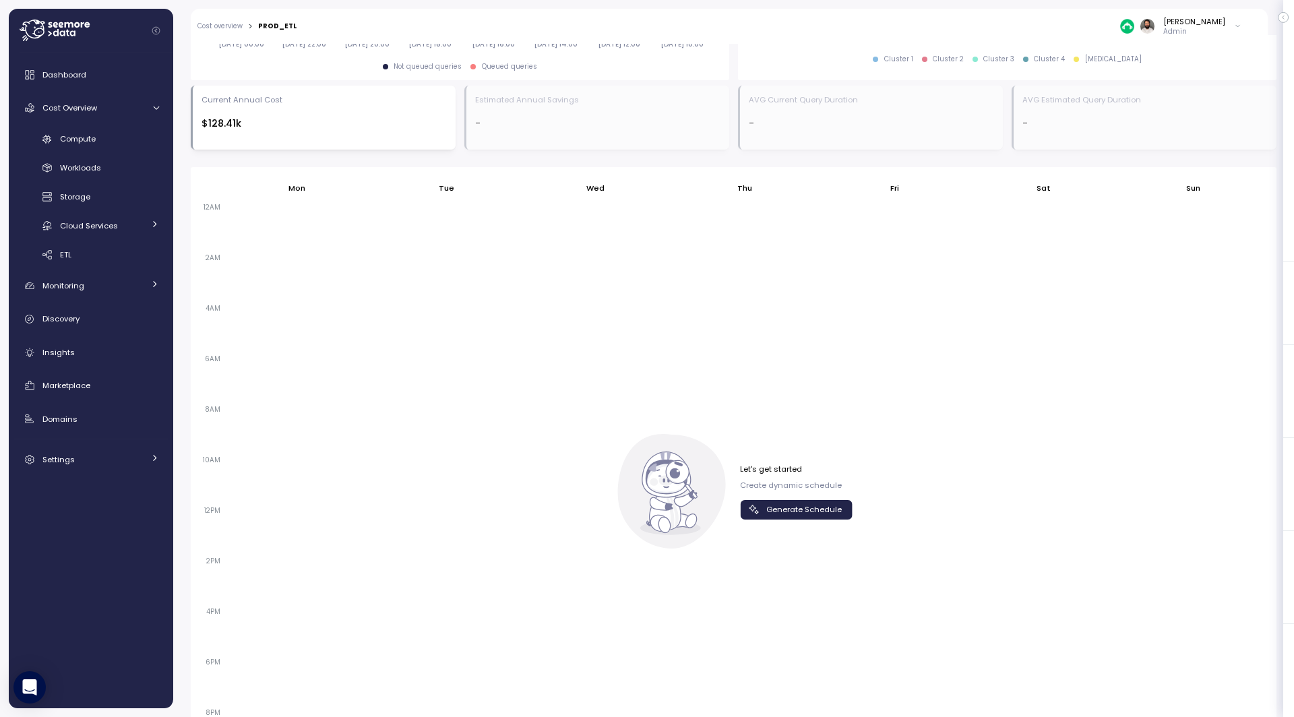
scroll to position [693, 0]
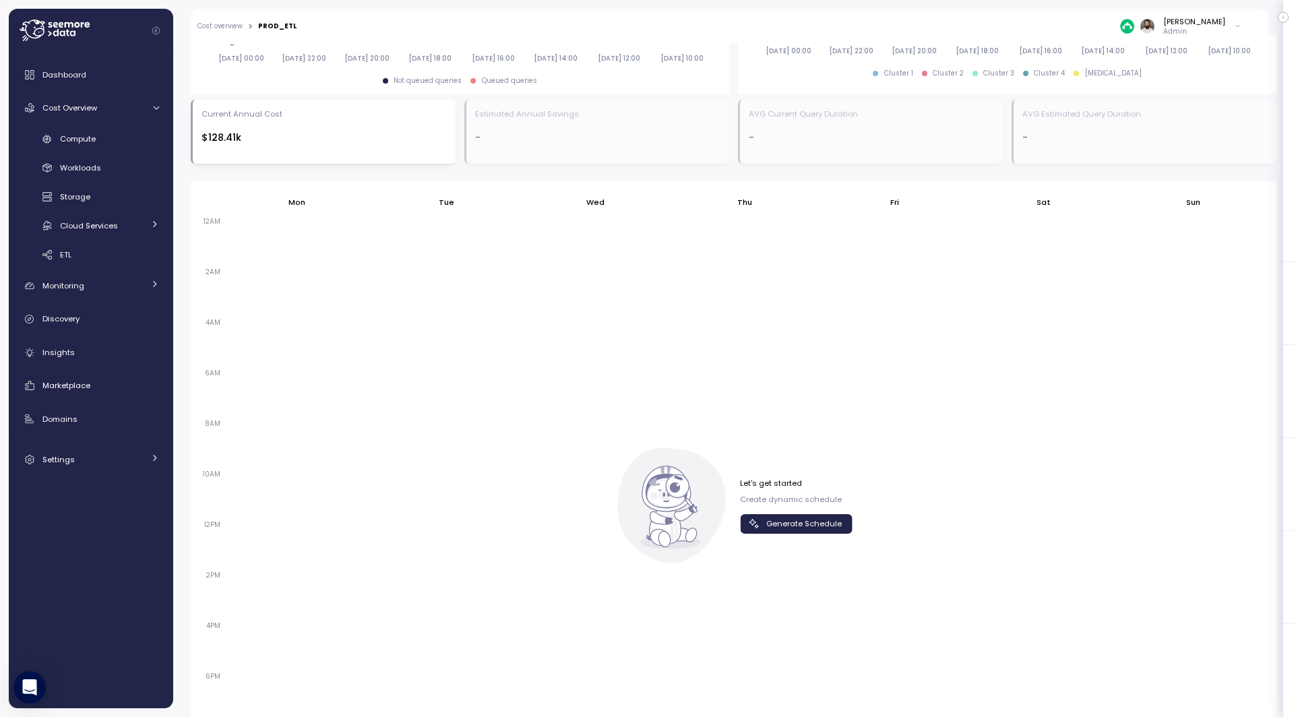
click at [811, 523] on span "Generate Schedule" at bounding box center [803, 524] width 75 height 18
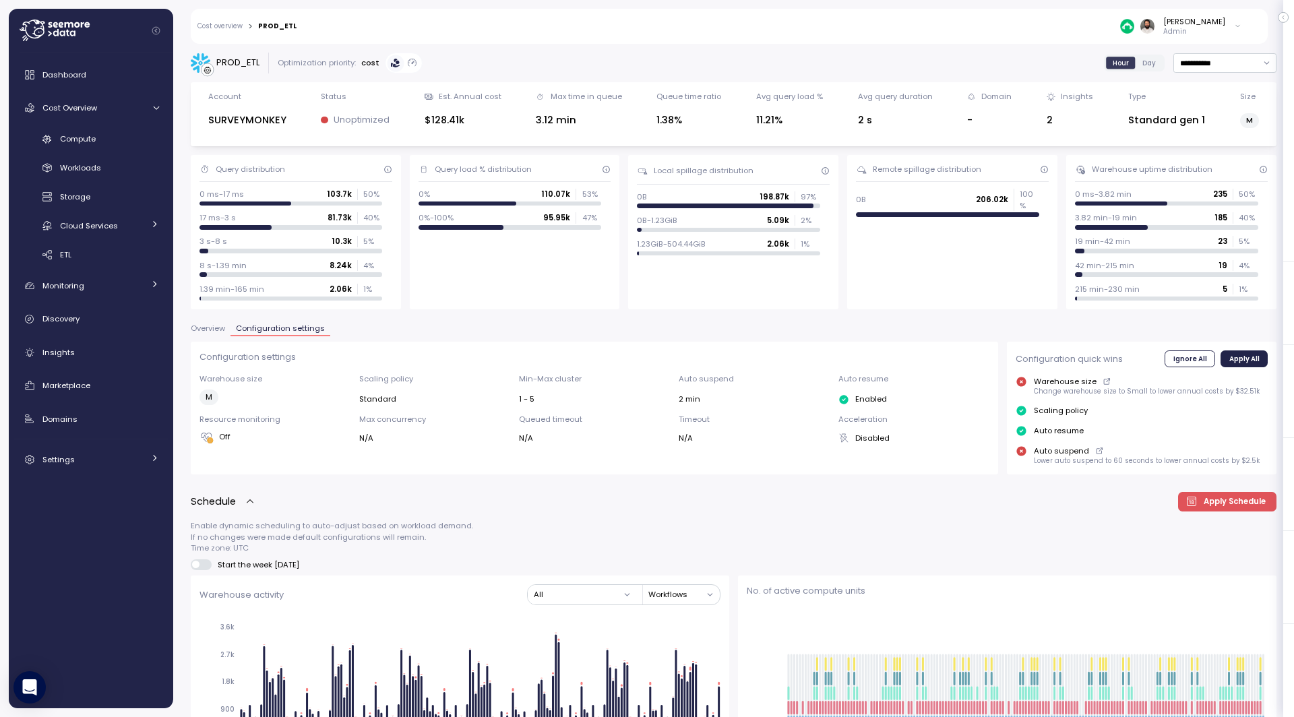
click at [215, 331] on span "Overview" at bounding box center [208, 328] width 34 height 7
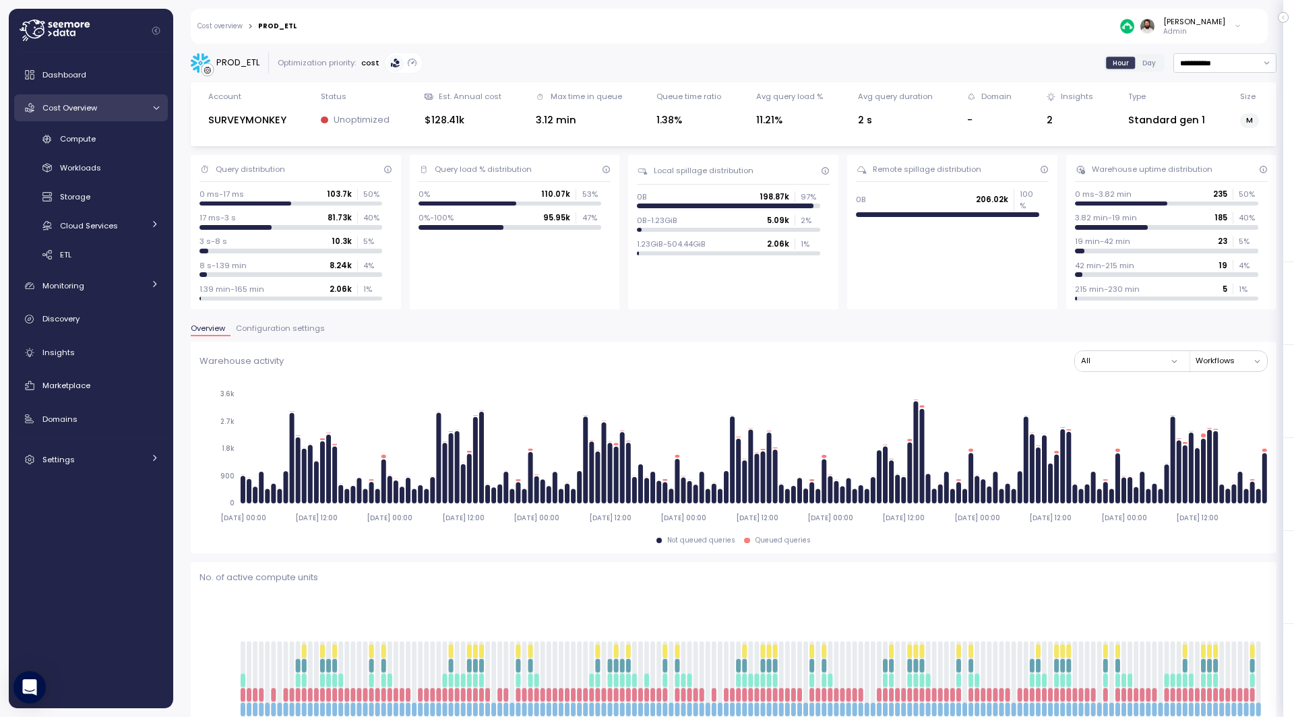
click at [115, 109] on div "Cost Overview" at bounding box center [92, 107] width 101 height 13
